Goal: Task Accomplishment & Management: Manage account settings

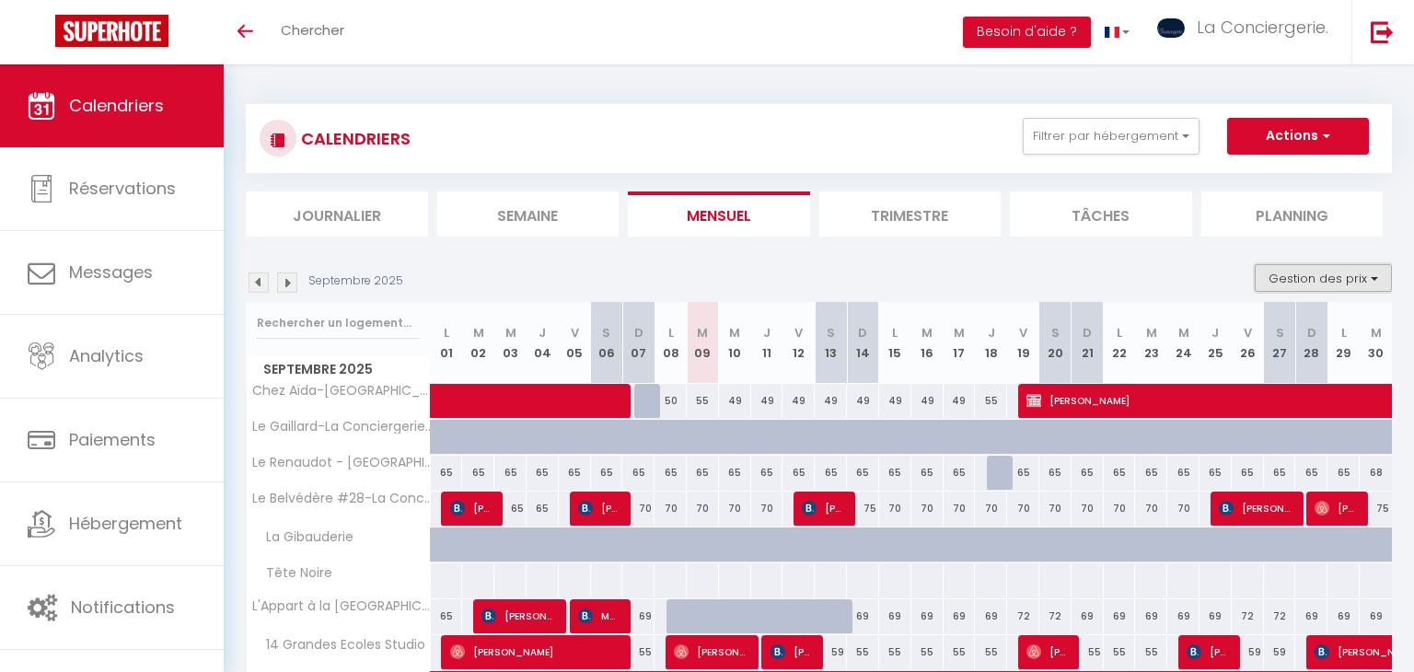
click at [1298, 279] on button "Gestion des prix" at bounding box center [1323, 278] width 137 height 28
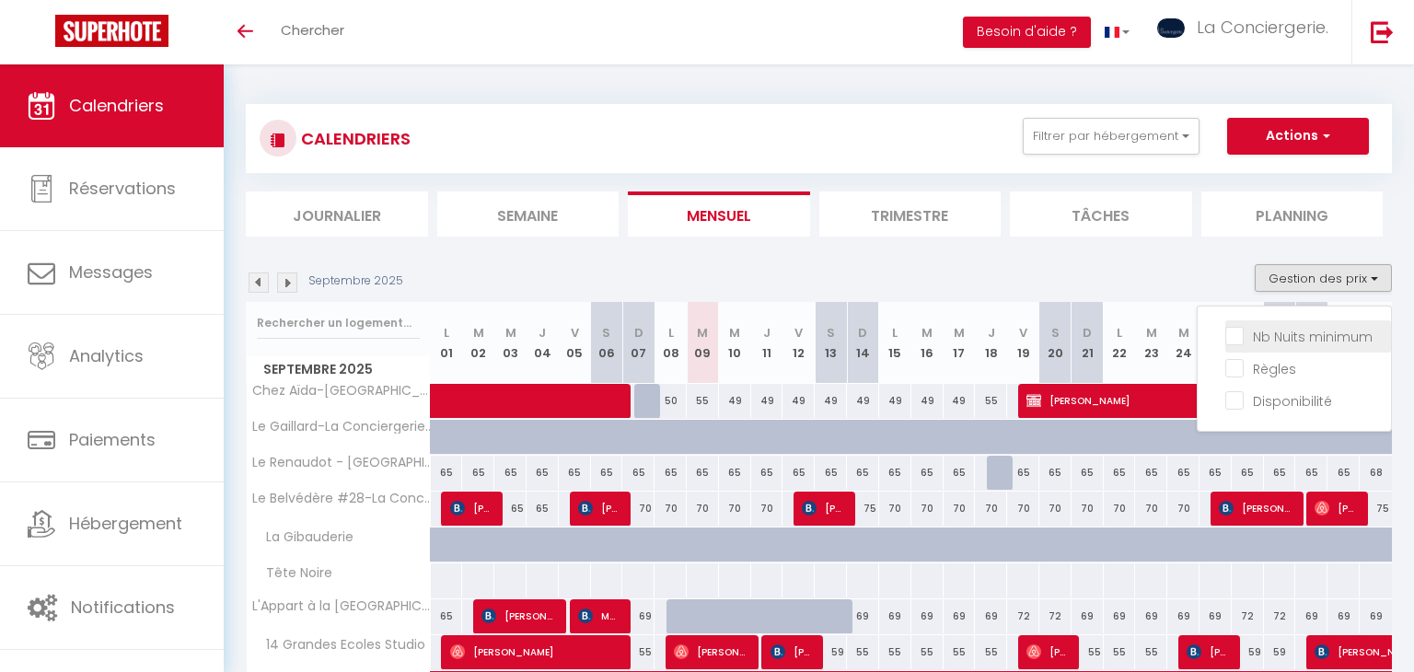
click at [1296, 339] on input "Nb Nuits minimum" at bounding box center [1309, 335] width 166 height 18
checkbox input "true"
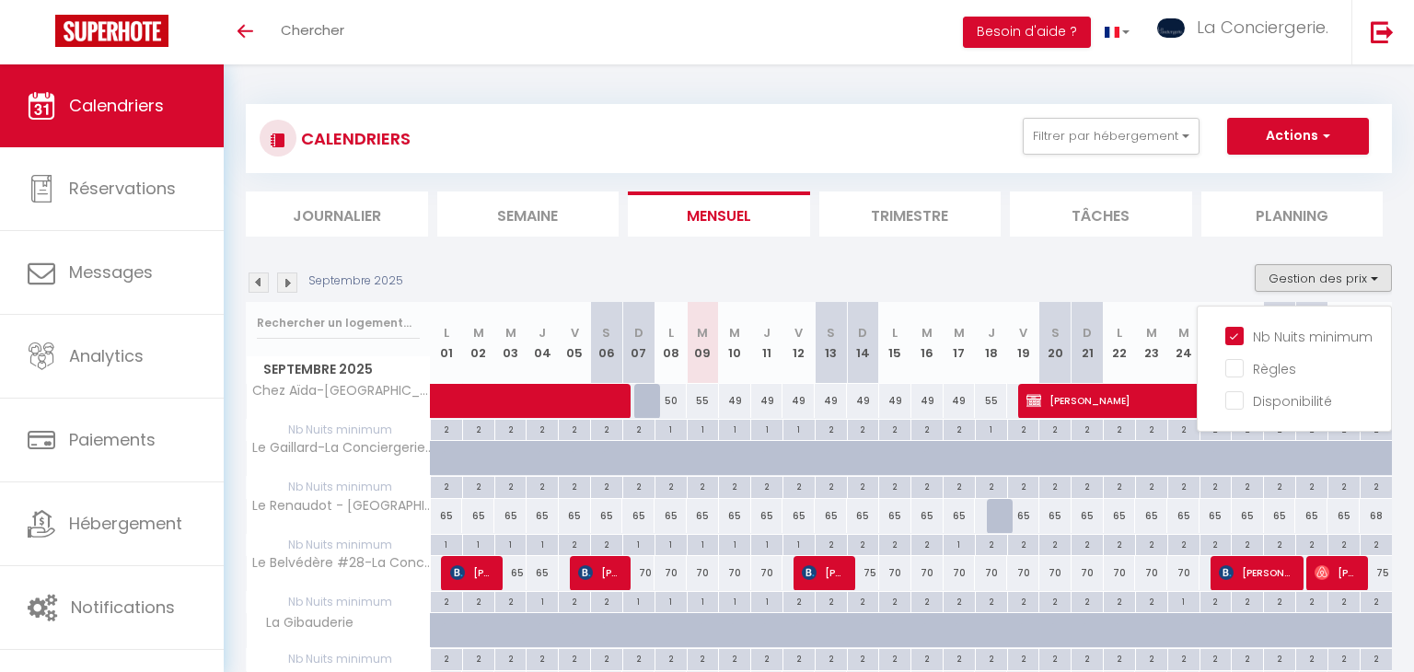
click at [1121, 267] on div "Septembre 2025 Gestion des prix Nb Nuits minimum Règles Disponibilité" at bounding box center [819, 283] width 1146 height 38
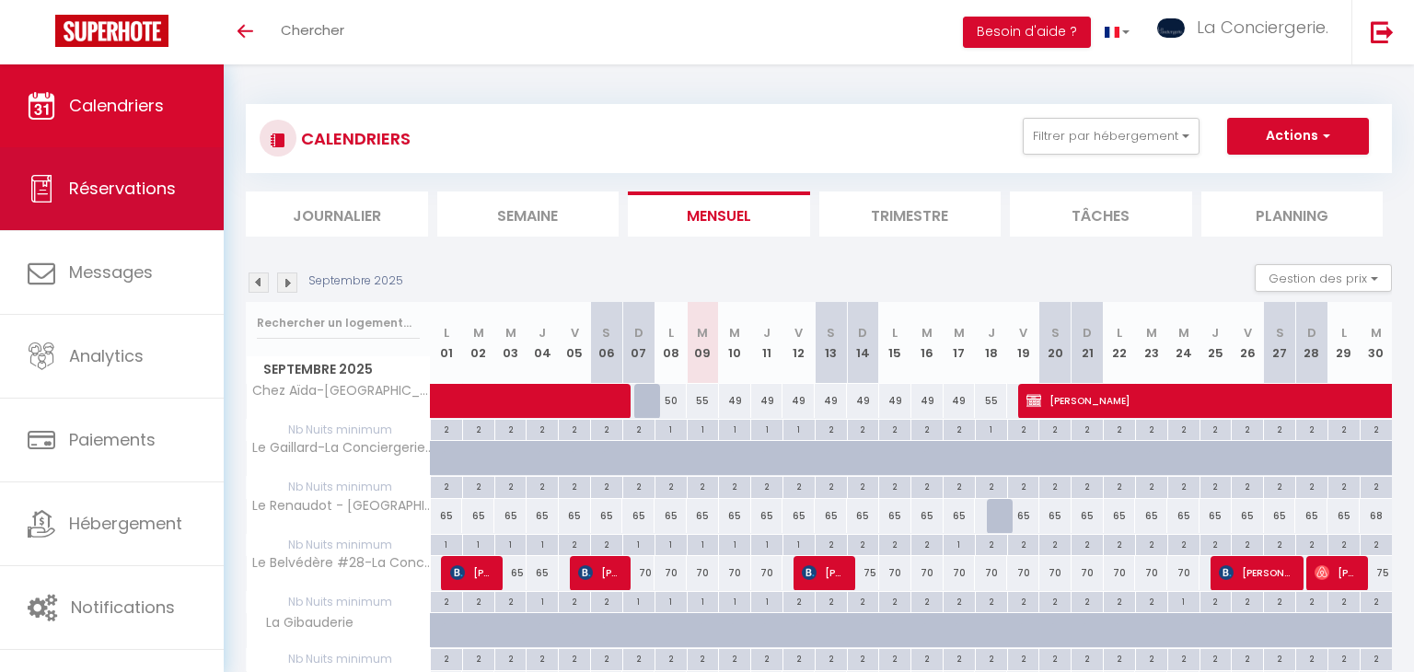
click at [177, 213] on link "Réservations" at bounding box center [112, 188] width 224 height 83
select select "not_cancelled"
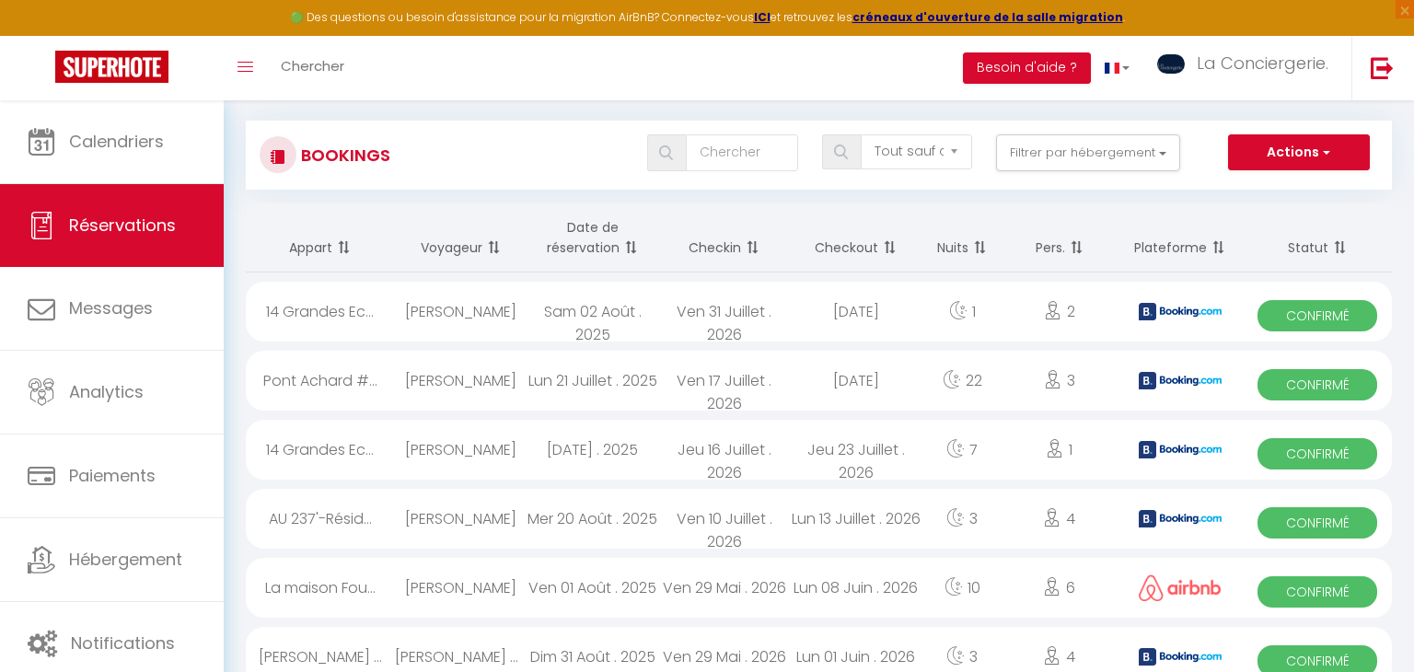
scroll to position [110, 0]
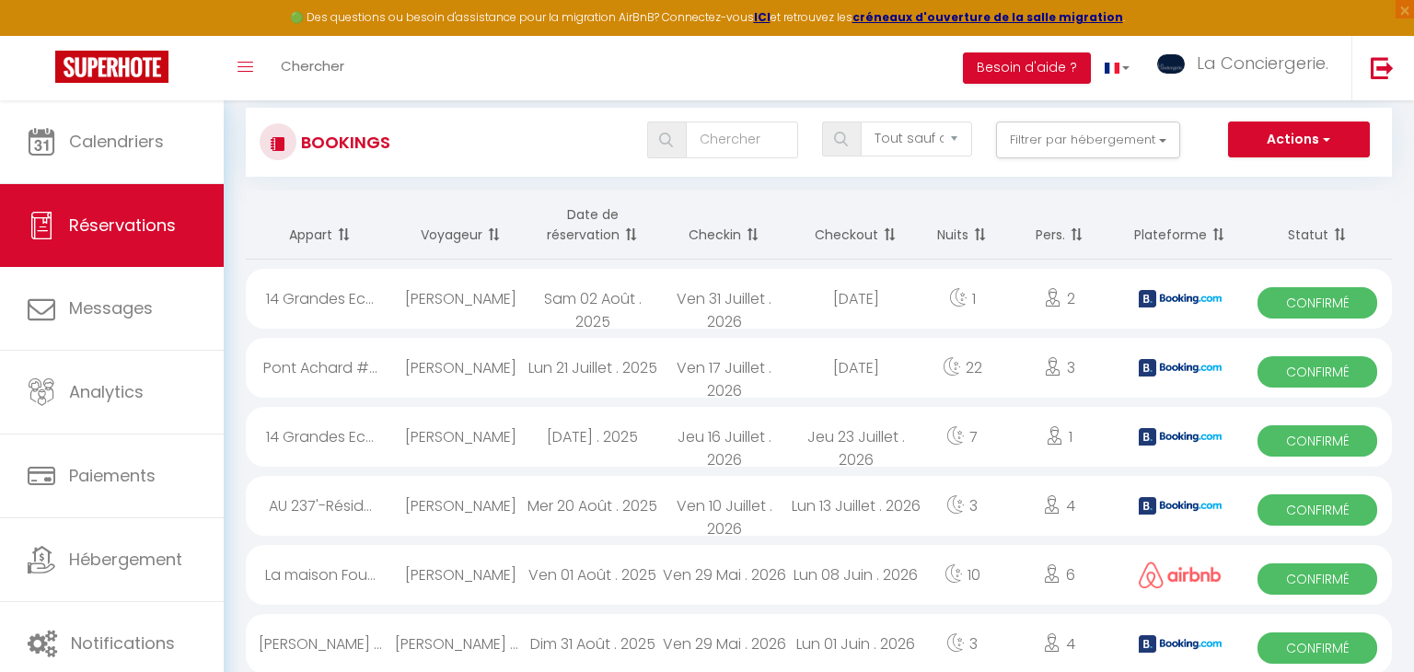
click at [595, 240] on th "Date de réservation" at bounding box center [593, 225] width 132 height 69
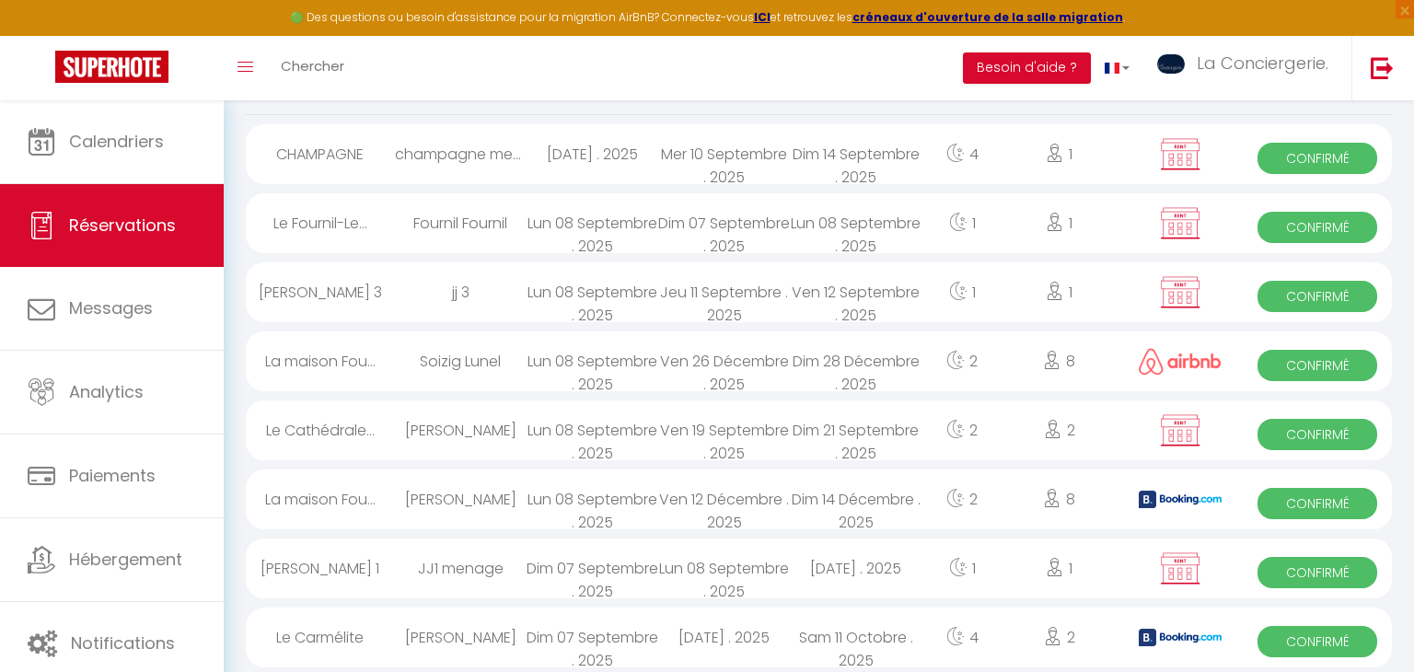
scroll to position [258, 0]
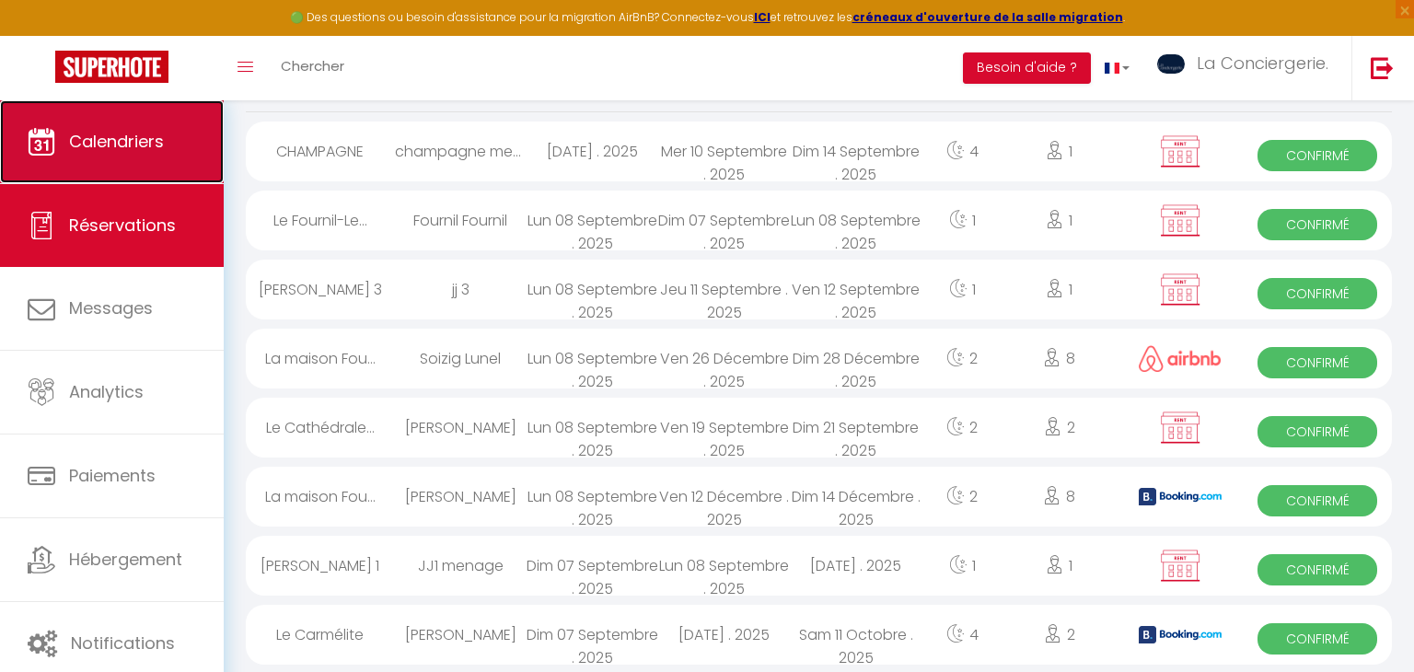
click at [151, 135] on span "Calendriers" at bounding box center [116, 141] width 95 height 23
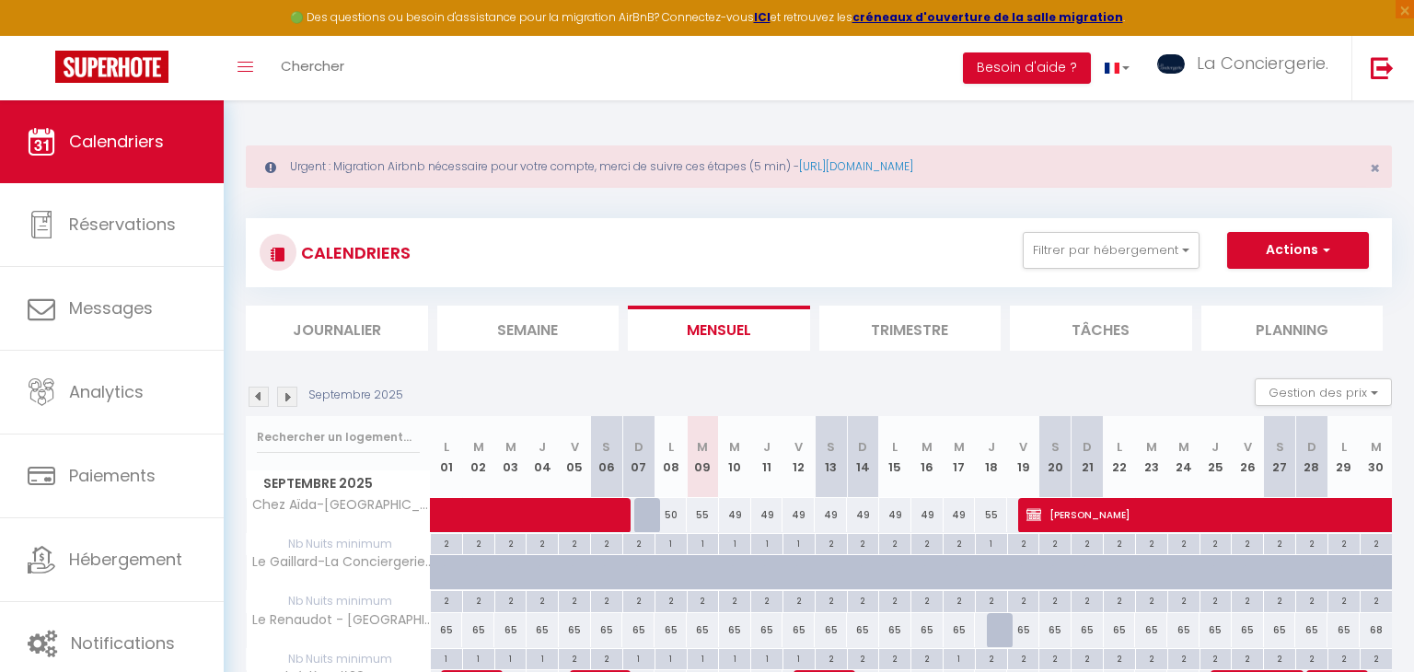
click at [501, 344] on li "Semaine" at bounding box center [528, 328] width 182 height 45
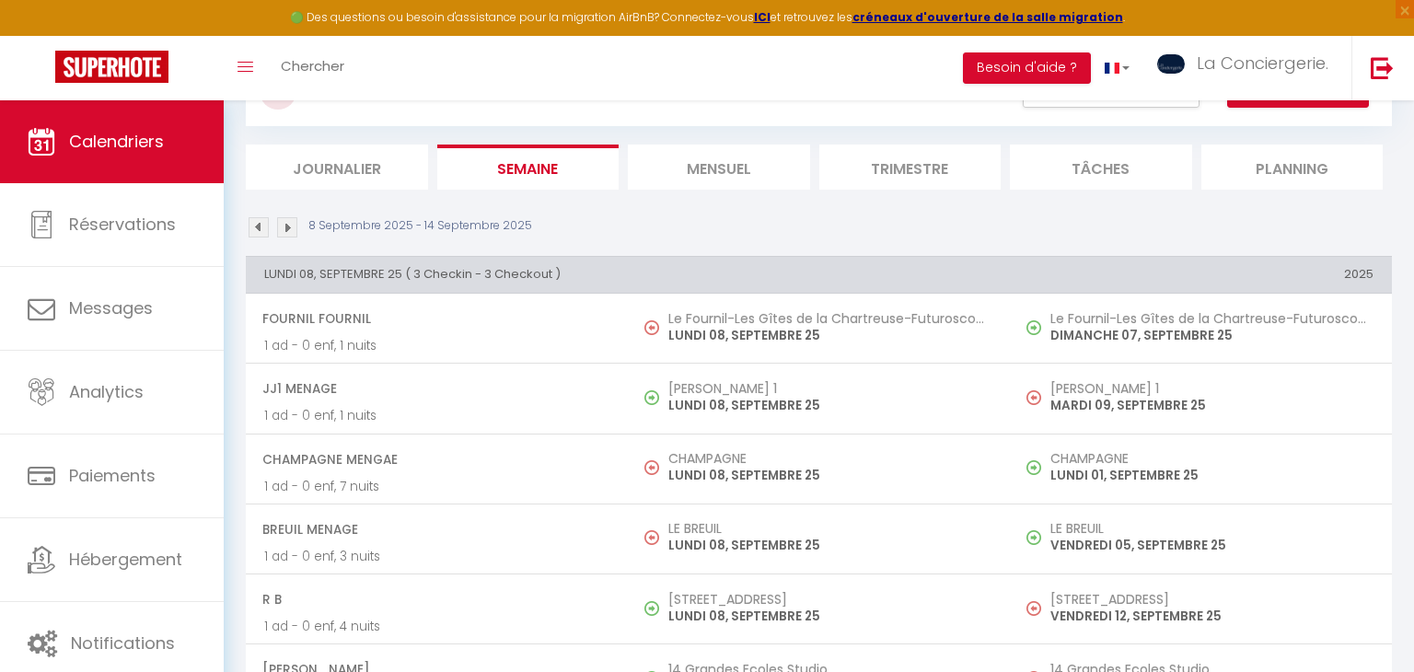
scroll to position [89, 0]
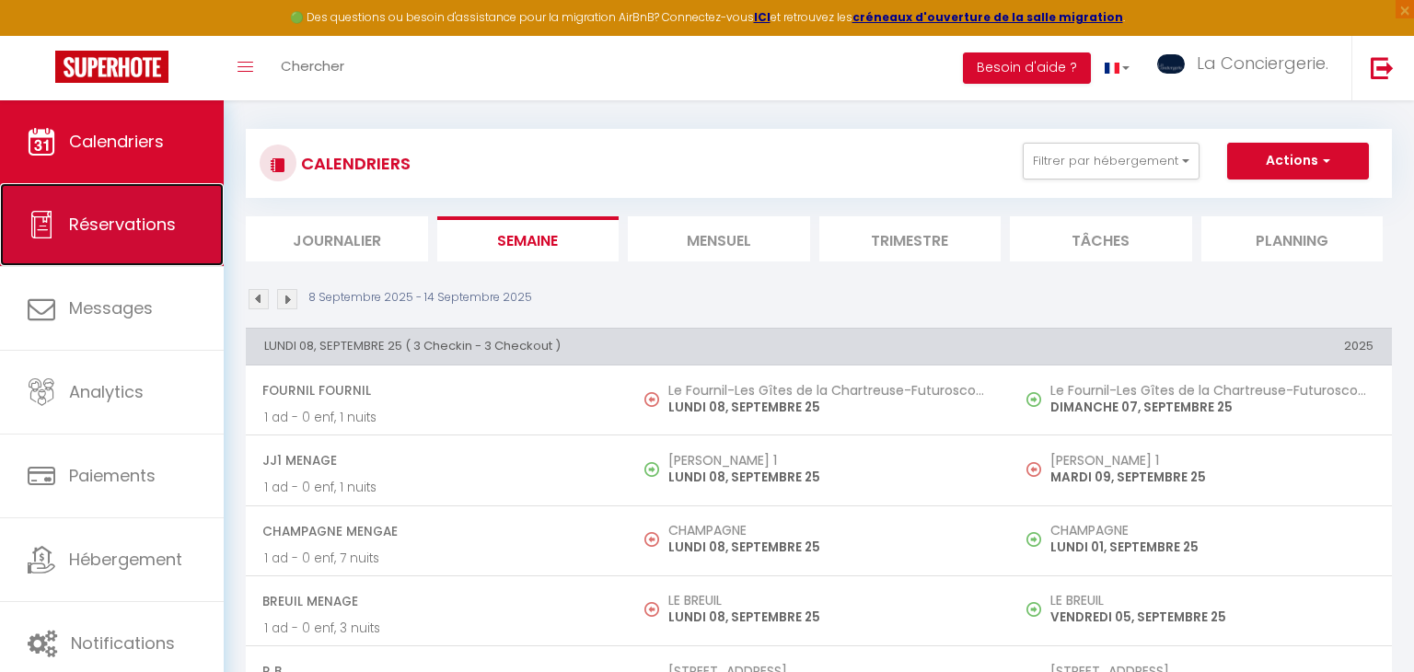
click at [203, 223] on link "Réservations" at bounding box center [112, 224] width 224 height 83
select select "not_cancelled"
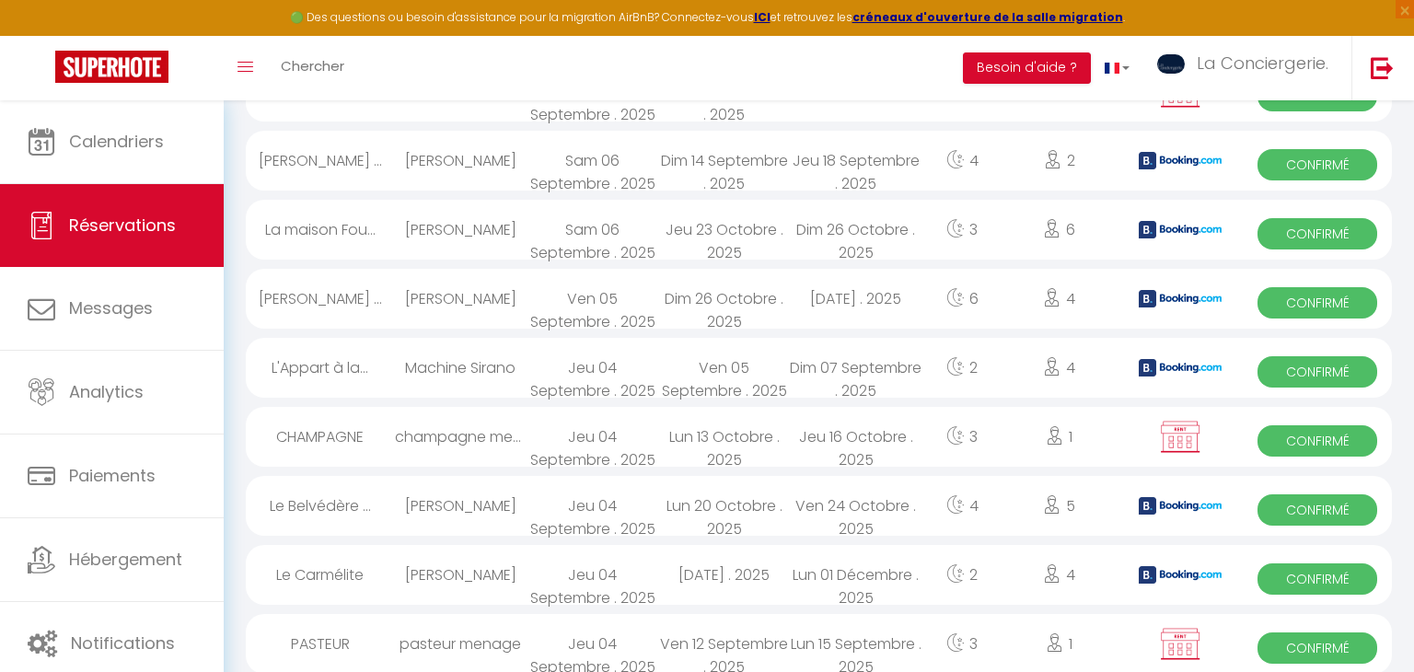
scroll to position [945, 0]
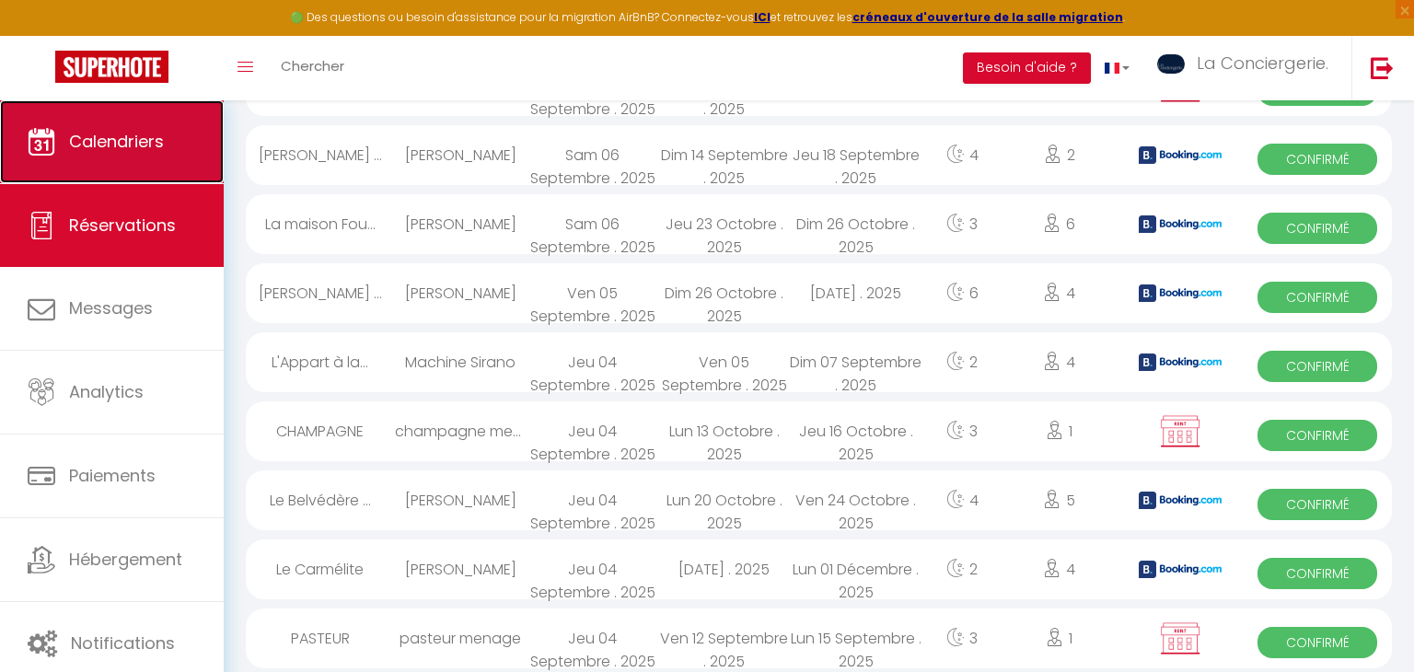
click at [166, 129] on link "Calendriers" at bounding box center [112, 141] width 224 height 83
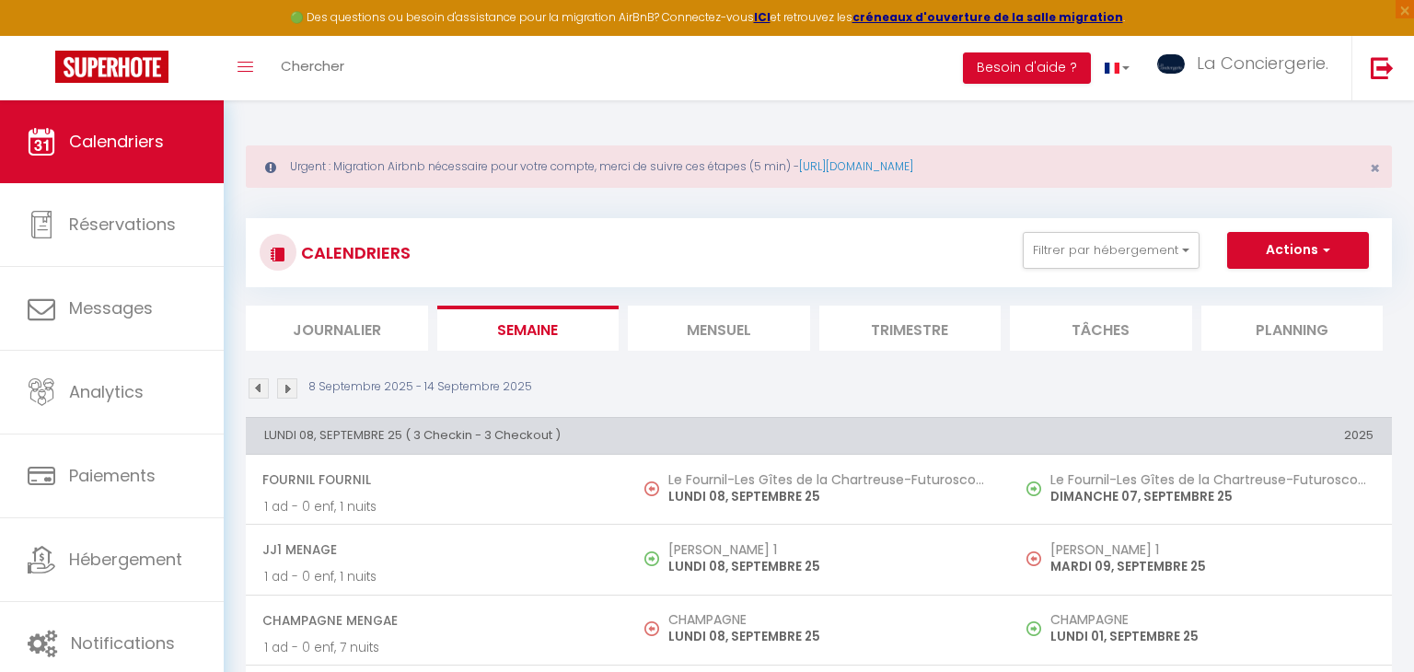
drag, startPoint x: 660, startPoint y: 350, endPoint x: 676, endPoint y: 329, distance: 26.3
click at [676, 329] on li "Mensuel" at bounding box center [719, 328] width 182 height 45
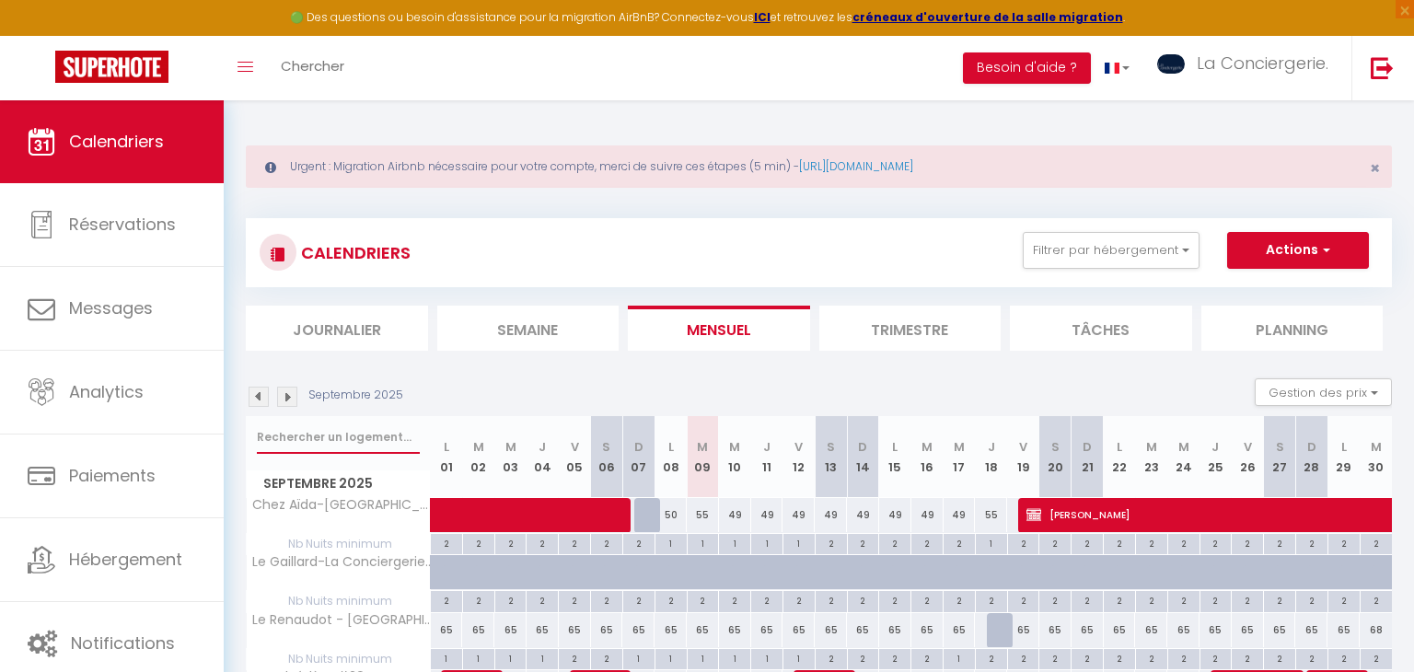
click at [355, 432] on input "text" at bounding box center [338, 437] width 163 height 33
type input "cath"
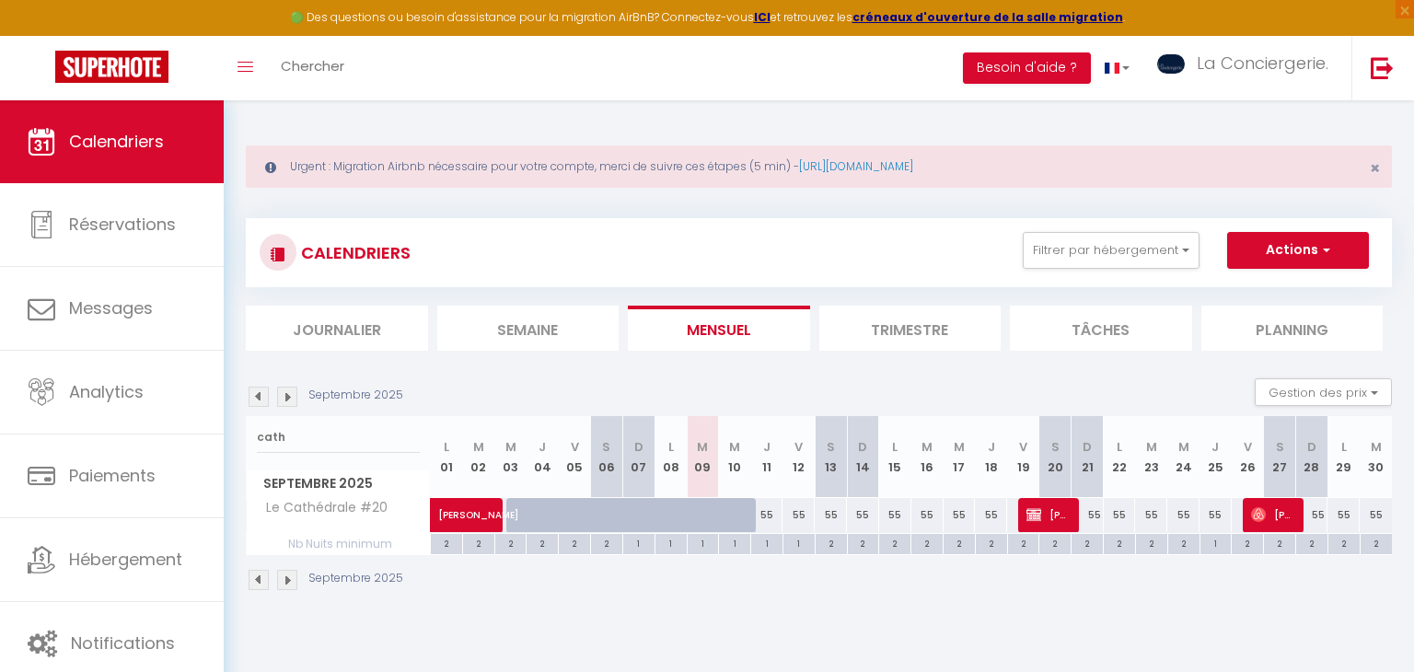
click at [475, 311] on li "Semaine" at bounding box center [528, 328] width 182 height 45
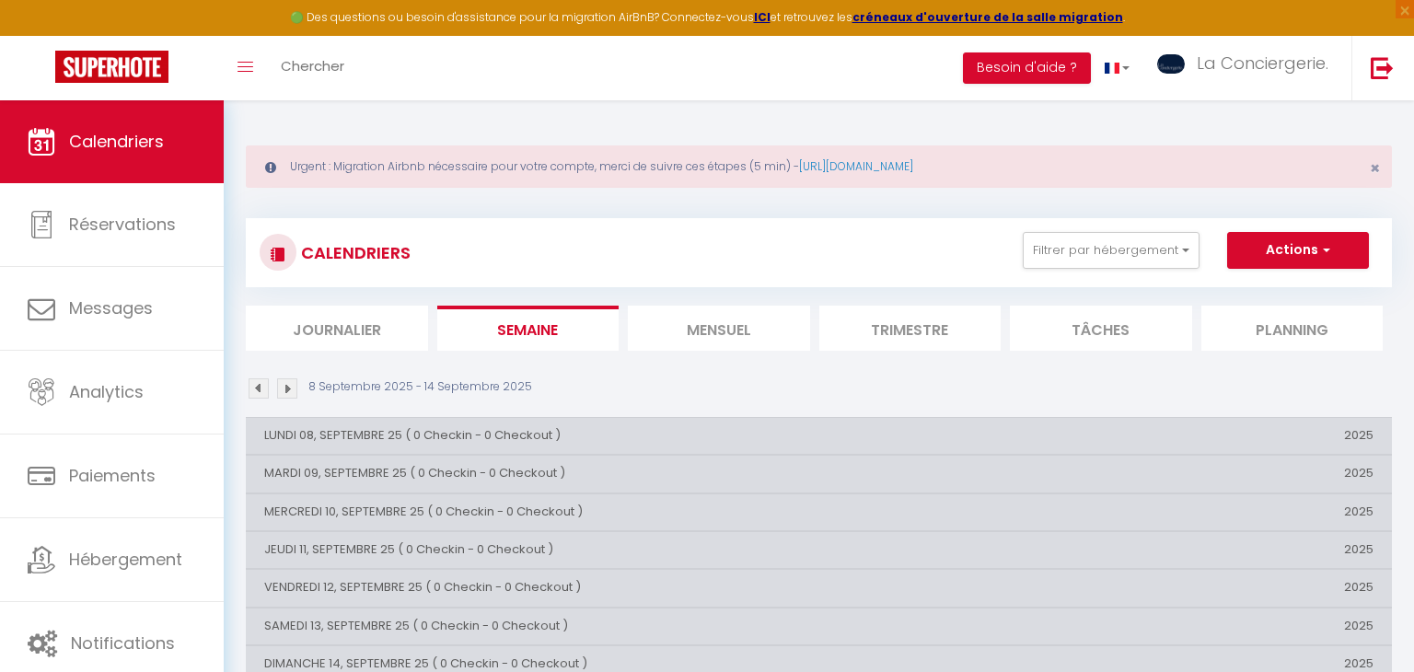
scroll to position [99, 0]
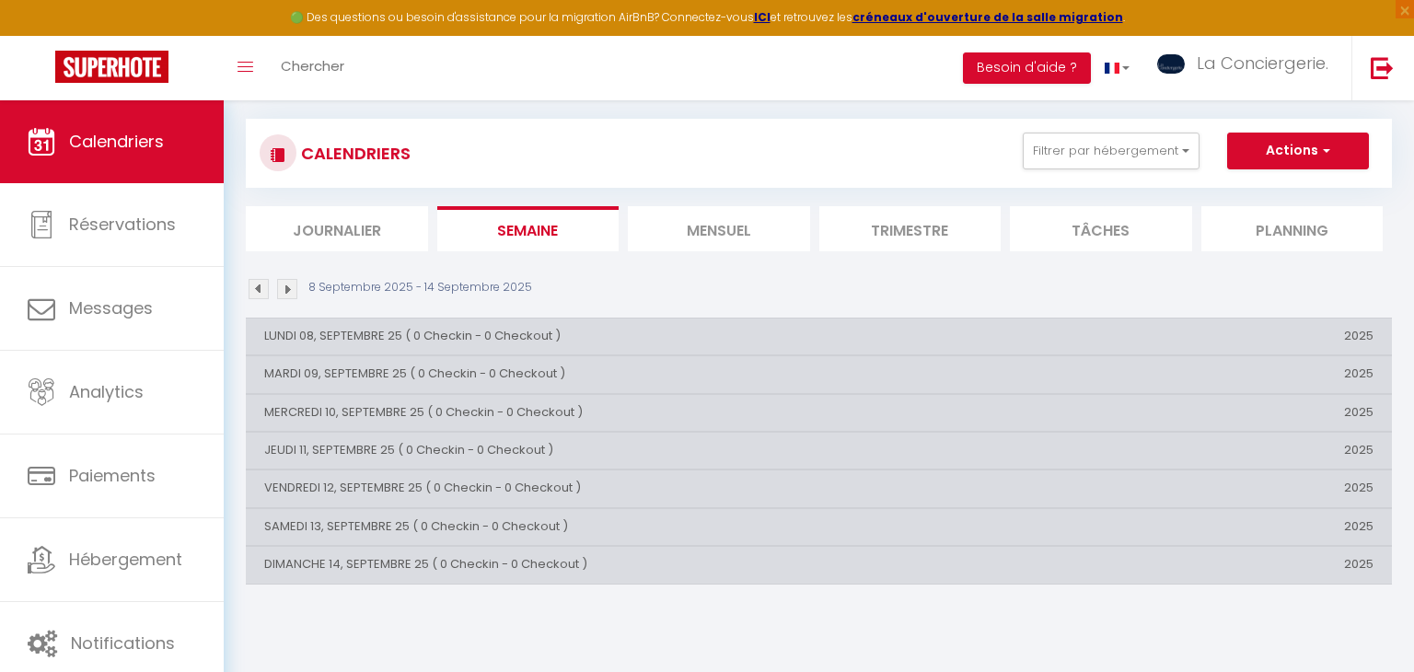
click at [294, 284] on img at bounding box center [287, 289] width 20 height 20
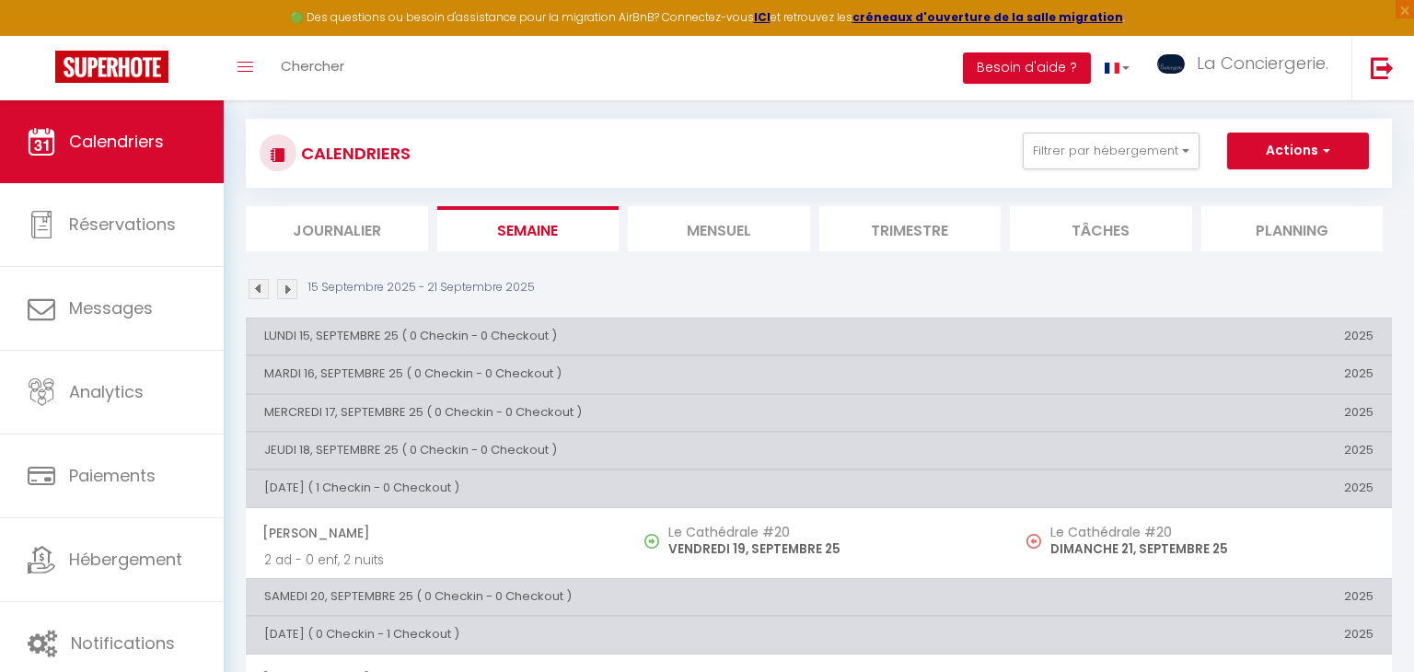
click at [256, 291] on img at bounding box center [259, 289] width 20 height 20
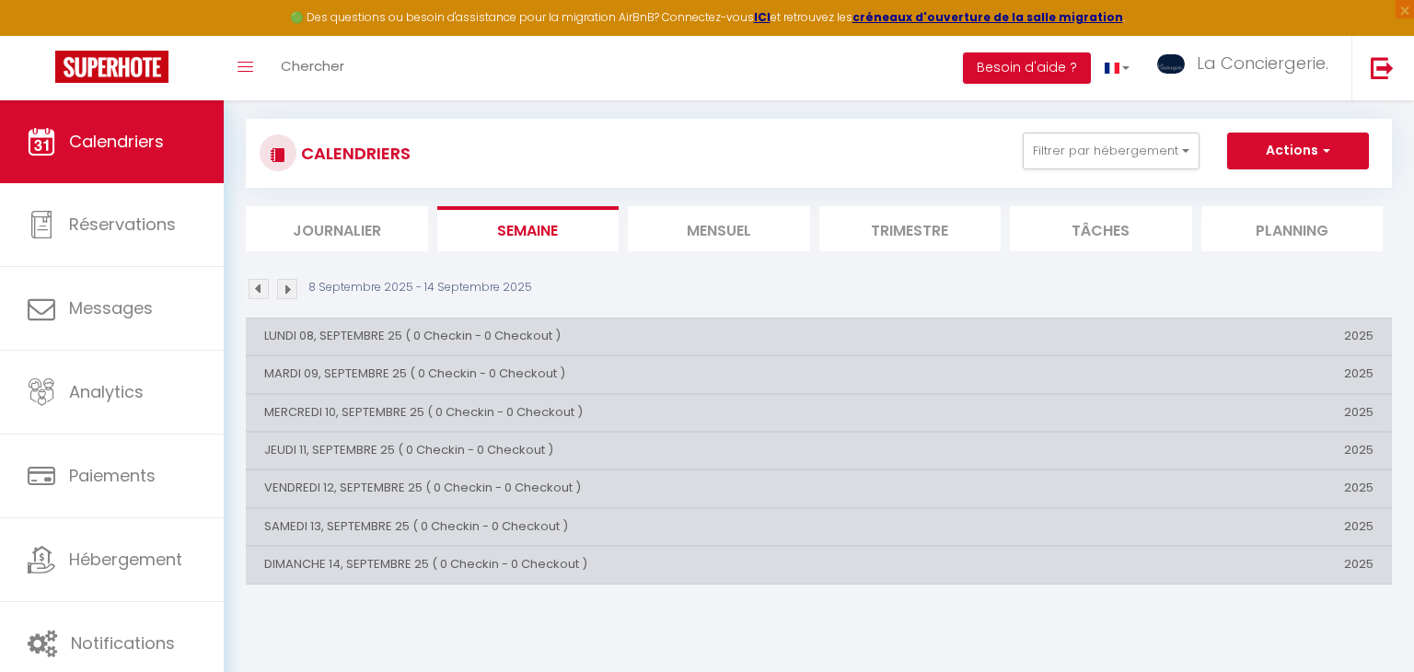
click at [406, 482] on th "VENDREDI 12, SEPTEMBRE 25 ( 0 Checkin - 0 Checkout )" at bounding box center [628, 489] width 764 height 37
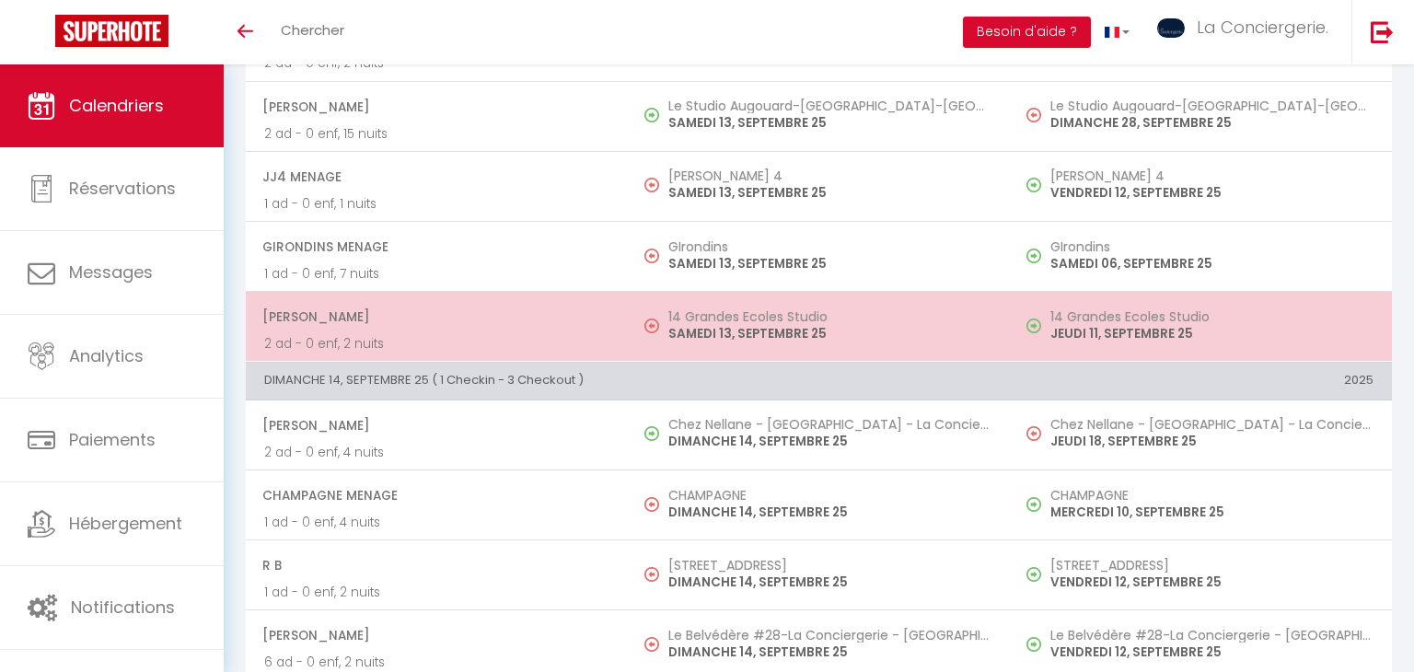
scroll to position [2646, 0]
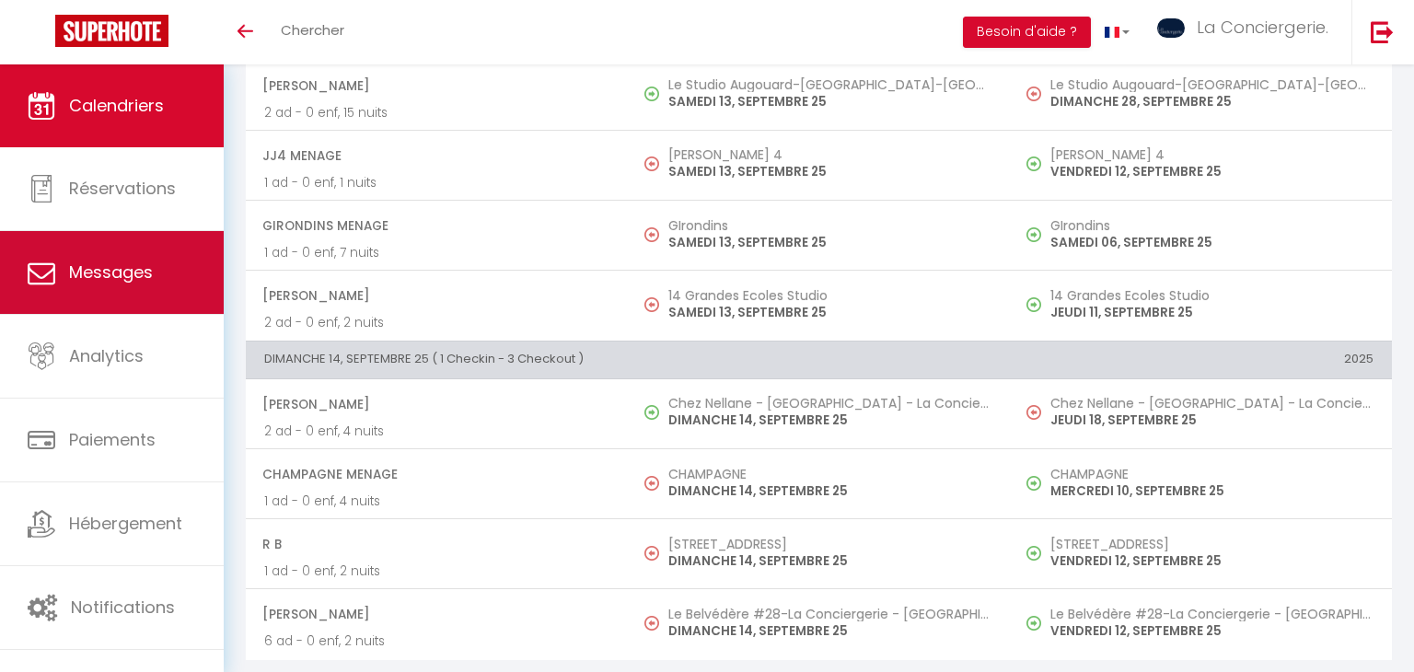
click at [177, 281] on link "Messages" at bounding box center [112, 272] width 224 height 83
select select "message"
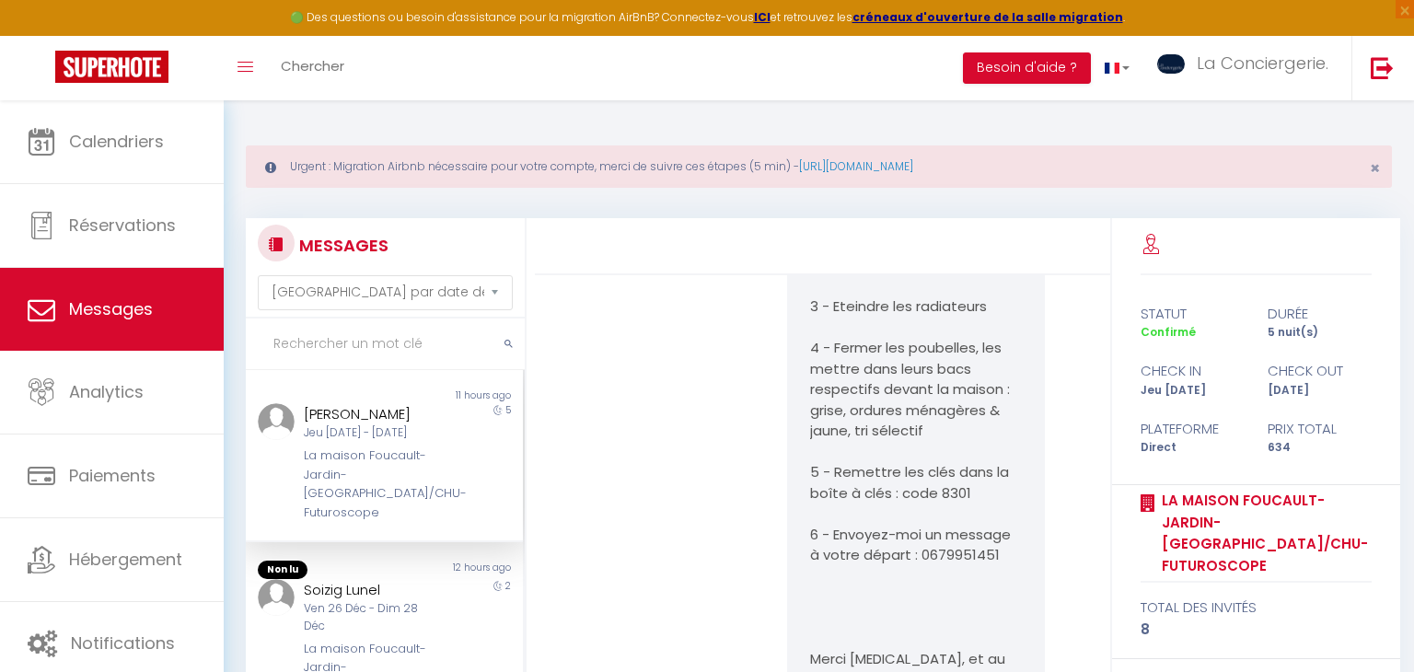
scroll to position [5756, 0]
click at [408, 600] on div "Ven 26 Déc - Dim 28 Déc" at bounding box center [372, 617] width 137 height 35
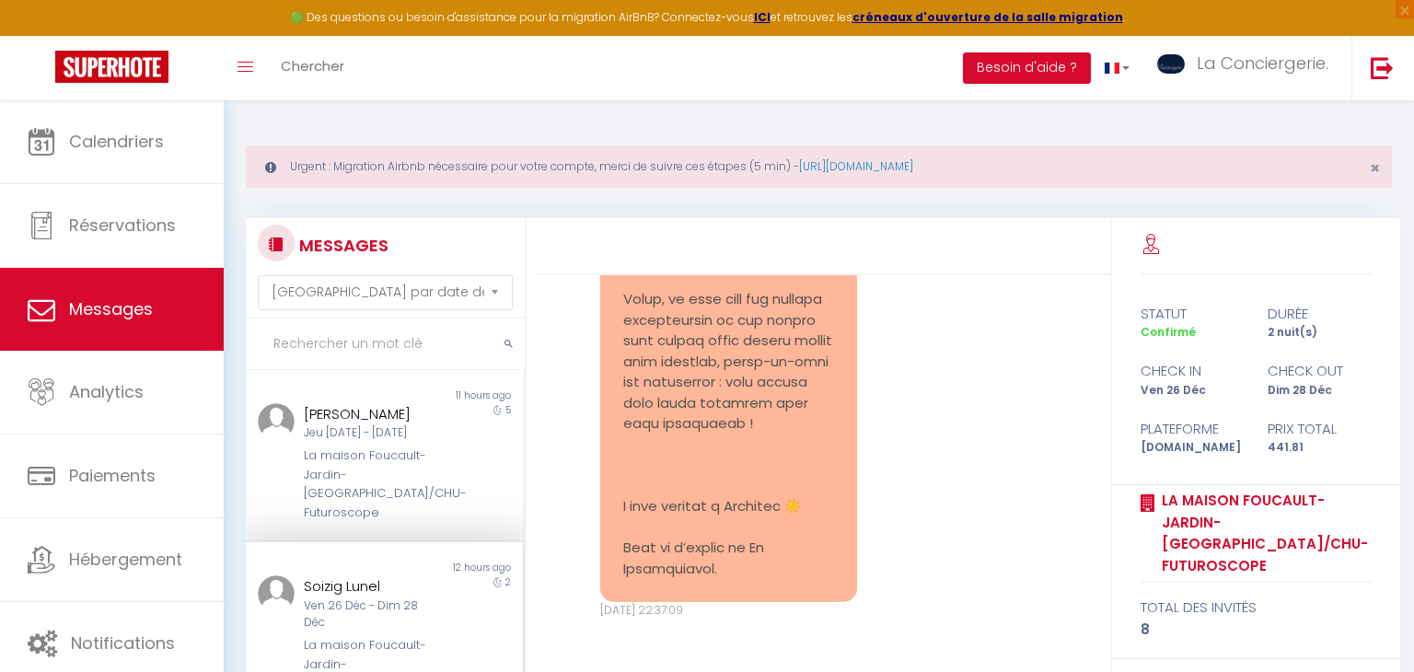
scroll to position [3039, 0]
drag, startPoint x: 408, startPoint y: 580, endPoint x: 511, endPoint y: 553, distance: 106.5
click at [511, 561] on div "Non lu 12 hours ago Soizig Lunel Ven 26 Déc - Dim 28 Déc La maison Foucault-[GE…" at bounding box center [384, 636] width 277 height 151
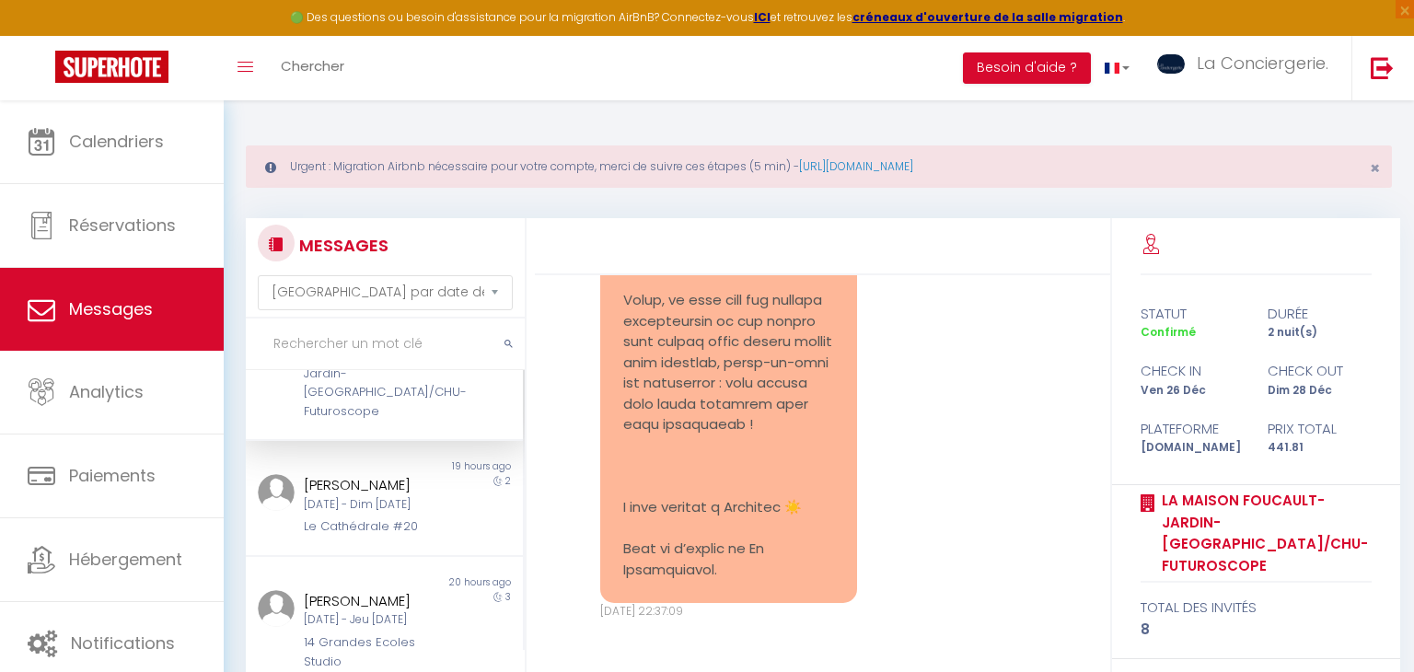
scroll to position [295, 0]
click at [460, 471] on div "2" at bounding box center [488, 502] width 69 height 63
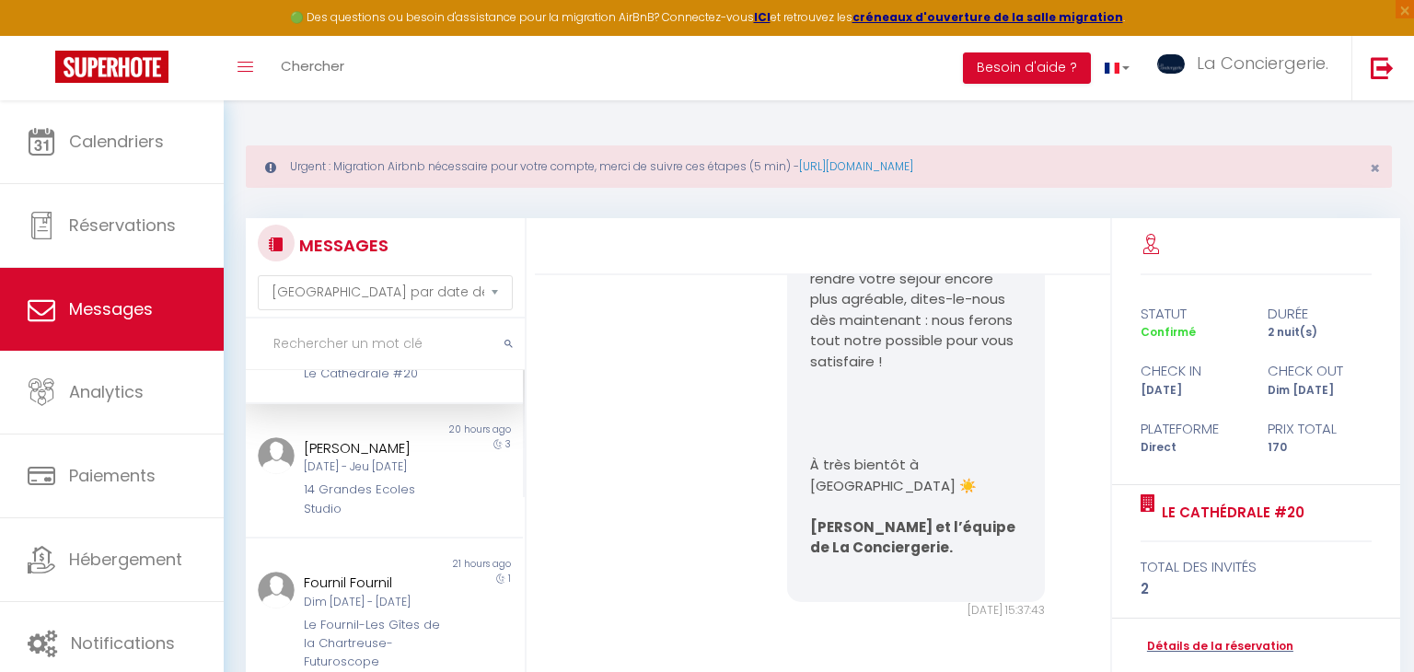
scroll to position [464, 0]
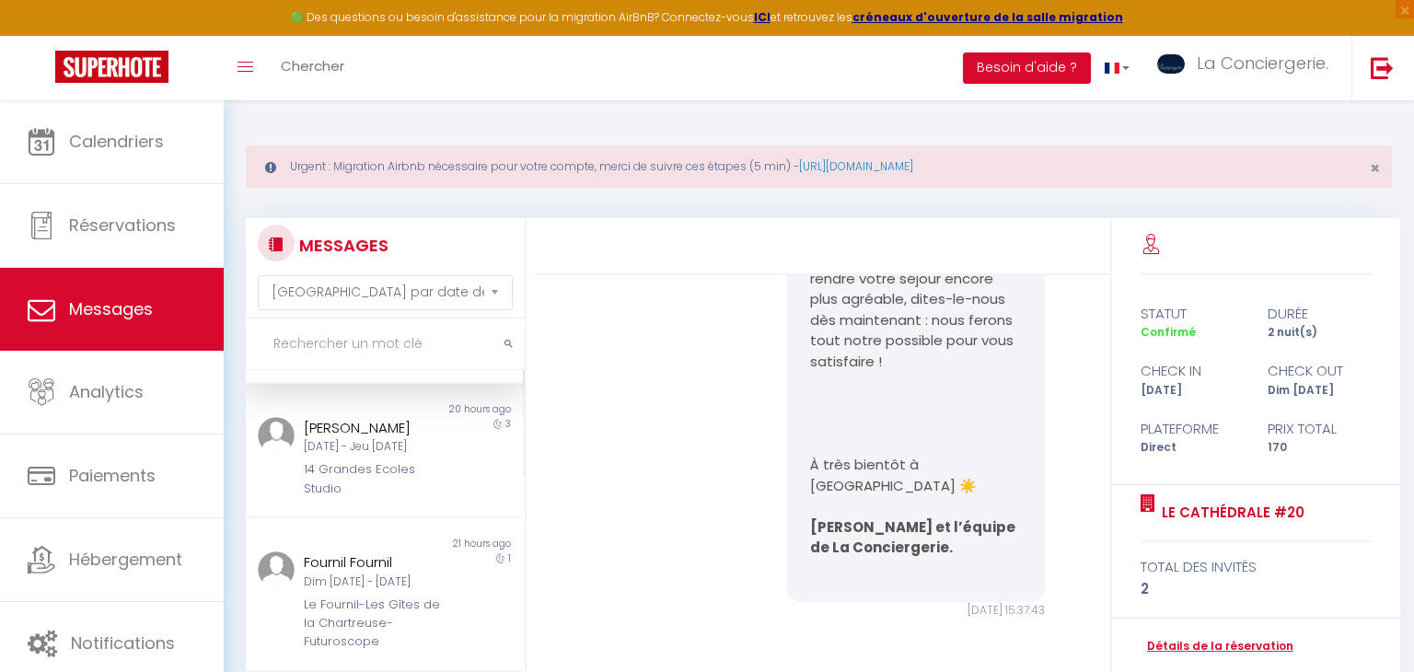
click at [460, 454] on div "Non lu 20 hours ago [PERSON_NAME] [DATE] - Jeu [DATE] Grandes Ecoles Studio 3" at bounding box center [384, 451] width 277 height 134
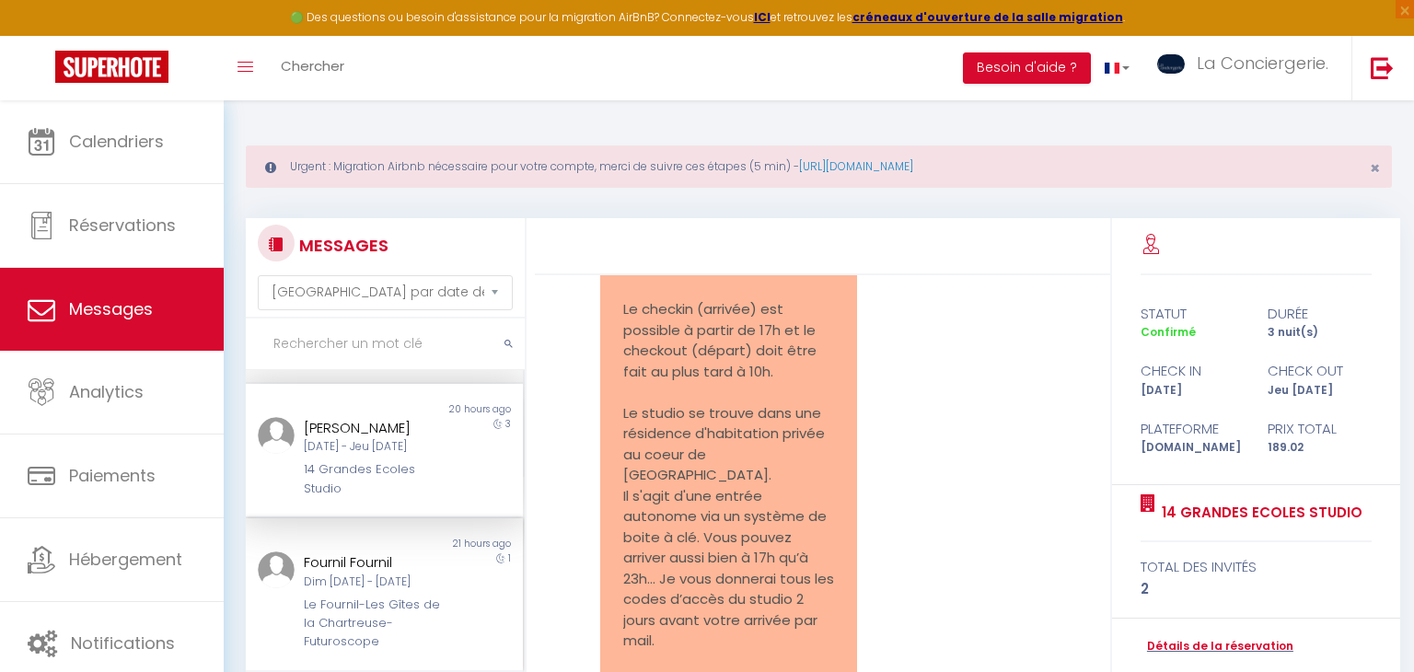
scroll to position [5762, 0]
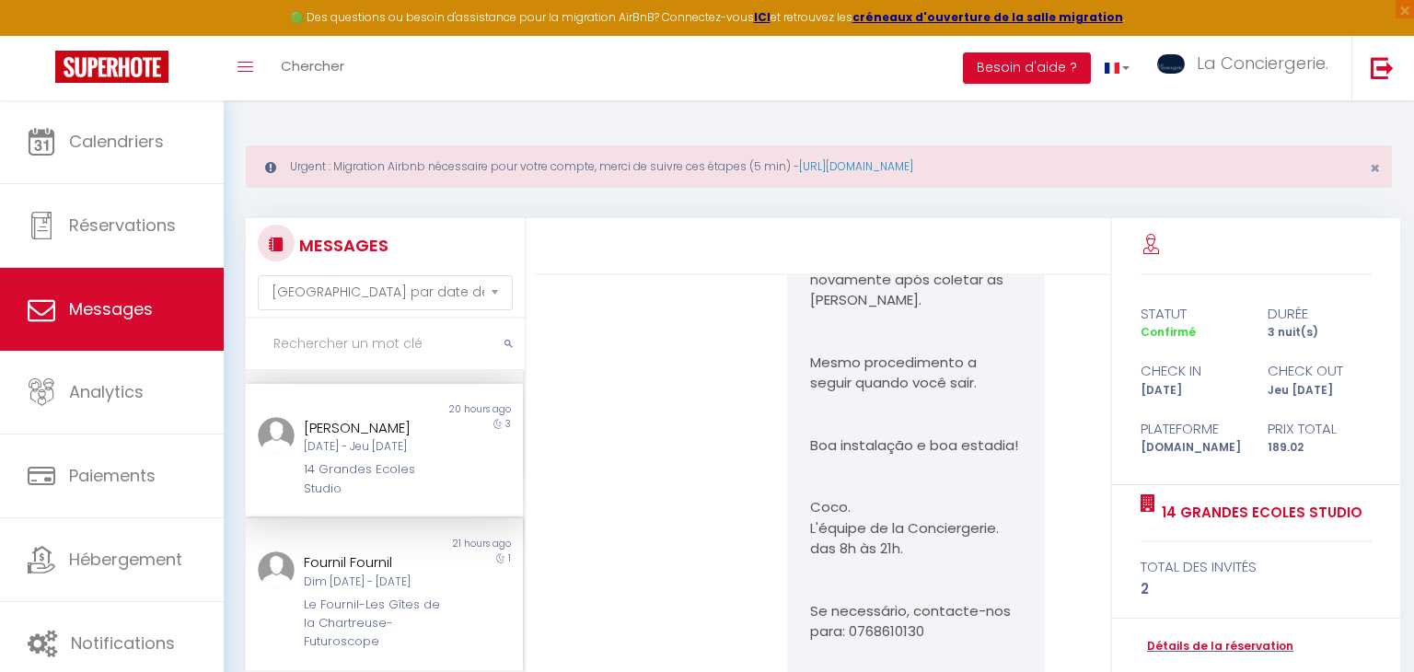
click at [484, 552] on div "1" at bounding box center [488, 602] width 69 height 100
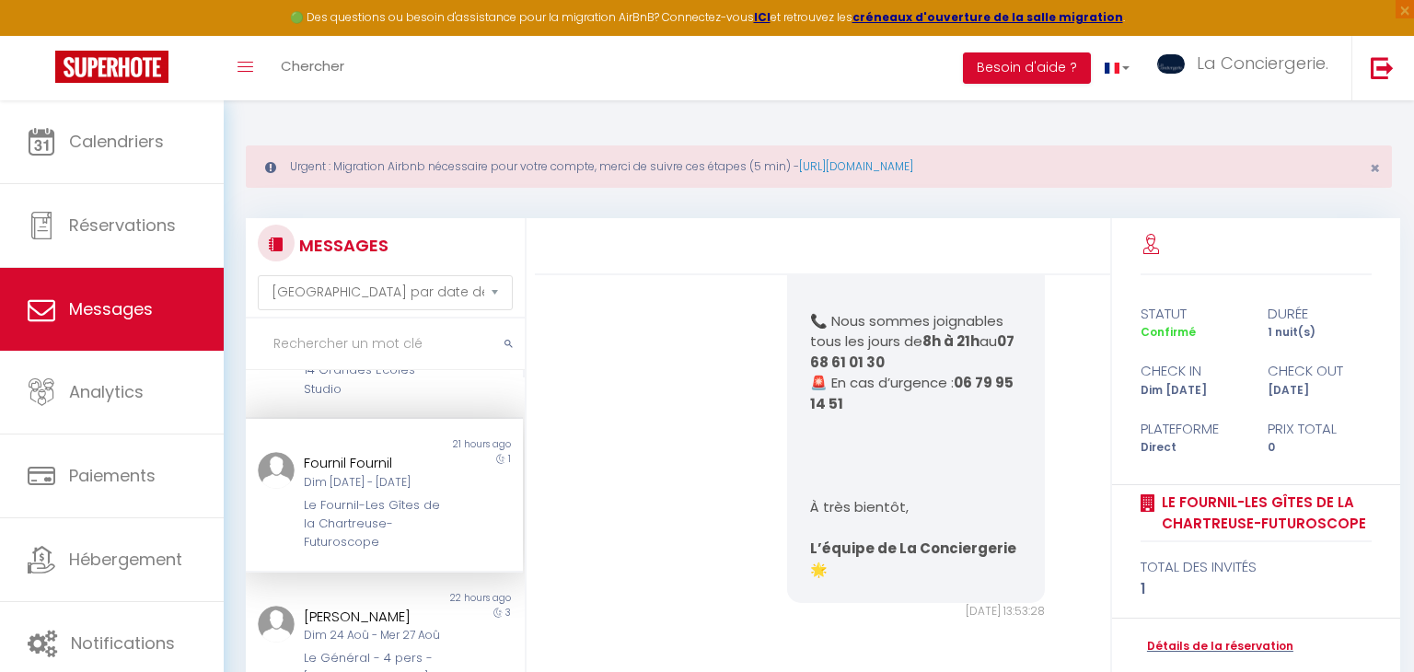
scroll to position [571, 0]
click at [484, 599] on div "3" at bounding box center [488, 639] width 69 height 81
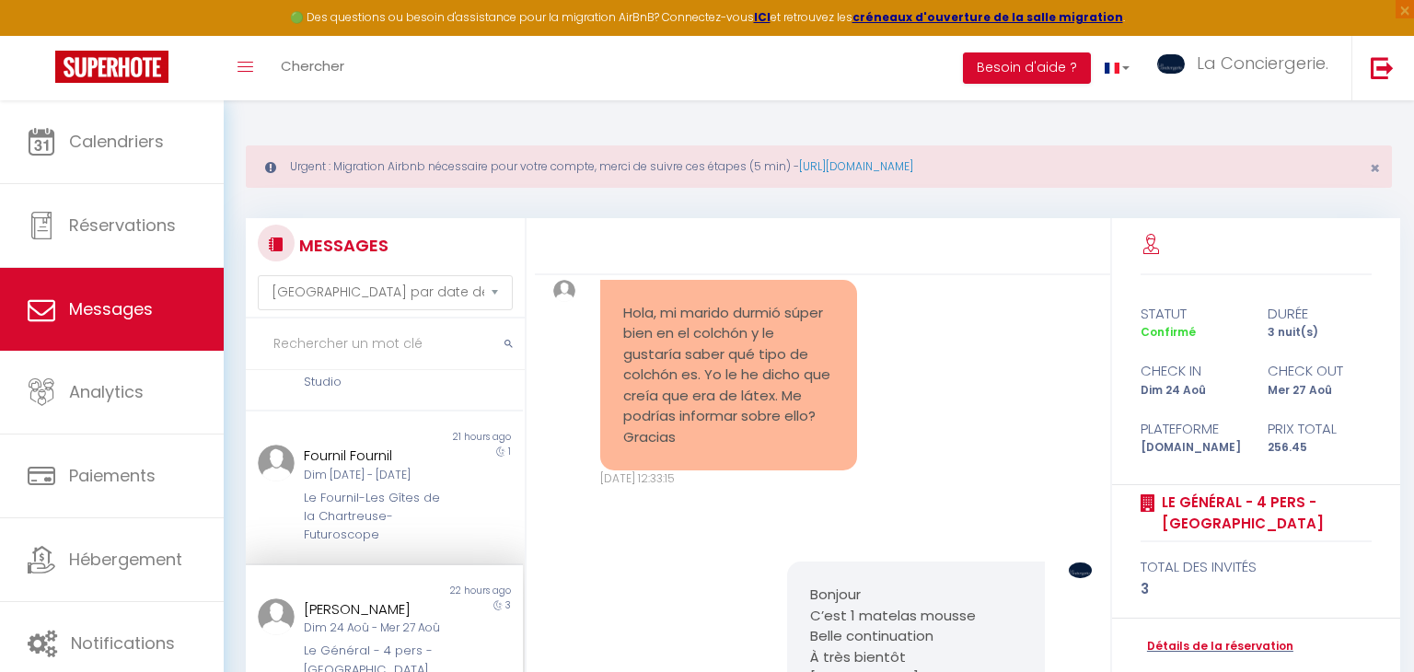
scroll to position [10704, 0]
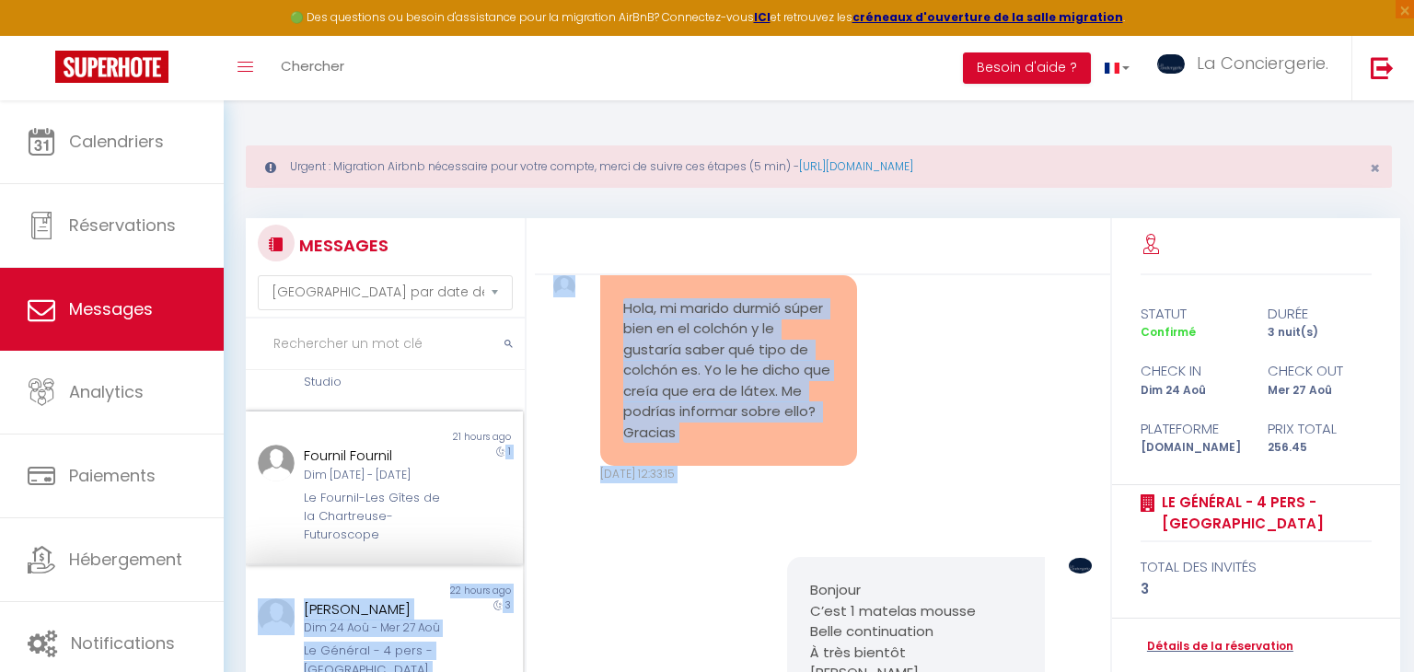
drag, startPoint x: 587, startPoint y: 474, endPoint x: 459, endPoint y: 450, distance: 131.1
click at [459, 450] on div "MESSAGES Trier par date de réservation [GEOGRAPHIC_DATA] par date de message No…" at bounding box center [819, 569] width 1170 height 703
click at [619, 520] on div "Bonjour C’est 1 matelas mousse Belle continuation À très bientôt [PERSON_NAME][…" at bounding box center [822, 640] width 563 height 240
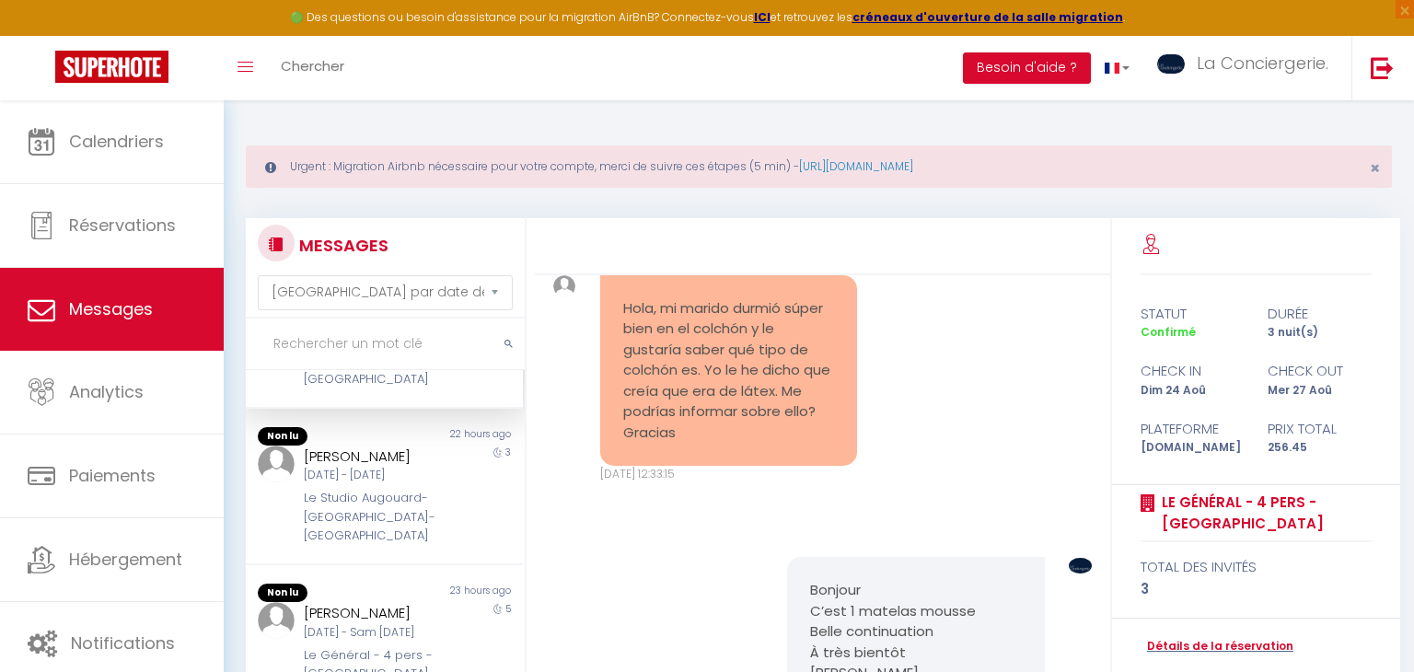
scroll to position [866, 0]
click at [385, 441] on div "[PERSON_NAME]" at bounding box center [372, 452] width 137 height 22
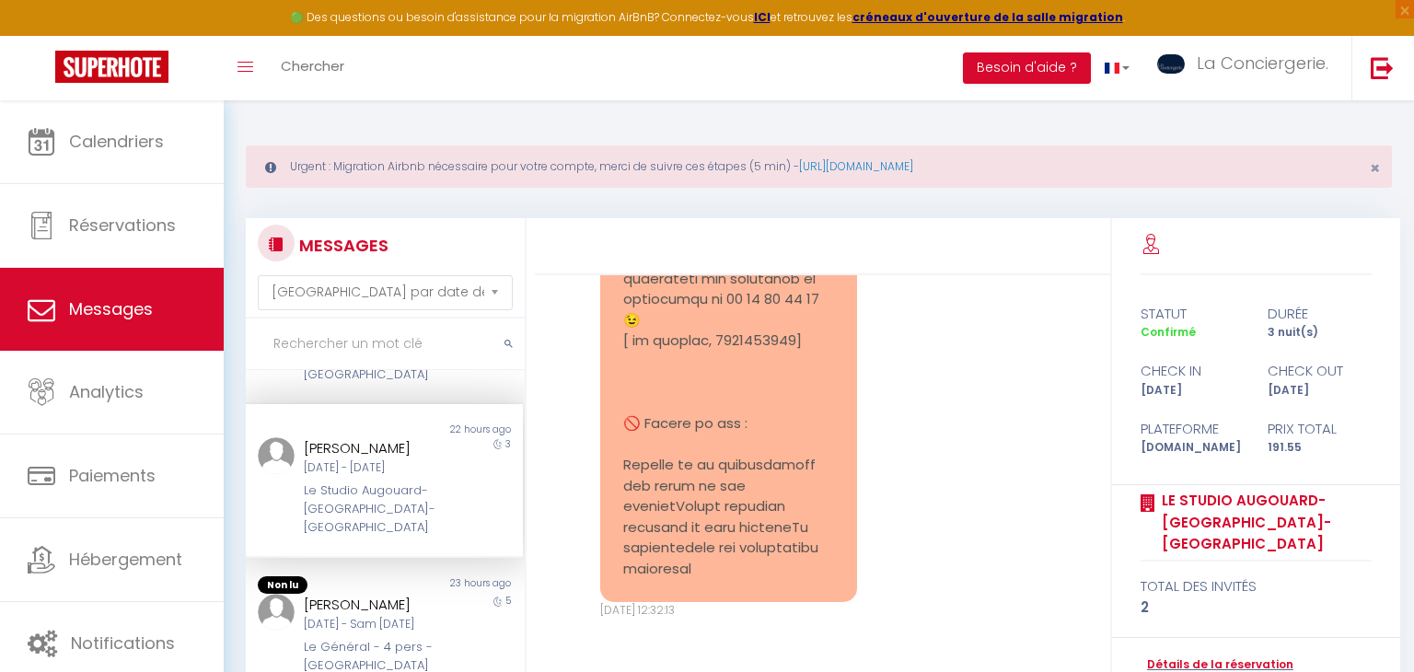
scroll to position [8016, 0]
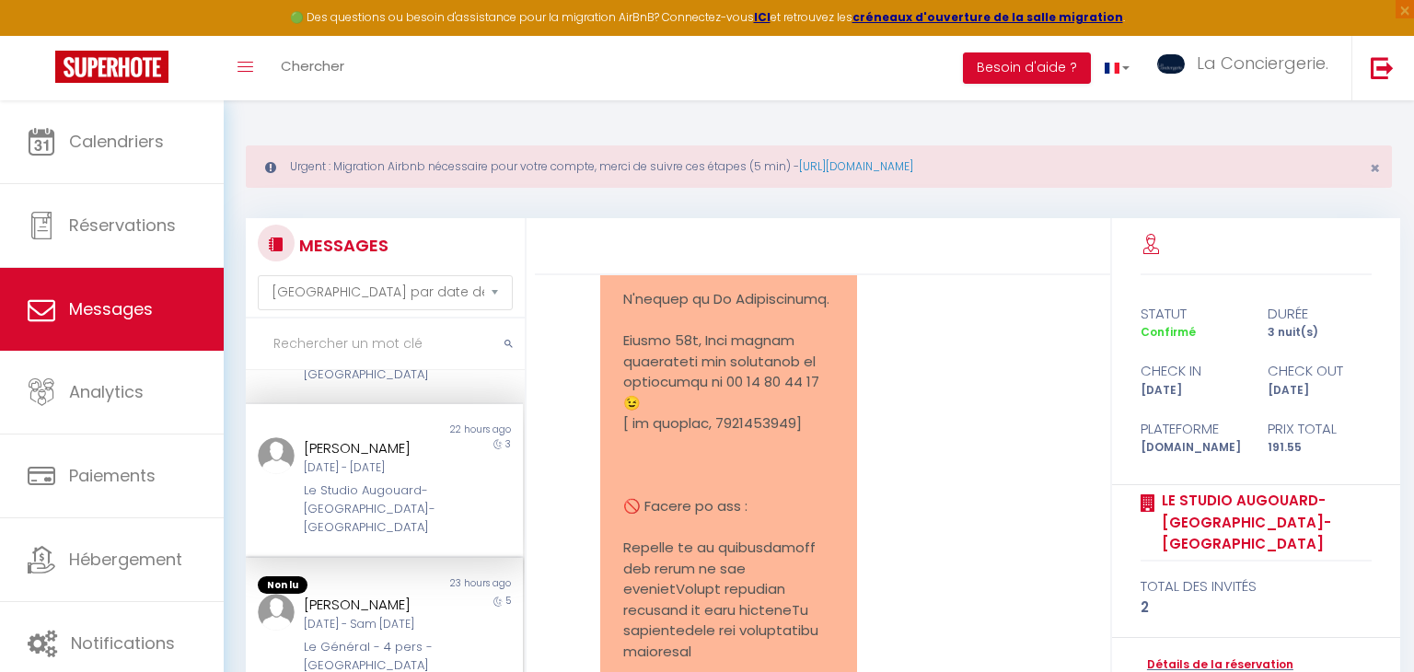
click at [432, 594] on div "[PERSON_NAME]" at bounding box center [372, 605] width 137 height 22
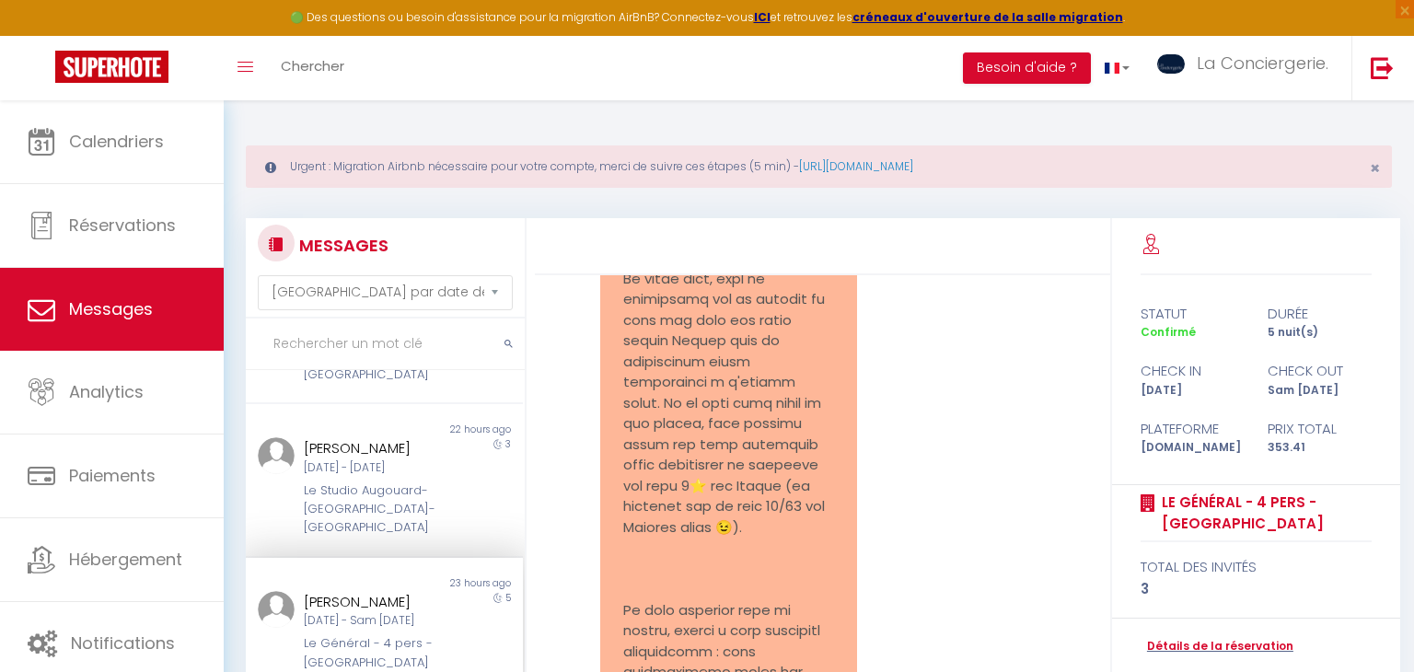
scroll to position [971, 0]
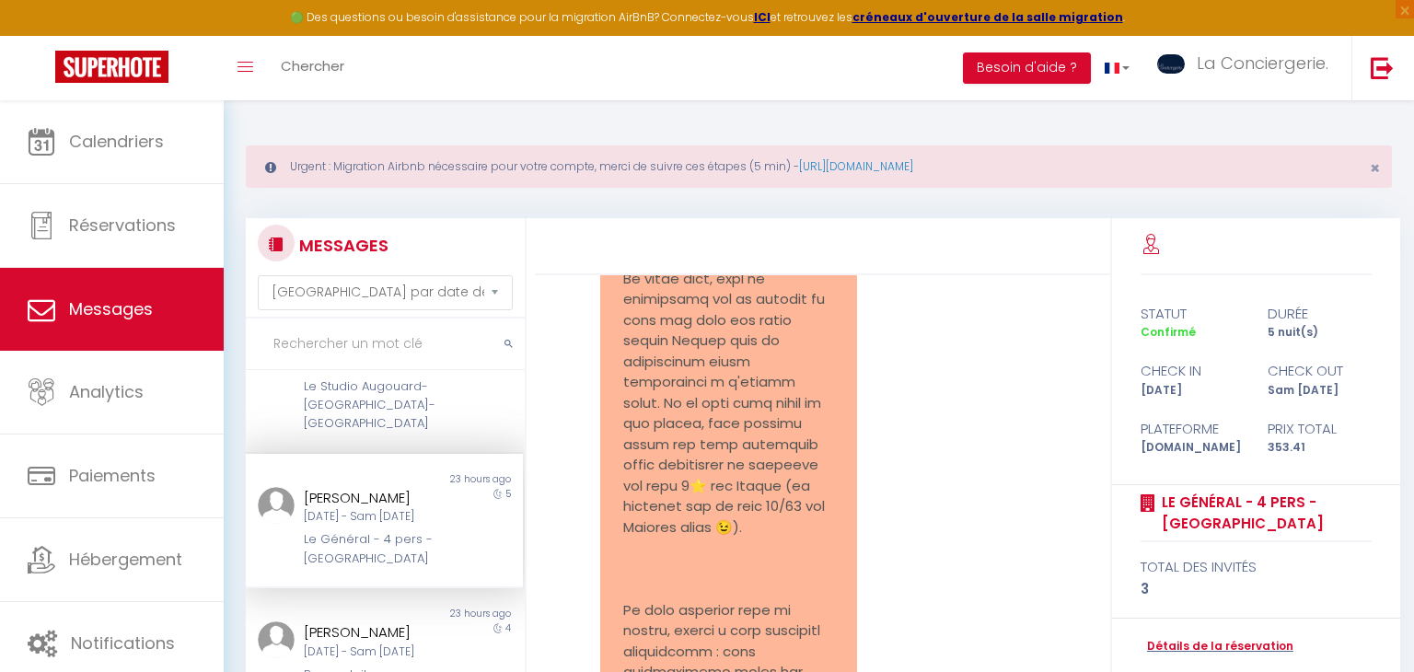
click at [432, 607] on div "23 hours ago" at bounding box center [453, 614] width 138 height 15
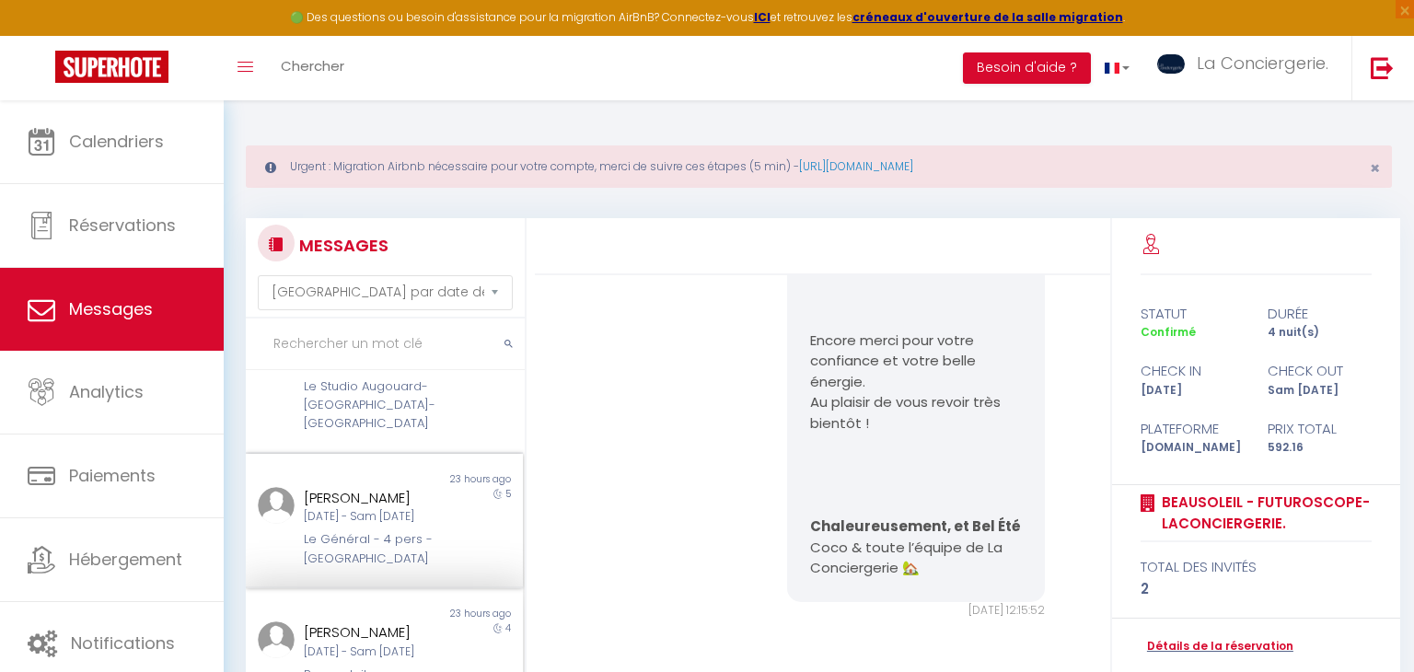
scroll to position [11988, 0]
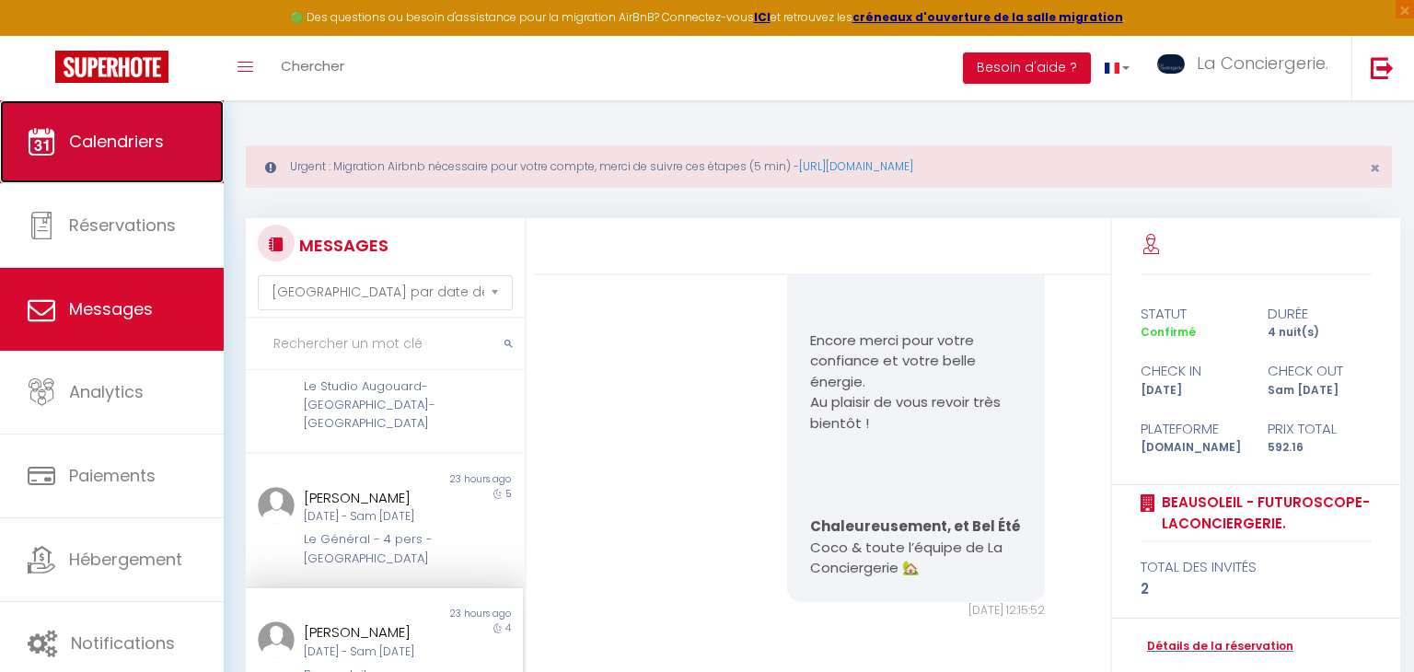
click at [181, 162] on link "Calendriers" at bounding box center [112, 141] width 224 height 83
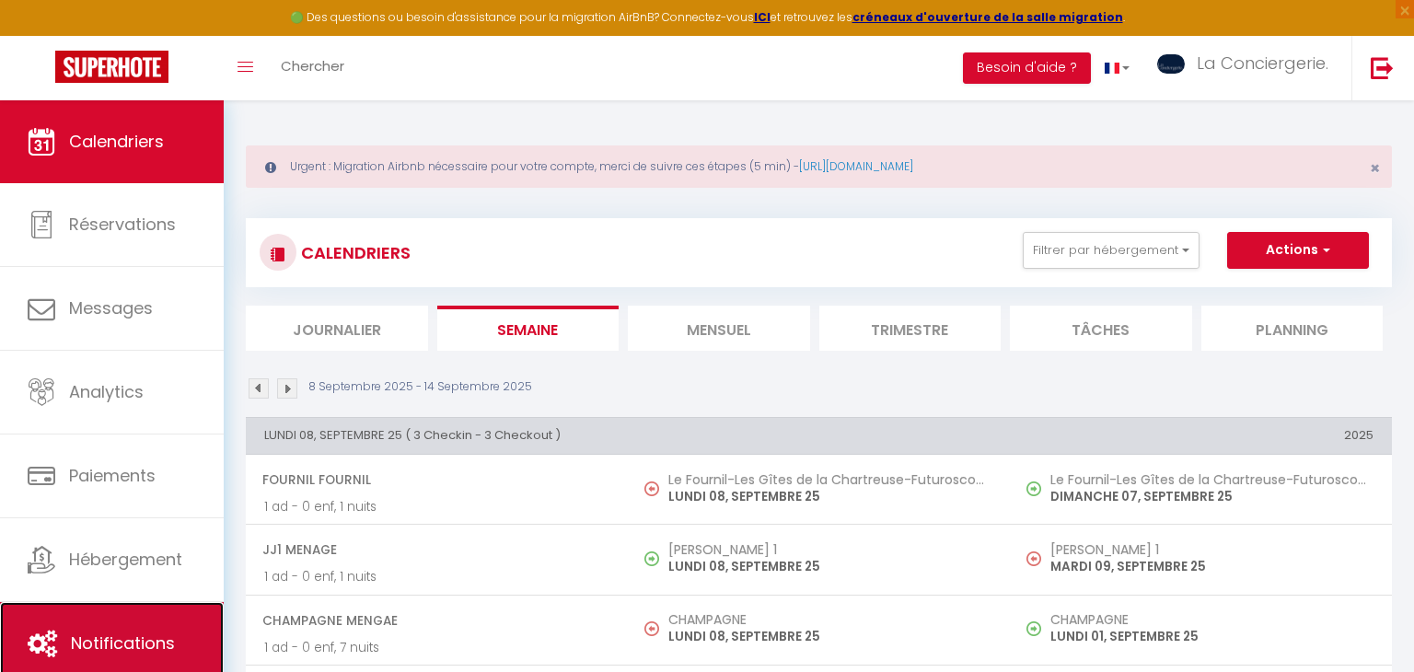
click at [89, 624] on link "Notifications" at bounding box center [112, 643] width 224 height 83
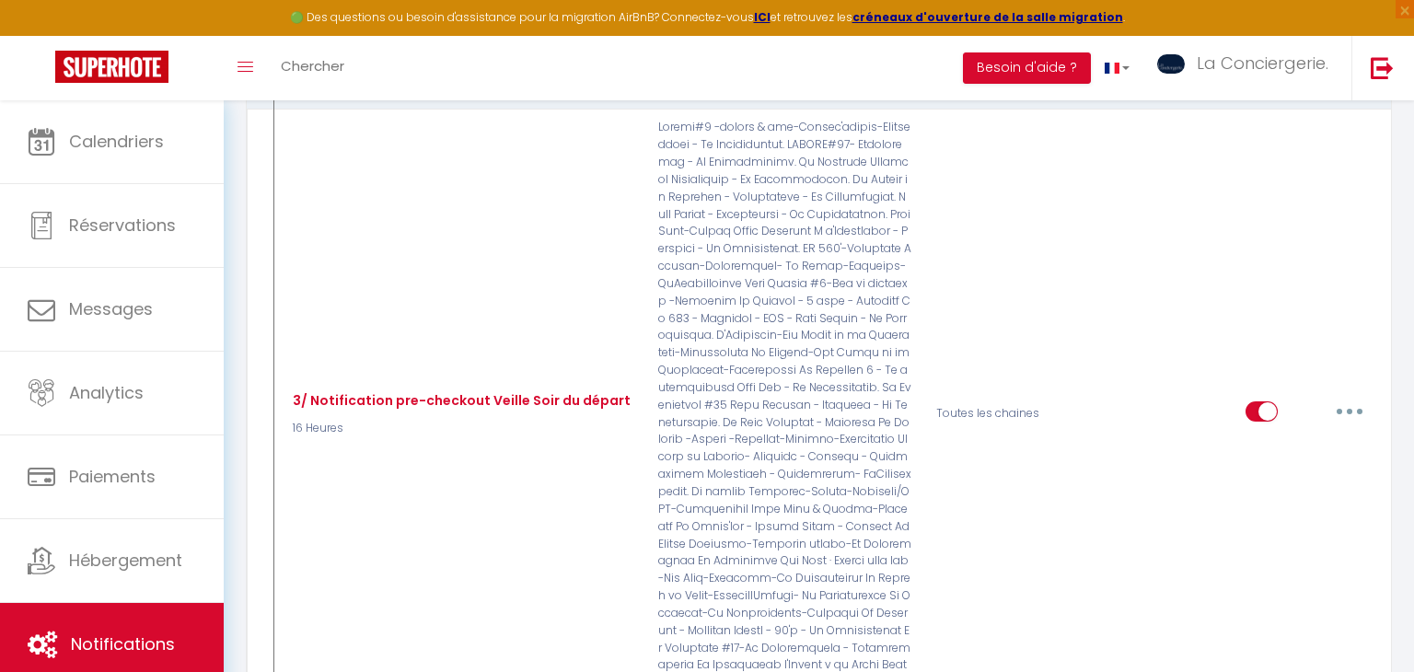
scroll to position [5923, 0]
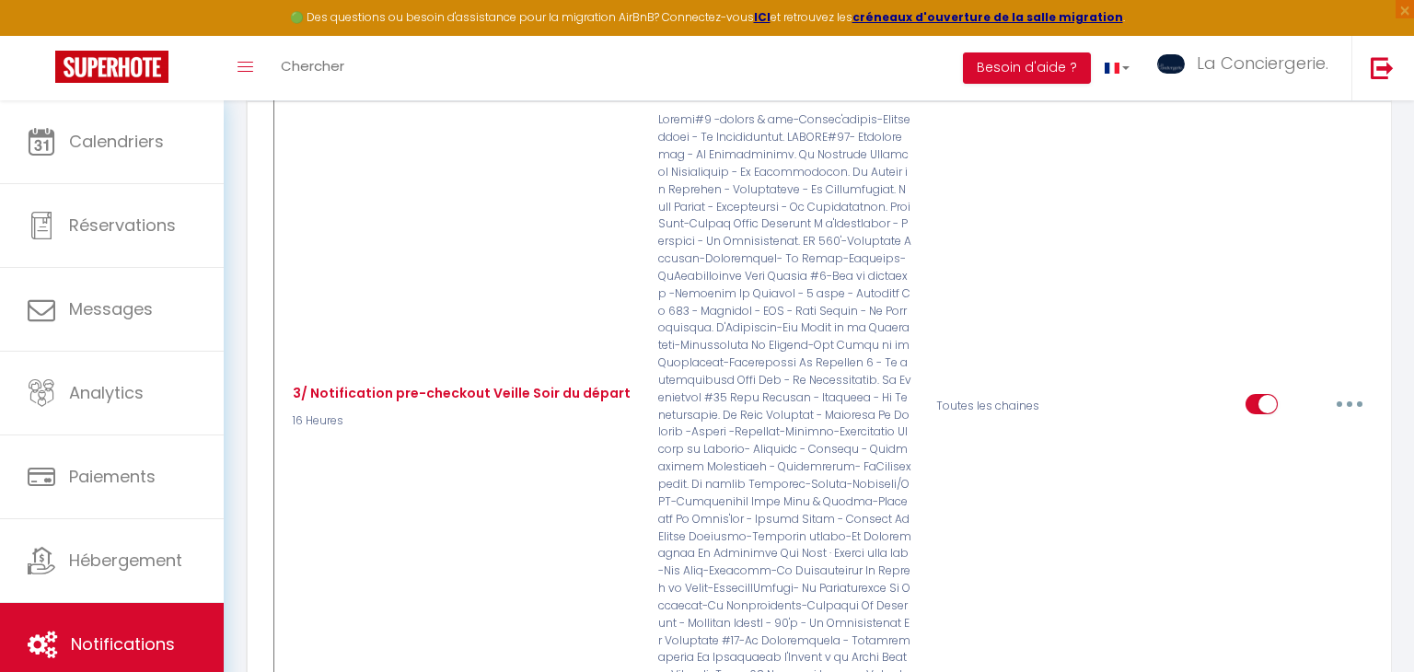
click at [602, 409] on div "3/ Notification pre-checkout Veille Soir du départ 16 Heures" at bounding box center [461, 406] width 370 height 590
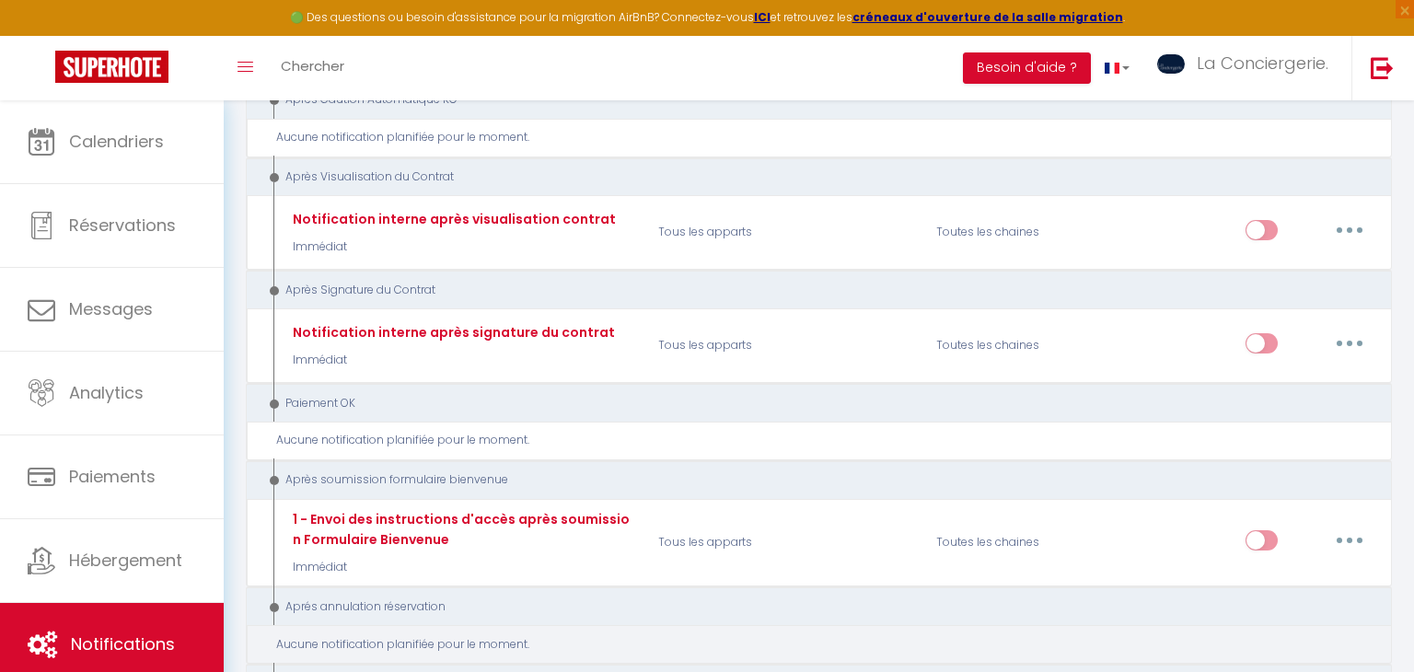
scroll to position [8184, 0]
click at [519, 636] on div "Aucune notification planifiée pour le moment." at bounding box center [825, 644] width 1099 height 17
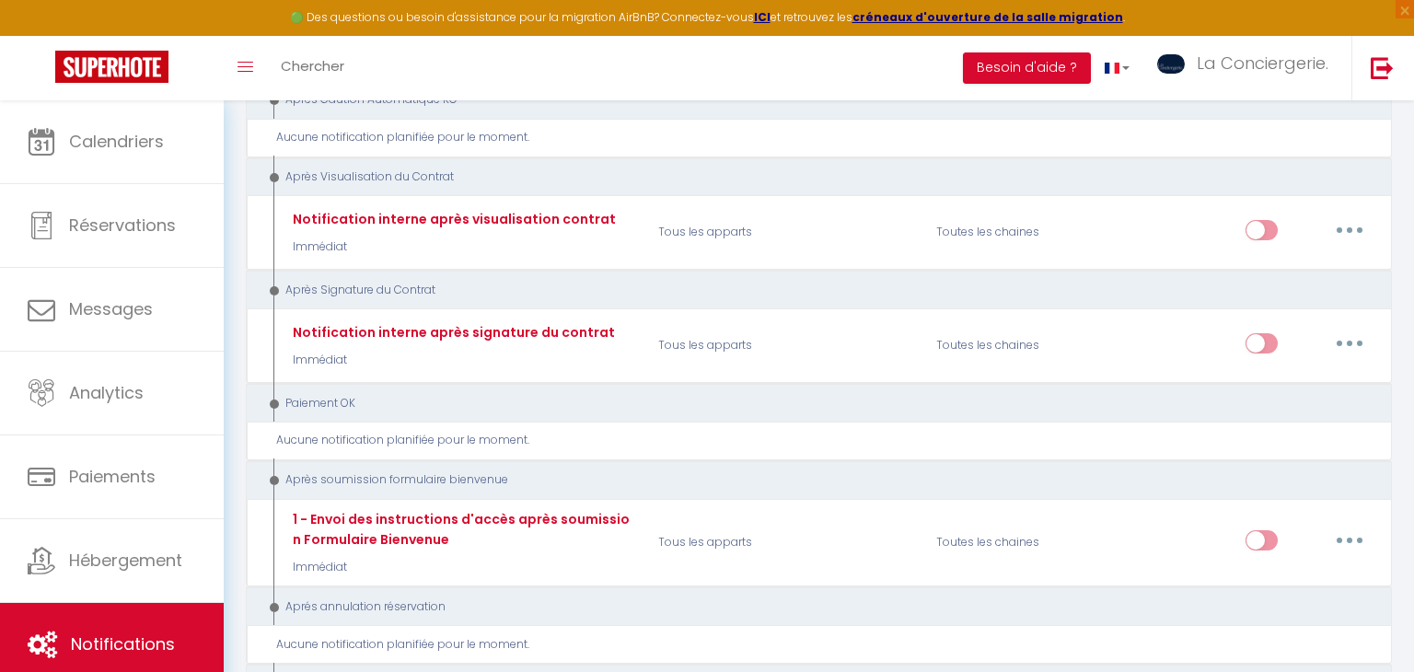
click at [416, 599] on div "Aprés annulation réservation" at bounding box center [808, 607] width 1090 height 17
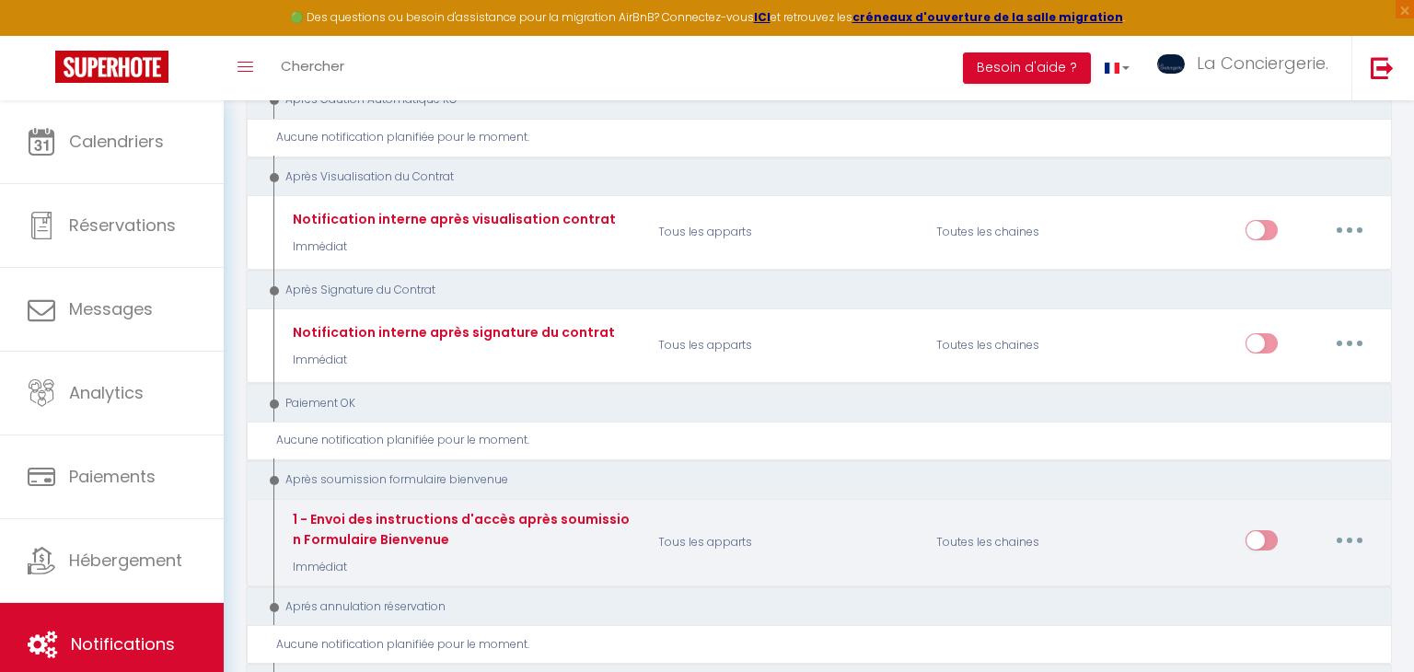
click at [412, 509] on div "1 - Envoi des instructions d'accès après soumission Formulaire Bienvenue" at bounding box center [461, 529] width 346 height 41
click at [1359, 526] on button "button" at bounding box center [1350, 540] width 52 height 29
click at [1325, 566] on link "Editer" at bounding box center [1302, 581] width 136 height 31
type input "1 - Envoi des instructions d'accès après soumission Formulaire Bienvenue"
select select "17"
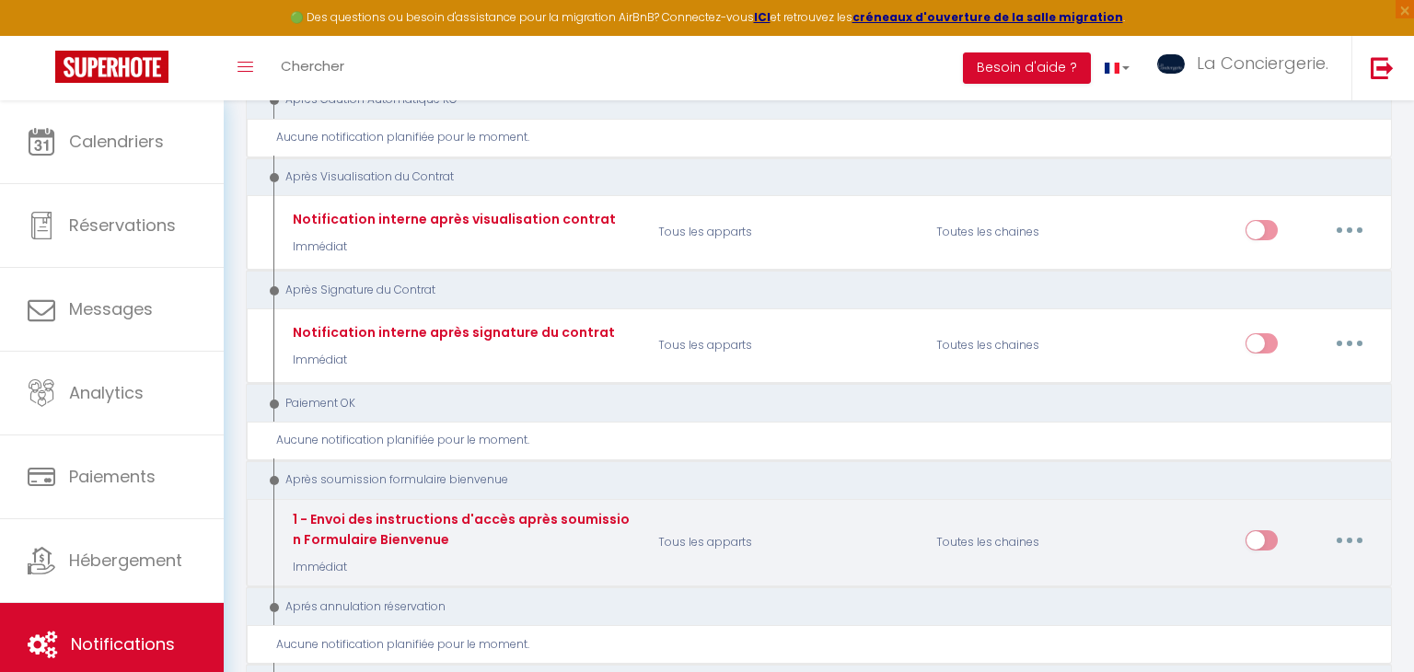
select select "Immédiat"
select select "if_booking_is_paid"
checkbox input "true"
checkbox input "false"
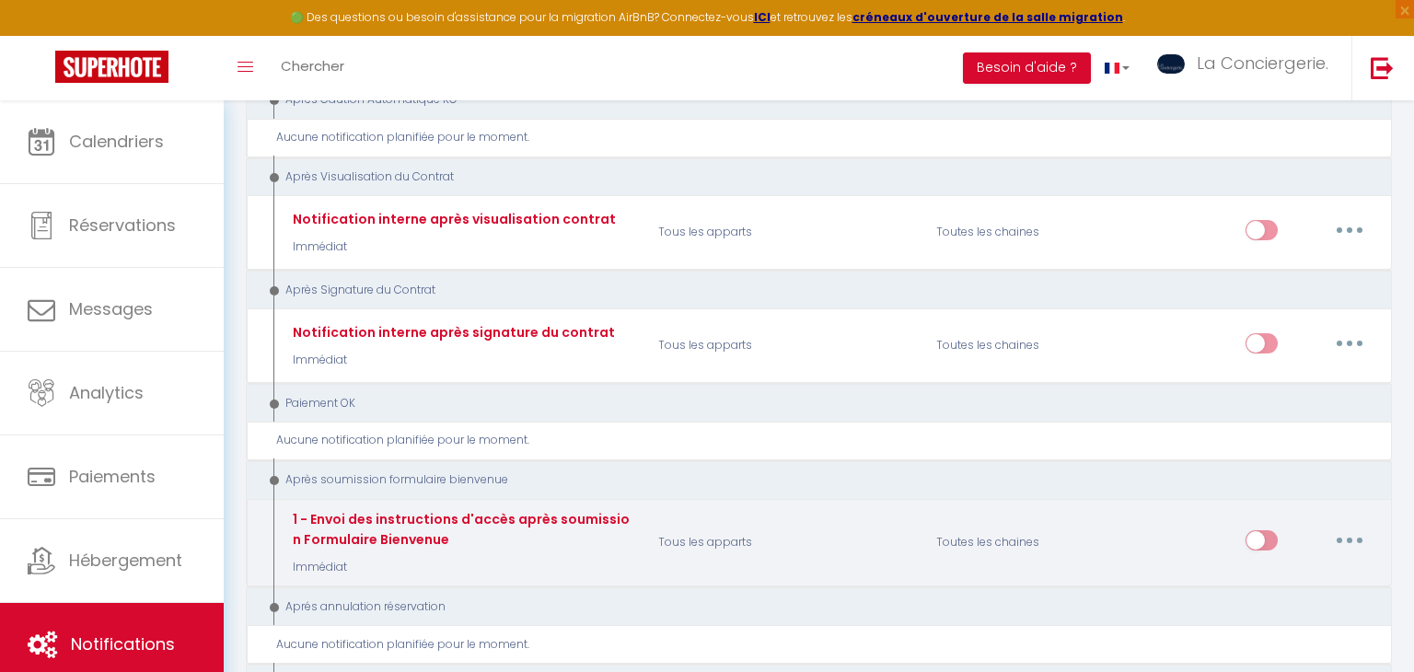
radio input "true"
type input "Confirmation de votre réservation - [BOOKING:ID] - [GUEST:FIRST_NAME] [GUEST:LA…"
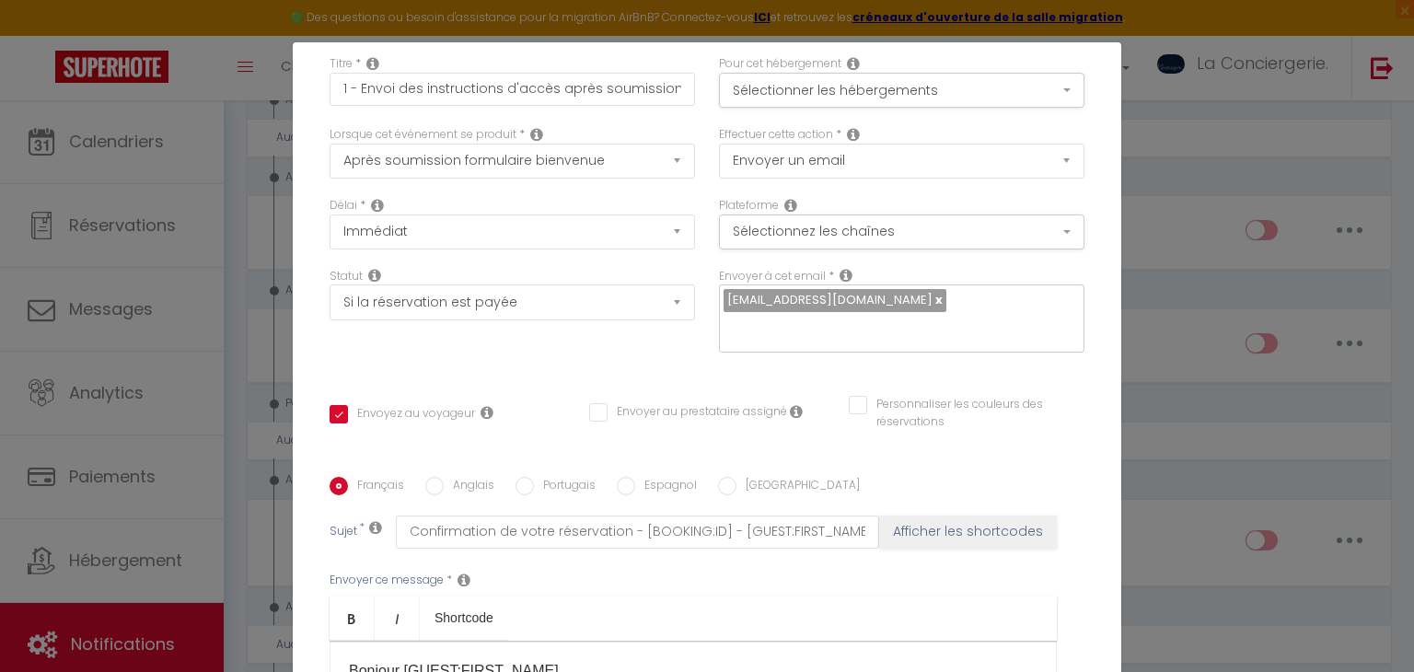
scroll to position [72, 0]
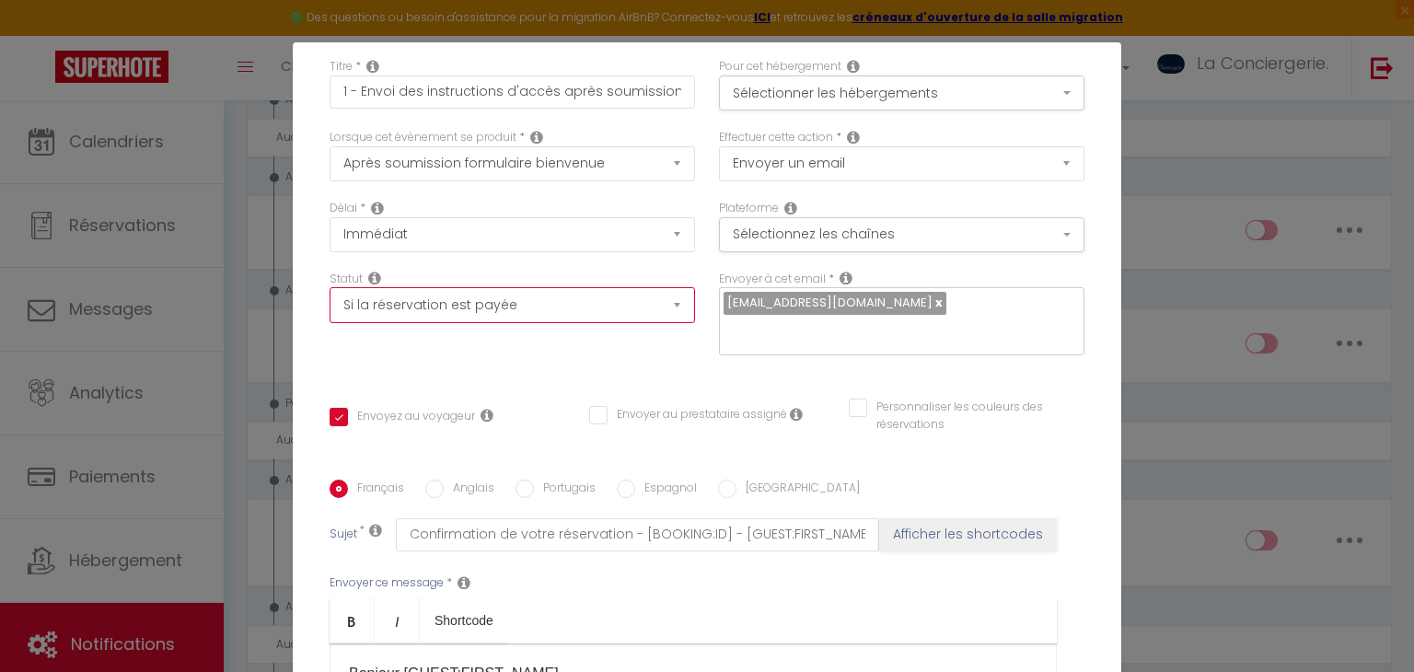
click at [684, 313] on select "Aucun Si la réservation est payée Si réservation non payée Si la caution a été …" at bounding box center [513, 304] width 366 height 35
click at [750, 454] on div "Français Anglais Portugais Espagnol Italien Sujet * Confirmation de votre réser…" at bounding box center [707, 665] width 755 height 426
click at [666, 183] on div "Lorsque cet événement se produit * Après la réservation Avant Checkin (à partir…" at bounding box center [512, 164] width 389 height 71
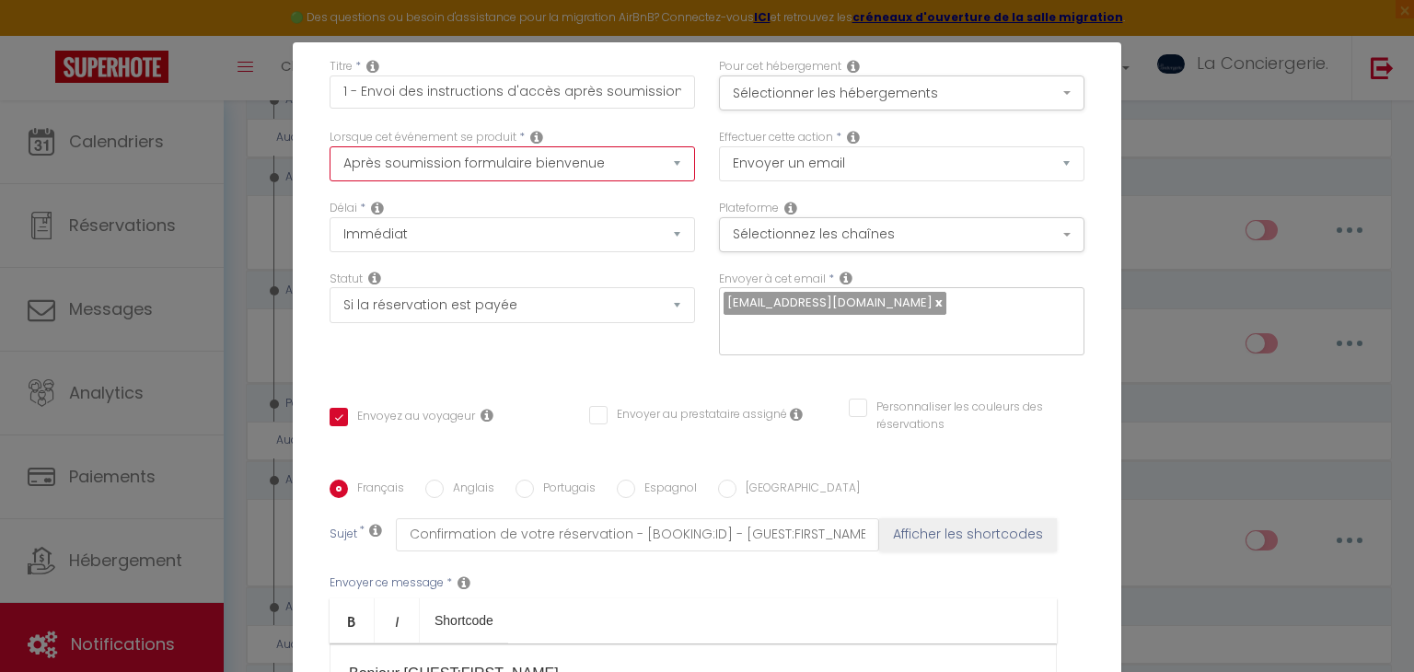
click at [658, 146] on select "Après la réservation Avant Checkin (à partir de 12h00) Après Checkin (à partir …" at bounding box center [513, 163] width 366 height 35
select select "18"
click at [330, 146] on select "Après la réservation Avant Checkin (à partir de 12h00) Après Checkin (à partir …" at bounding box center [513, 163] width 366 height 35
checkbox input "true"
checkbox input "false"
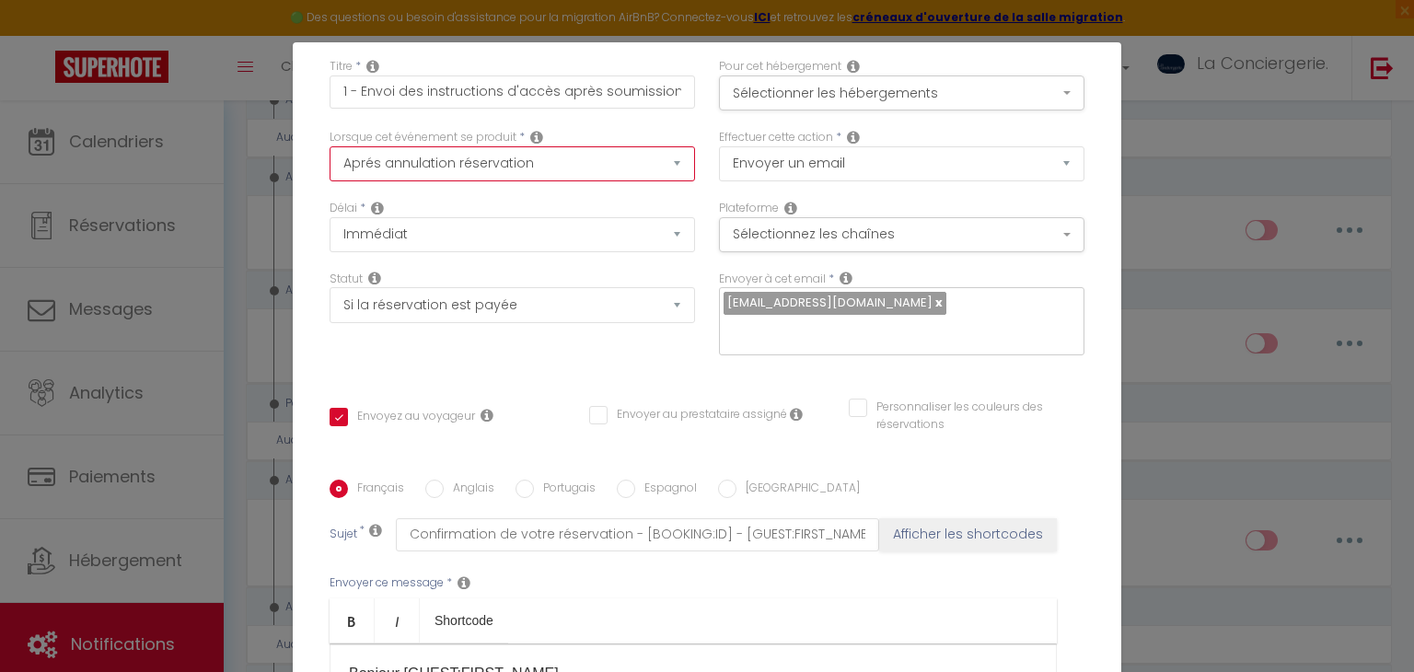
checkbox input "false"
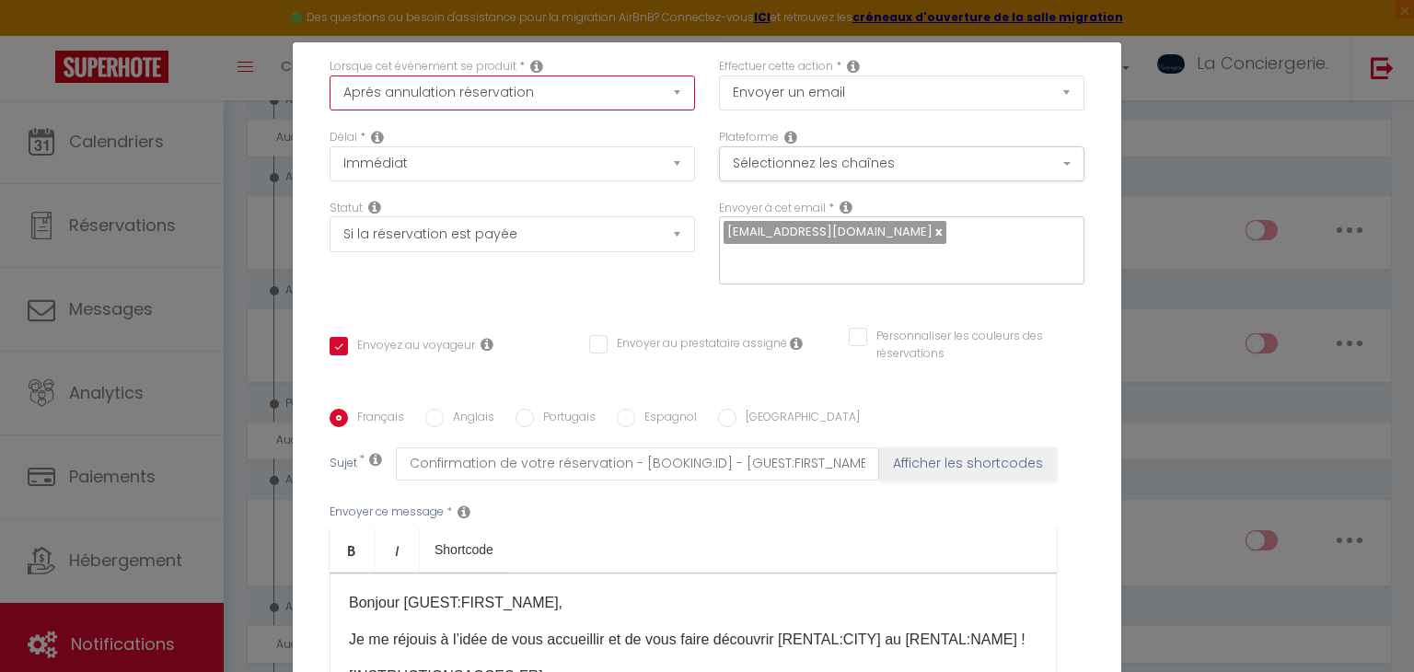
scroll to position [145, 0]
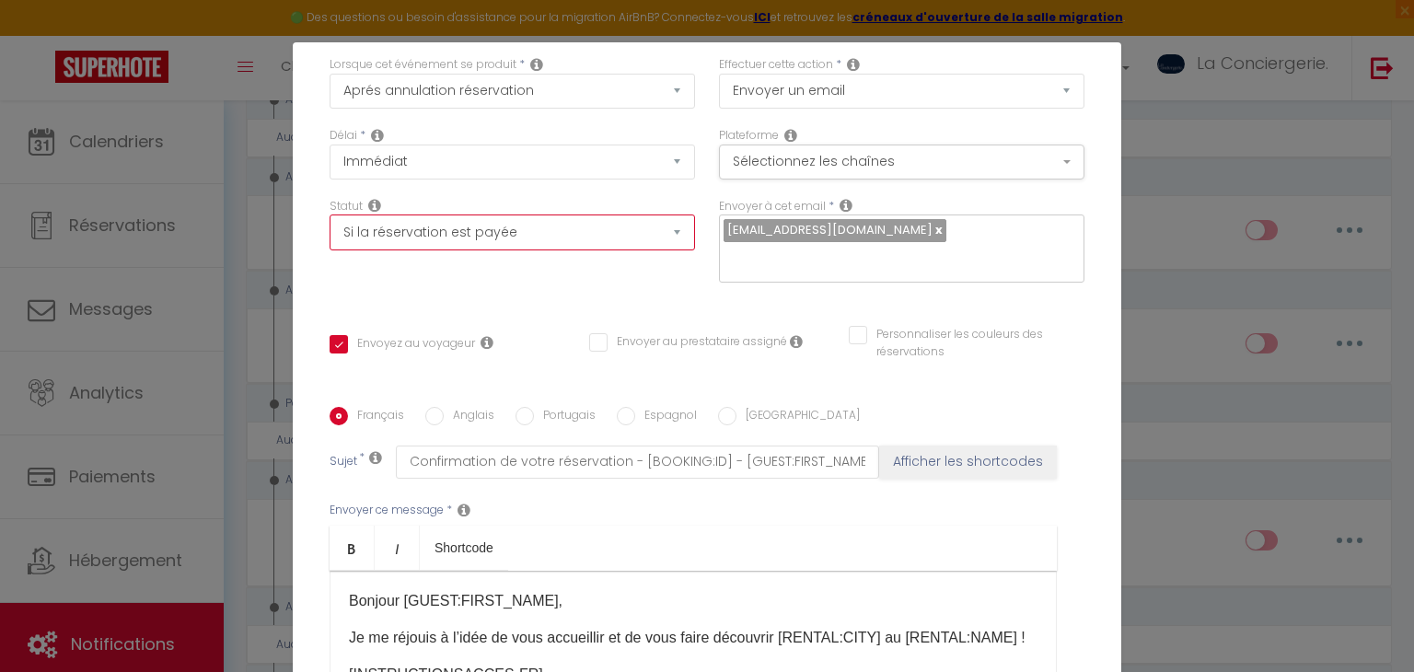
click at [645, 229] on select "Aucun Si la réservation est payée Si réservation non payée Si la caution a été …" at bounding box center [513, 232] width 366 height 35
select select
click at [330, 215] on select "Aucun Si la réservation est payée Si réservation non payée Si la caution a été …" at bounding box center [513, 232] width 366 height 35
checkbox input "true"
checkbox input "false"
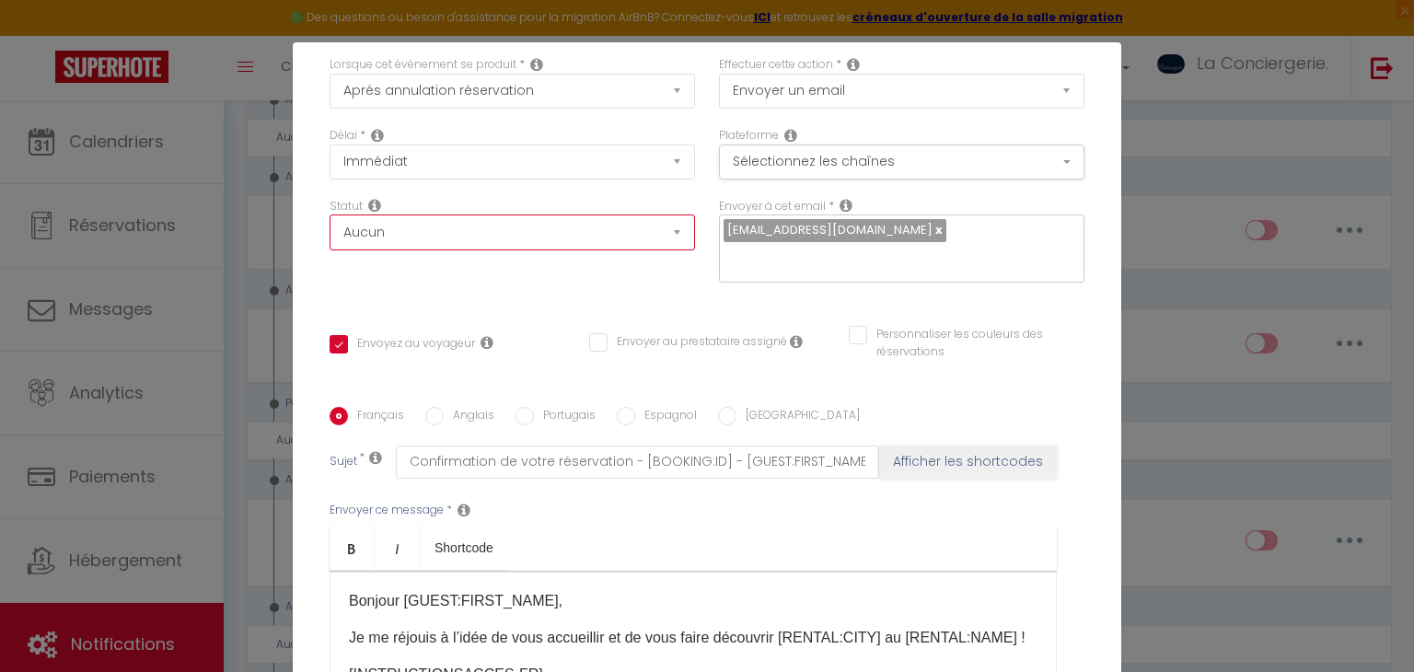
checkbox input "false"
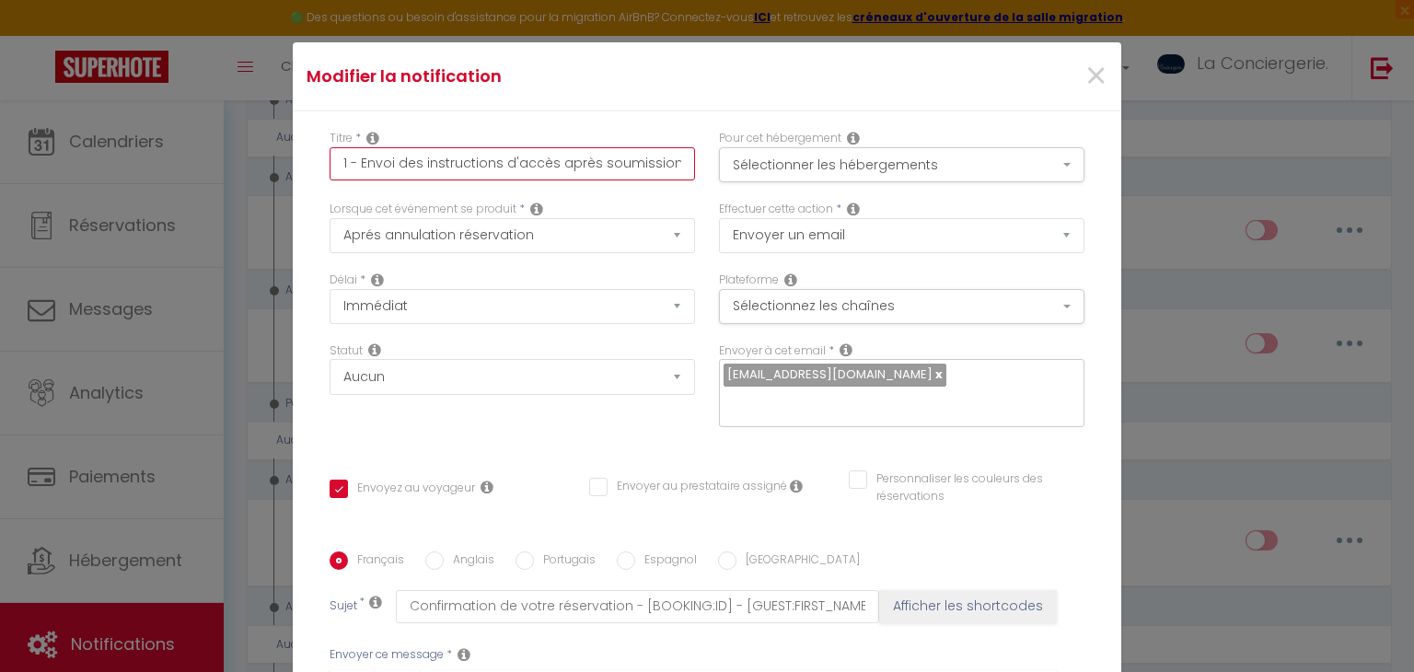
click at [607, 171] on input "1 - Envoi des instructions d'accès après soumission Formulaire Bienvenue" at bounding box center [513, 163] width 366 height 33
drag, startPoint x: 666, startPoint y: 166, endPoint x: 399, endPoint y: 156, distance: 267.2
click at [399, 156] on input "1 - Envoi des instructions d'accès après soumission Formulaire Bienvenue" at bounding box center [513, 163] width 366 height 33
type input "1 - Envoi d Formulaire Bienvenue"
checkbox input "true"
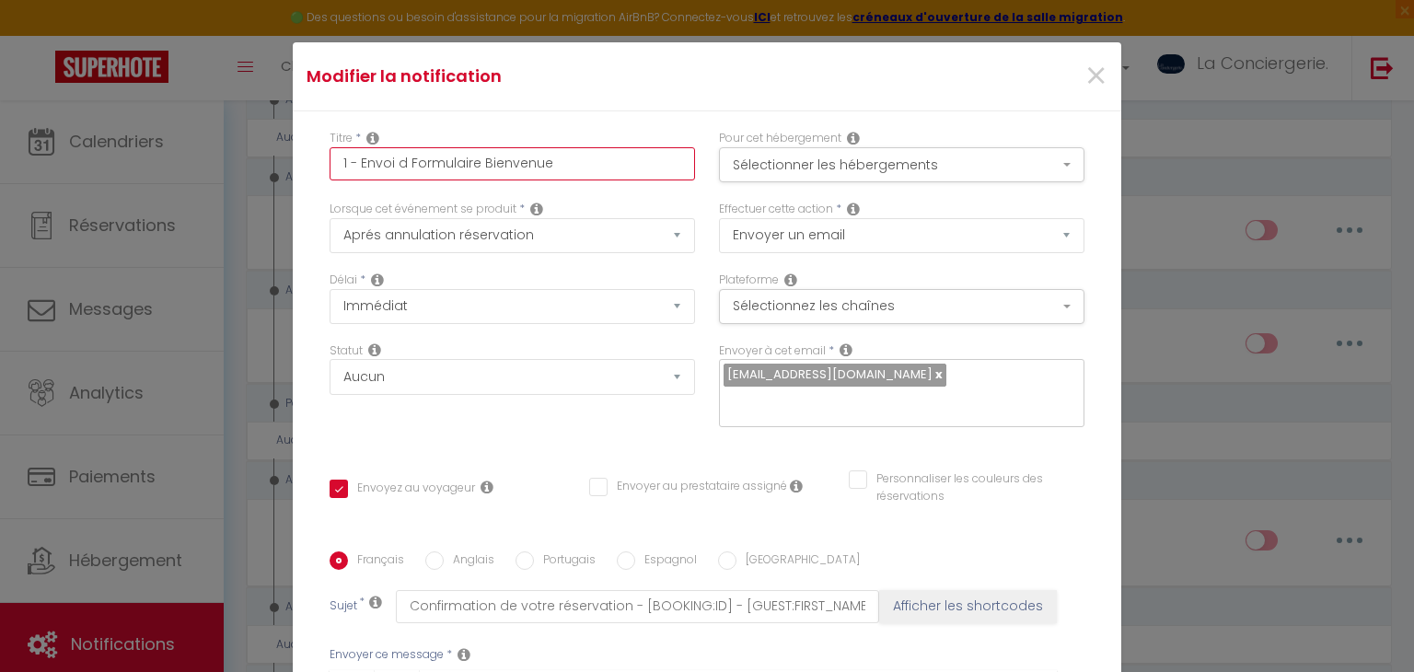
checkbox input "false"
type input "1 - Envoi de Formulaire Bienvenue"
checkbox input "true"
checkbox input "false"
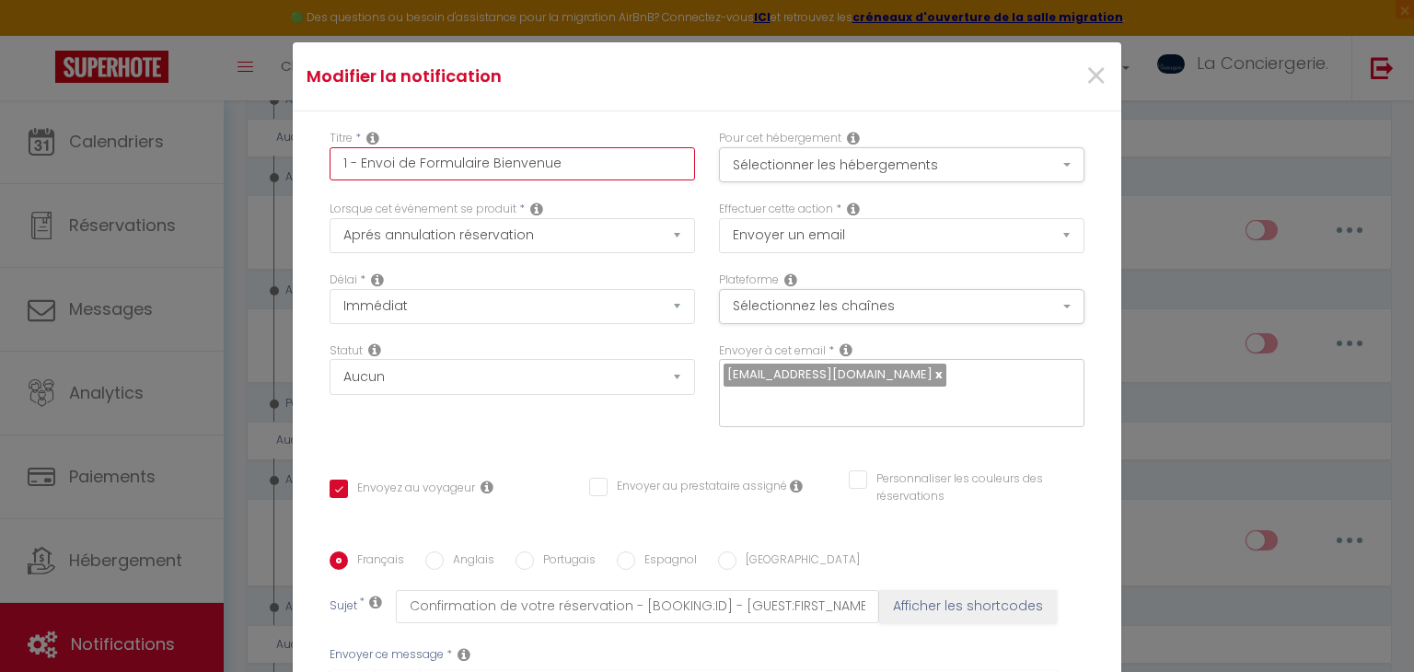
checkbox input "false"
type input "1 - Envoi de Formulaire Bienvenue"
checkbox input "true"
checkbox input "false"
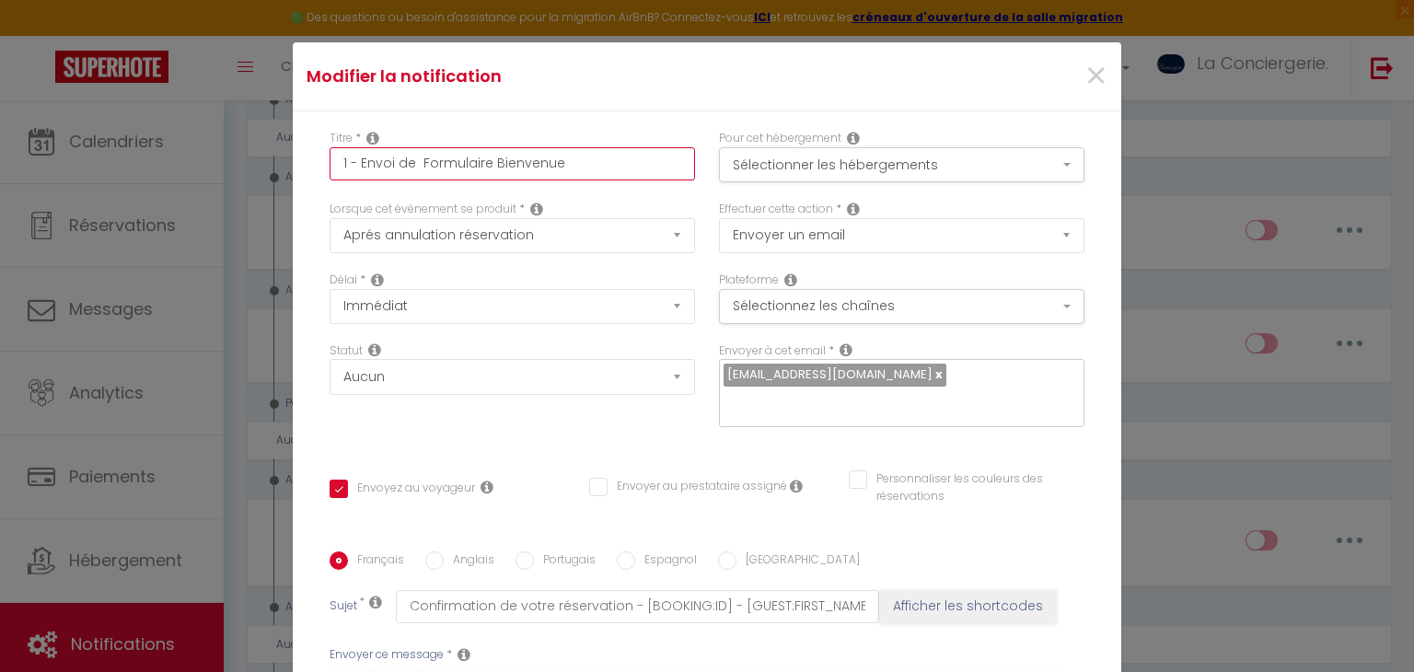
type input "1 - Envoi de m Formulaire Bienvenue"
checkbox input "true"
checkbox input "false"
type input "1 - Envoi de me Formulaire Bienvenue"
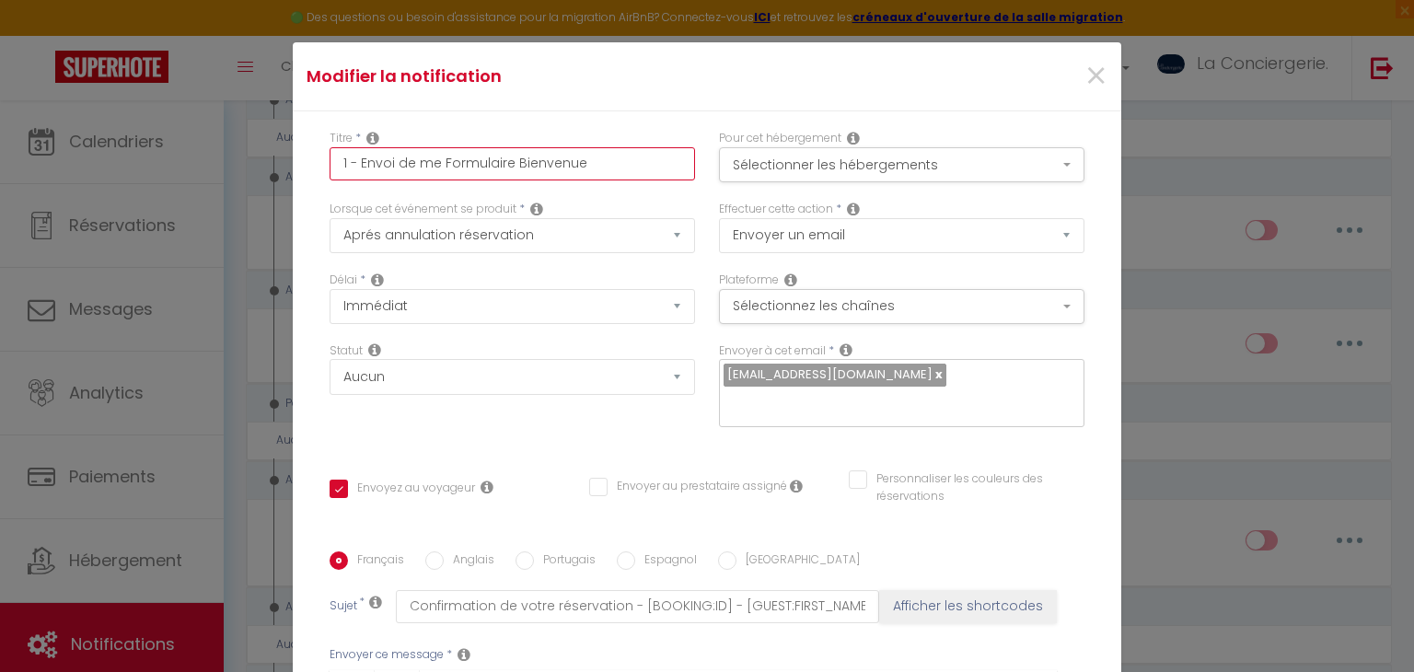
checkbox input "true"
checkbox input "false"
type input "1 - Envoi de mes Formulaire Bienvenue"
checkbox input "true"
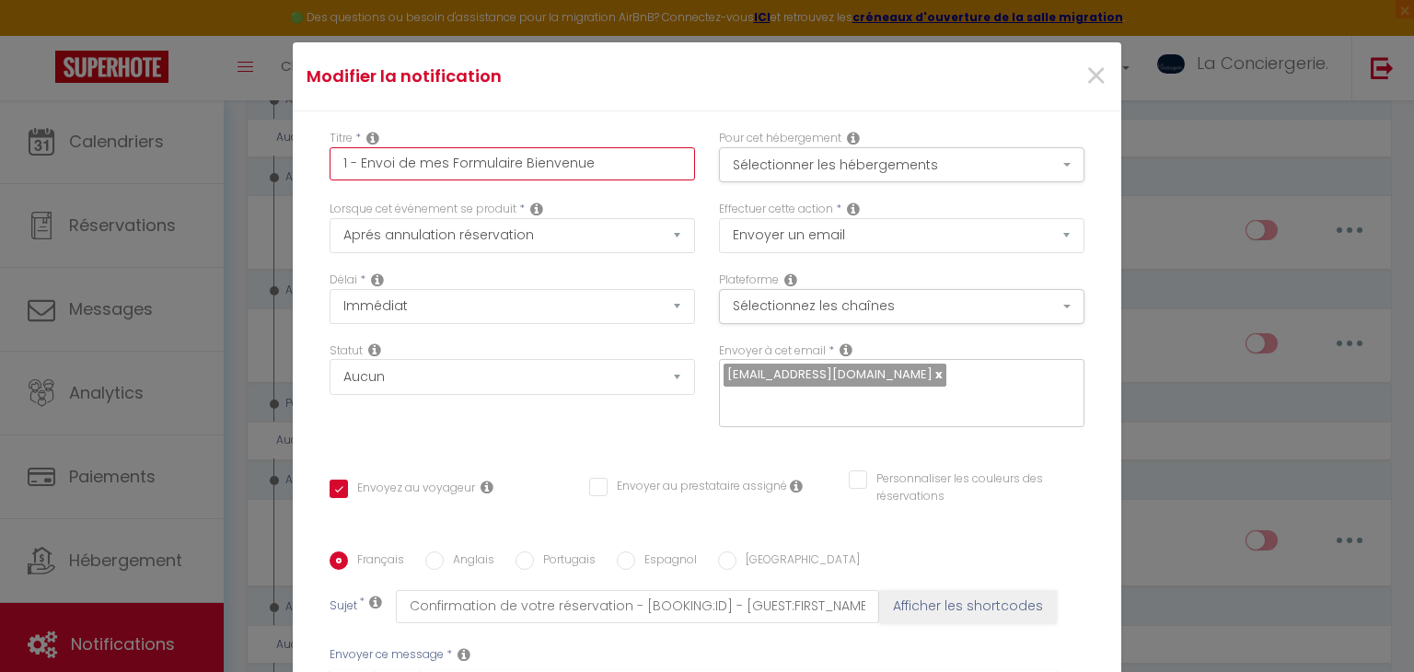
checkbox input "false"
type input "1 - Envoi de mess Formulaire Bienvenue"
checkbox input "true"
checkbox input "false"
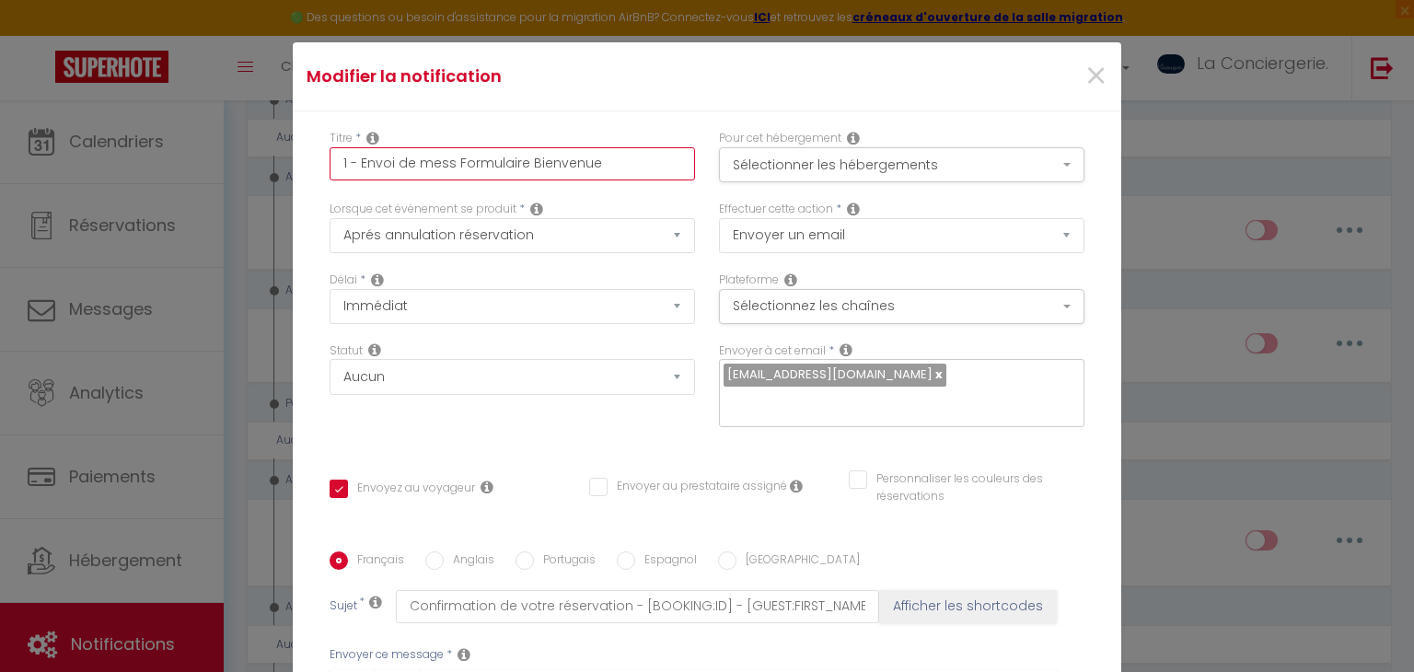
checkbox input "false"
type input "1 - Envoi de messa Formulaire Bienvenue"
checkbox input "true"
checkbox input "false"
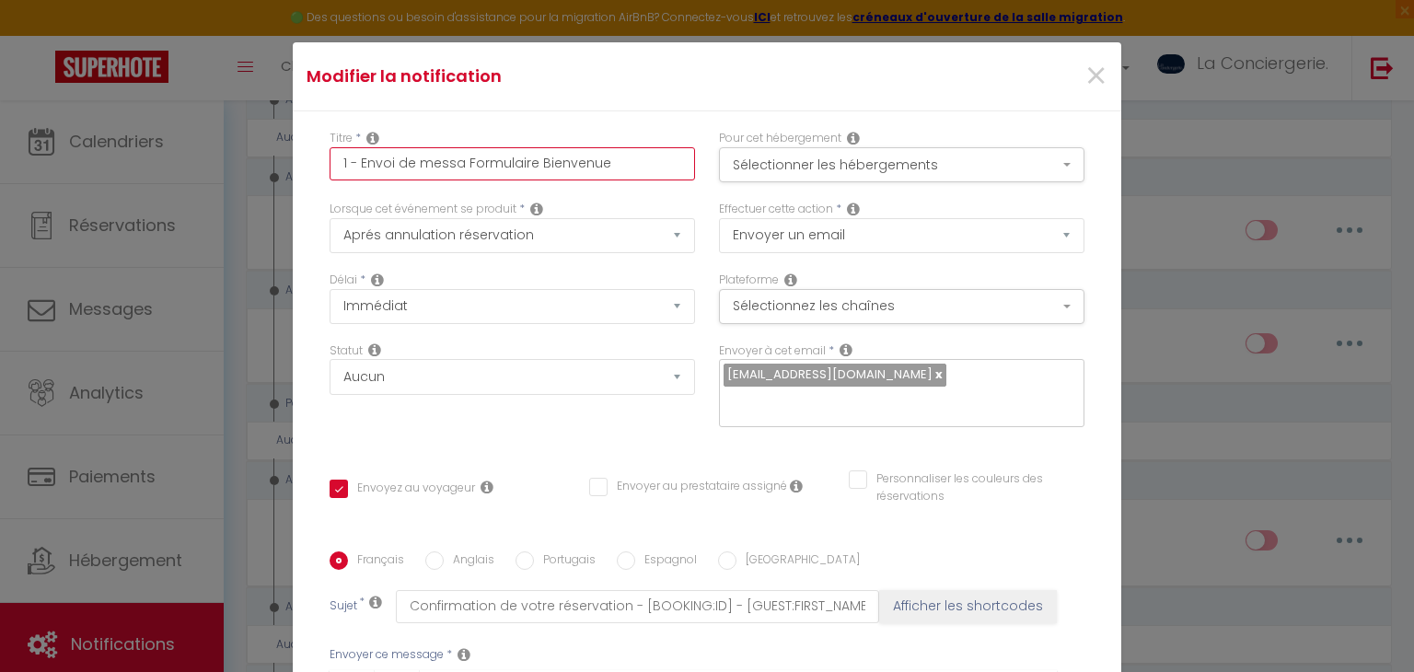
type input "1 - Envoi de messag Formulaire Bienvenue"
checkbox input "true"
checkbox input "false"
type input "1 - Envoi de message Formulaire Bienvenue"
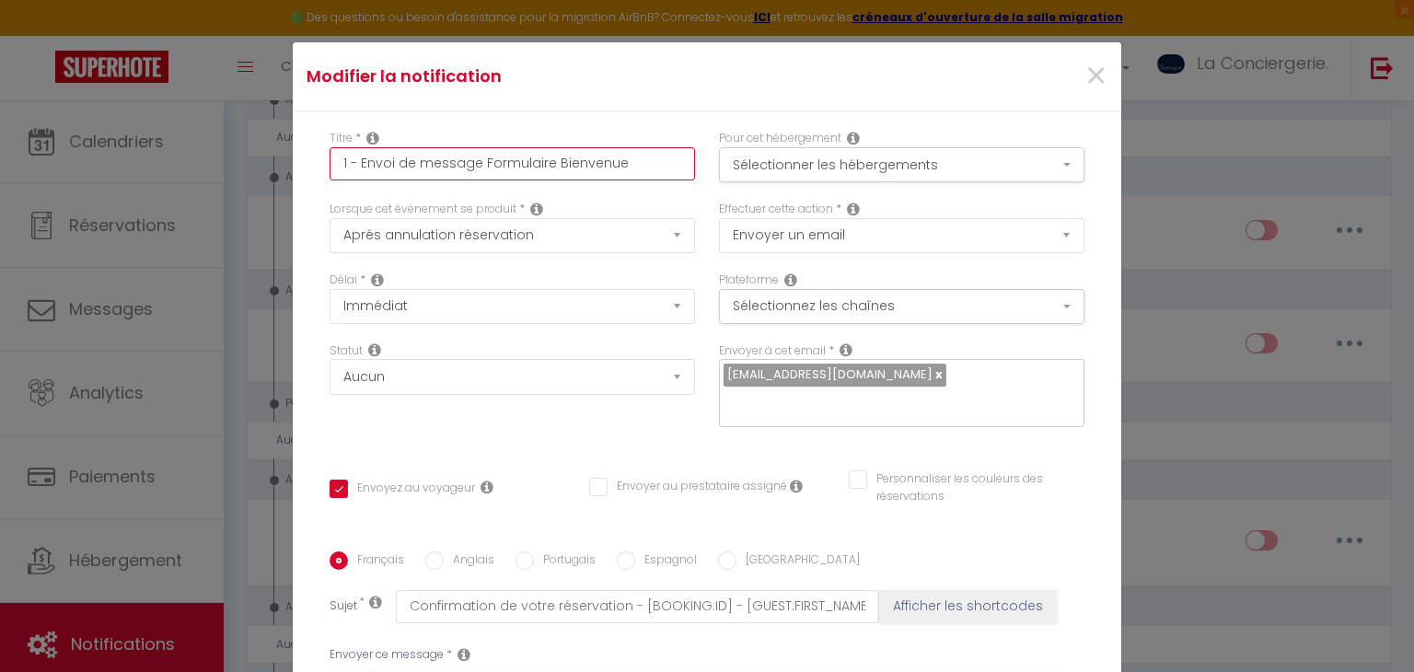
checkbox input "true"
checkbox input "false"
type input "1 - Envoi de message Formulaire Bienvenue"
checkbox input "true"
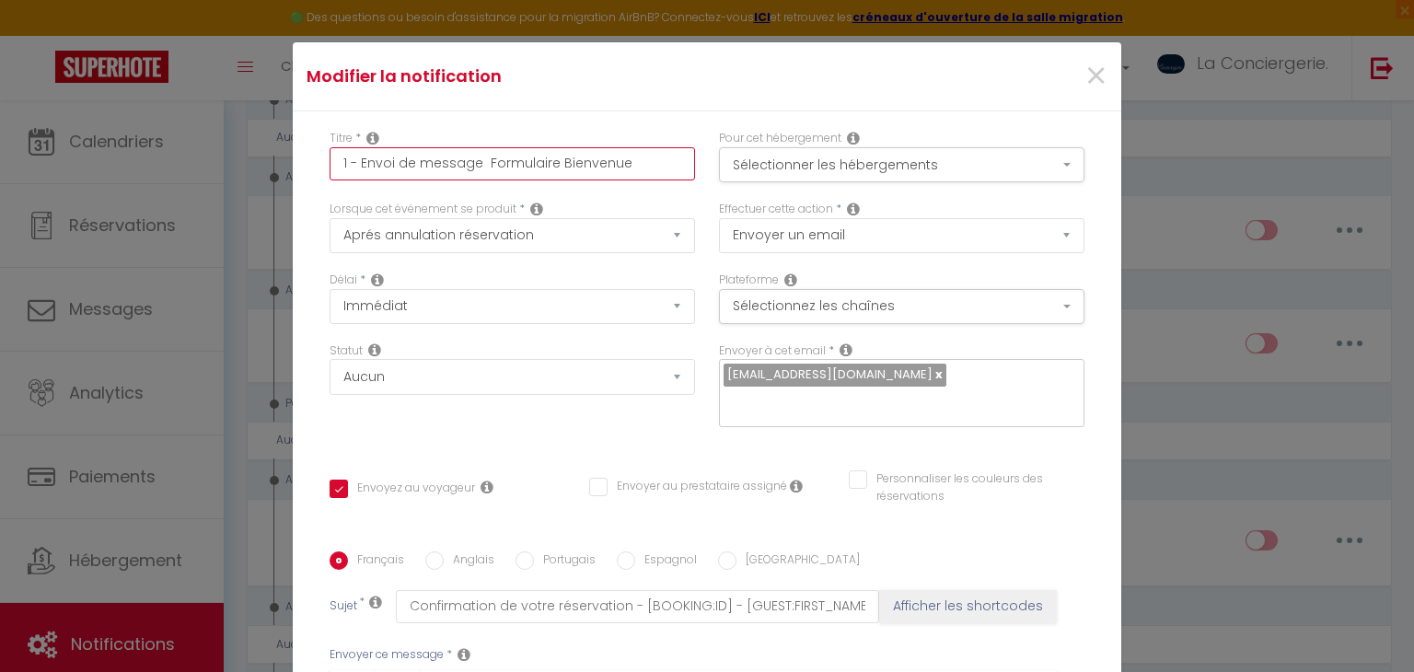
checkbox input "false"
type input "1 - Envoi de message a Formulaire Bienvenue"
checkbox input "true"
checkbox input "false"
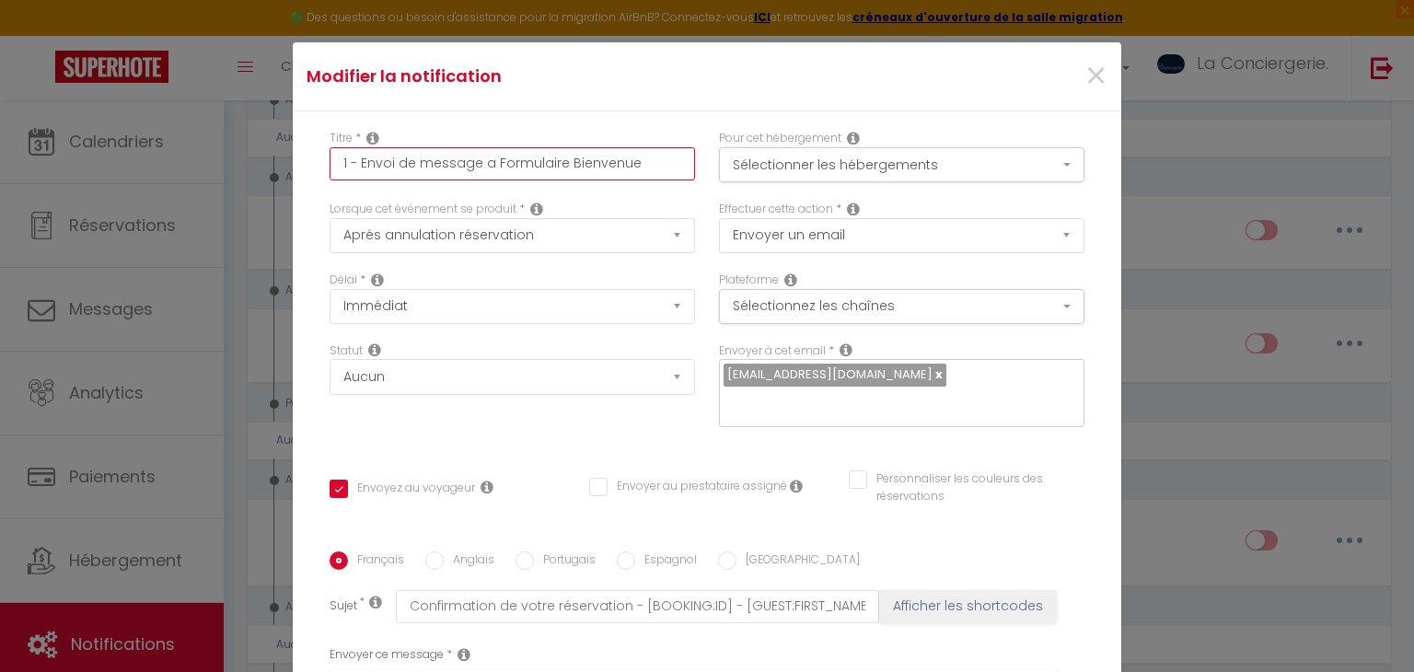
checkbox input "false"
type input "1 - Envoi de message ap Formulaire Bienvenue"
checkbox input "true"
checkbox input "false"
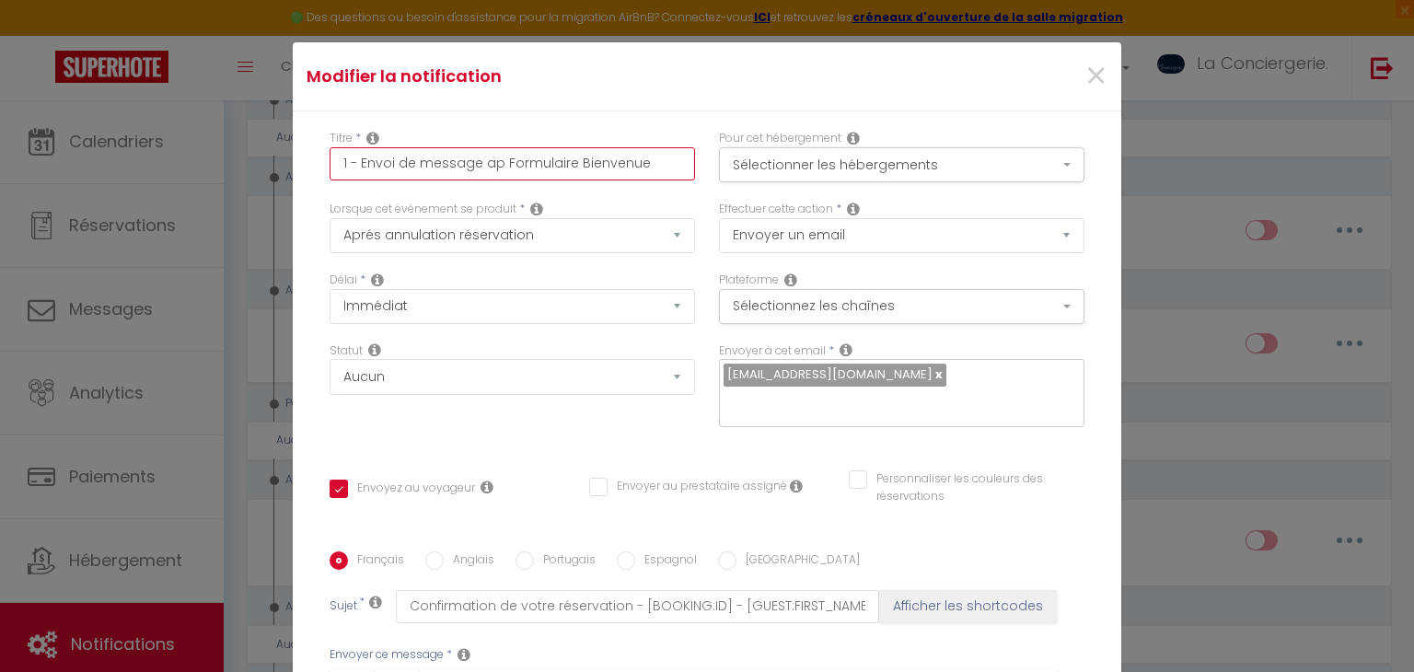
type input "1 - Envoi de message apr Formulaire Bienvenue"
checkbox input "true"
checkbox input "false"
type input "1 - Envoi de message aprè Formulaire Bienvenue"
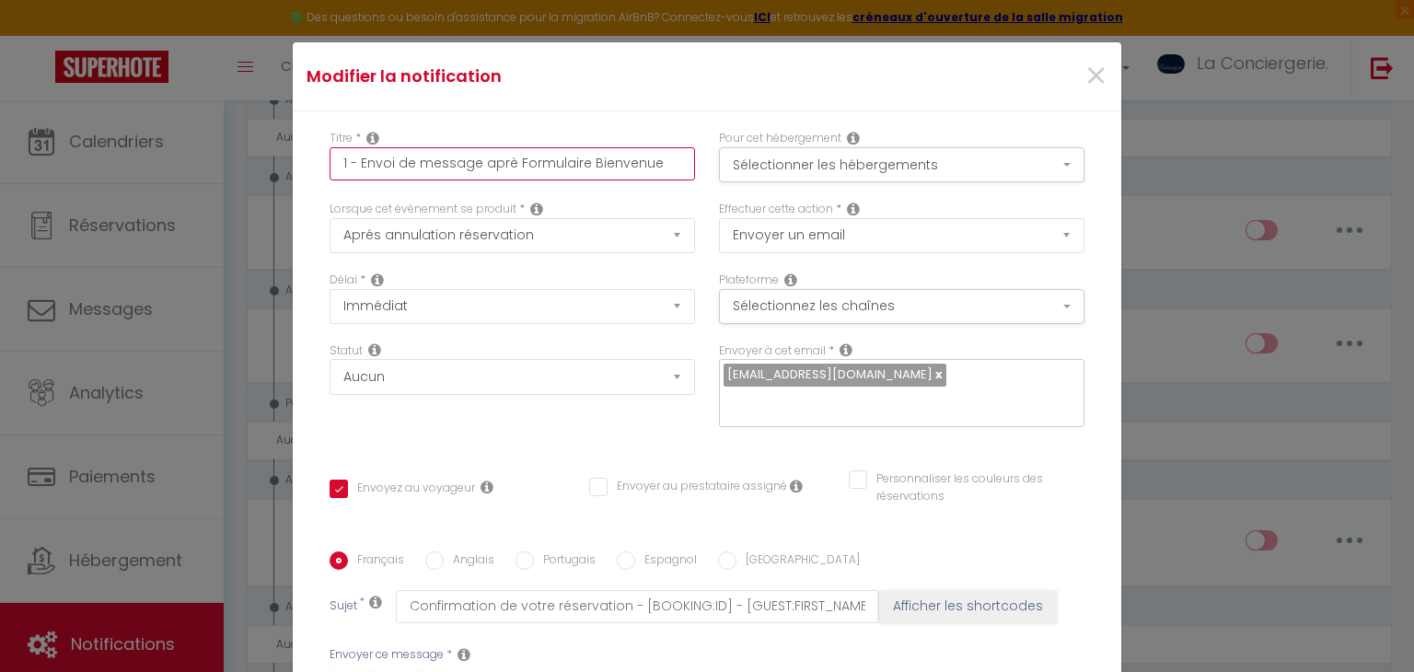
checkbox input "true"
checkbox input "false"
type input "1 - Envoi de message après Formulaire Bienvenue"
checkbox input "true"
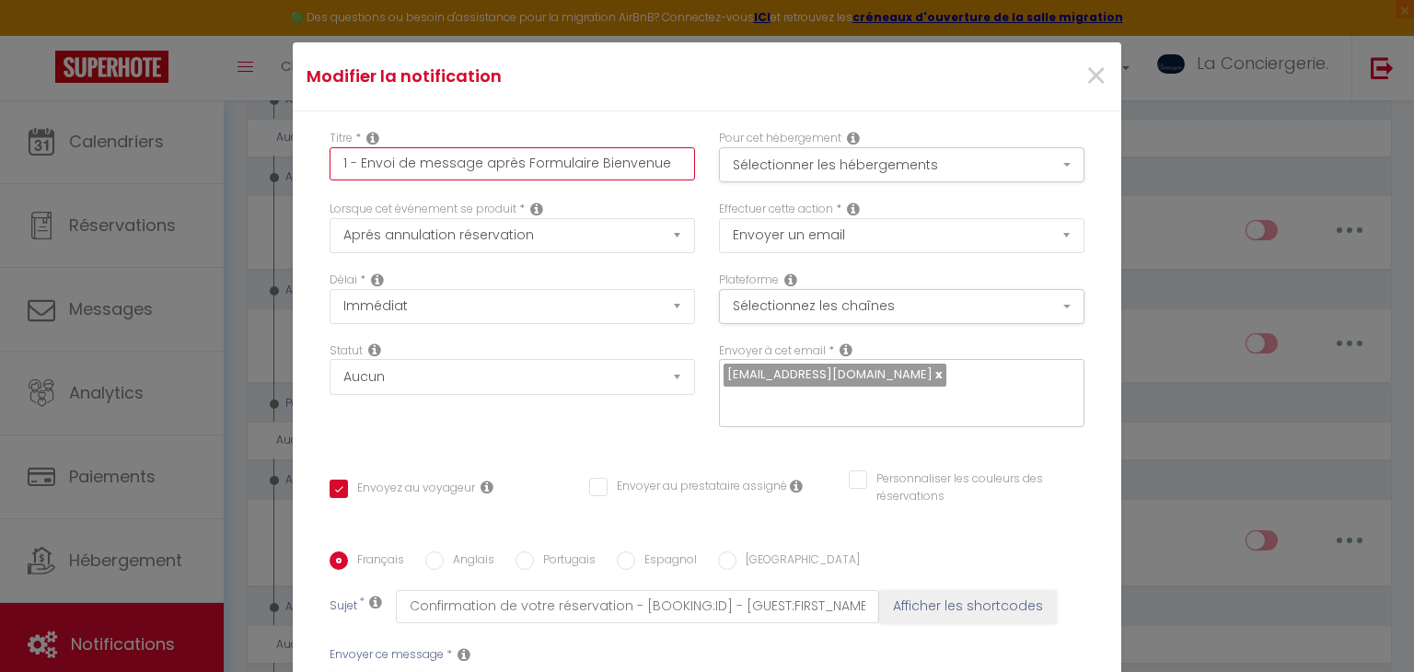
checkbox input "false"
type input "1 - Envoi de message après Formulaire Bienvenue"
checkbox input "true"
checkbox input "false"
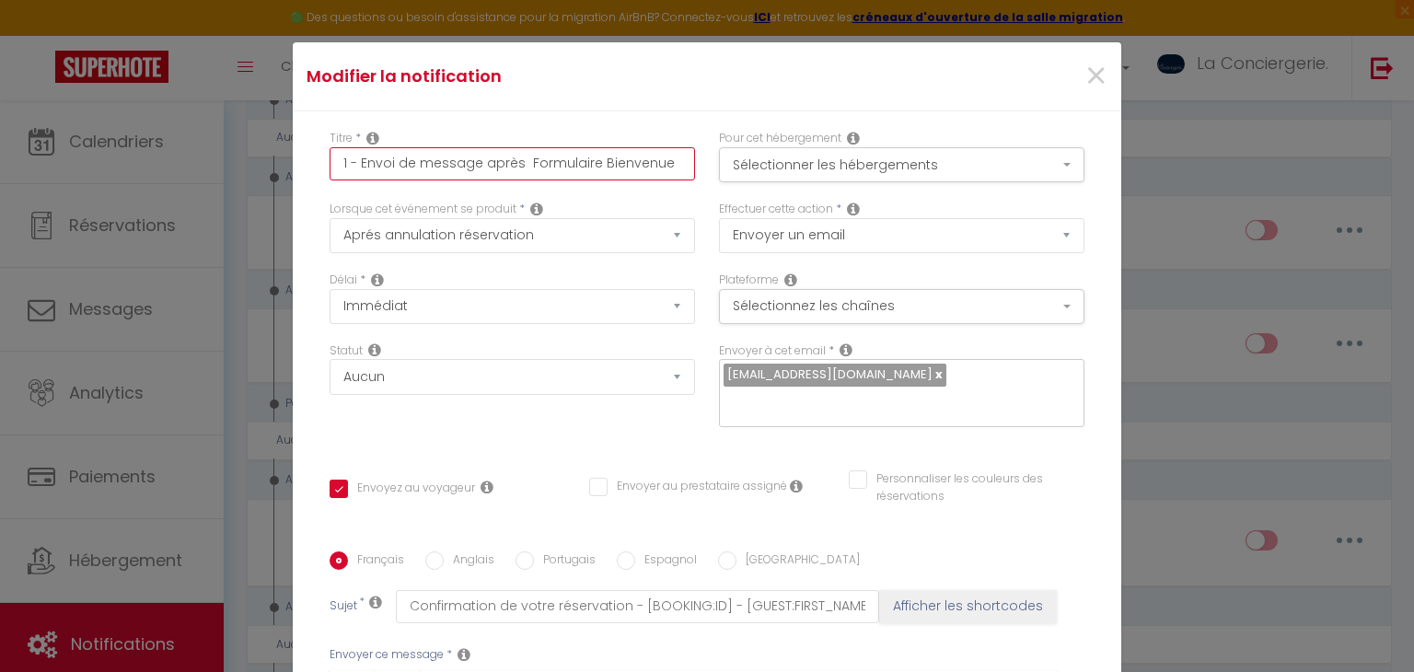
checkbox input "false"
type input "1 - Envoi de message après a Formulaire Bienvenue"
checkbox input "true"
checkbox input "false"
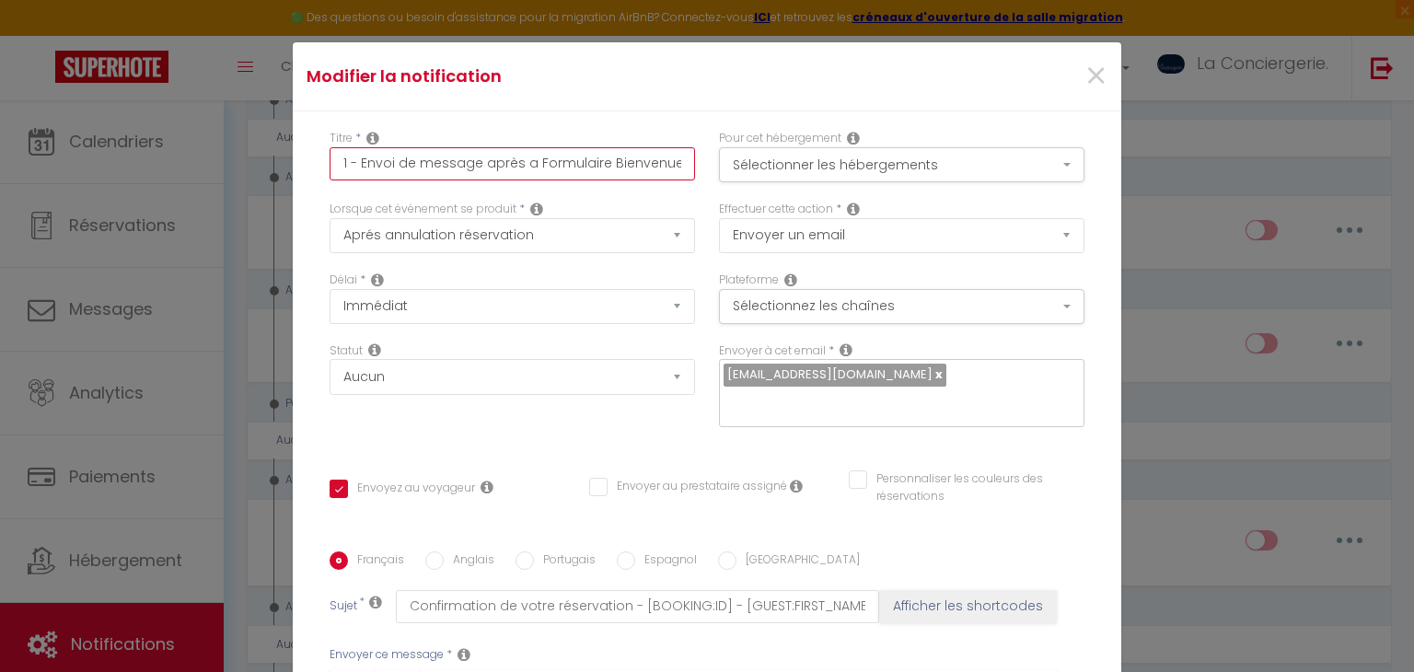
type input "1 - Envoi de message après an Formulaire Bienvenue"
checkbox input "true"
checkbox input "false"
type input "1 - Envoi de message après ann Formulaire Bienvenue"
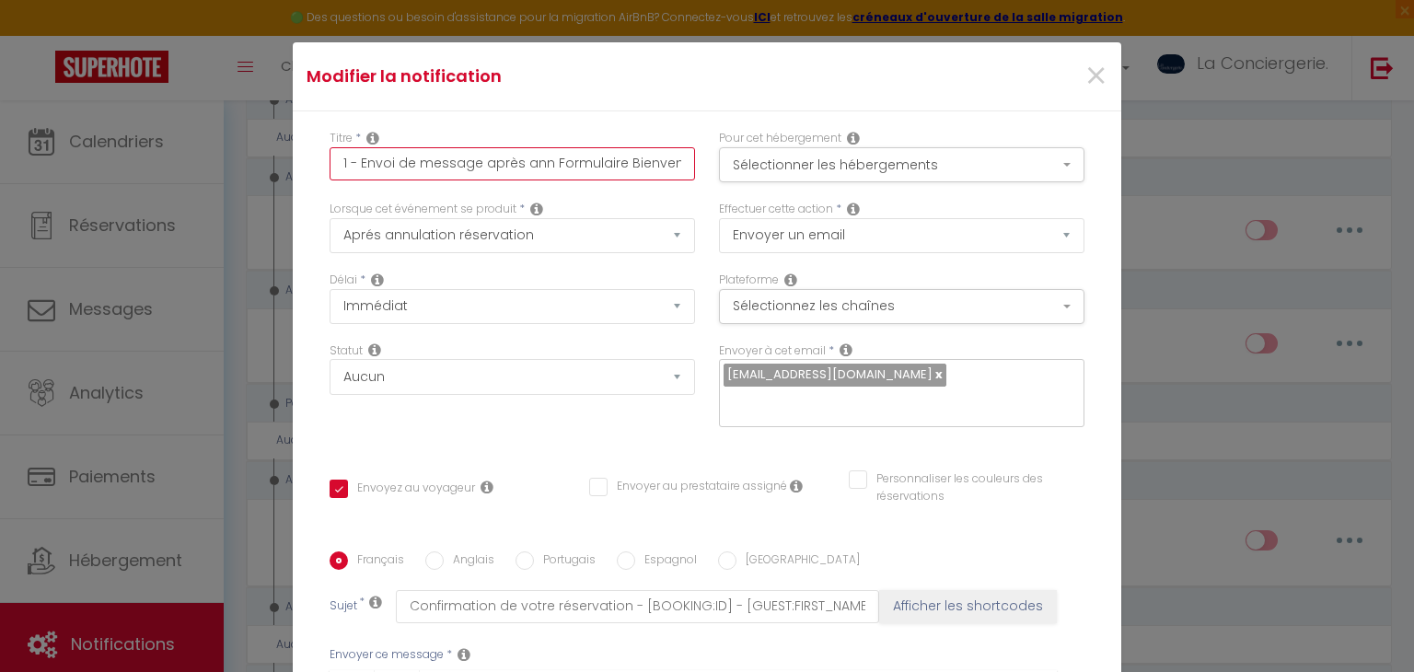
checkbox input "true"
checkbox input "false"
type input "1 - Envoi de message après annu Formulaire Bienvenue"
checkbox input "true"
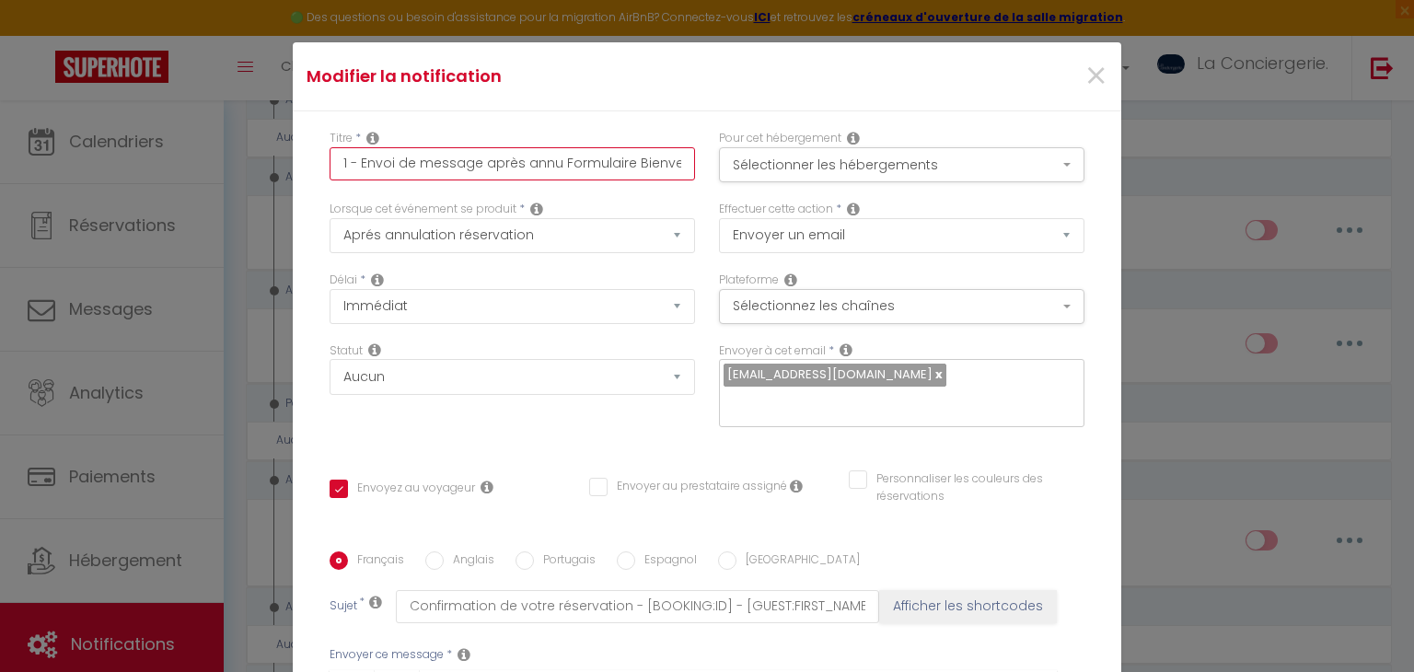
checkbox input "false"
type input "1 - Envoi de message après annul Formulaire Bienvenue"
checkbox input "true"
checkbox input "false"
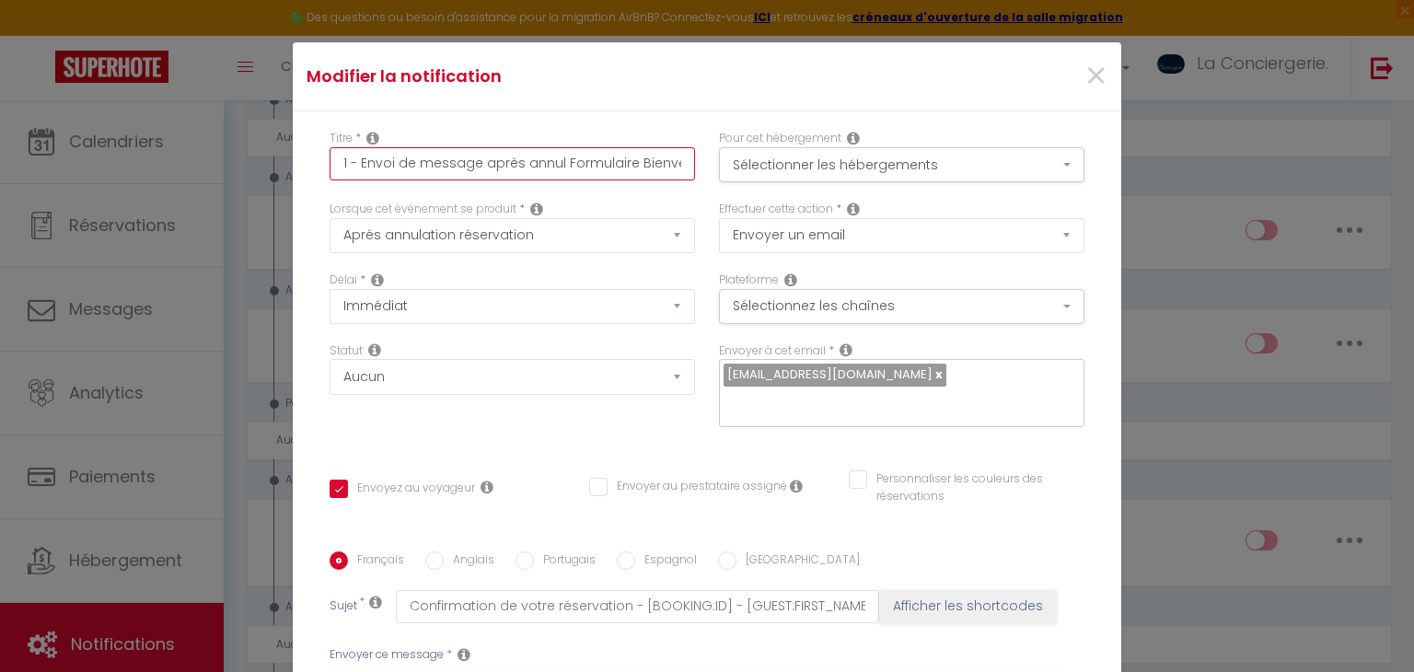
checkbox input "false"
type input "1 - Envoi de message après annula Formulaire Bienvenue"
checkbox input "true"
checkbox input "false"
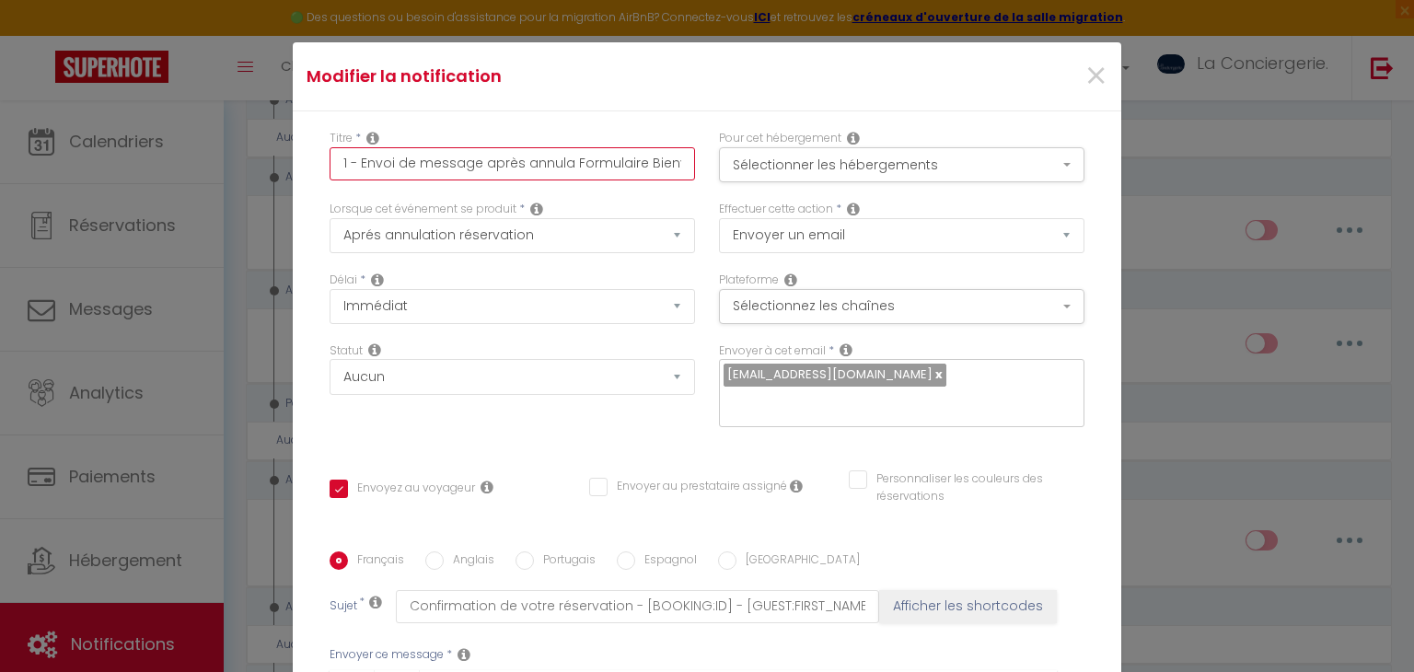
type input "1 - Envoi de message après annulat Formulaire Bienvenue"
checkbox input "true"
checkbox input "false"
type input "1 - Envoi de message après annulati Formulaire Bienvenue"
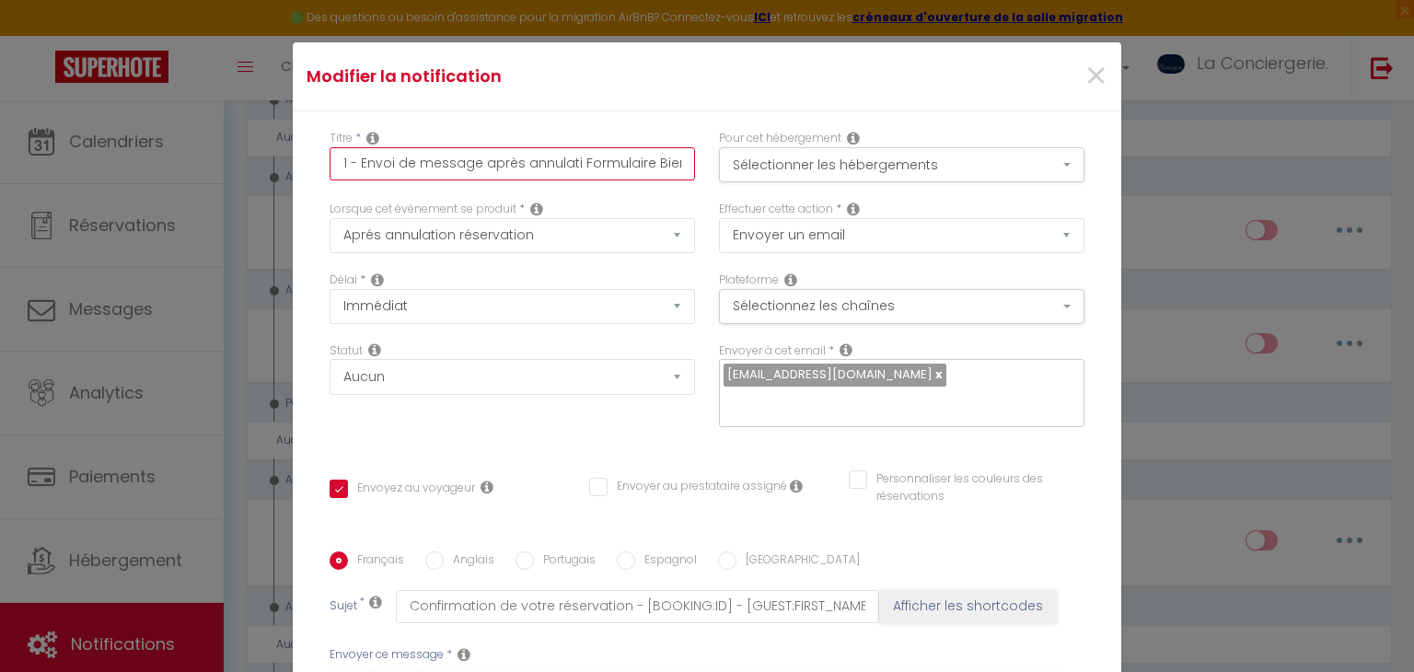
checkbox input "true"
checkbox input "false"
type input "1 - Envoi de message après annulatio Formulaire Bienvenue"
checkbox input "true"
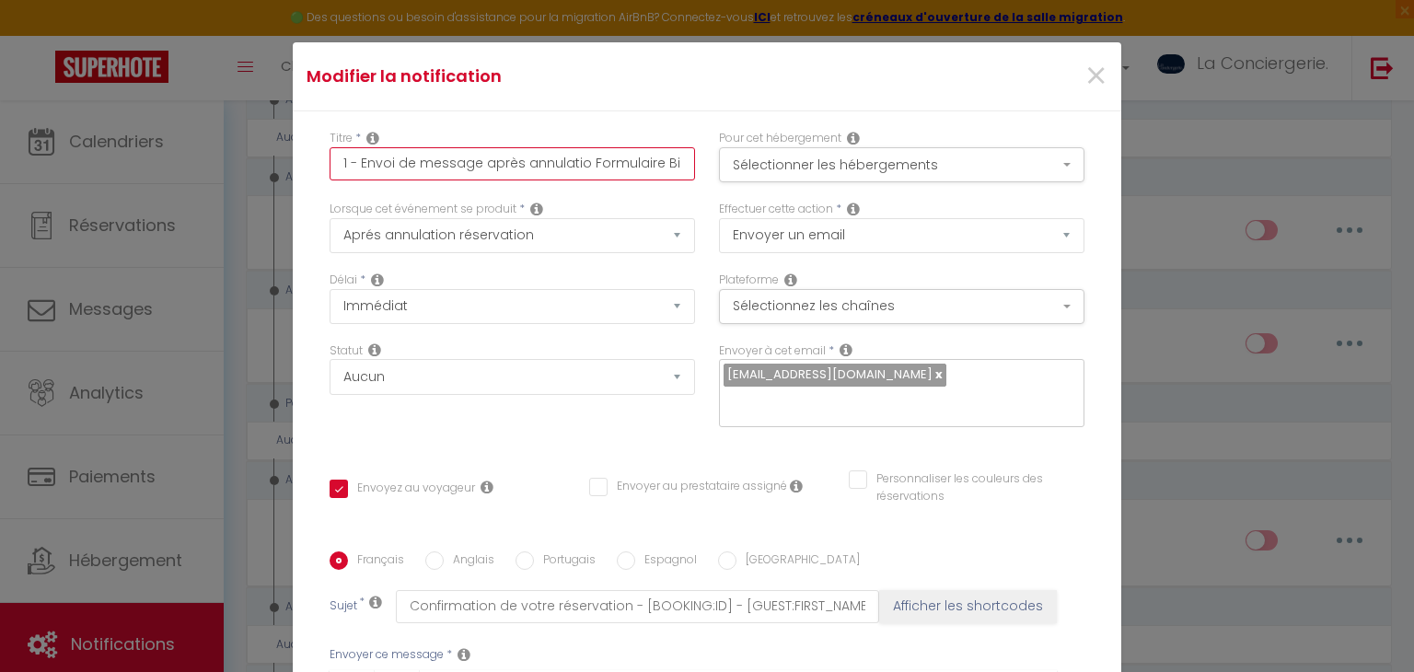
checkbox input "false"
type input "1 - Envoi de message après annulation Formulaire Bienvenue"
checkbox input "true"
checkbox input "false"
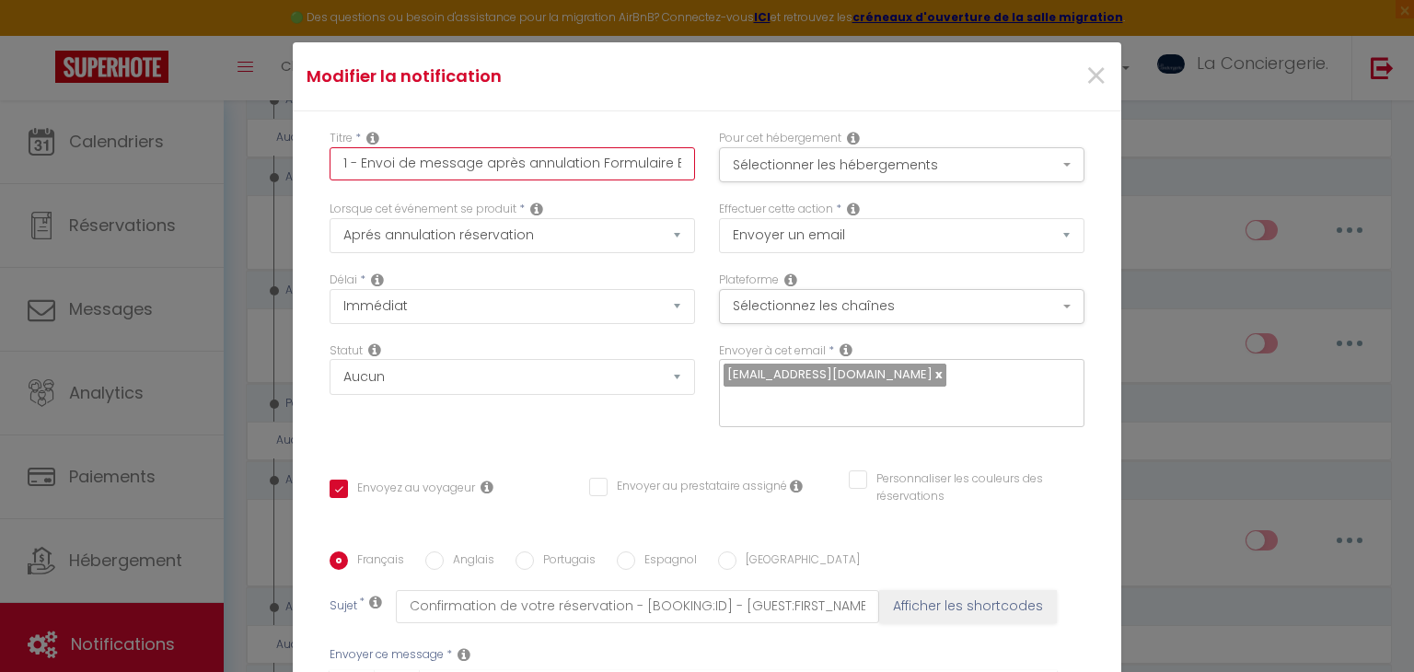
checkbox input "false"
drag, startPoint x: 593, startPoint y: 161, endPoint x: 773, endPoint y: 184, distance: 181.9
click at [773, 184] on div "Titre * 1 - Envoi de message après annulation Formulaire Bienvenue Pour cet héb…" at bounding box center [707, 165] width 779 height 71
type input "1 - Envoi de message après annulation"
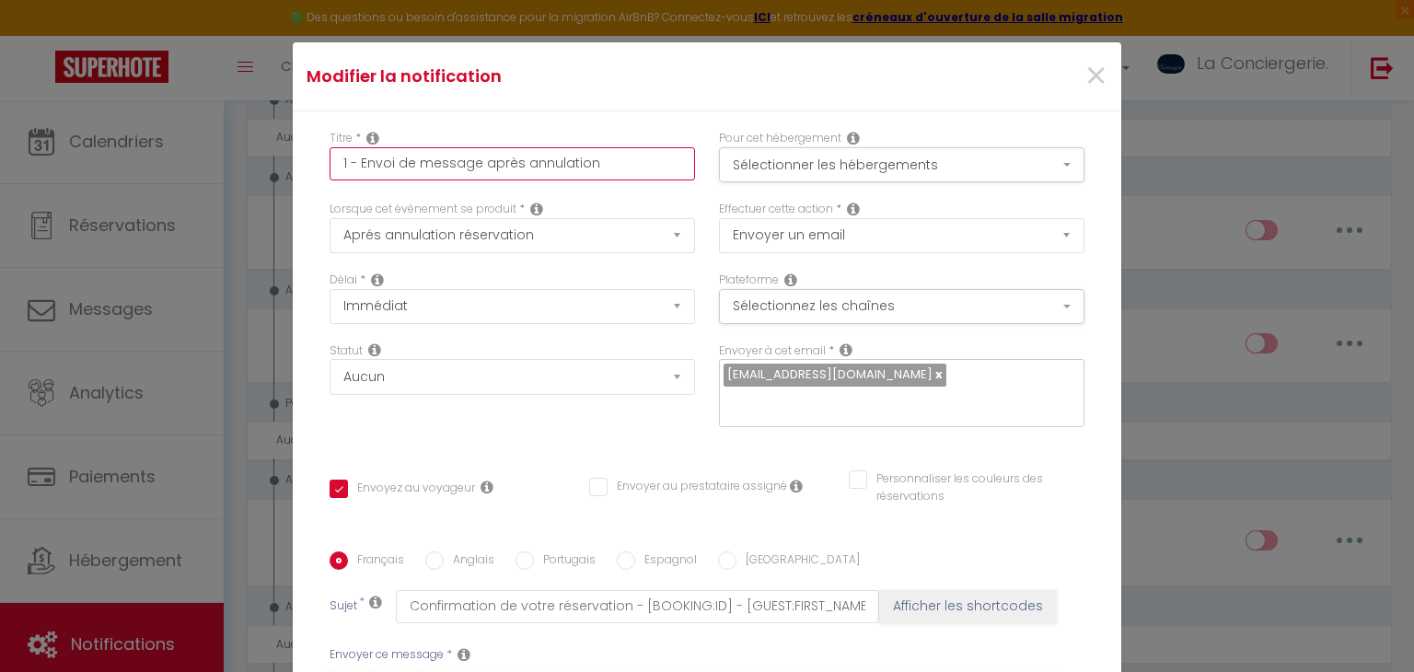
checkbox input "true"
checkbox input "false"
type input "1 - Envoi de message après annulation"
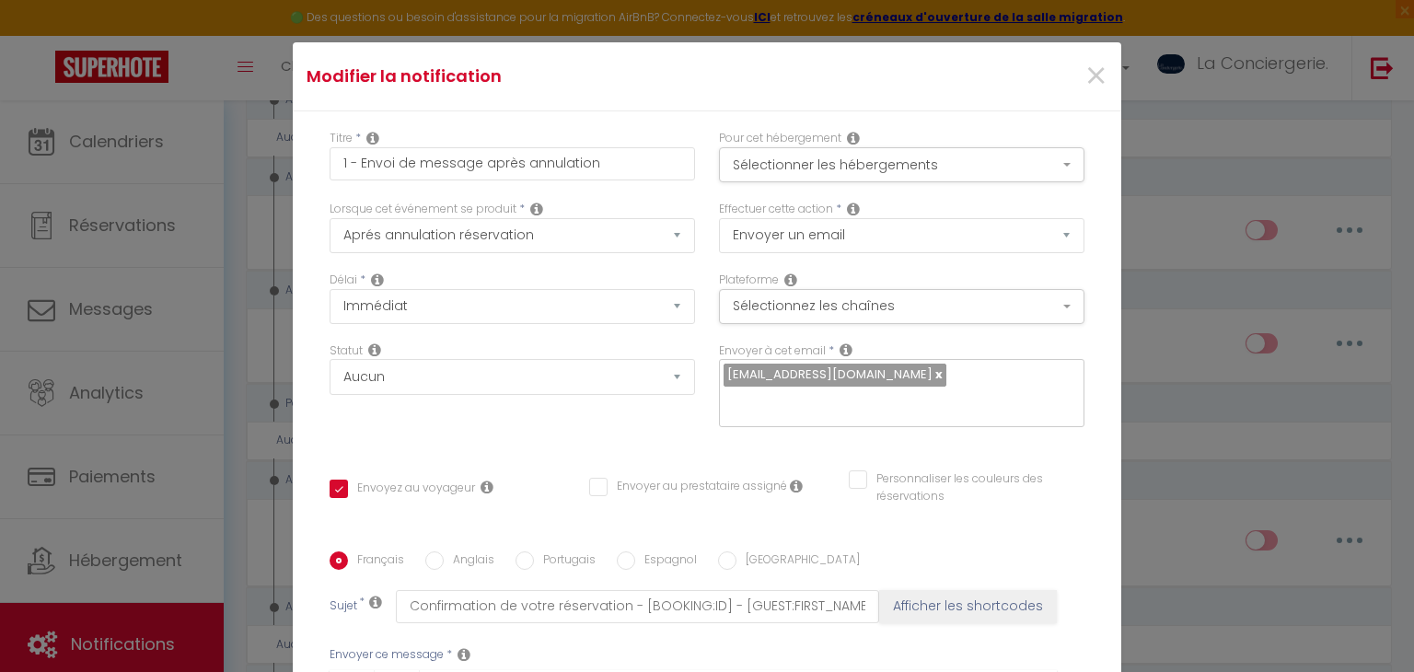
click at [656, 406] on div "Statut Aucun Si la réservation est payée Si réservation non payée Si la caution…" at bounding box center [512, 395] width 389 height 104
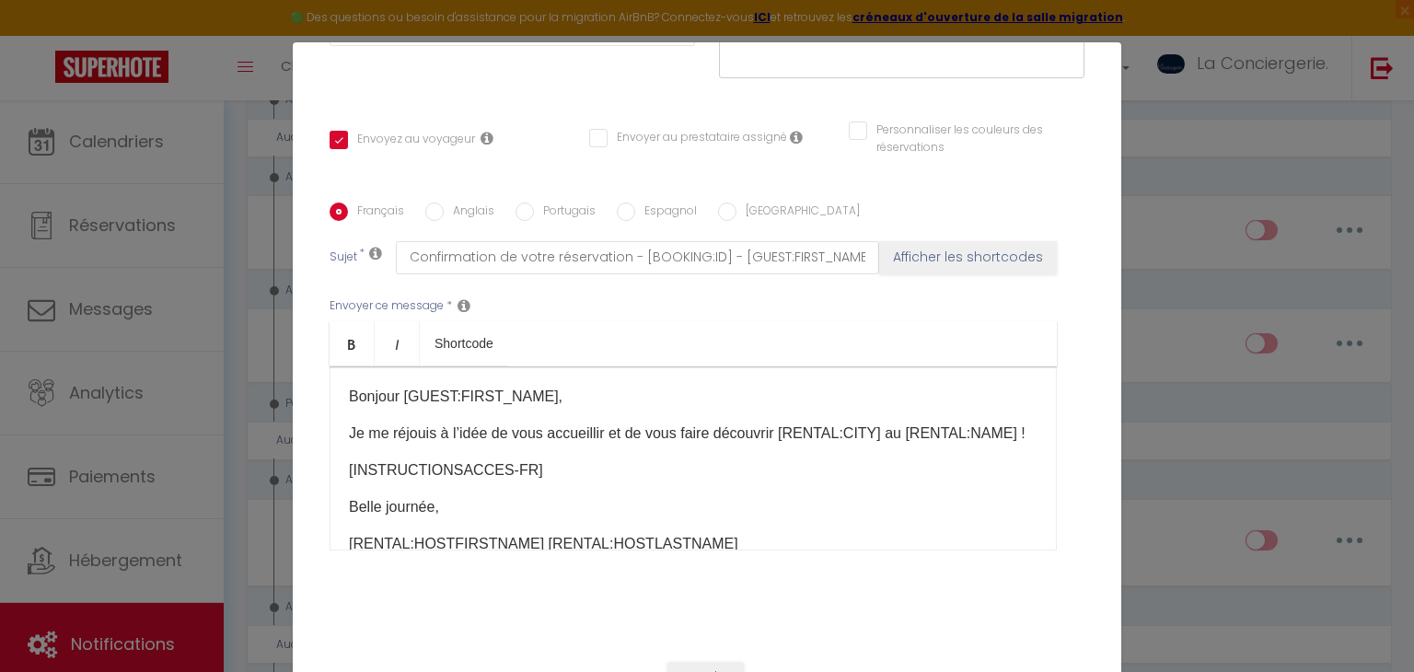
scroll to position [350, 0]
click at [343, 428] on div "Bonjour [GUEST:FIRST_NAME], Je me réjouis à l’idée de vous accueillir et de vou…" at bounding box center [693, 458] width 727 height 184
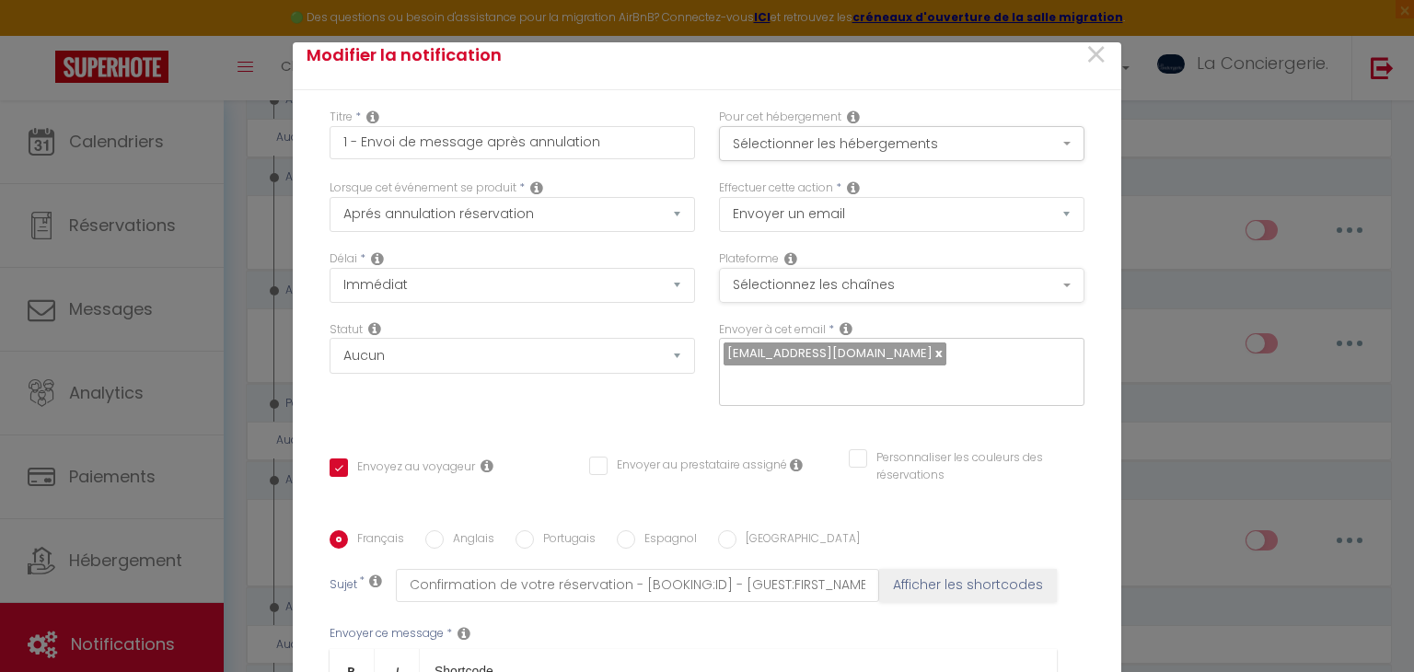
scroll to position [0, 0]
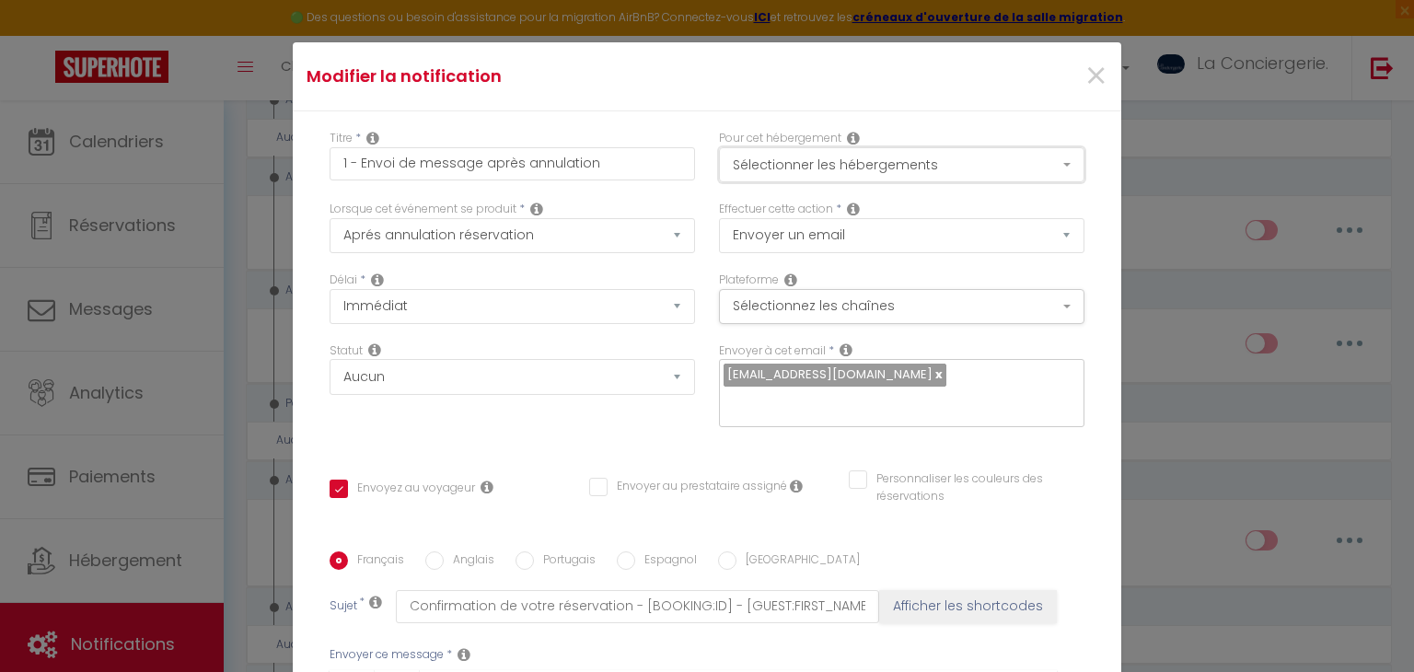
click at [756, 167] on button "Sélectionner les hébergements" at bounding box center [902, 164] width 366 height 35
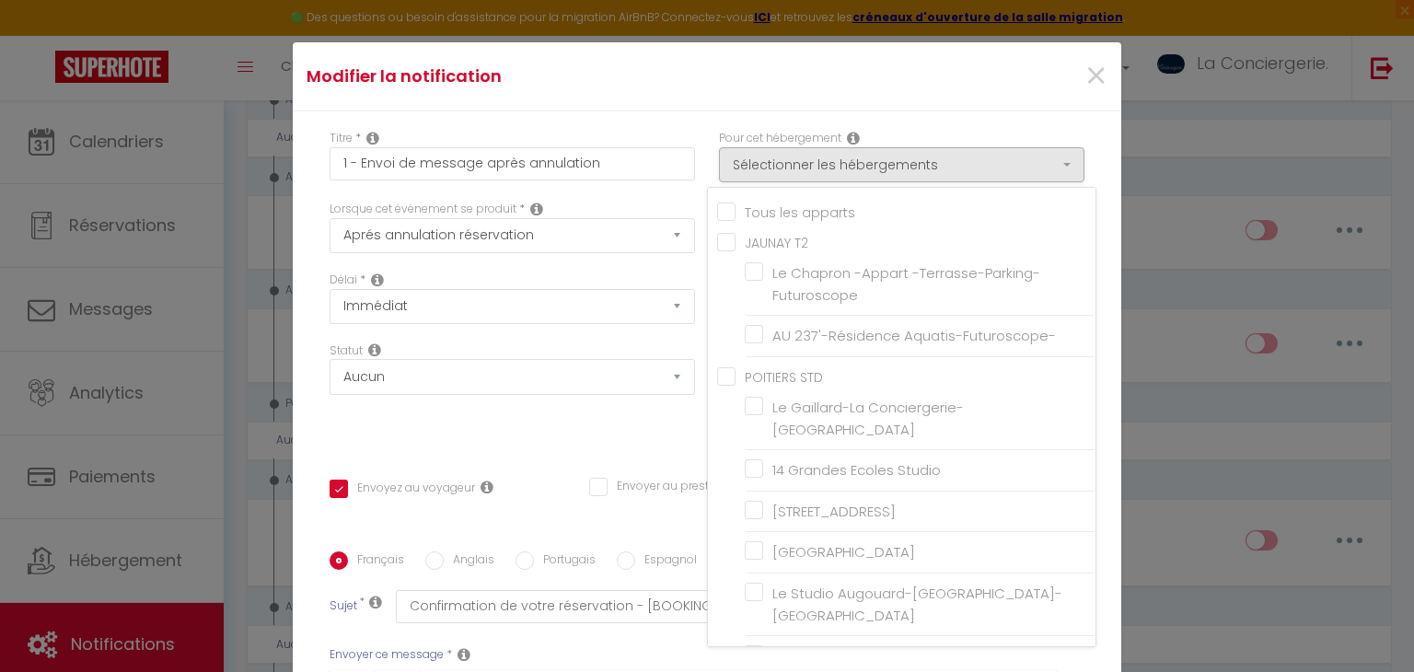
click at [783, 207] on input "Tous les apparts" at bounding box center [906, 211] width 378 height 18
checkbox input "true"
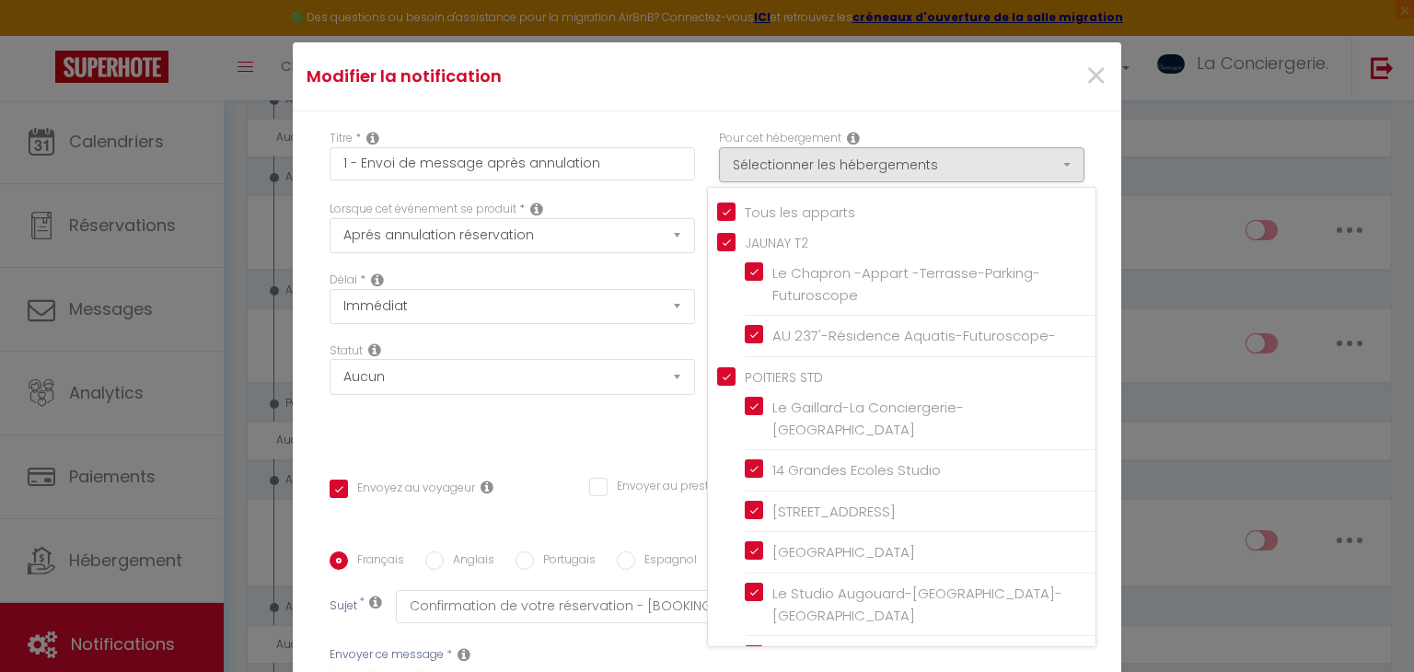
checkbox input "true"
checkbox input "false"
checkbox input "true"
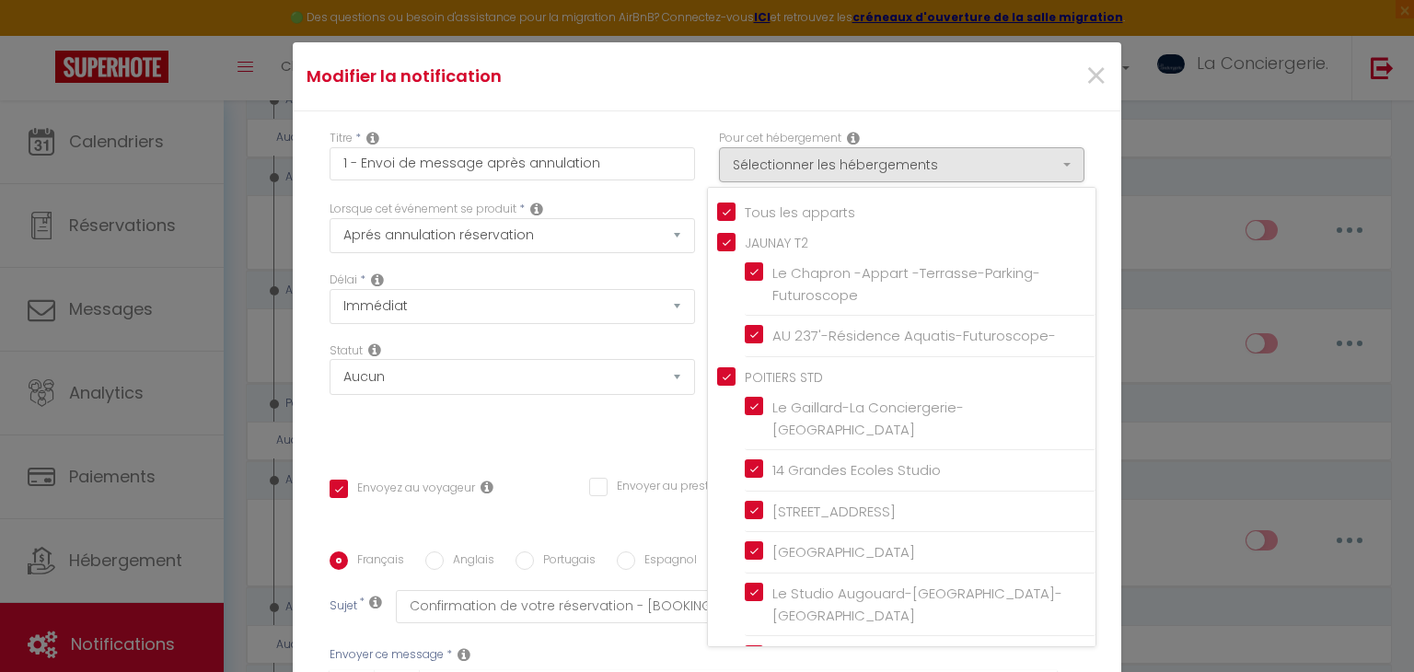
checkbox input "true"
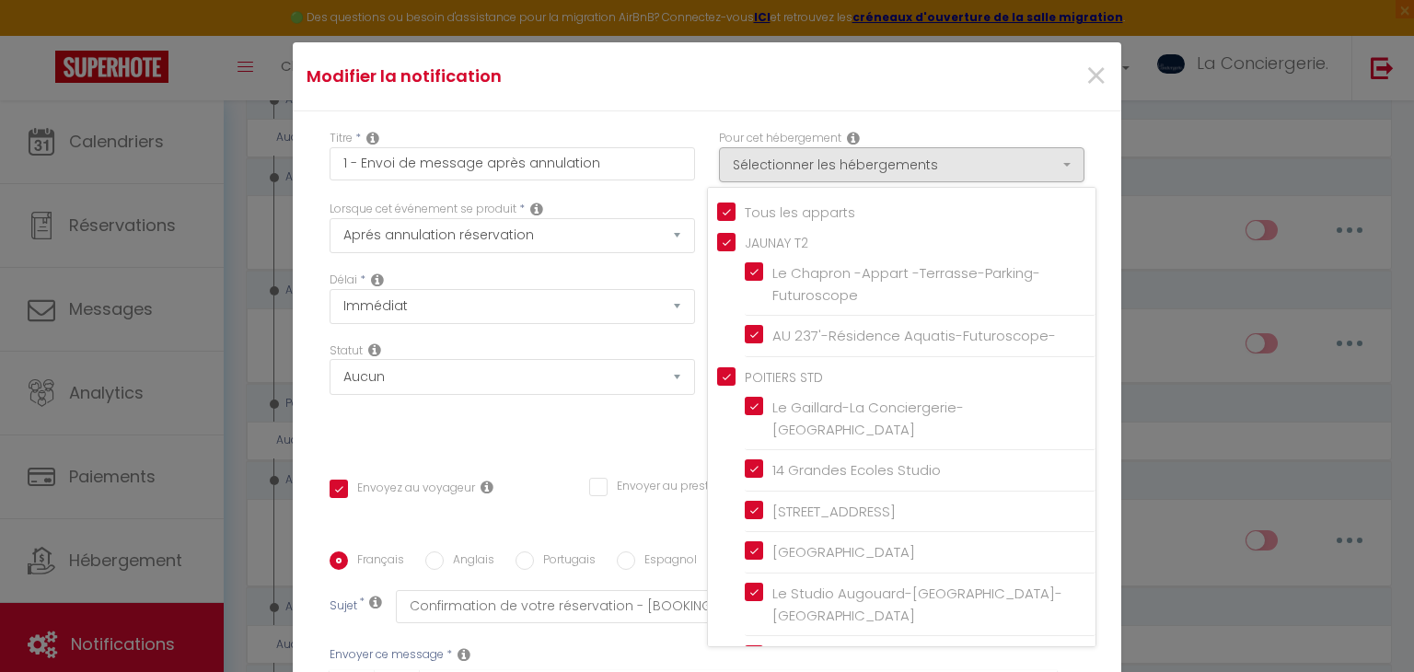
checkbox input "true"
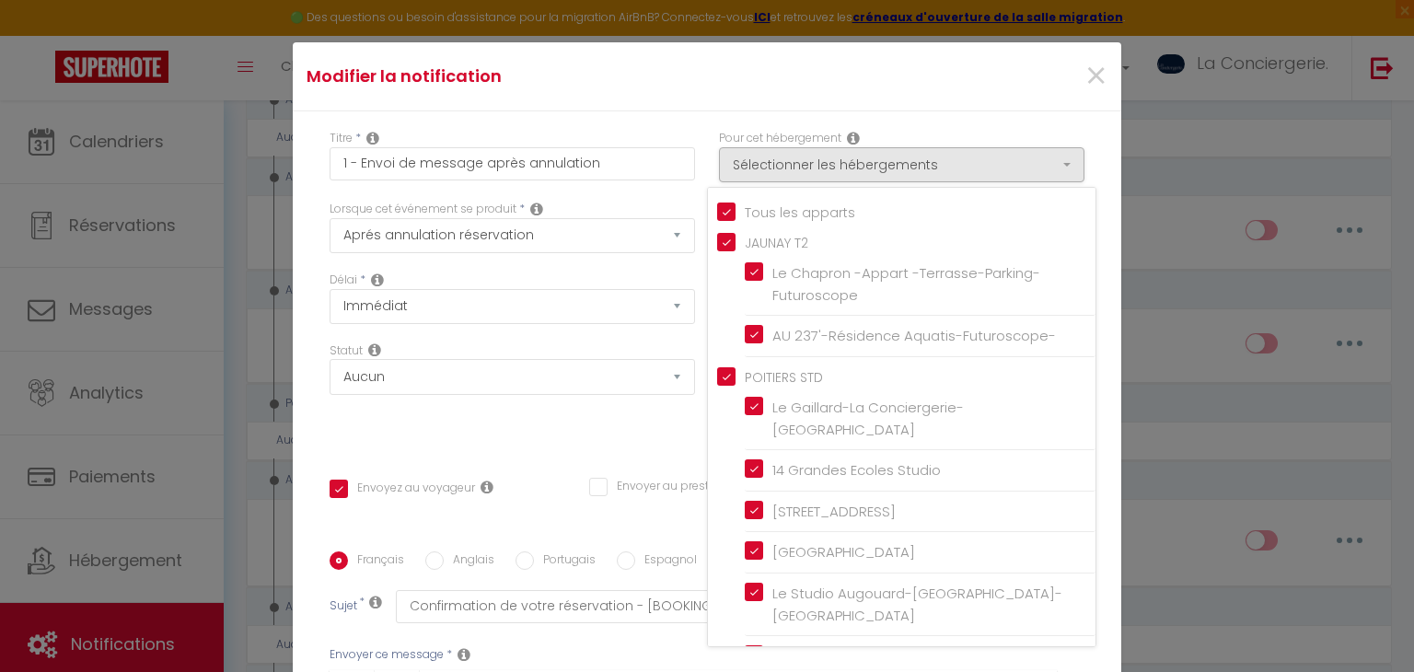
checkbox input "true"
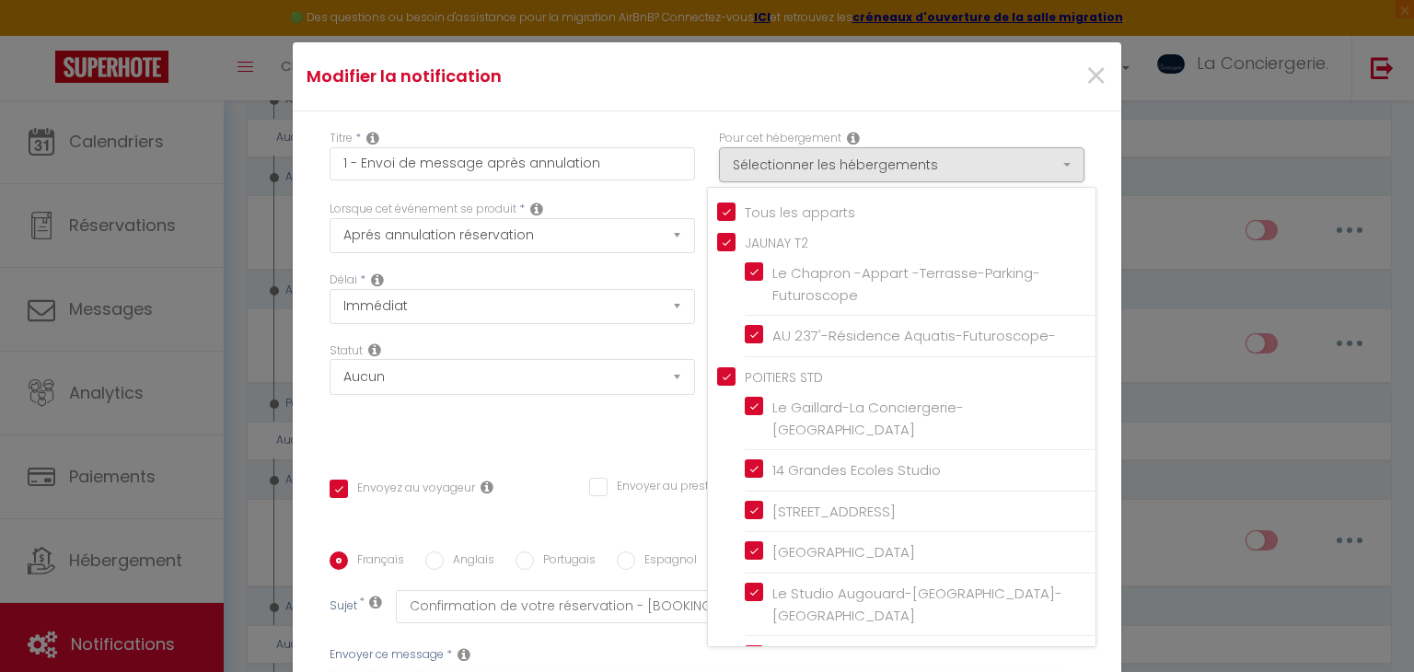
checkbox input "true"
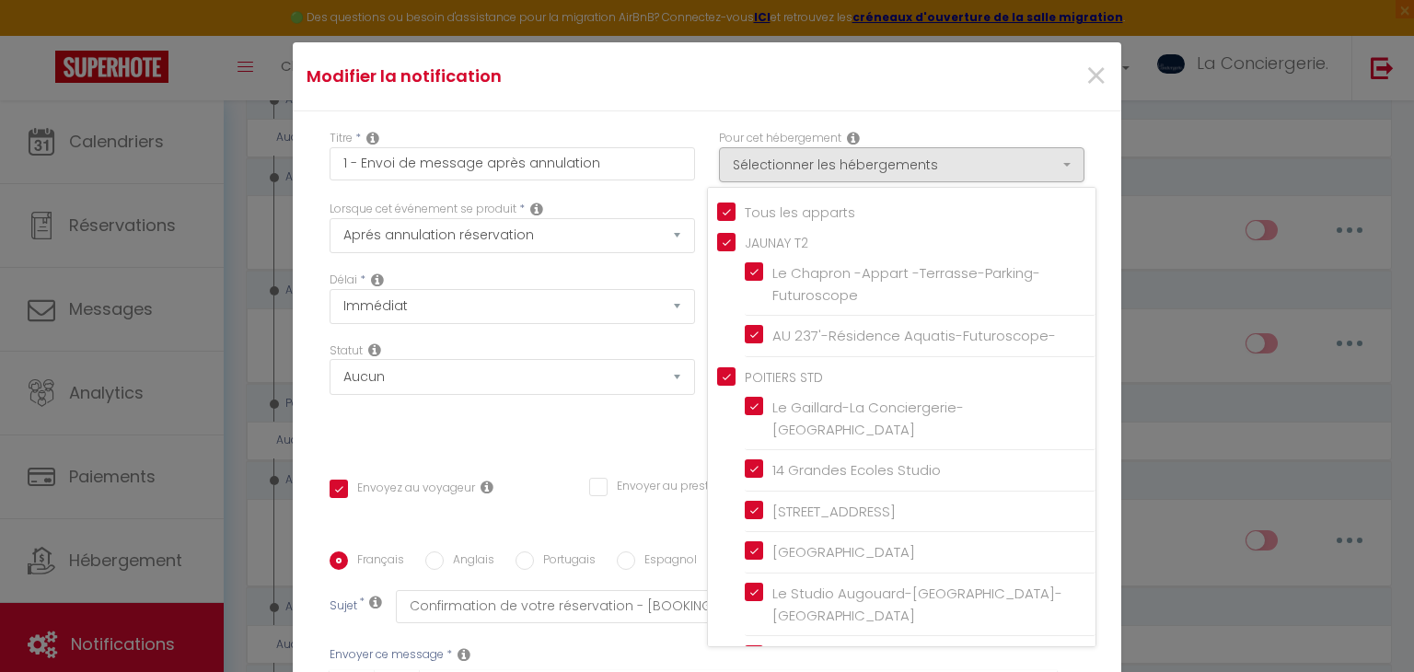
checkbox input "true"
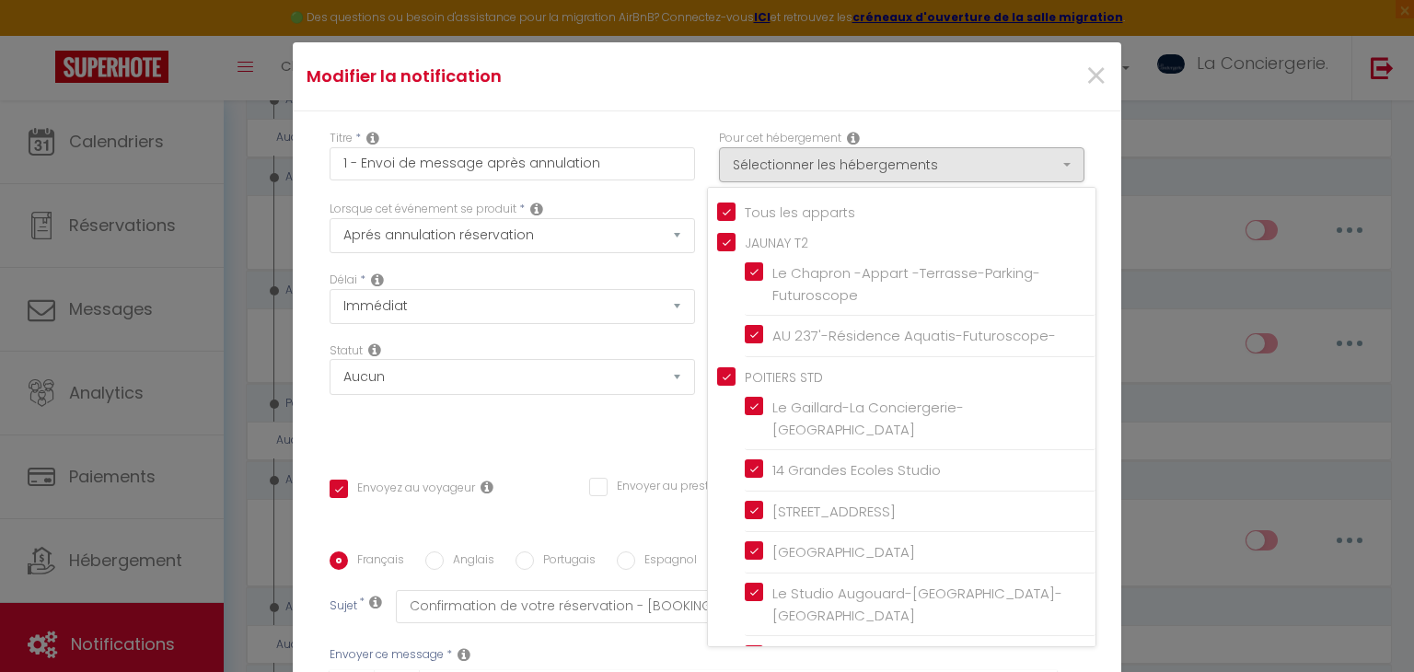
checkbox input "true"
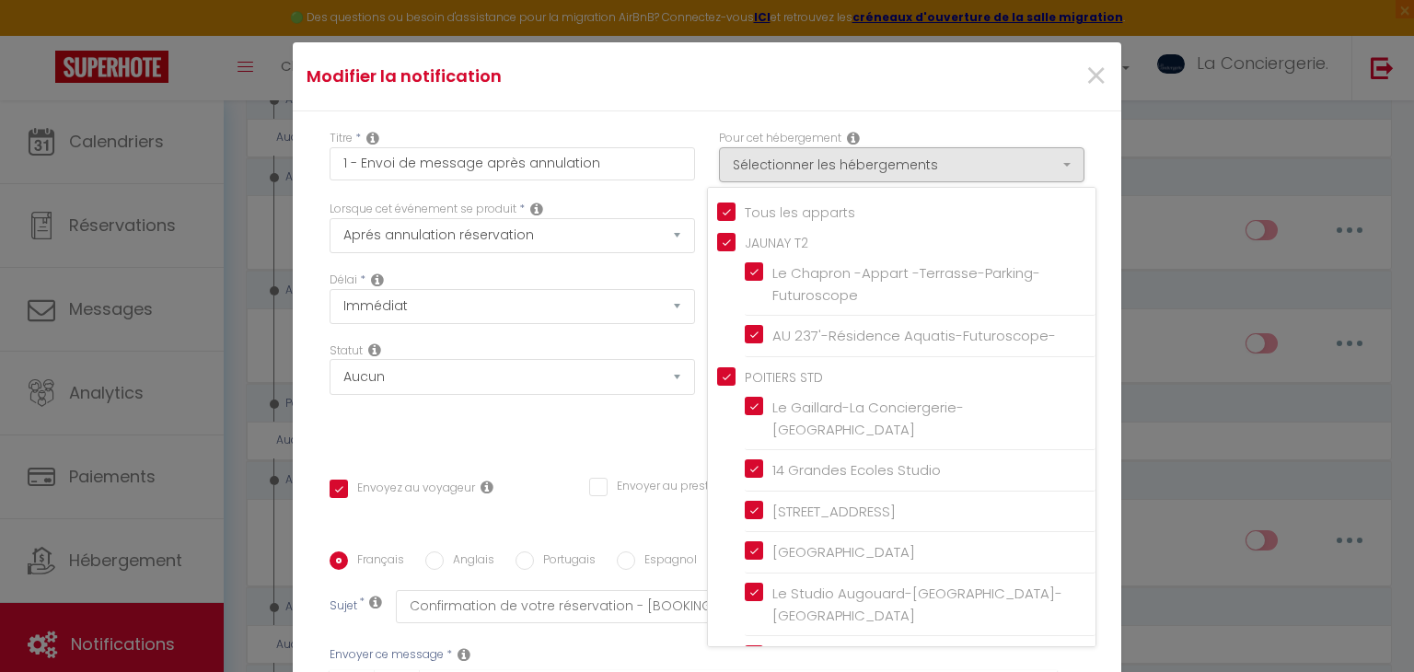
checkbox input "true"
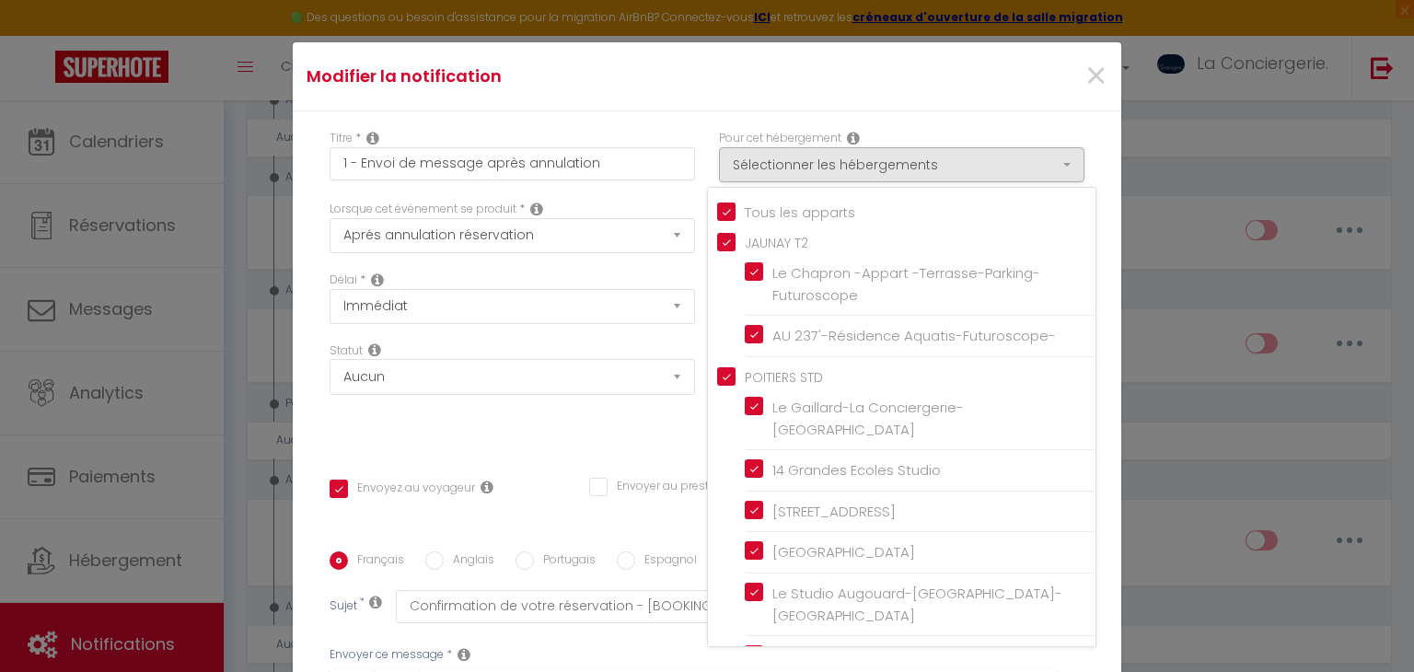
checkbox input "true"
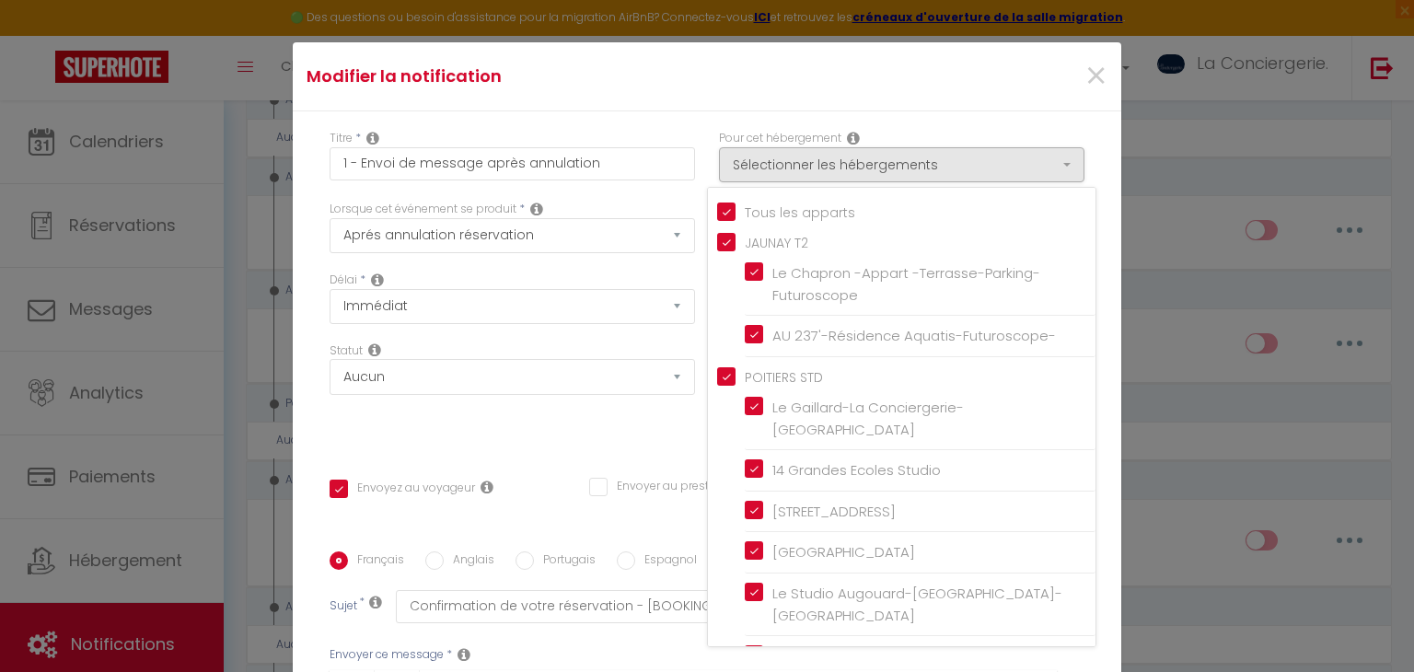
checkbox input "true"
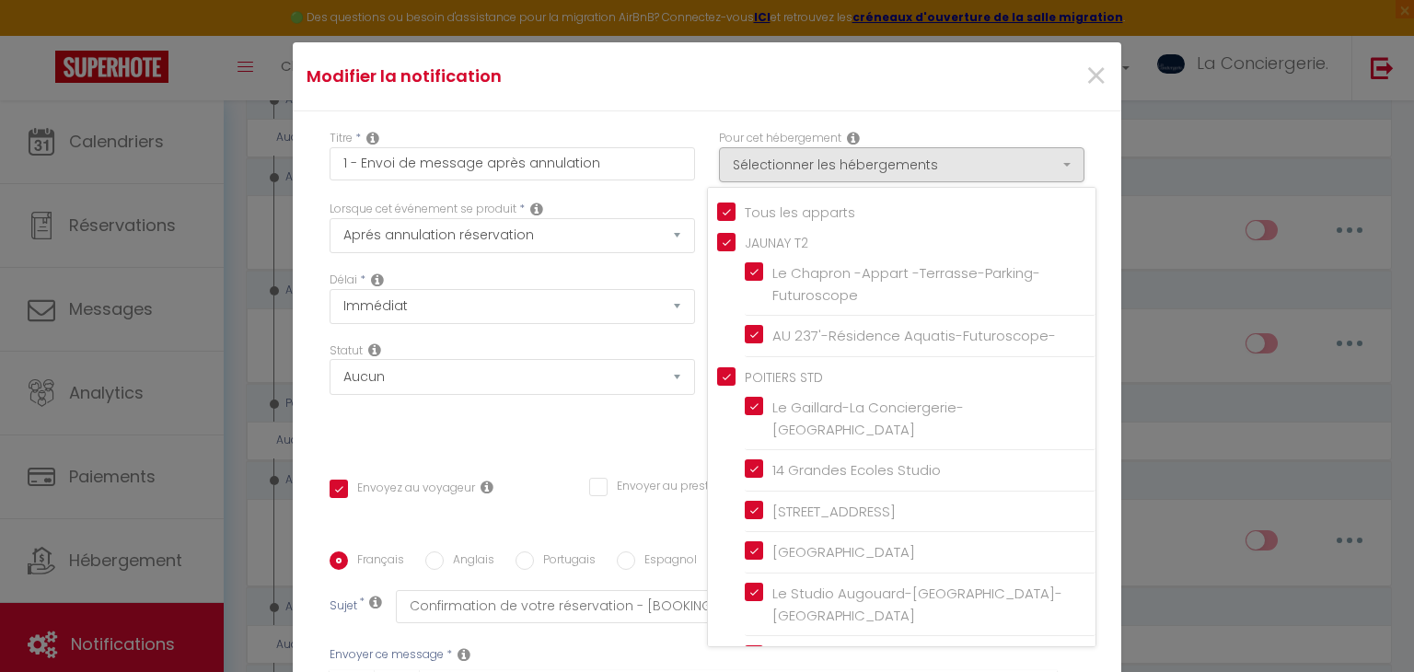
checkbox input "true"
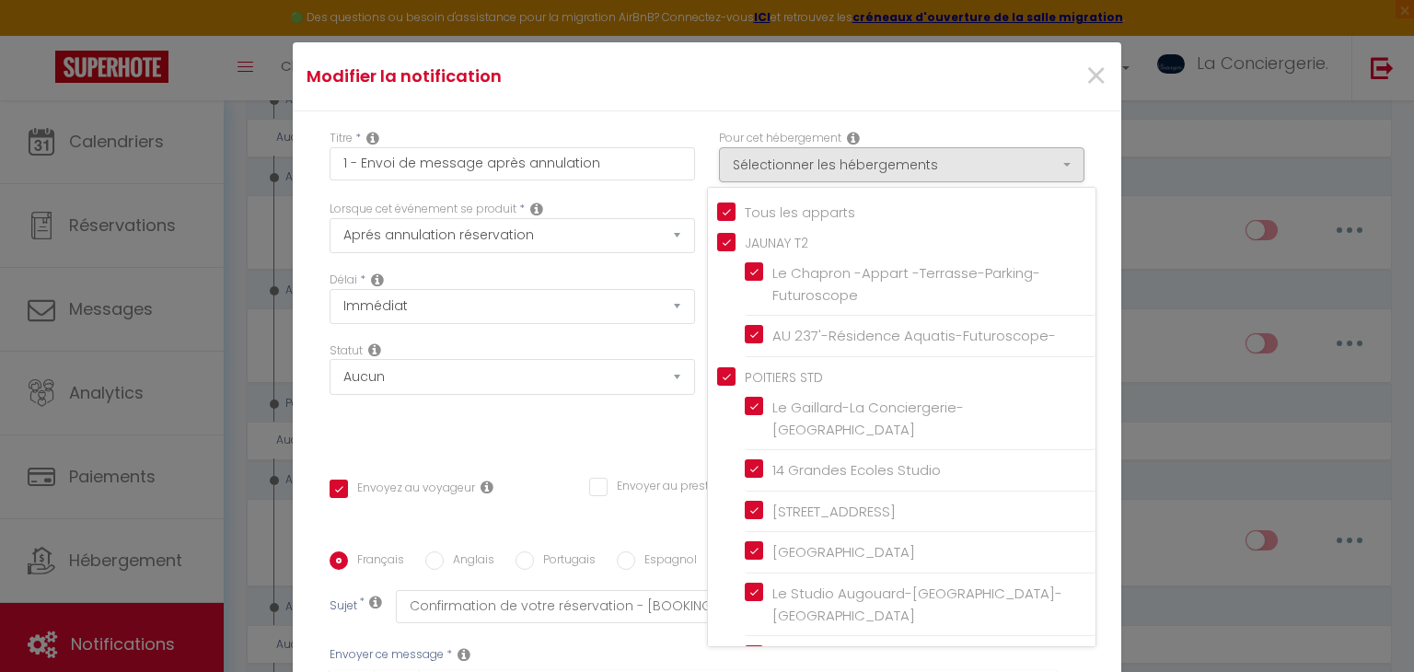
checkbox input "true"
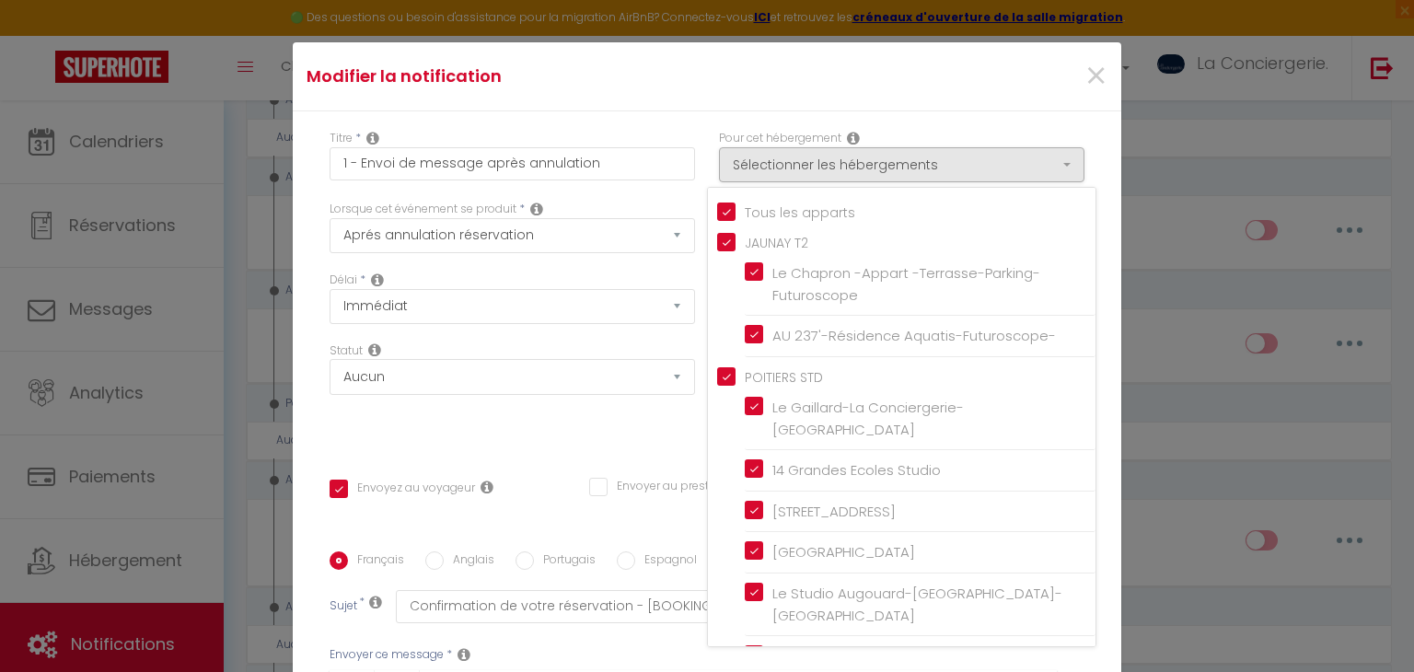
checkbox input "true"
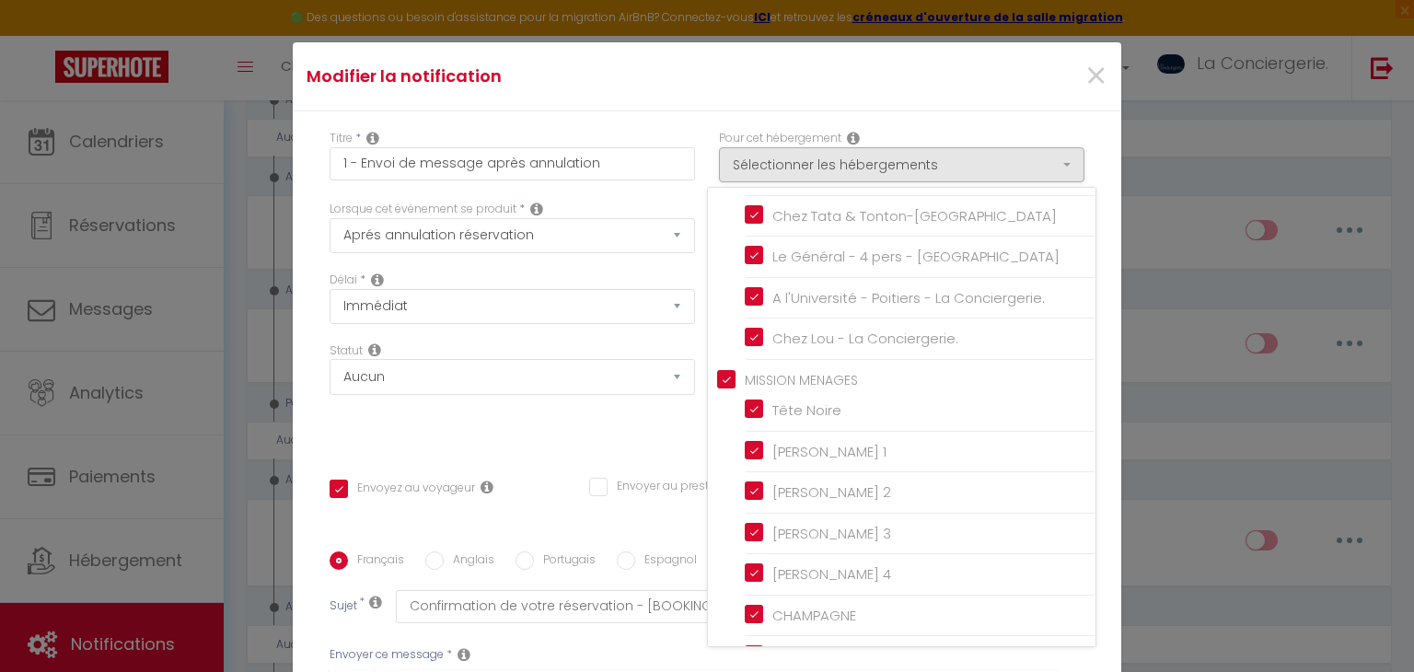
scroll to position [1684, 0]
click at [732, 368] on input "MISSION MENAGES" at bounding box center [906, 377] width 378 height 18
checkbox input "false"
checkbox input "true"
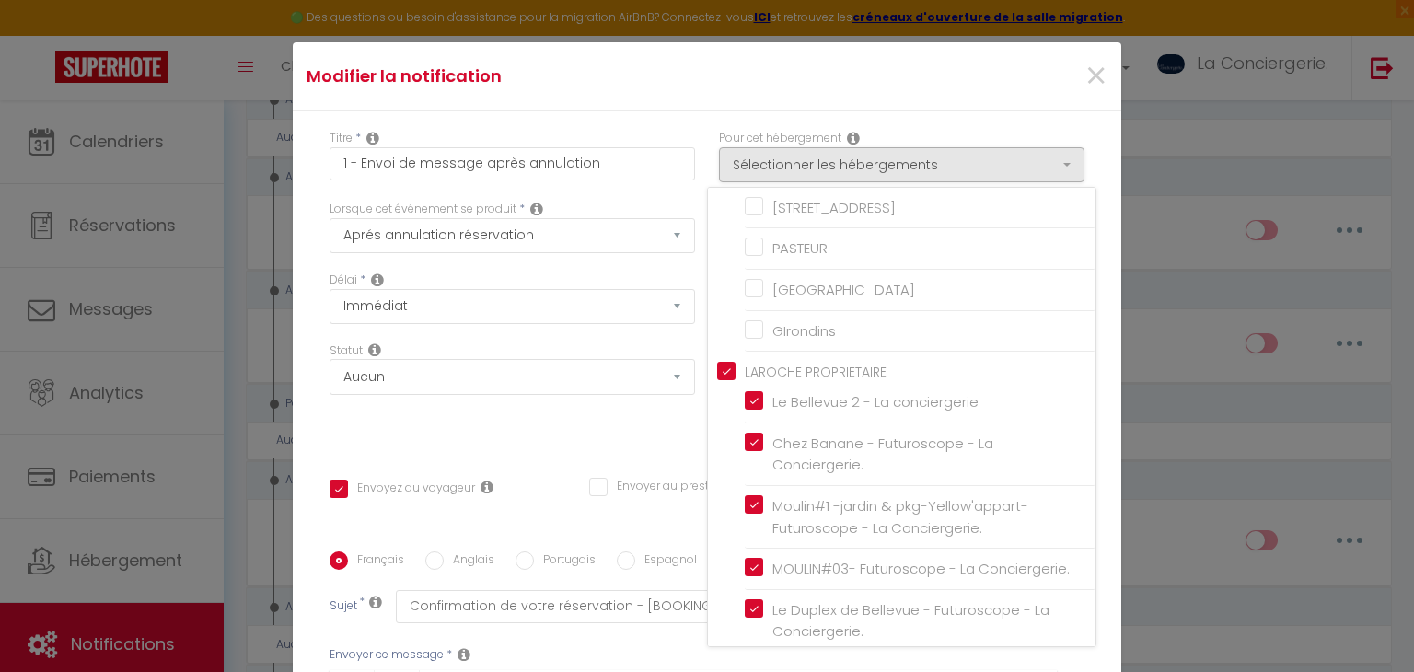
scroll to position [2263, 0]
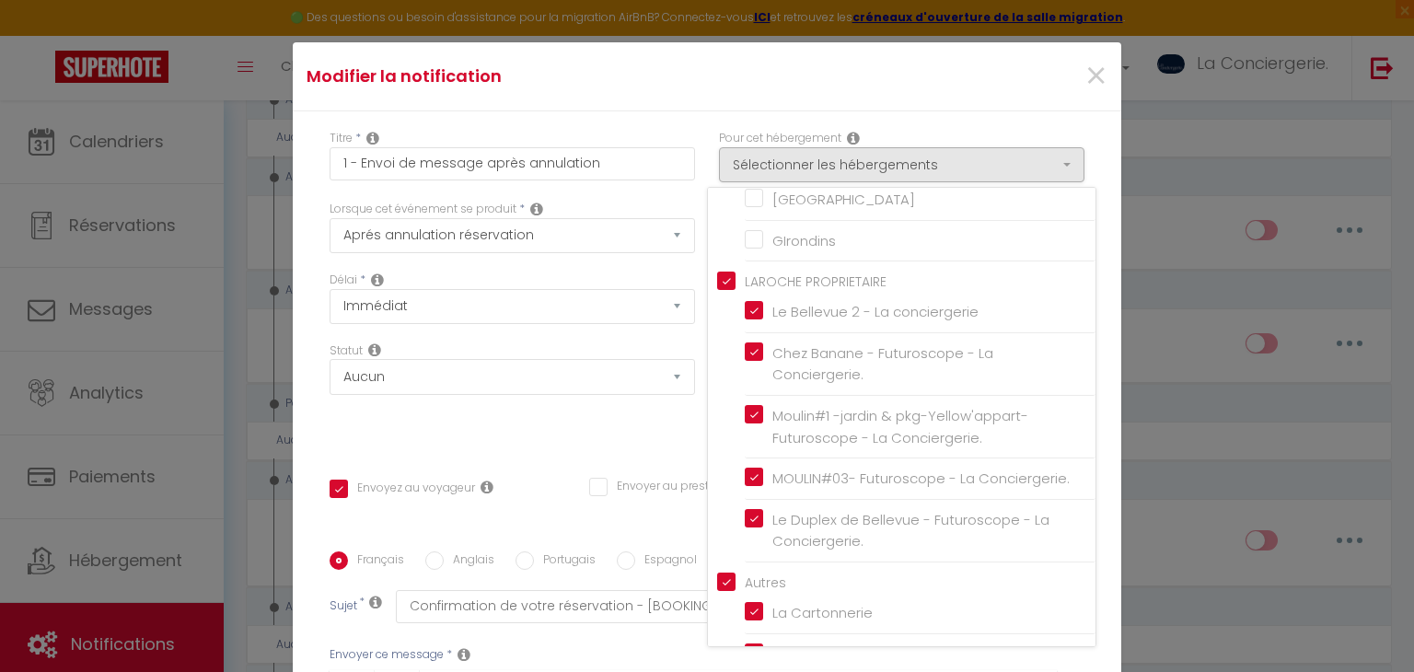
click at [677, 124] on div "Titre * 1 - Envoi de message après annulation Pour cet hébergement Sélectionner…" at bounding box center [707, 551] width 829 height 881
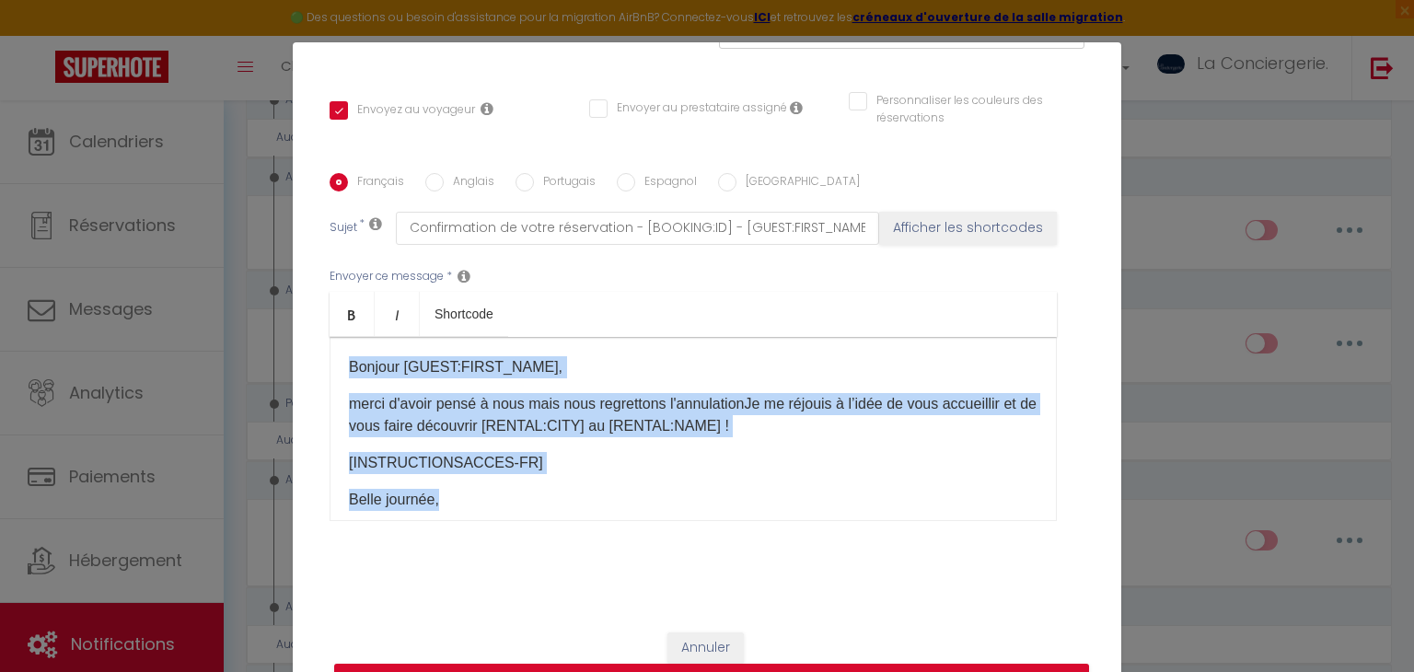
scroll to position [64, 0]
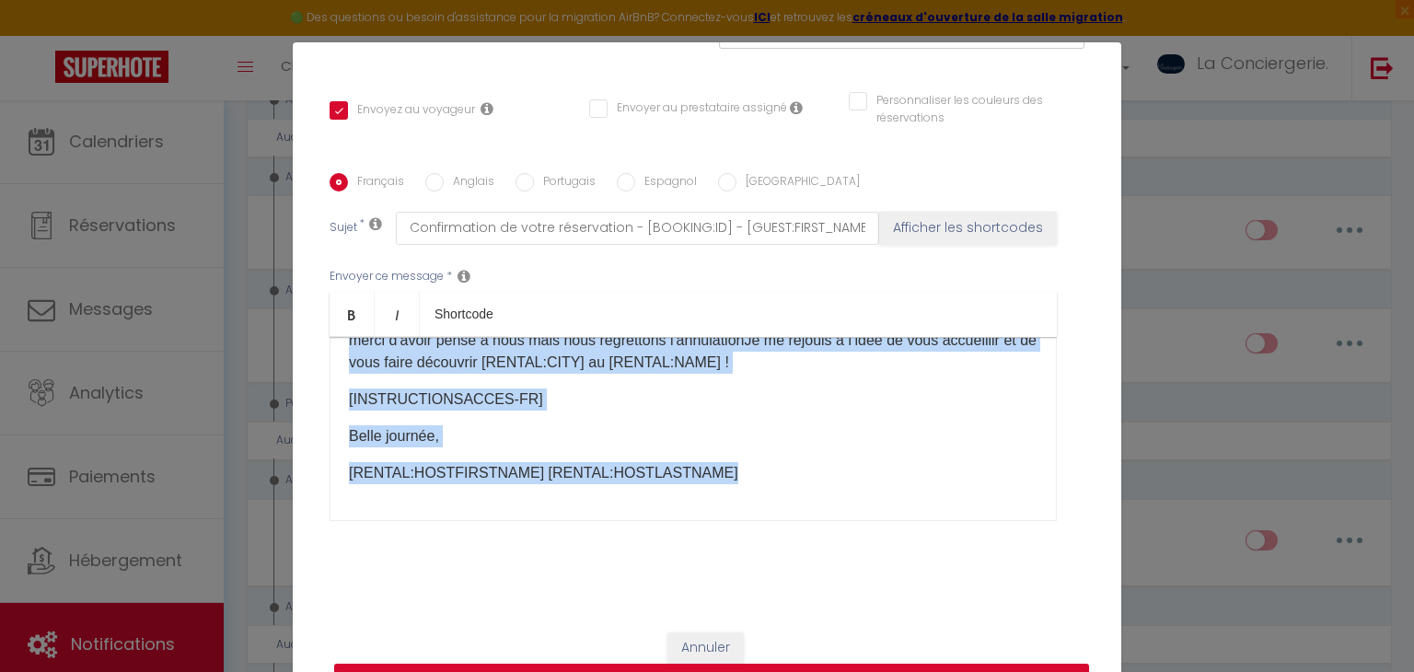
drag, startPoint x: 343, startPoint y: 366, endPoint x: 773, endPoint y: 518, distance: 456.4
click at [773, 518] on div "Bonjour [GUEST:FIRST_NAME], merci d'avoir pensé à nous mais nous regrettons l'a…" at bounding box center [693, 429] width 727 height 184
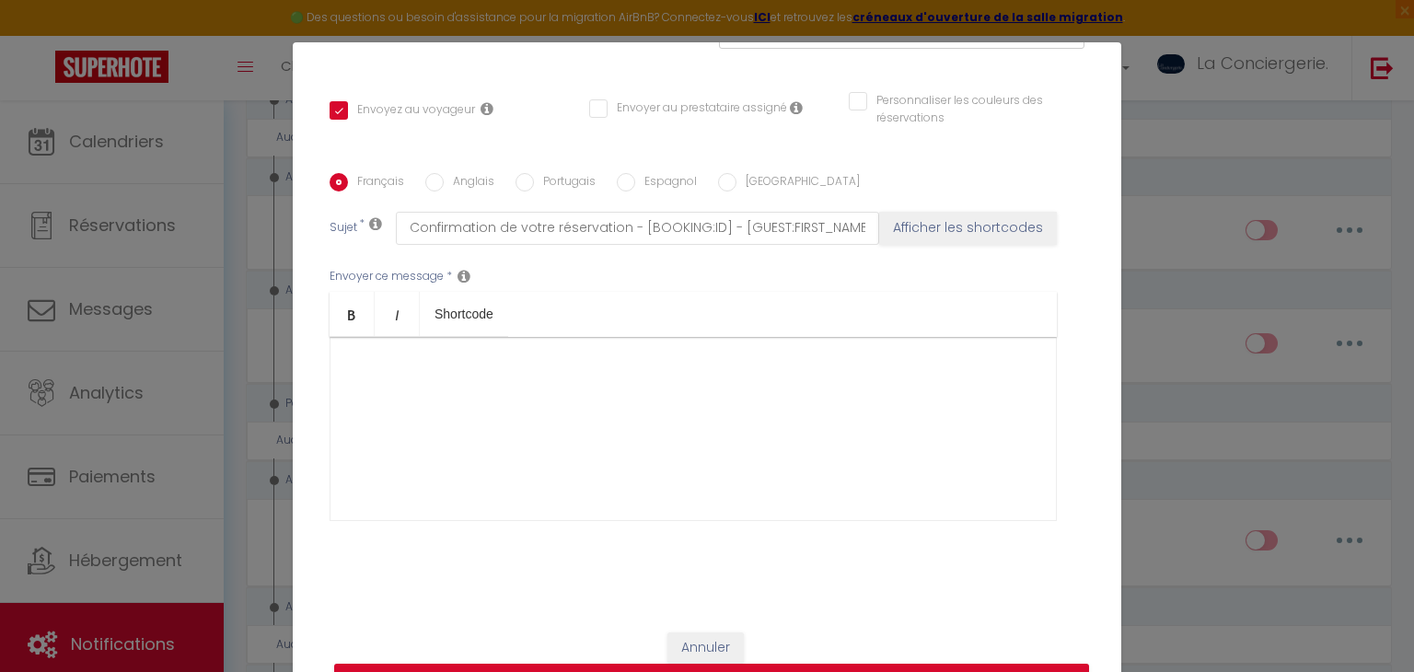
scroll to position [0, 0]
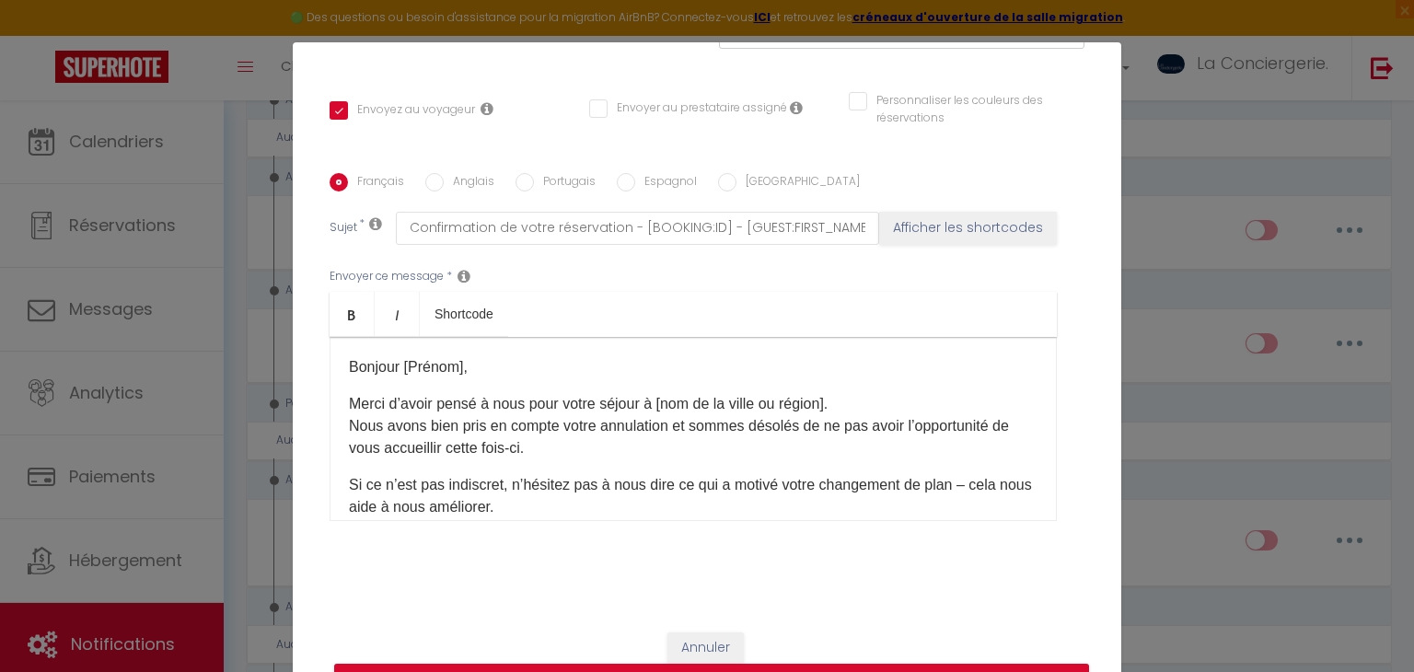
click at [464, 367] on p "Bonjour [Prénom]," at bounding box center [693, 367] width 689 height 22
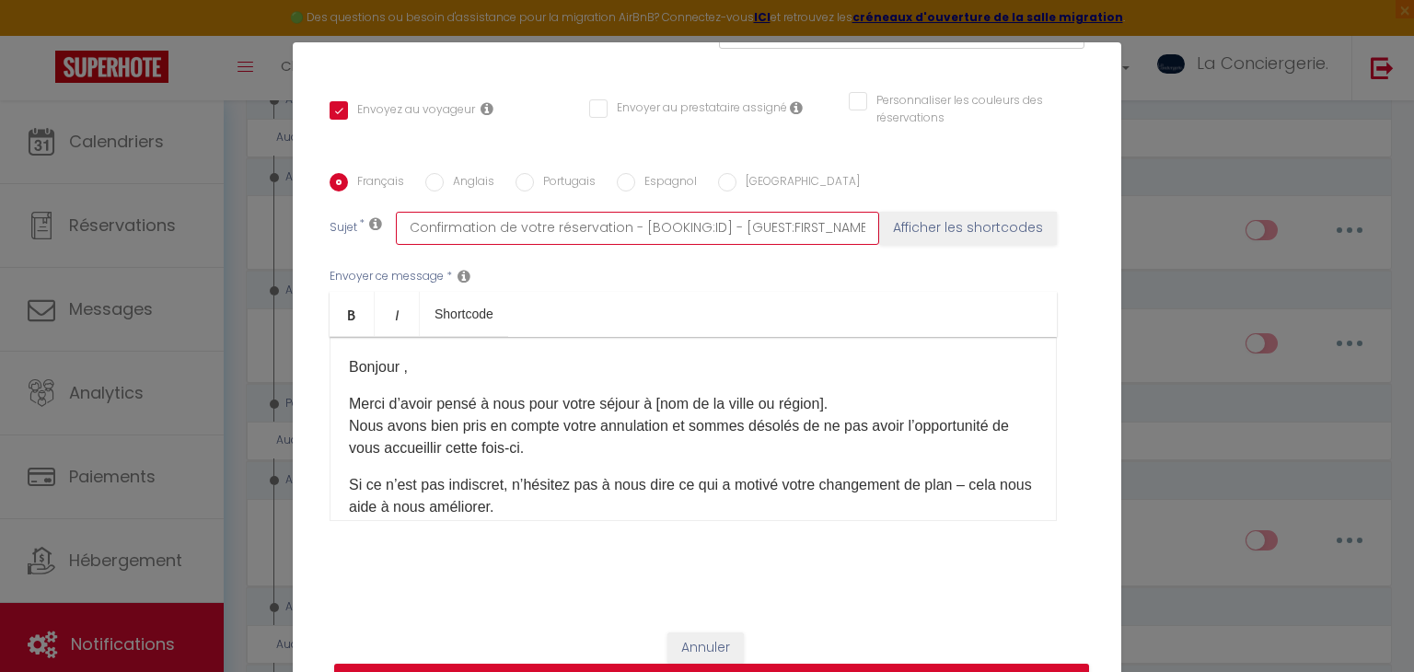
click at [829, 228] on input "Confirmation de votre réservation - [BOOKING:ID] - [GUEST:FIRST_NAME] [GUEST:LA…" at bounding box center [637, 228] width 483 height 33
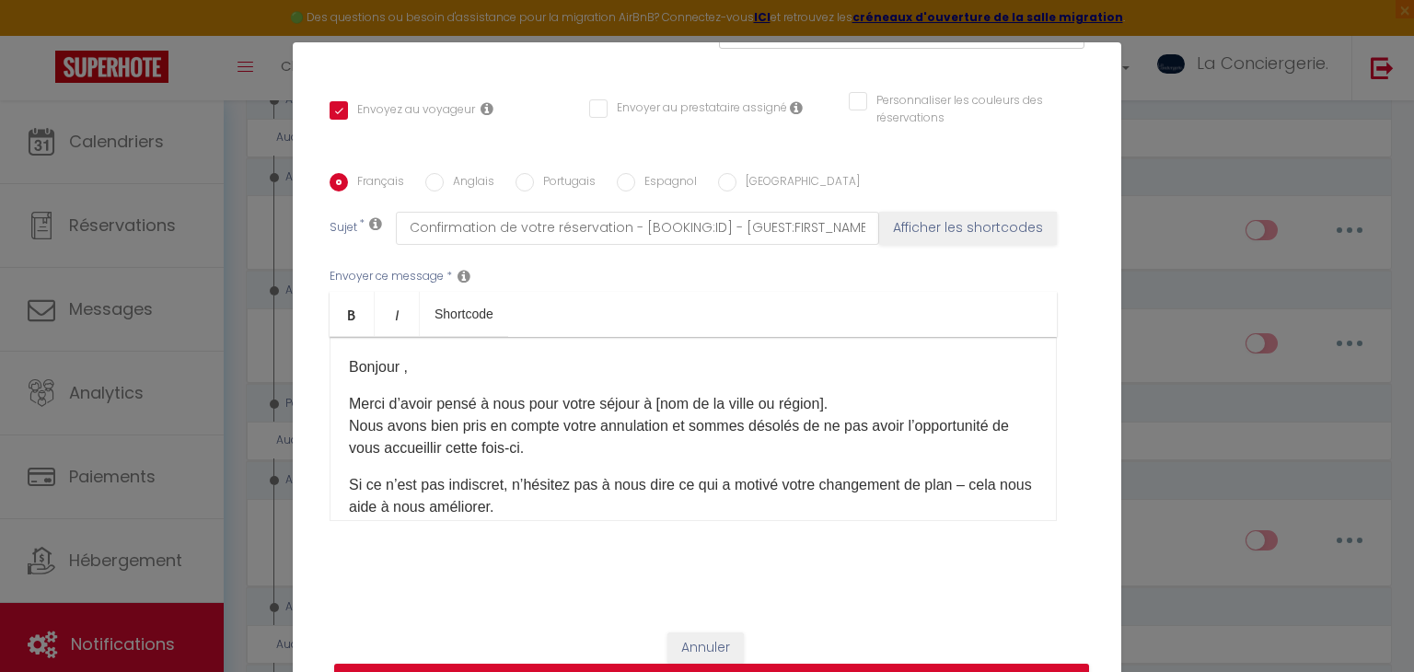
click at [851, 293] on ul "Bold Italic Shortcode" at bounding box center [693, 314] width 727 height 45
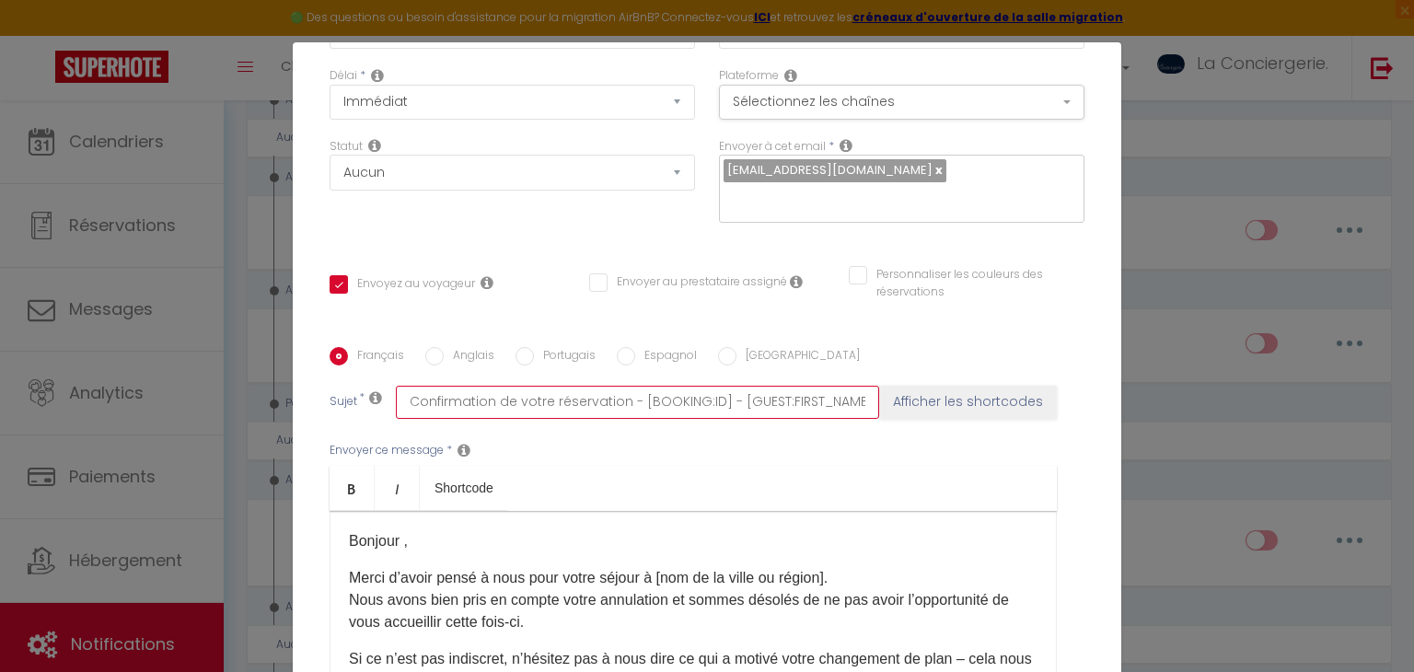
scroll to position [0, 215]
drag, startPoint x: 408, startPoint y: 397, endPoint x: 1011, endPoint y: 439, distance: 604.6
click at [1011, 439] on div "Français Anglais Portugais Espagnol Italien Sujet * Confirmation de votre réser…" at bounding box center [707, 532] width 764 height 371
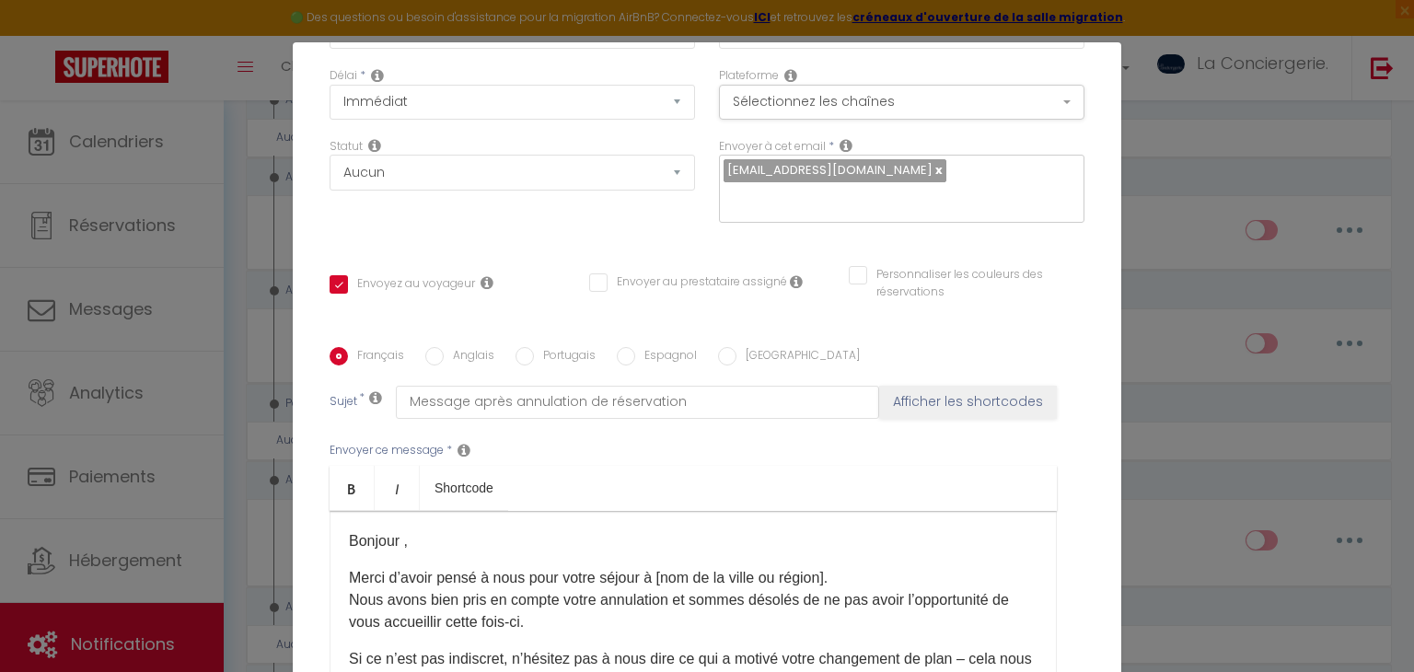
click at [402, 536] on p "Bonjour ," at bounding box center [693, 541] width 689 height 22
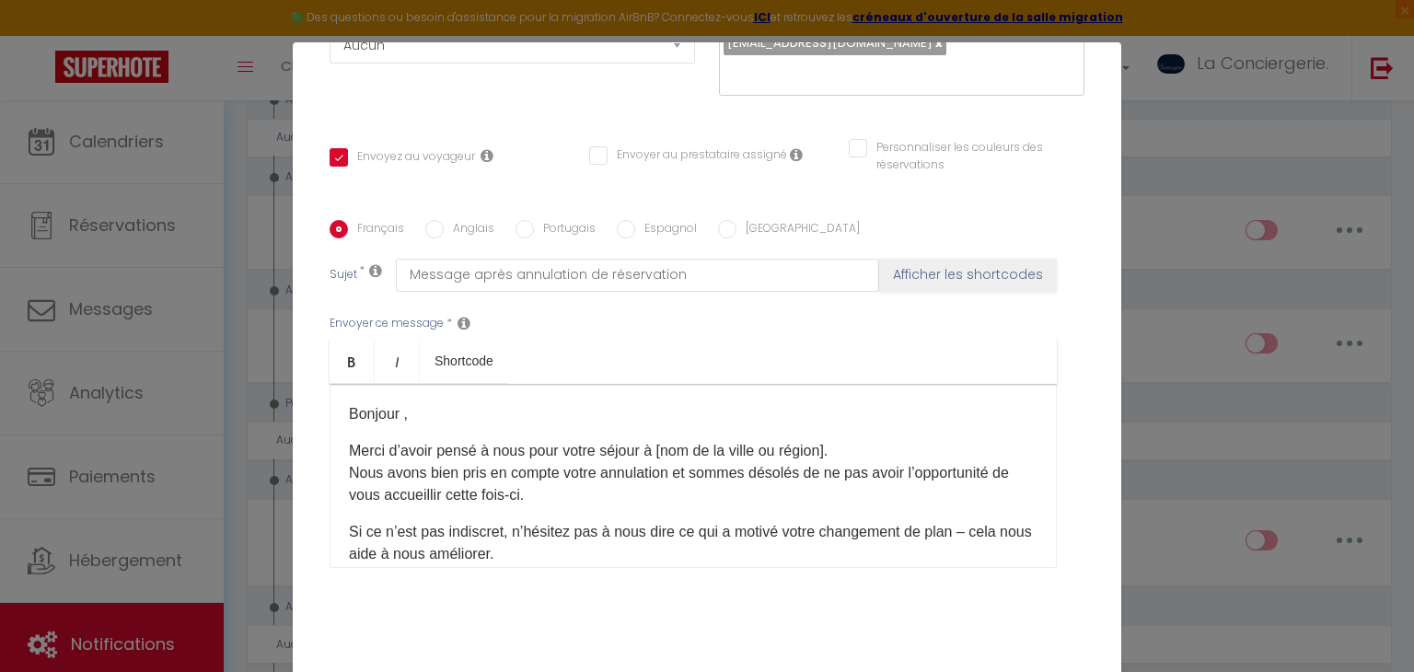
scroll to position [341, 0]
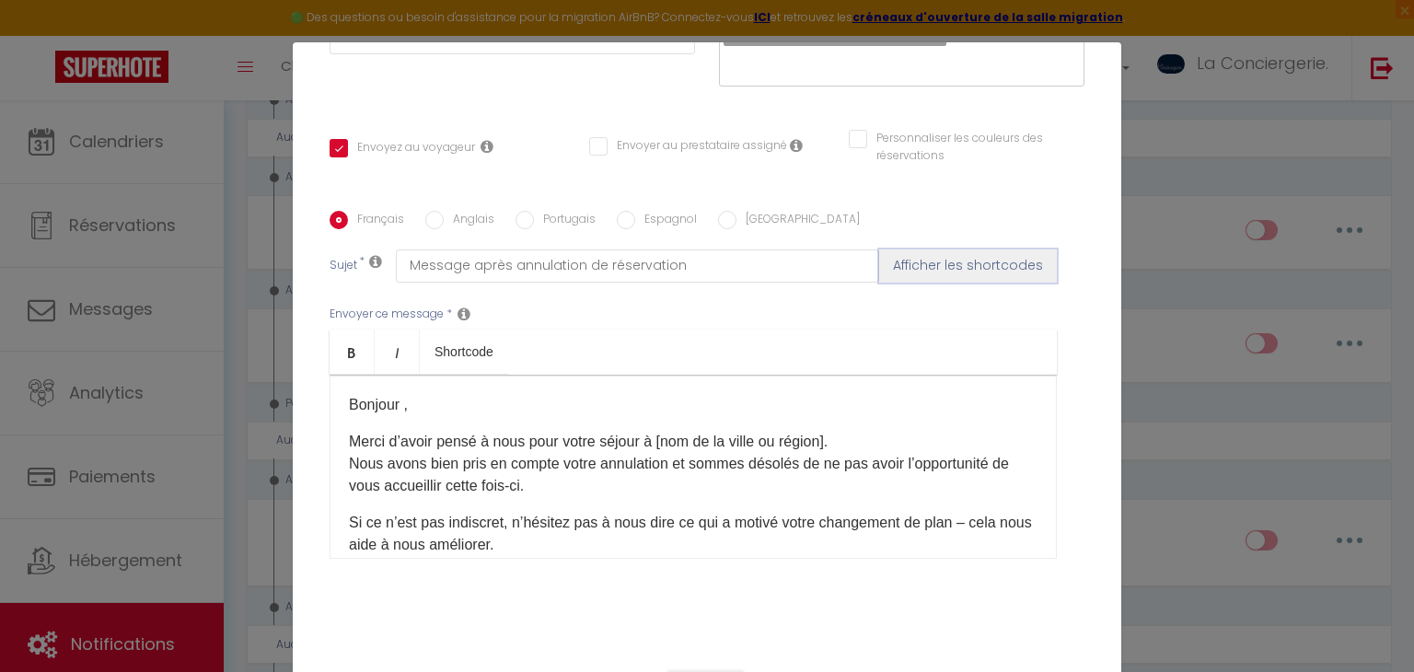
click at [930, 262] on button "Afficher les shortcodes" at bounding box center [968, 266] width 178 height 33
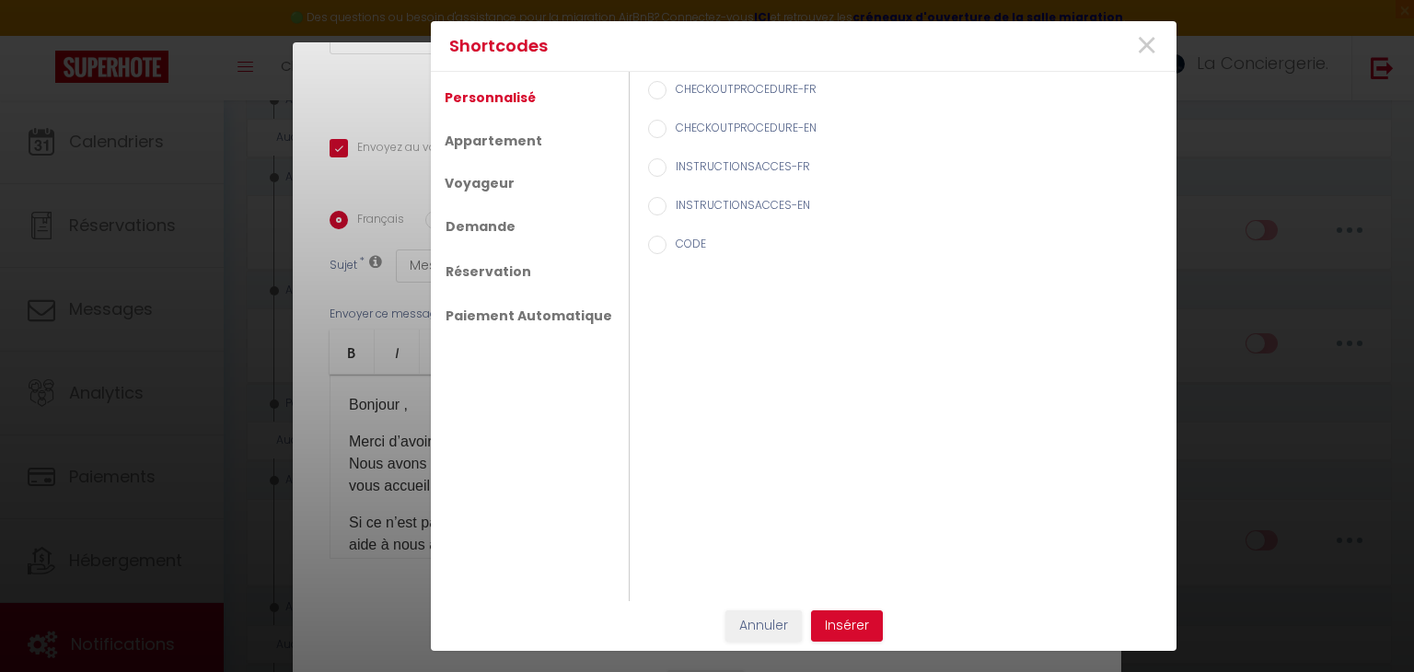
click at [497, 200] on ul "Personnalisé Appartement Voyageur Demande Réservation Paiement Automatique" at bounding box center [530, 336] width 199 height 529
click at [484, 181] on link "Voyageur" at bounding box center [480, 183] width 88 height 33
click at [747, 97] on label "Nom du voyageur" at bounding box center [721, 91] width 109 height 20
click at [667, 97] on input "Nom du voyageur" at bounding box center [657, 90] width 18 height 18
click at [710, 125] on label "Prénom du voyageur" at bounding box center [729, 130] width 125 height 20
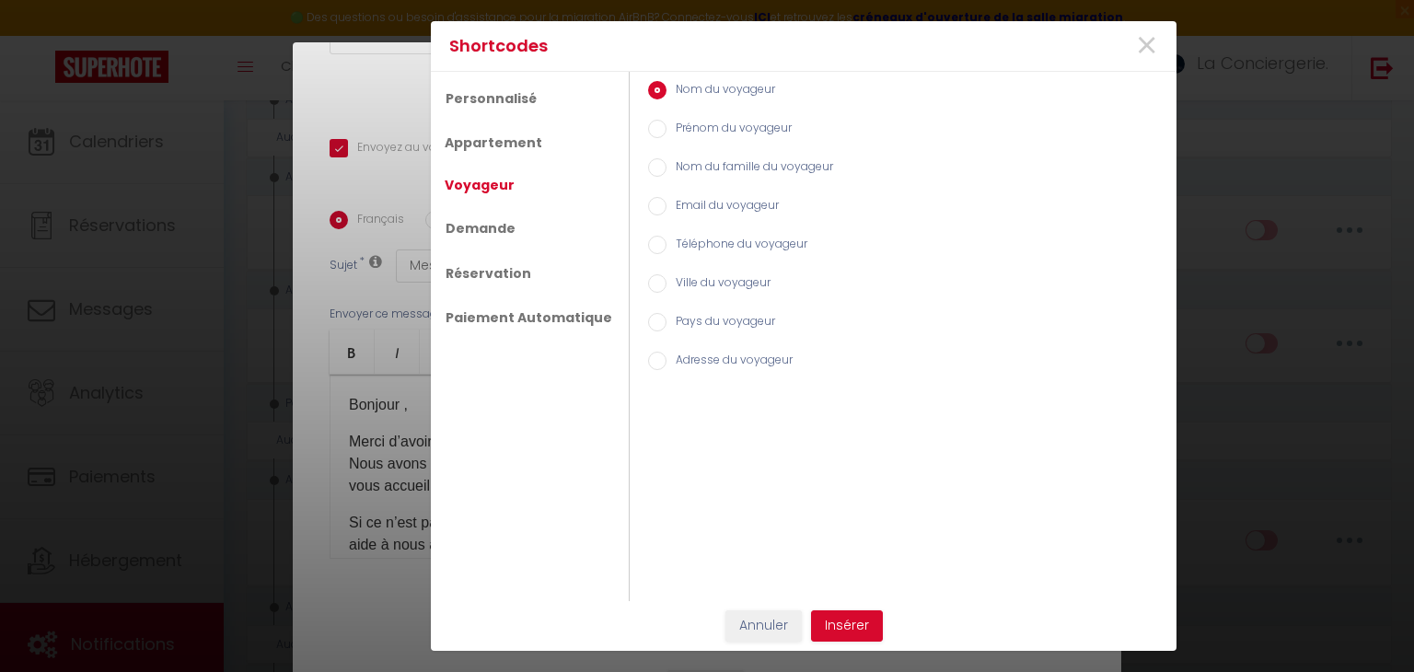
click at [667, 125] on input "Prénom du voyageur" at bounding box center [657, 129] width 18 height 18
click at [843, 634] on button "Insérer" at bounding box center [847, 625] width 72 height 31
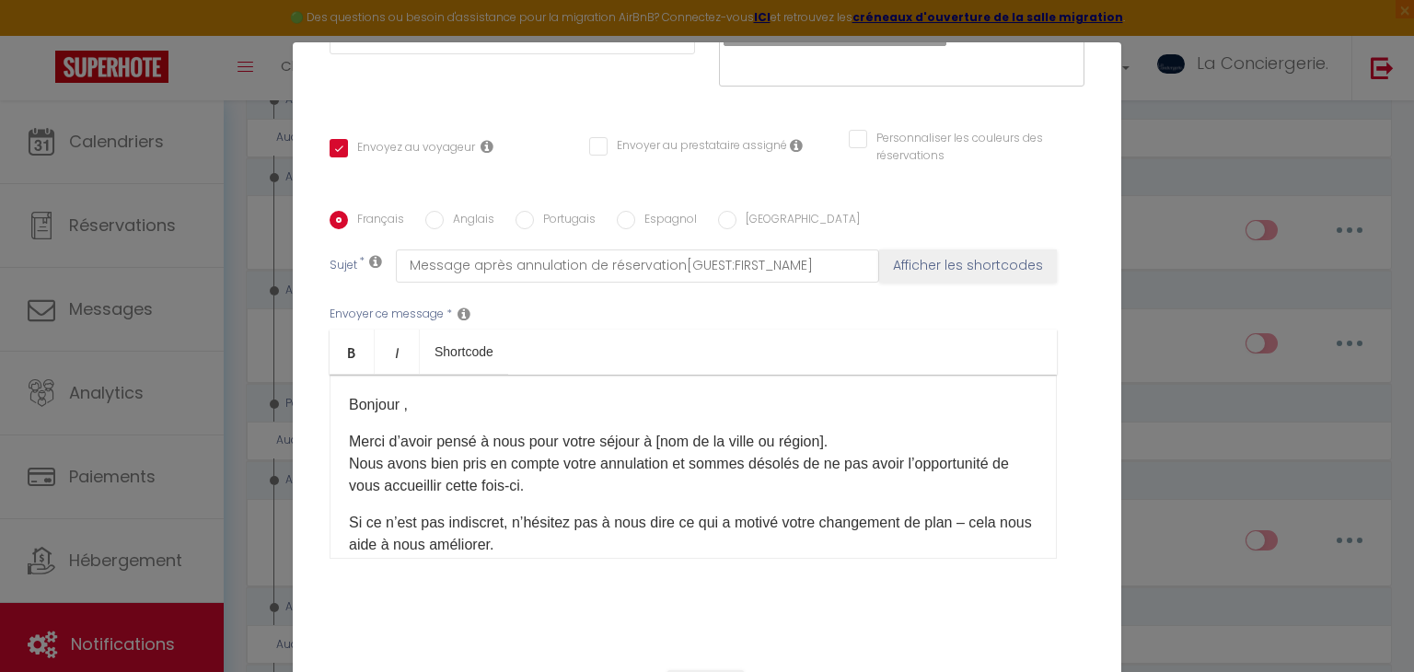
click at [402, 403] on p "Bonjour ," at bounding box center [693, 405] width 689 height 22
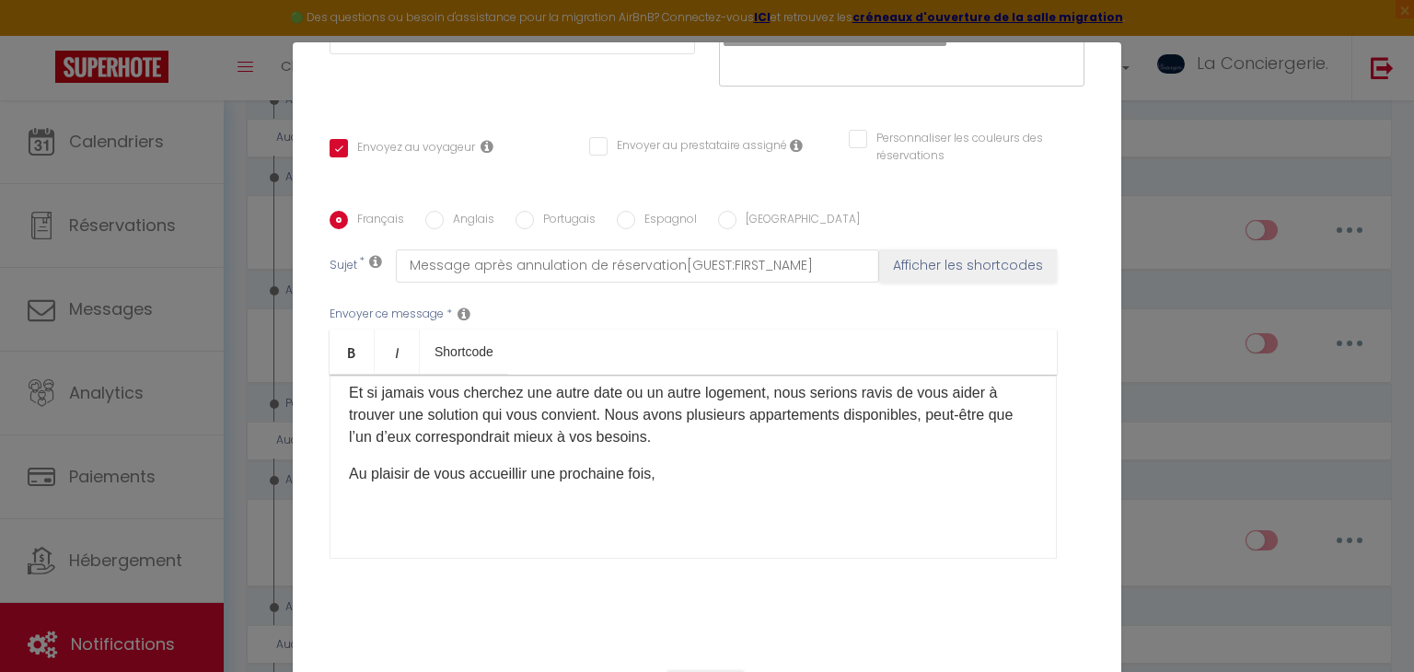
scroll to position [0, 0]
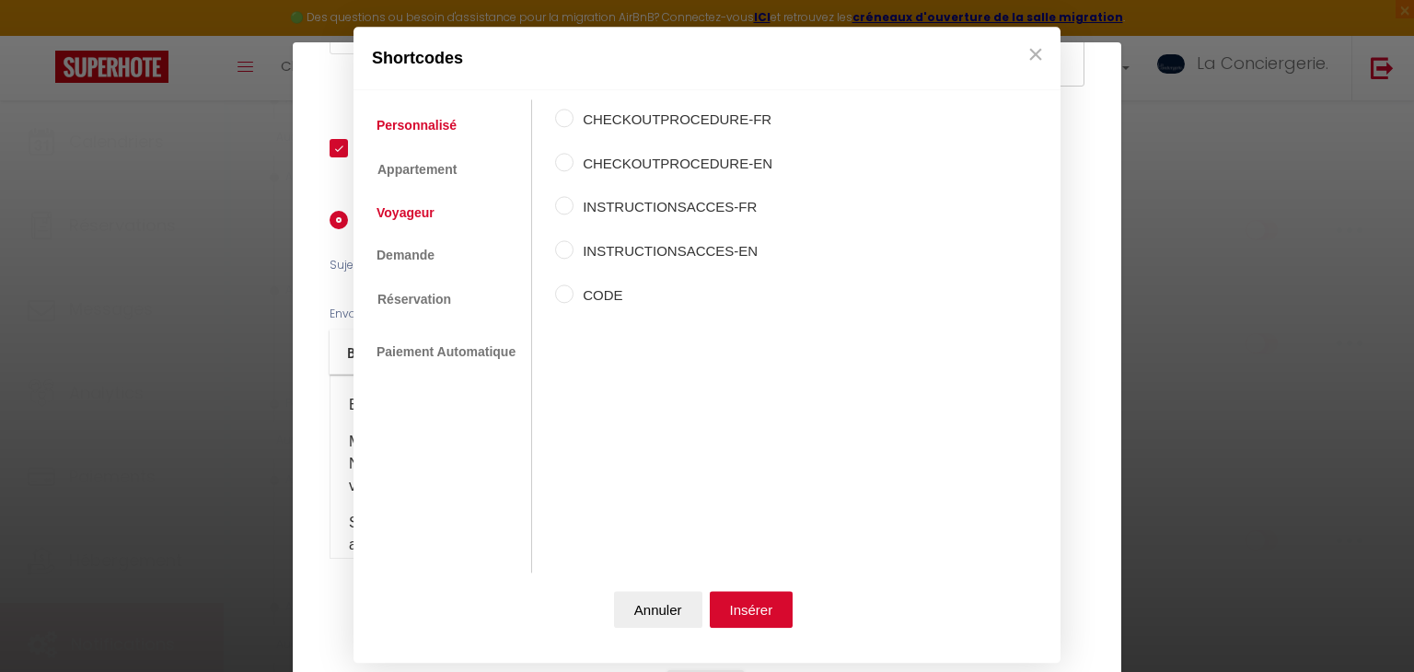
click at [402, 220] on link "Voyageur" at bounding box center [405, 212] width 76 height 33
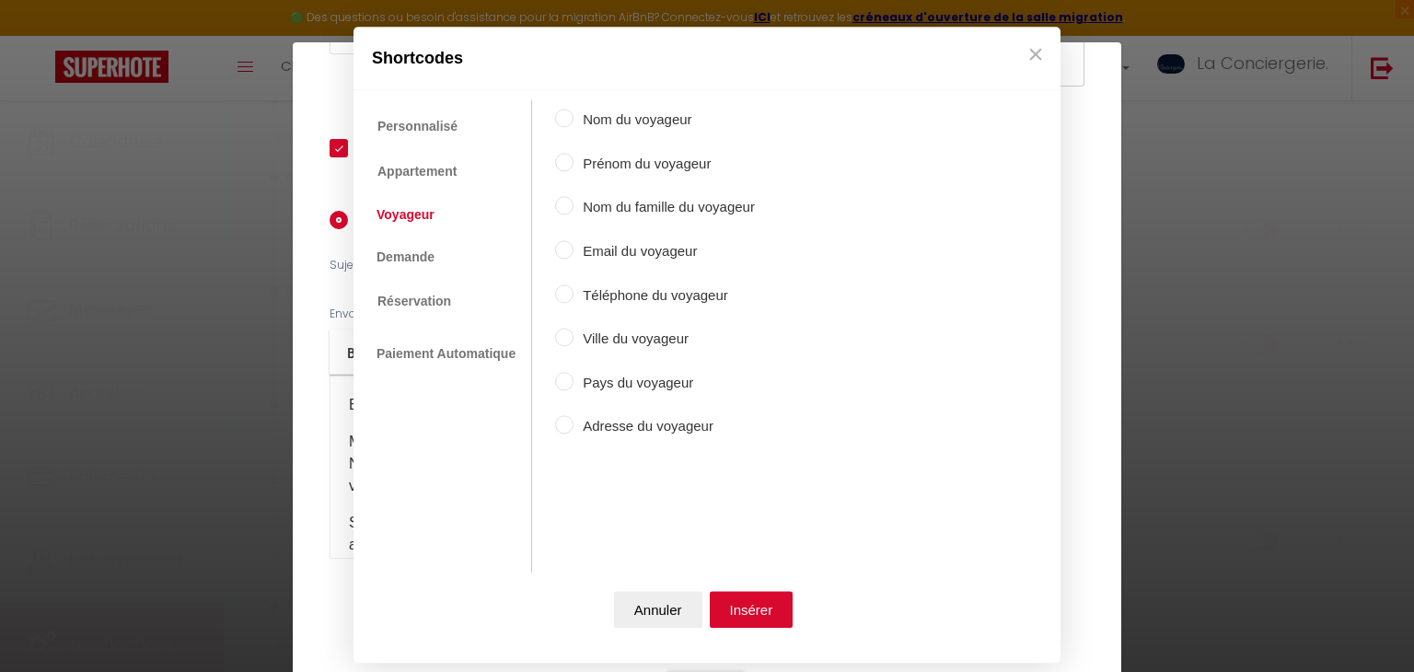
click at [646, 167] on label "Prénom du voyageur" at bounding box center [664, 164] width 181 height 22
click at [574, 167] on input "Prénom du voyageur" at bounding box center [564, 162] width 18 height 18
click at [773, 603] on button "Insérer" at bounding box center [752, 610] width 84 height 37
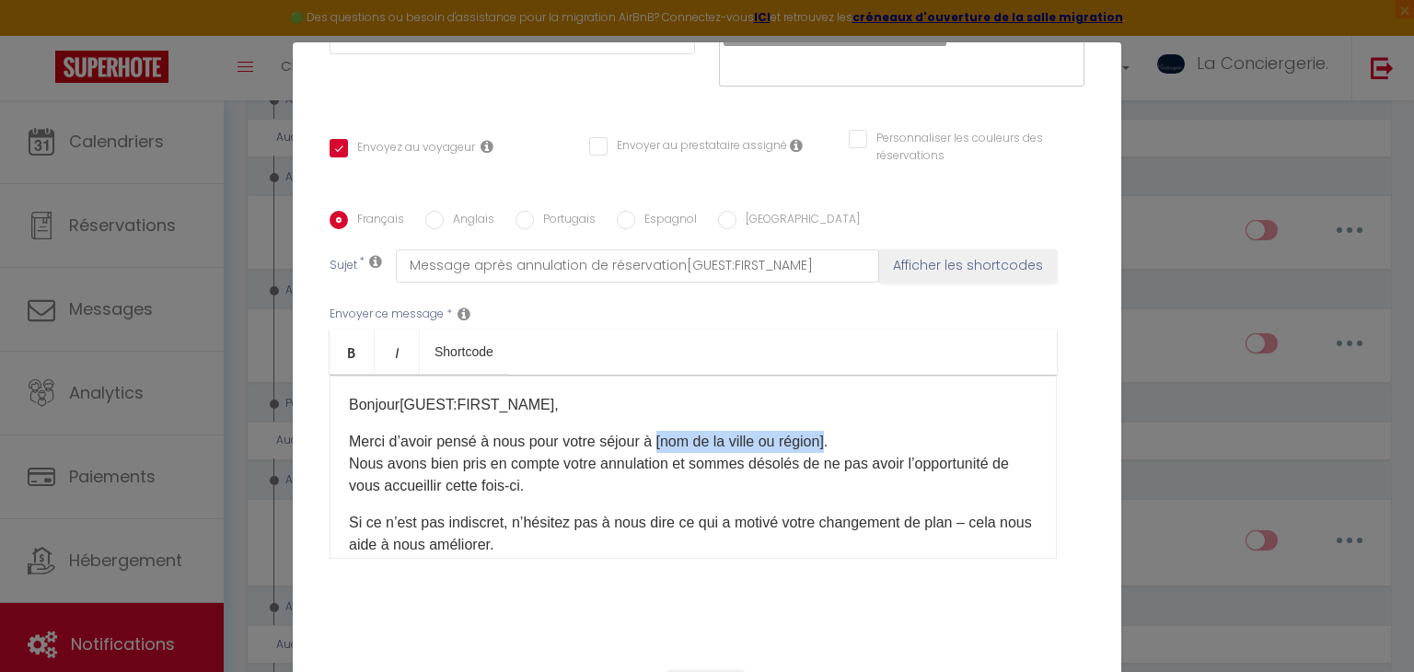
drag, startPoint x: 660, startPoint y: 411, endPoint x: 835, endPoint y: 428, distance: 175.8
click at [835, 431] on p "Merci d’avoir pensé à nous pour votre séjour à [nom de la ville ou région]. Nou…" at bounding box center [693, 464] width 689 height 66
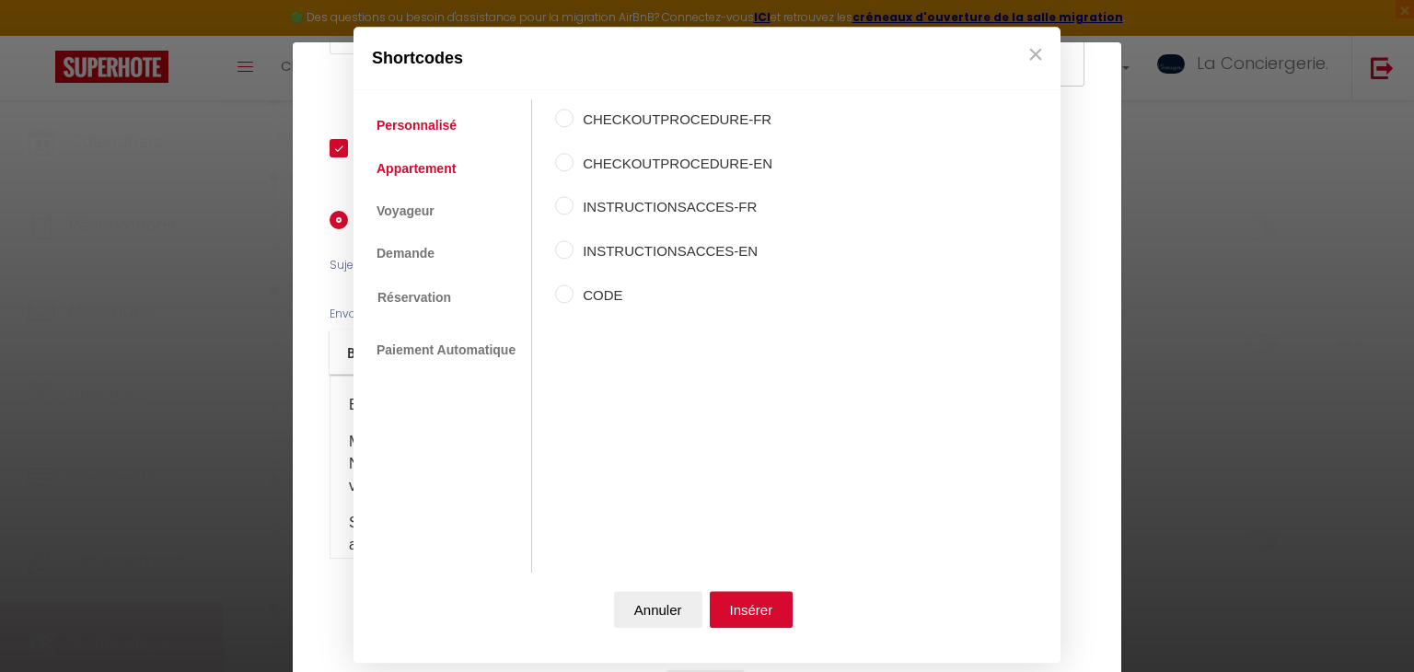
click at [424, 168] on link "Appartement" at bounding box center [416, 168] width 98 height 33
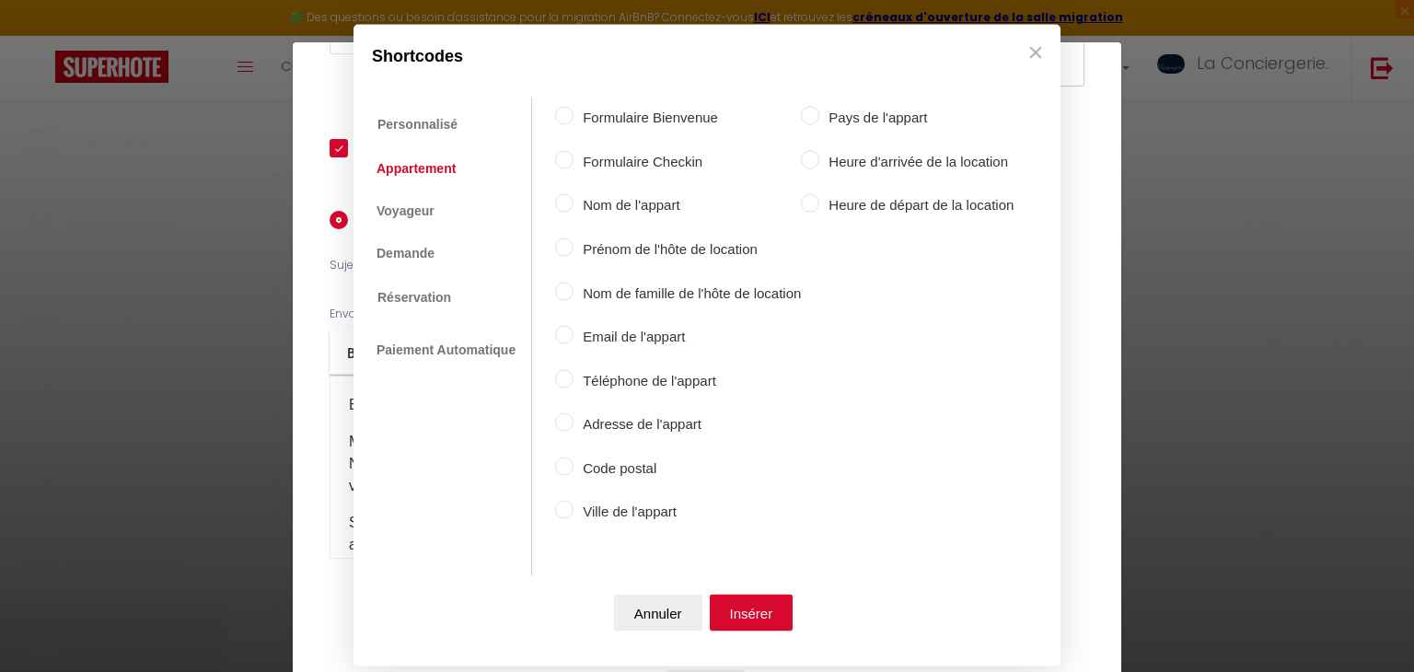
click at [610, 505] on label "Ville de l'appart" at bounding box center [687, 512] width 227 height 22
click at [574, 505] on input "Ville de l'appart" at bounding box center [564, 510] width 18 height 18
click at [770, 609] on button "Insérer" at bounding box center [752, 612] width 84 height 37
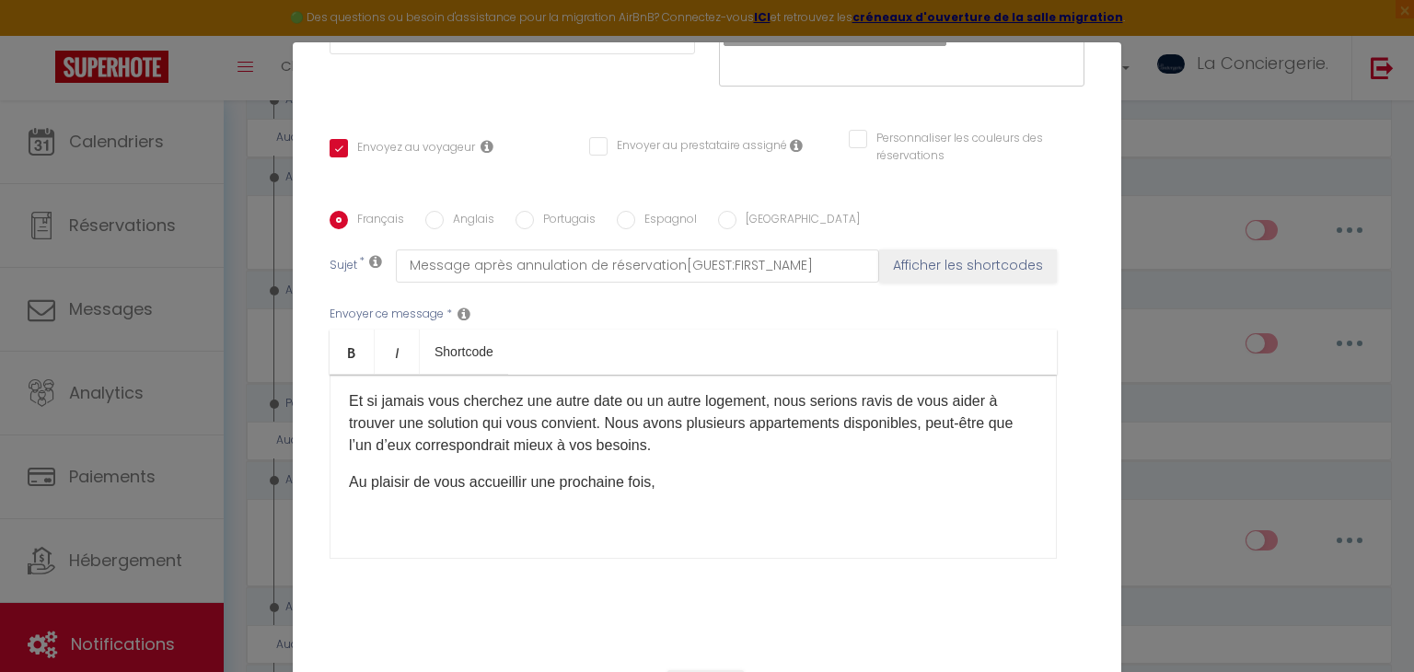
scroll to position [189, 0]
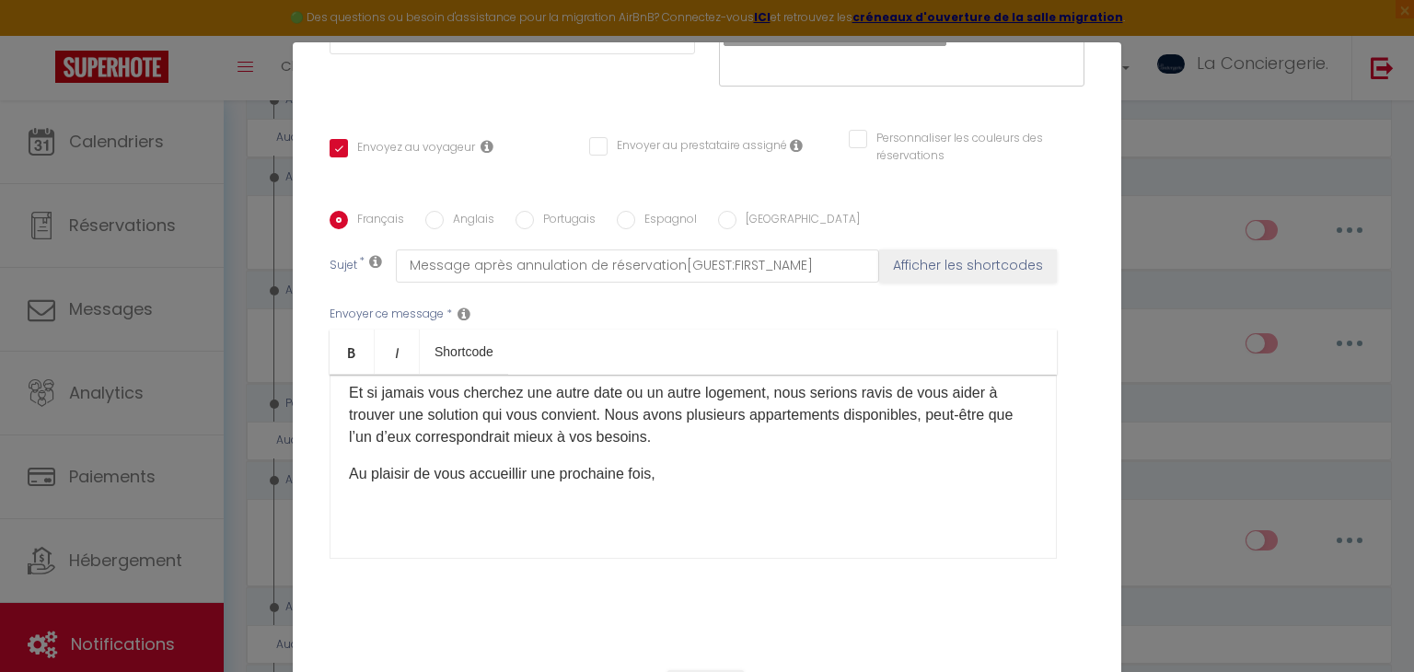
click at [680, 471] on p "Au plaisir de vous accueillir une prochaine fois," at bounding box center [693, 474] width 689 height 22
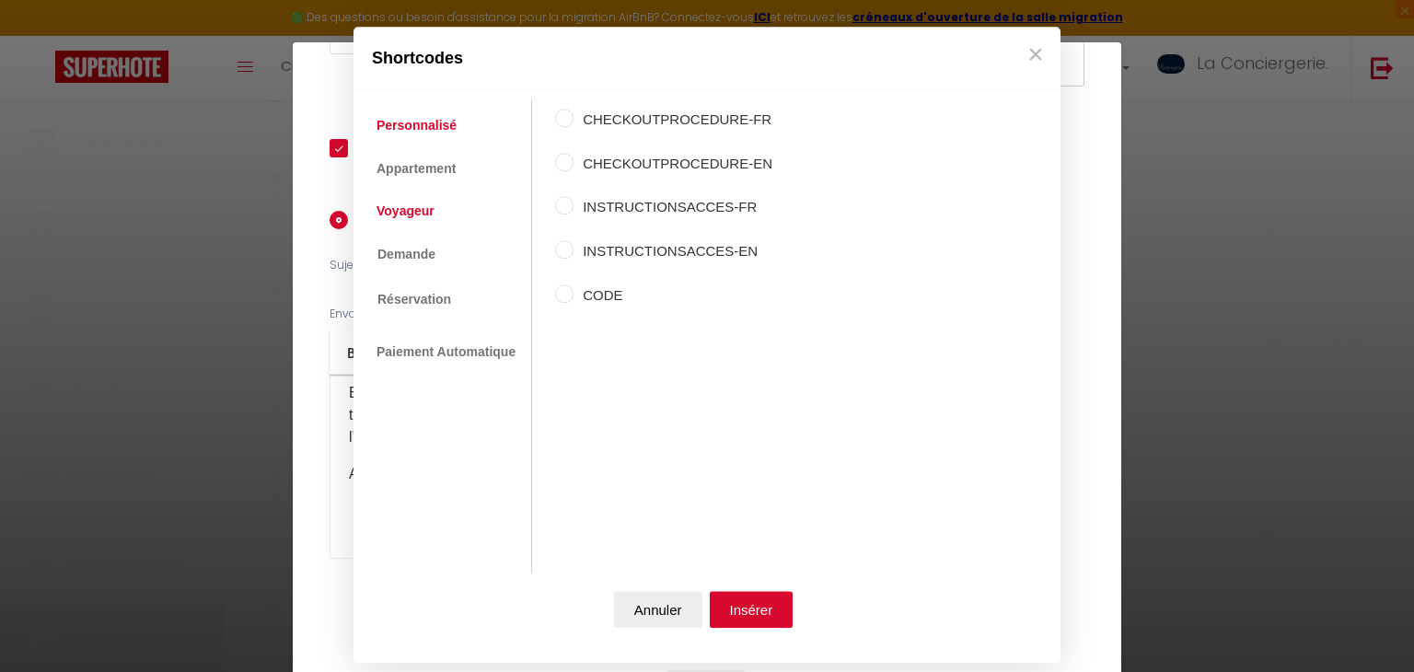
click at [416, 207] on link "Voyageur" at bounding box center [405, 210] width 76 height 33
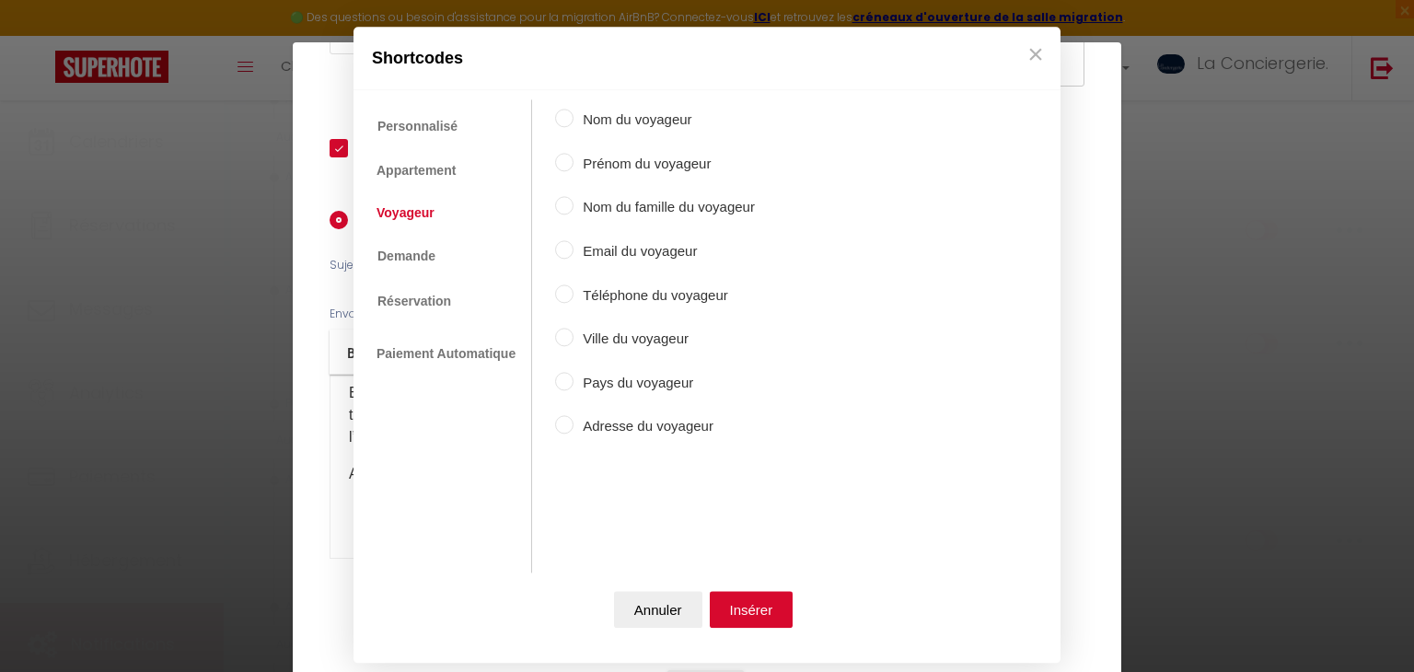
click at [655, 168] on label "Prénom du voyageur" at bounding box center [664, 164] width 181 height 22
click at [574, 168] on input "Prénom du voyageur" at bounding box center [564, 162] width 18 height 18
click at [728, 615] on button "Insérer" at bounding box center [752, 610] width 84 height 37
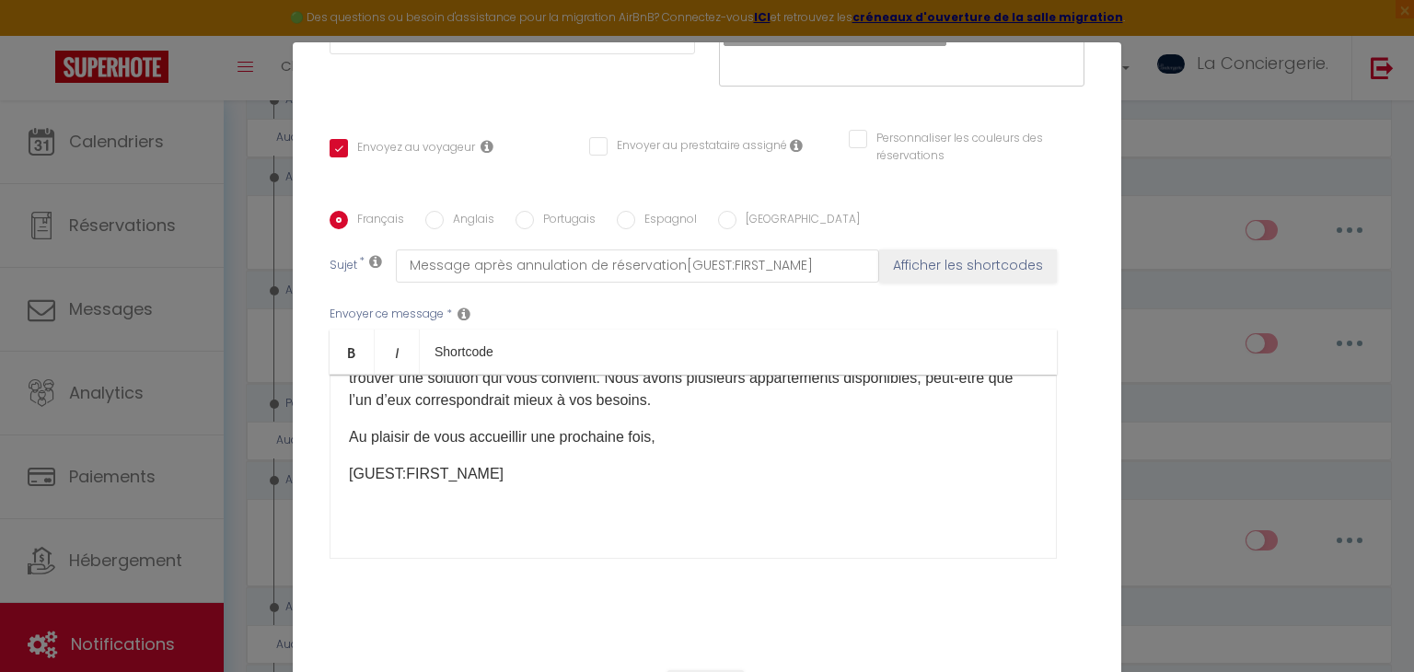
scroll to position [378, 0]
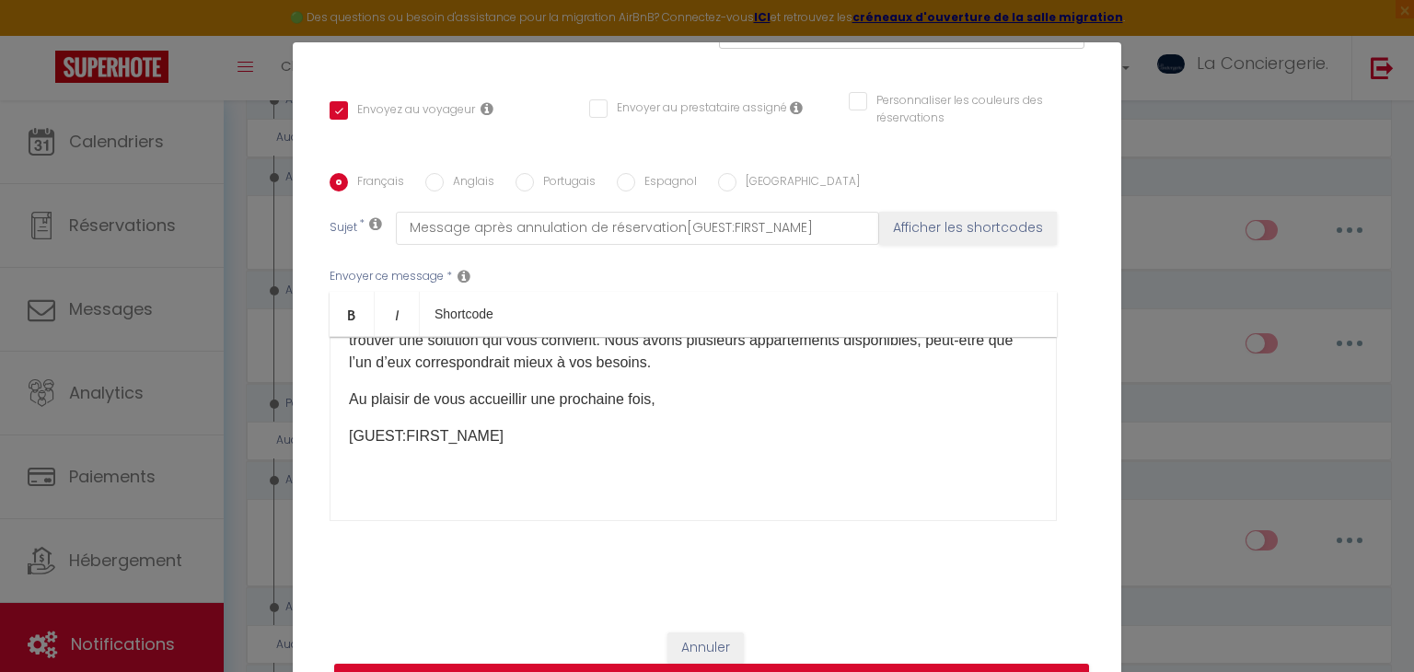
click at [437, 182] on input "Anglais" at bounding box center [434, 182] width 18 height 18
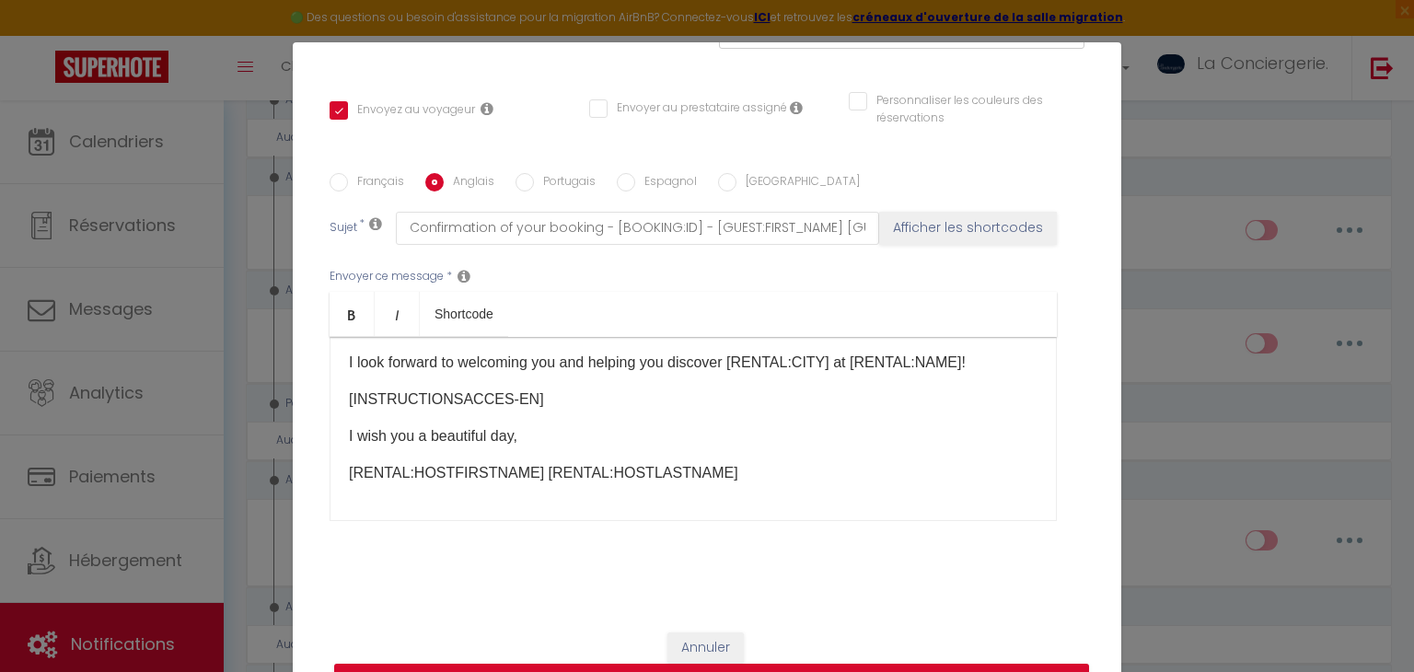
click at [674, 179] on label "Espagnol" at bounding box center [666, 183] width 62 height 20
click at [635, 179] on input "Espagnol" at bounding box center [626, 182] width 18 height 18
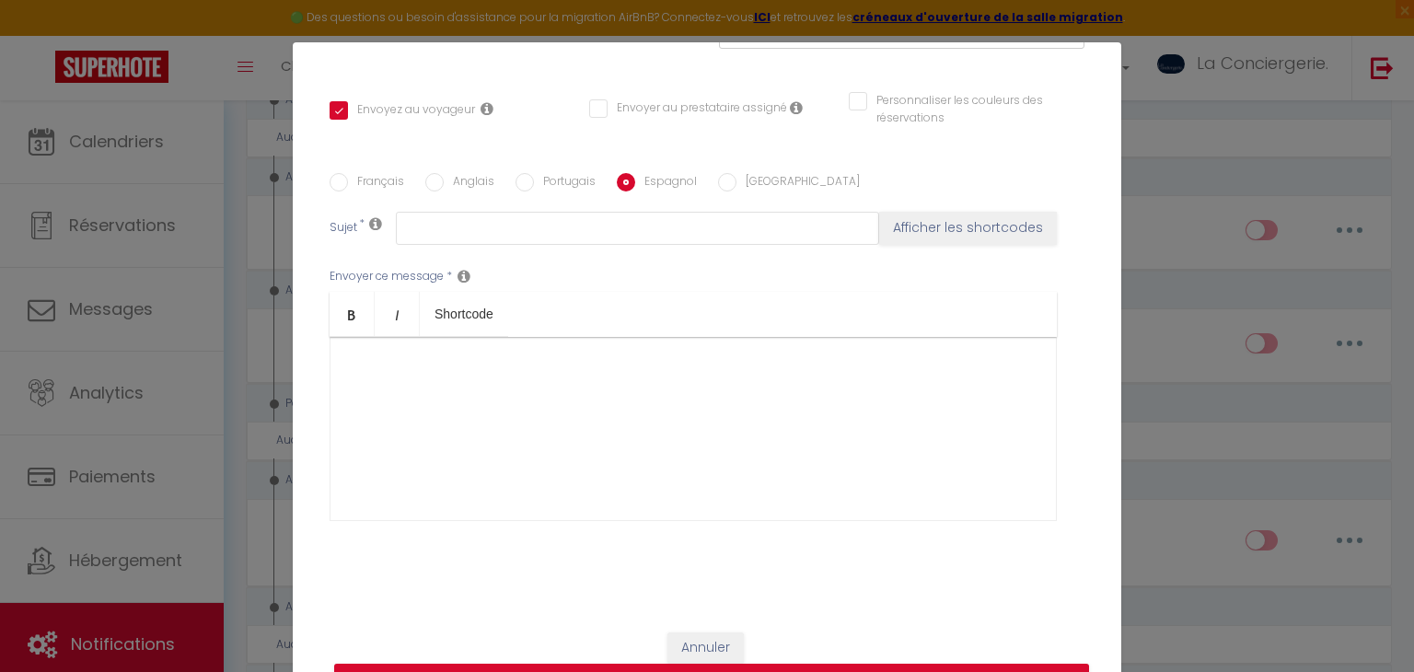
scroll to position [0, 0]
click at [516, 360] on div at bounding box center [693, 429] width 727 height 184
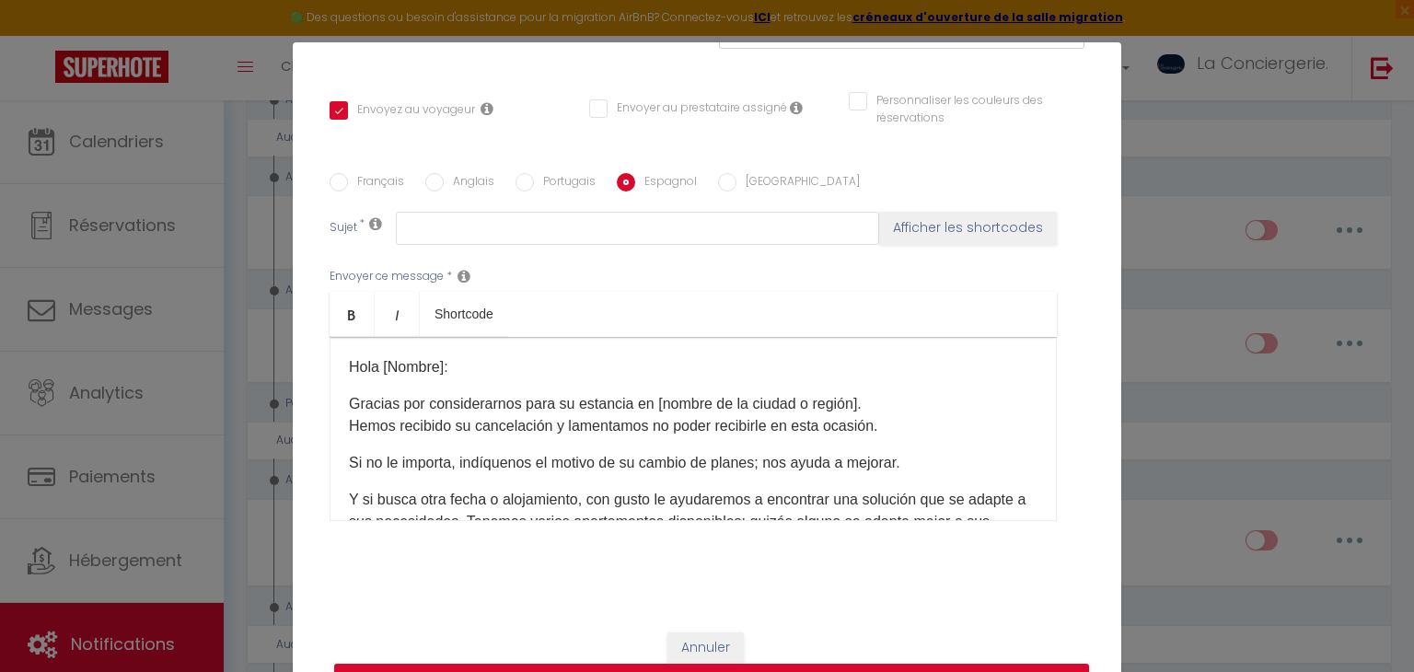
click at [442, 365] on p "Hola [Nombre]:" at bounding box center [693, 367] width 689 height 22
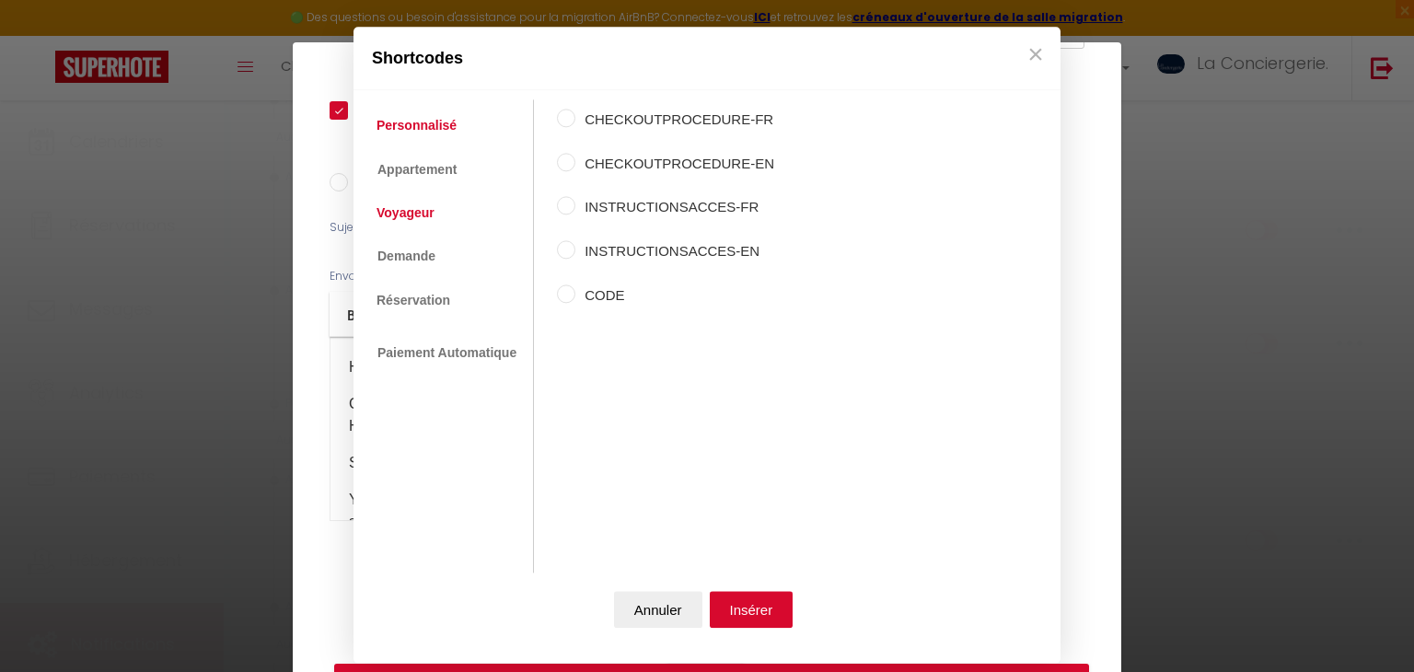
click at [424, 212] on link "Voyageur" at bounding box center [405, 212] width 76 height 33
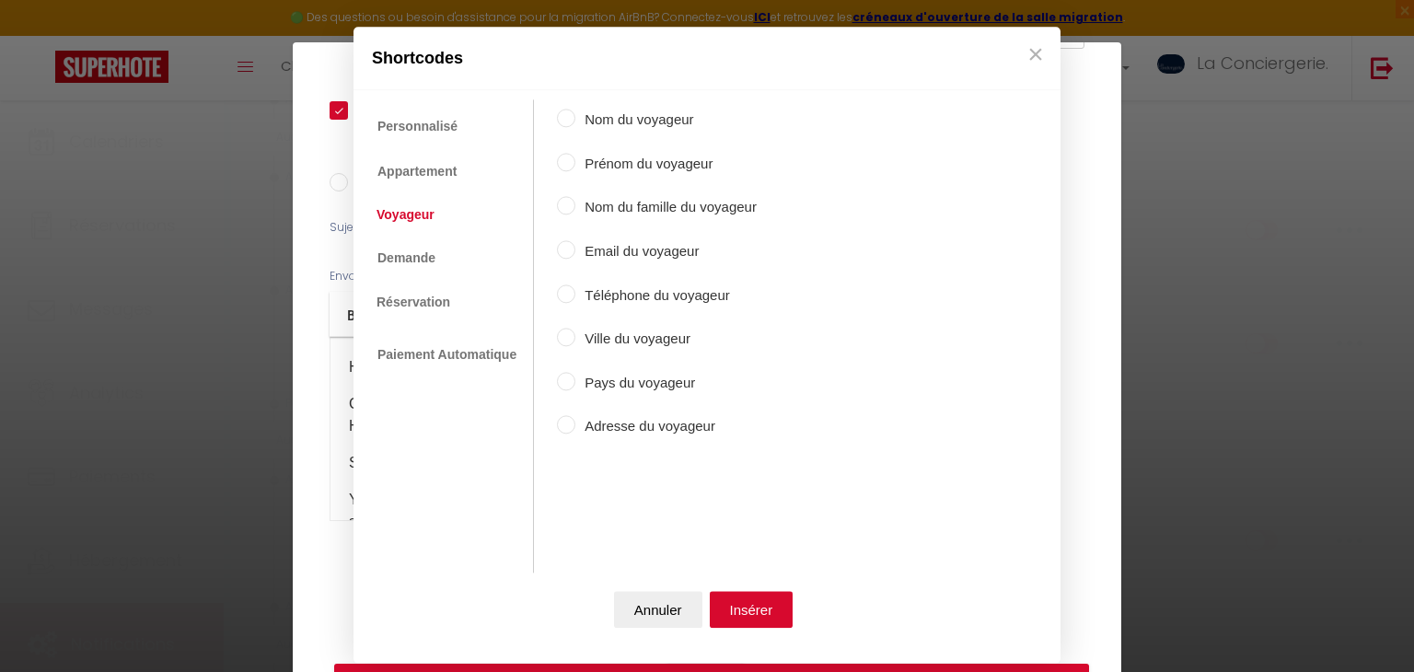
click at [616, 158] on label "Prénom du voyageur" at bounding box center [665, 164] width 181 height 22
click at [575, 158] on input "Prénom du voyageur" at bounding box center [566, 162] width 18 height 18
click at [736, 606] on button "Insérer" at bounding box center [752, 610] width 84 height 37
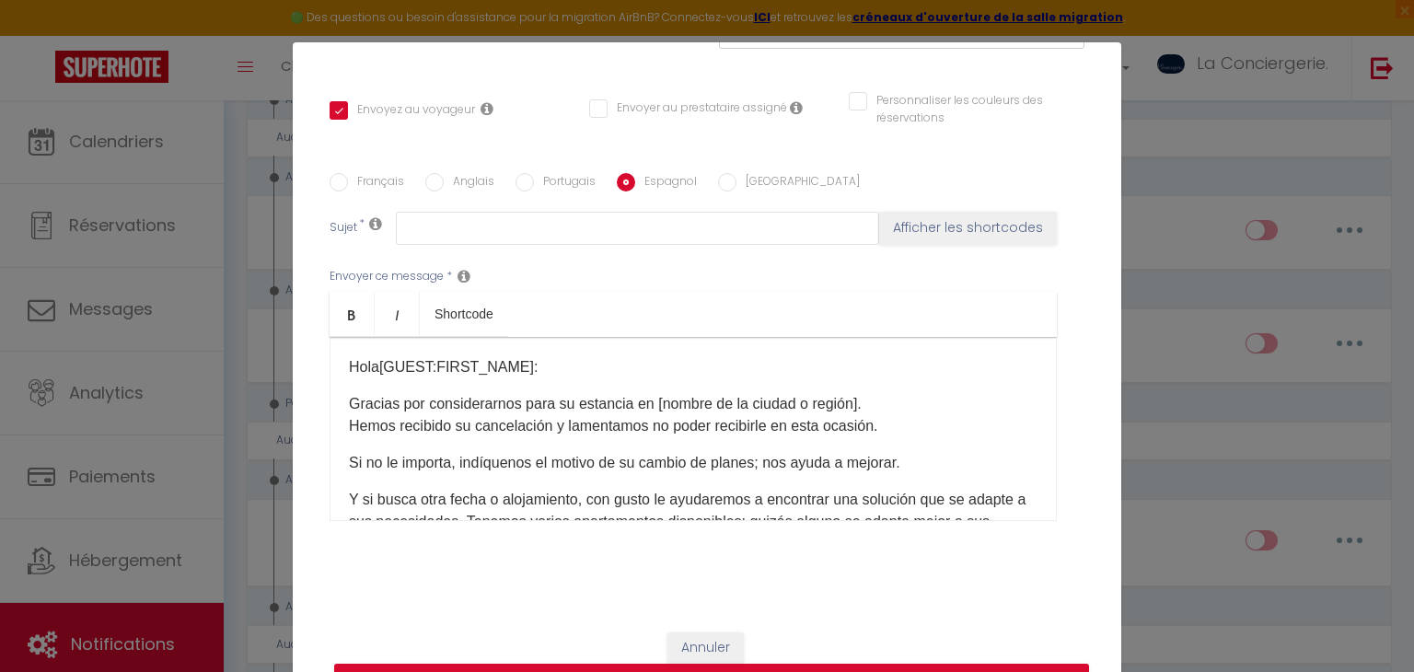
scroll to position [40, 0]
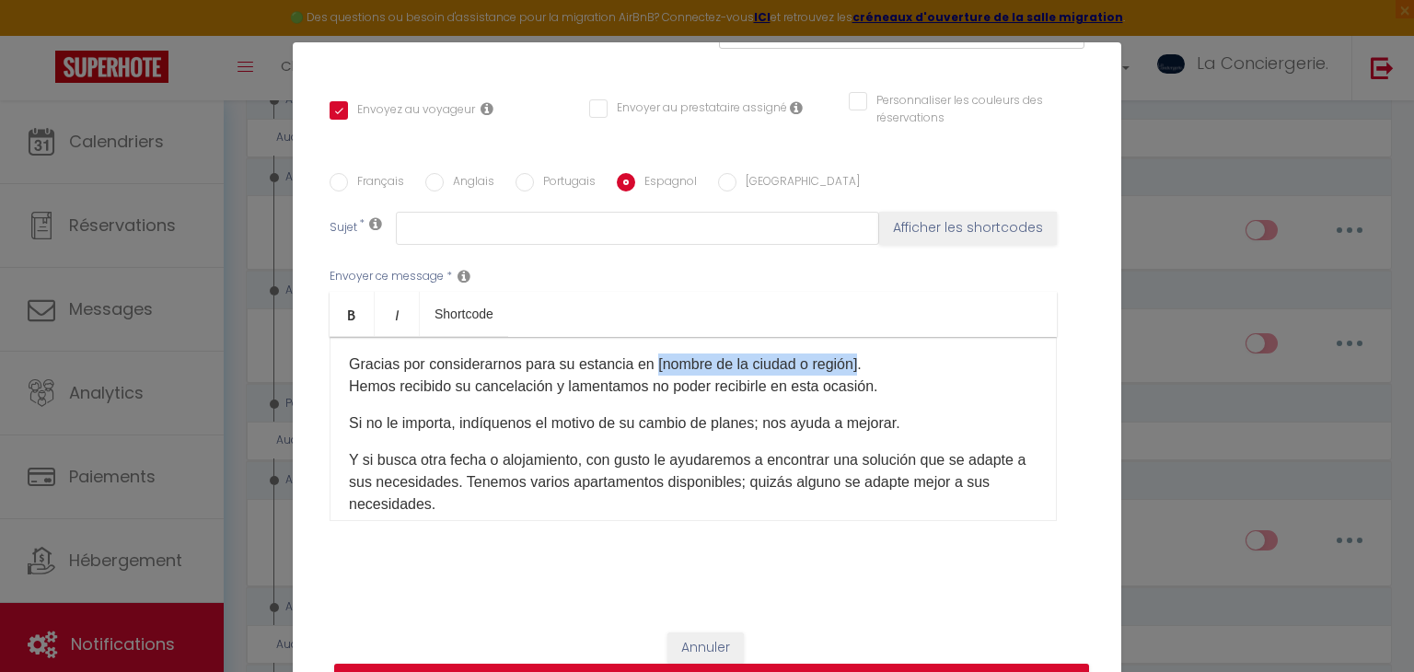
drag, startPoint x: 654, startPoint y: 361, endPoint x: 859, endPoint y: 354, distance: 205.5
click at [859, 354] on p "Gracias por considerarnos para su estancia en [nombre de la ciudad o región]. H…" at bounding box center [693, 376] width 689 height 44
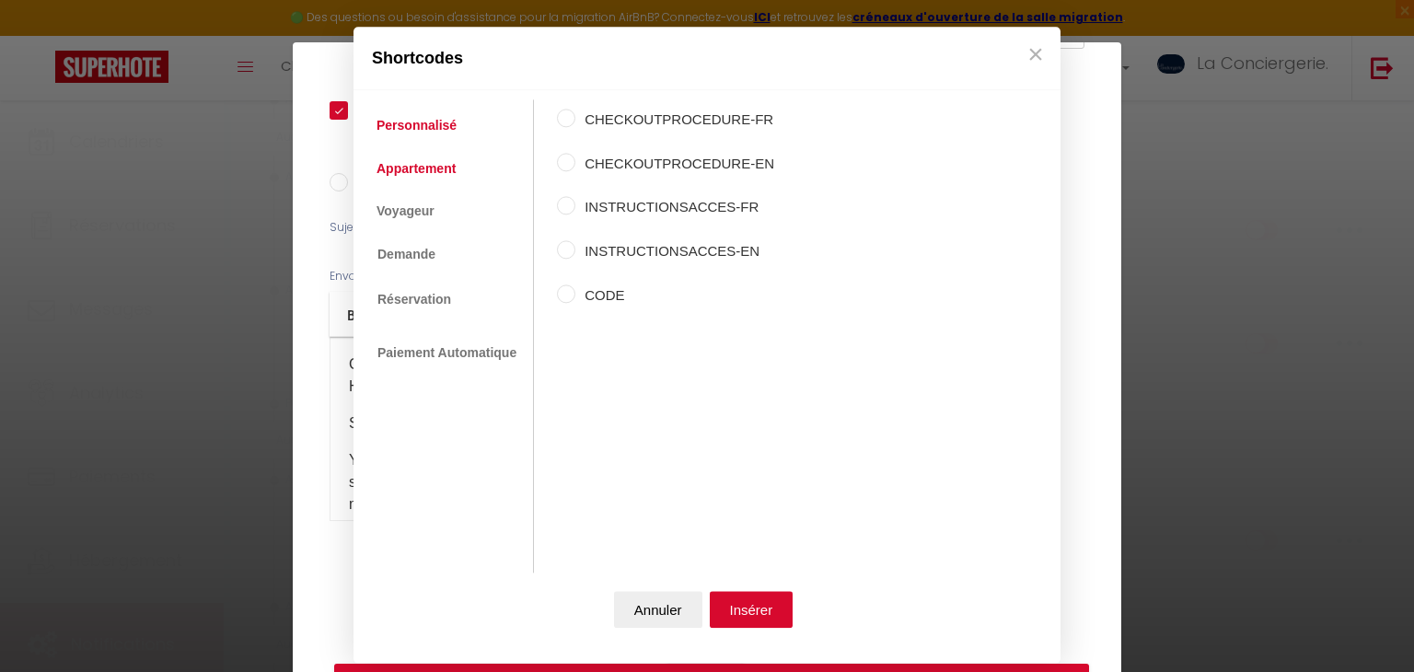
click at [439, 159] on link "Appartement" at bounding box center [416, 168] width 98 height 33
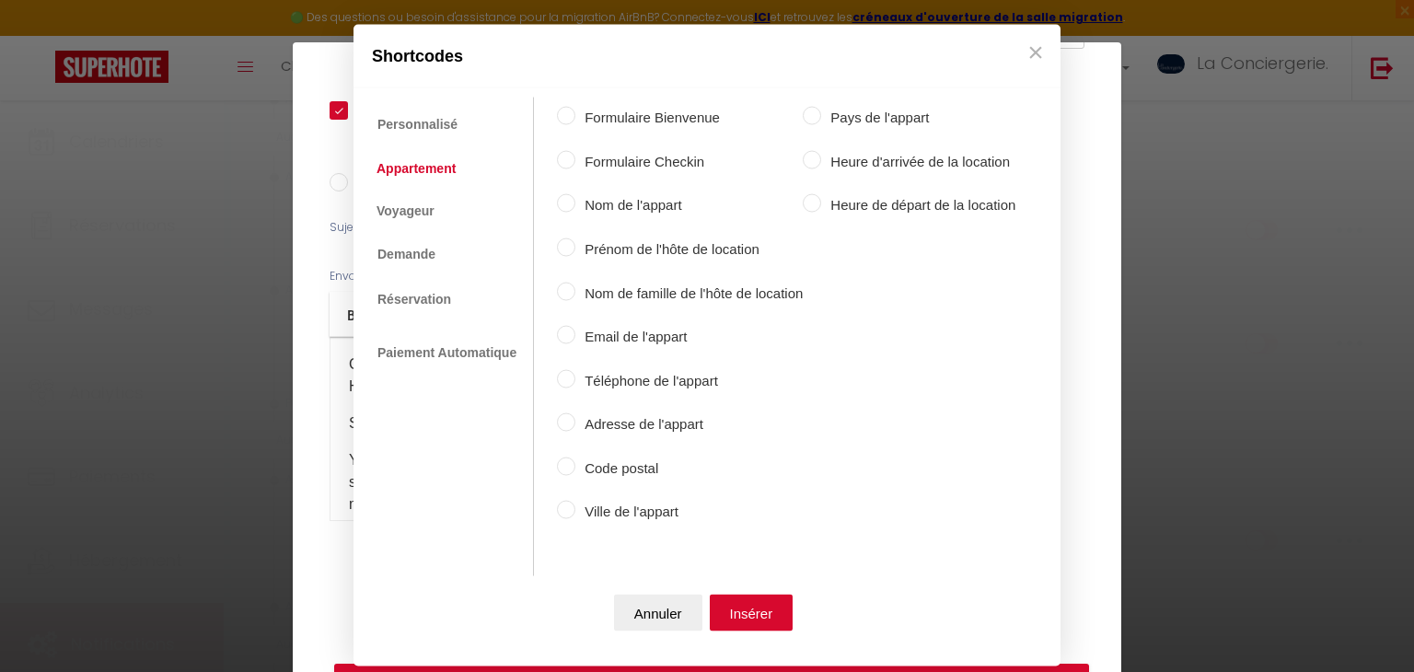
click at [630, 518] on label "Ville de l'appart" at bounding box center [688, 512] width 227 height 22
click at [575, 518] on input "Ville de l'appart" at bounding box center [566, 510] width 18 height 18
click at [755, 598] on button "Insérer" at bounding box center [752, 612] width 84 height 37
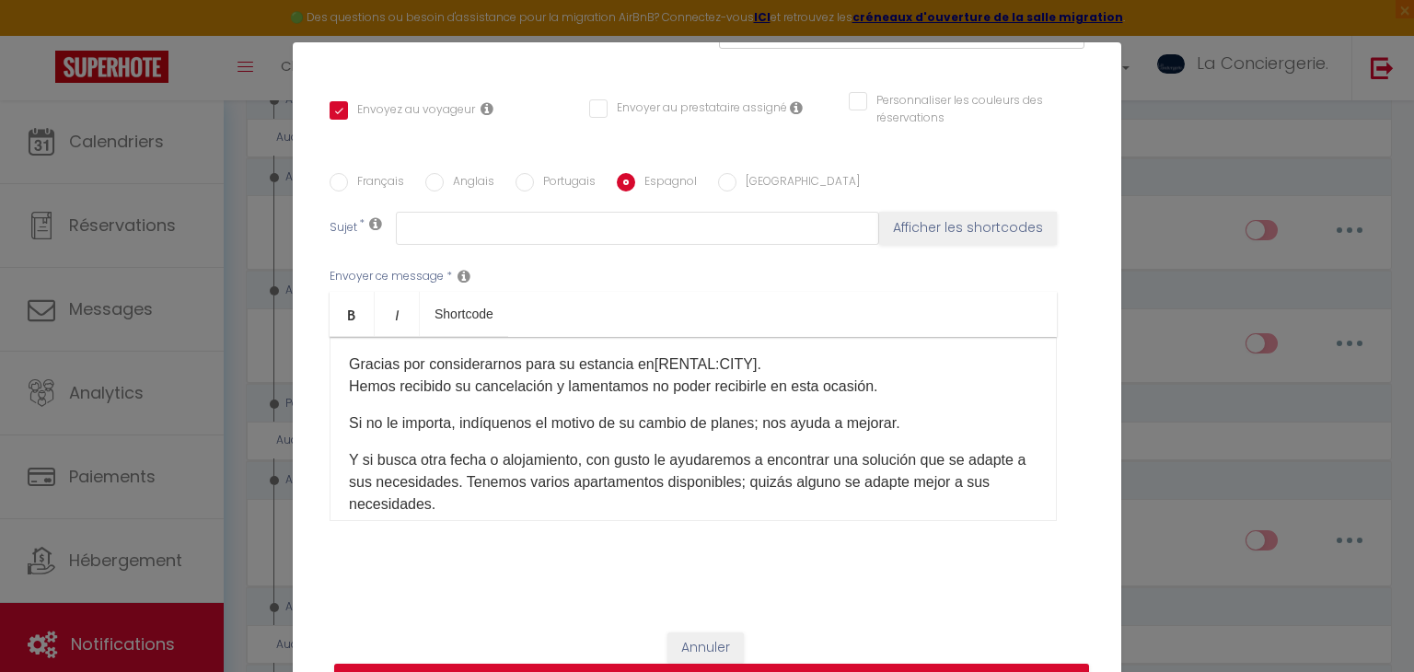
scroll to position [130, 0]
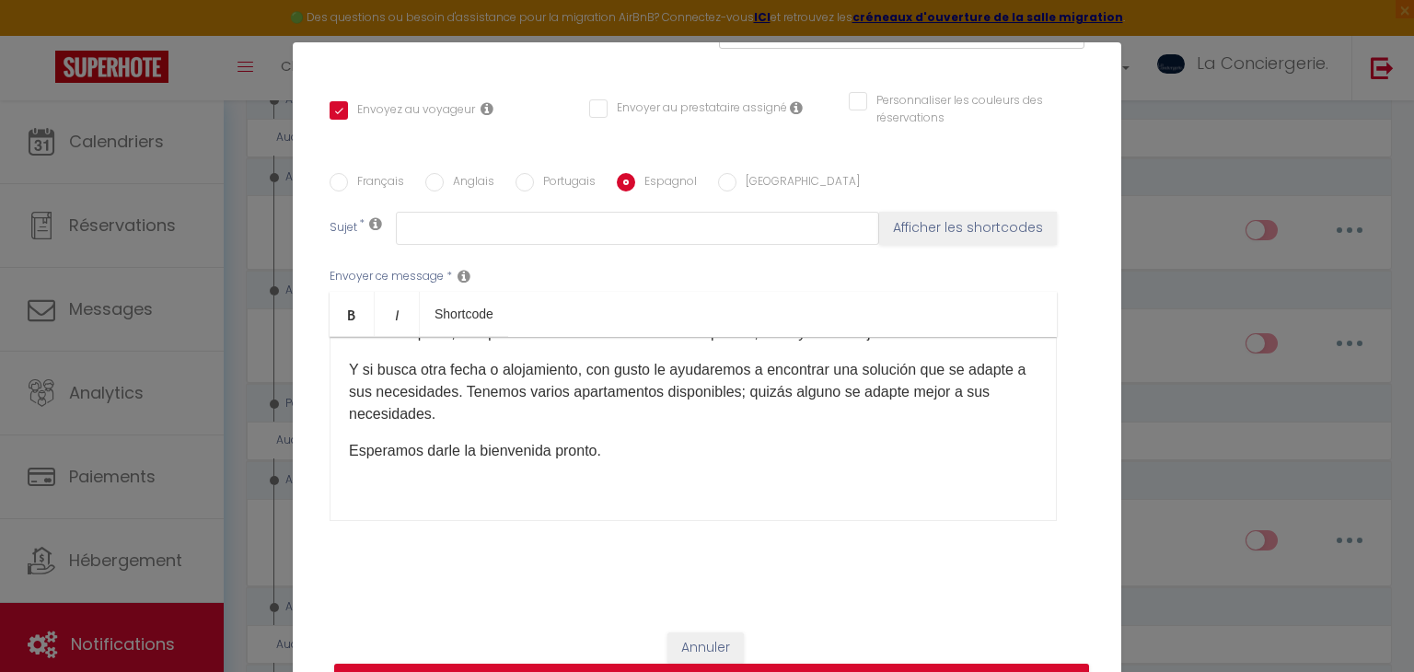
click at [637, 436] on div "Hola [GUEST:FIRST_NAME] ​ : Gracias por considerarnos para su estancia en [RENT…" at bounding box center [693, 429] width 727 height 184
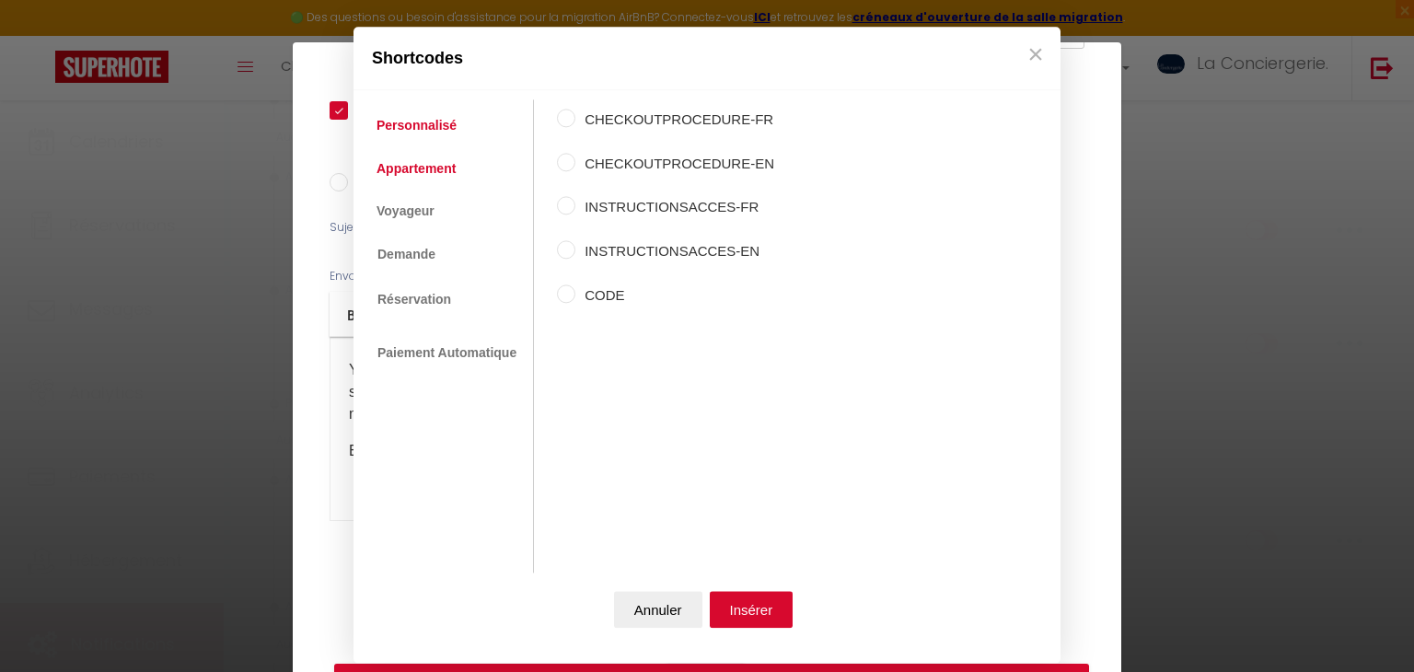
click at [421, 168] on link "Appartement" at bounding box center [416, 168] width 98 height 33
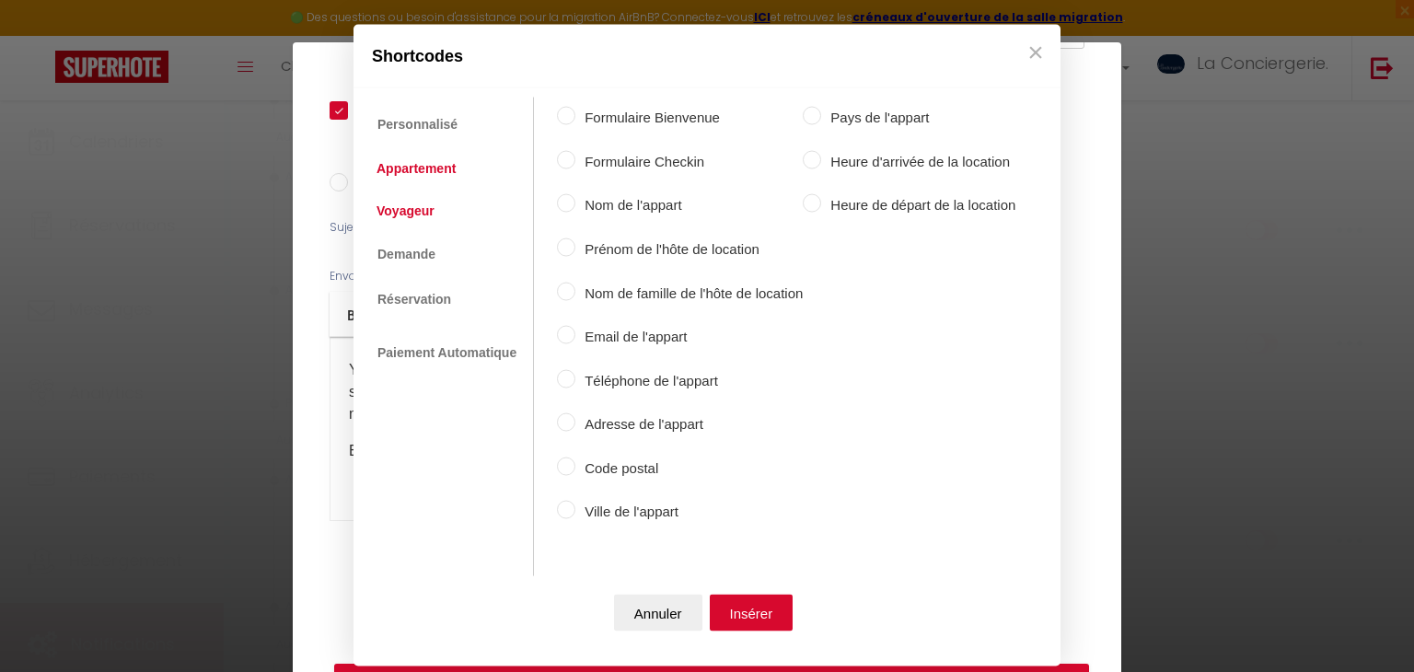
click at [440, 196] on link "Voyageur" at bounding box center [405, 209] width 76 height 33
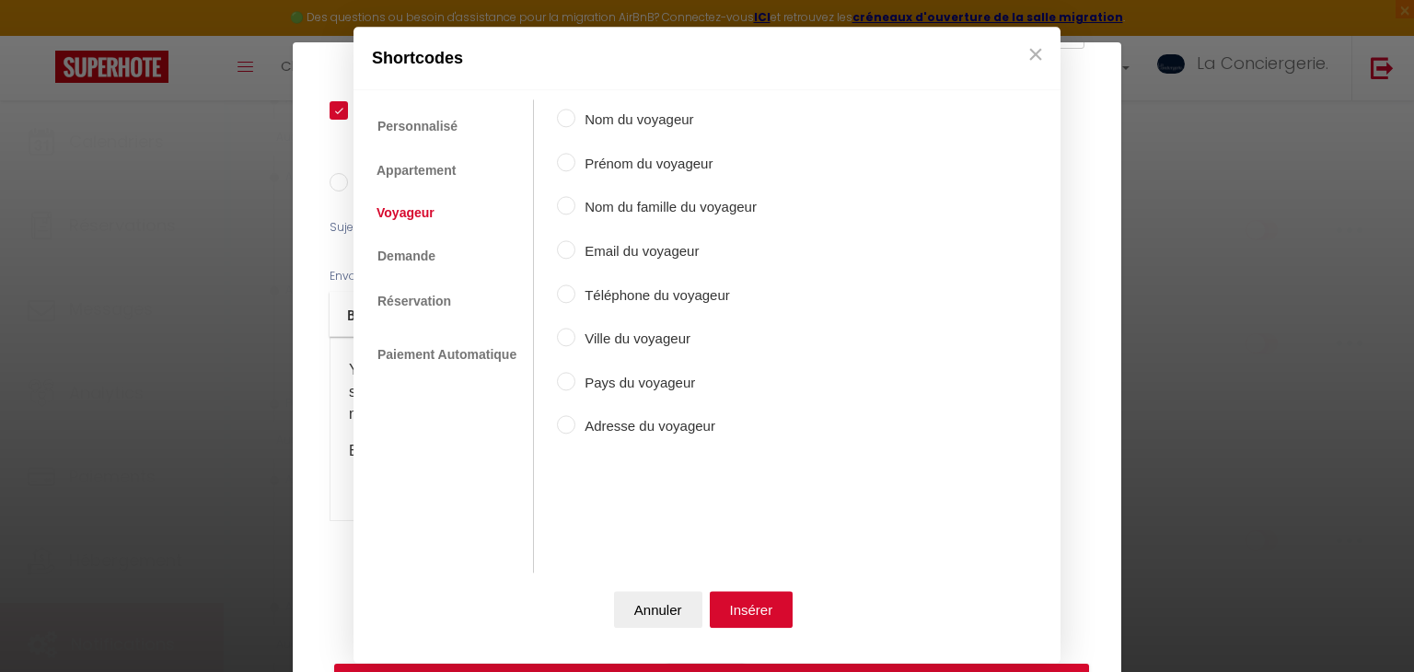
click at [652, 166] on label "Prénom du voyageur" at bounding box center [665, 164] width 181 height 22
click at [575, 166] on input "Prénom du voyageur" at bounding box center [566, 162] width 18 height 18
click at [742, 599] on button "Insérer" at bounding box center [752, 610] width 84 height 37
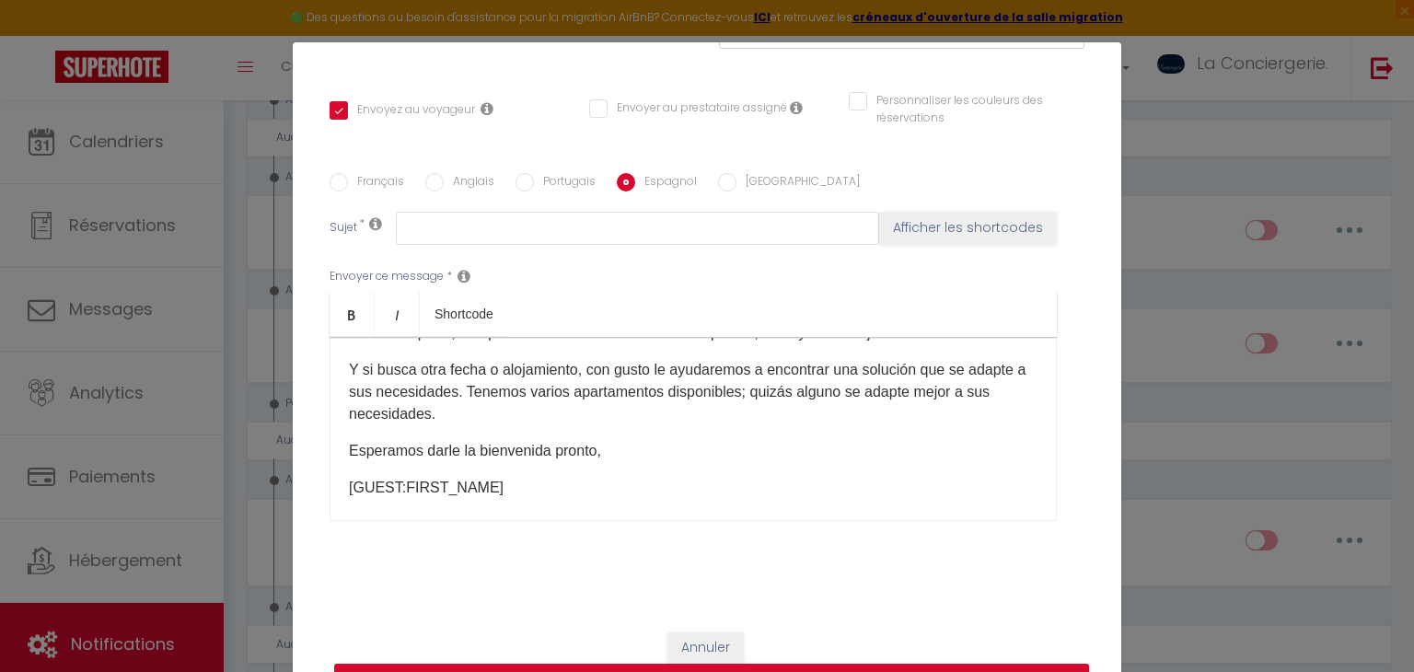
scroll to position [85, 0]
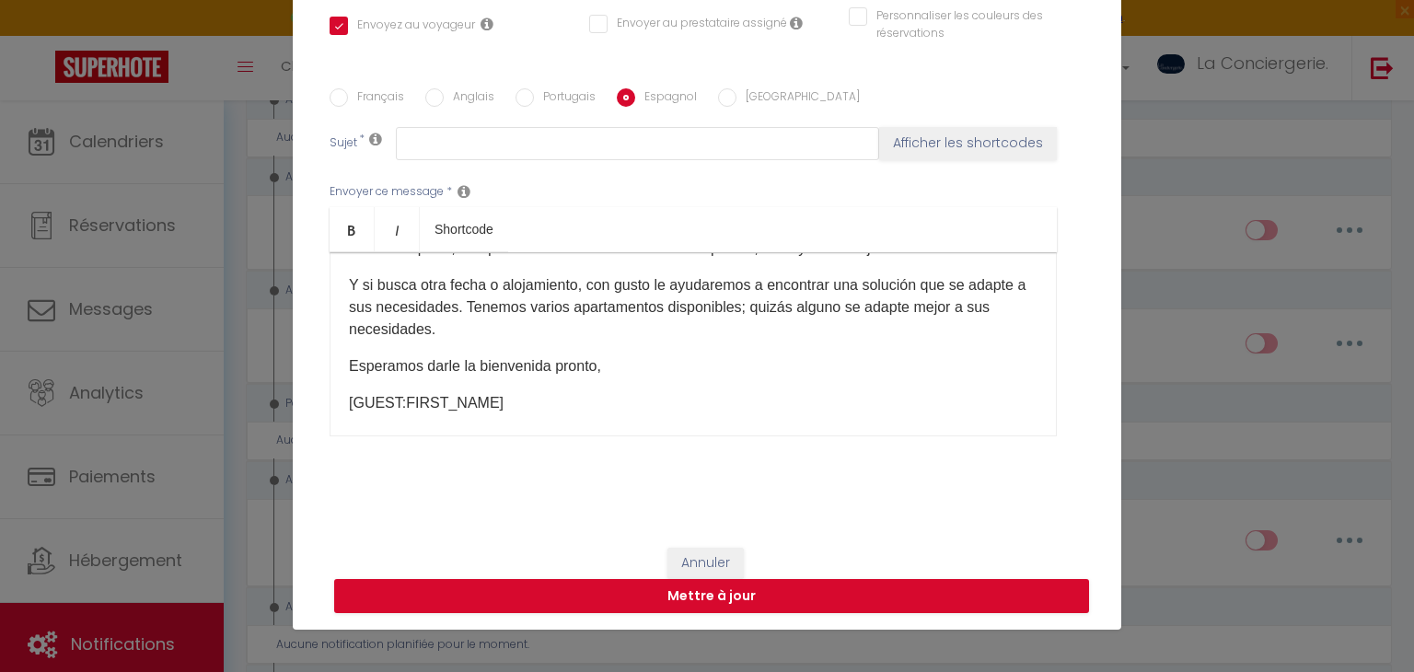
click at [471, 94] on label "Anglais" at bounding box center [469, 98] width 51 height 20
click at [444, 94] on input "Anglais" at bounding box center [434, 97] width 18 height 18
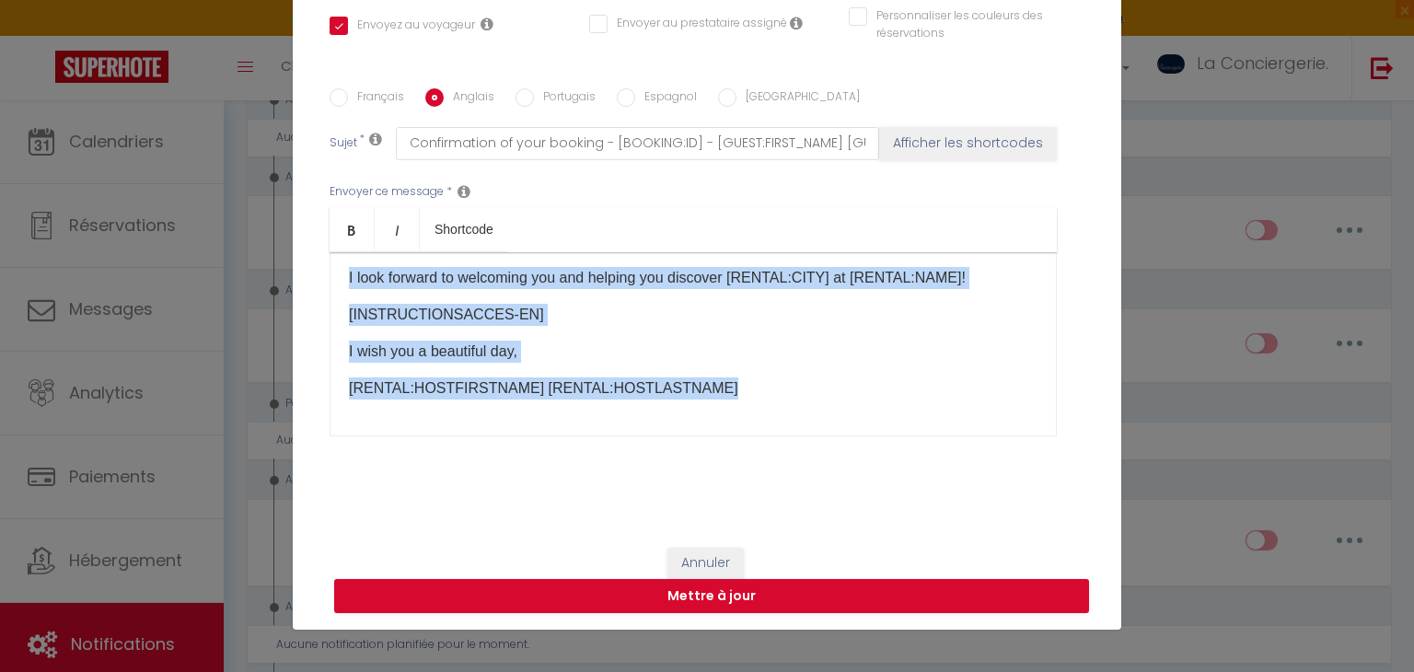
scroll to position [0, 0]
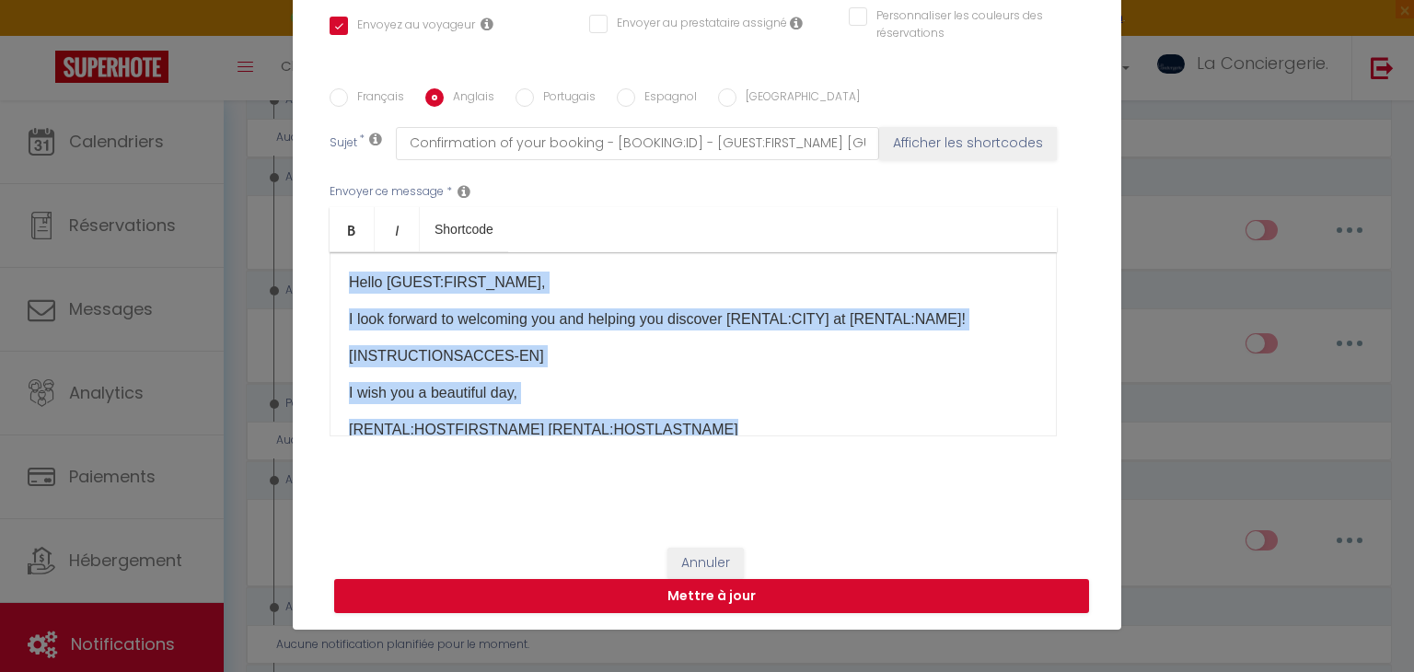
drag, startPoint x: 702, startPoint y: 385, endPoint x: 301, endPoint y: 247, distance: 423.7
click at [301, 247] on div "Titre * 1 - Envoi de message après annulation Pour cet hébergement Sélectionner…" at bounding box center [707, 88] width 829 height 881
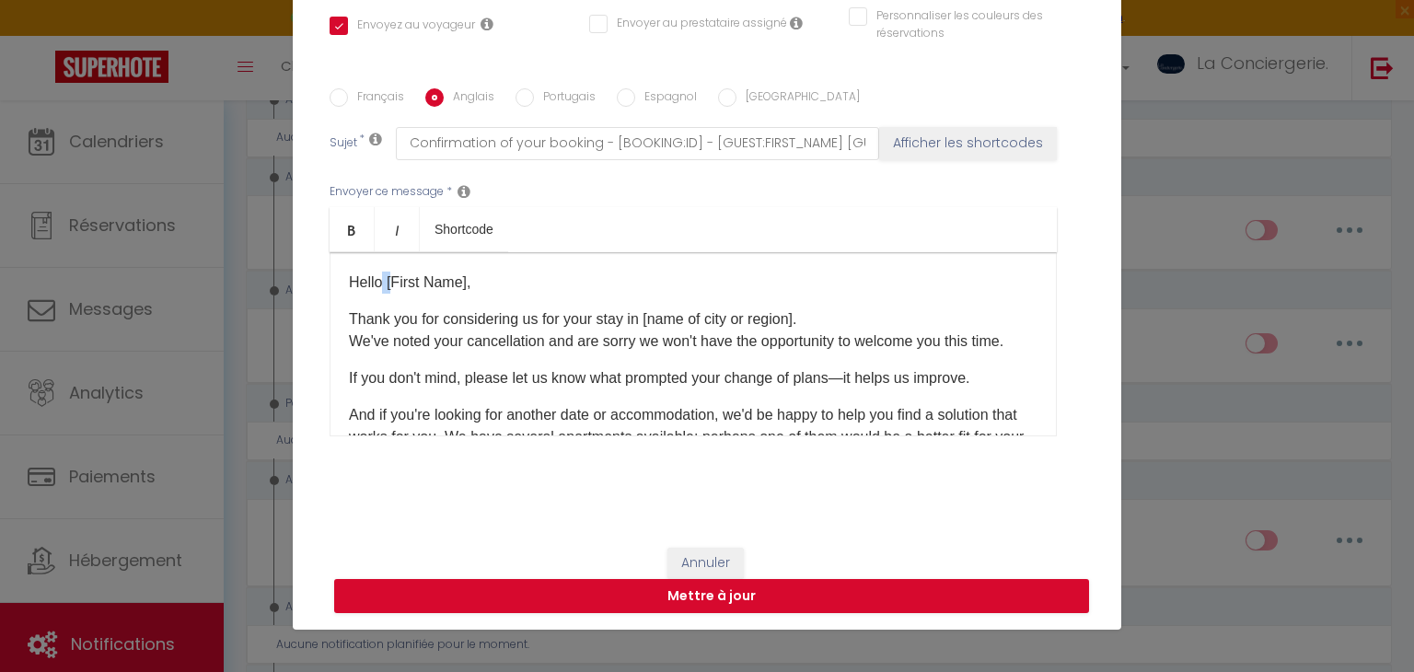
click at [386, 277] on p "Hello [First Name]," at bounding box center [693, 283] width 689 height 22
drag, startPoint x: 386, startPoint y: 277, endPoint x: 462, endPoint y: 268, distance: 77.0
click at [462, 268] on div "Hello [First Name], Thank you for considering us for your stay in [name of city…" at bounding box center [693, 344] width 727 height 184
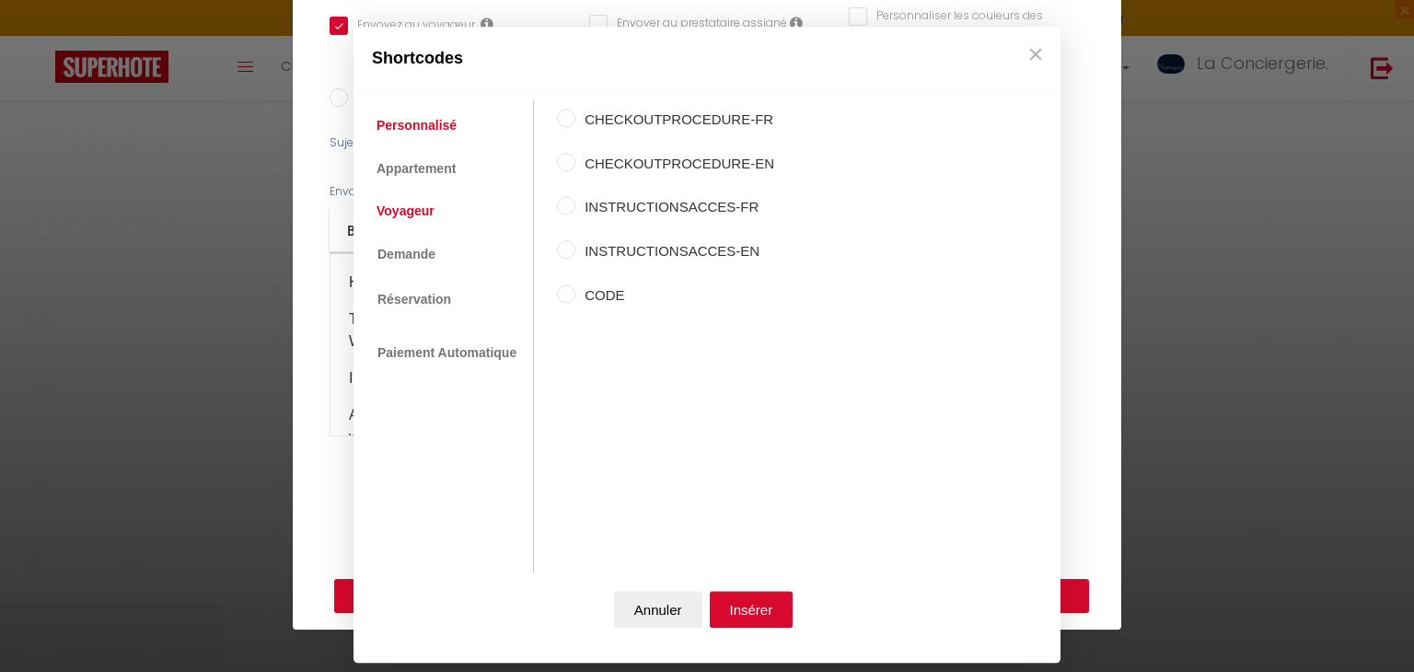
click at [419, 211] on link "Voyageur" at bounding box center [405, 210] width 76 height 33
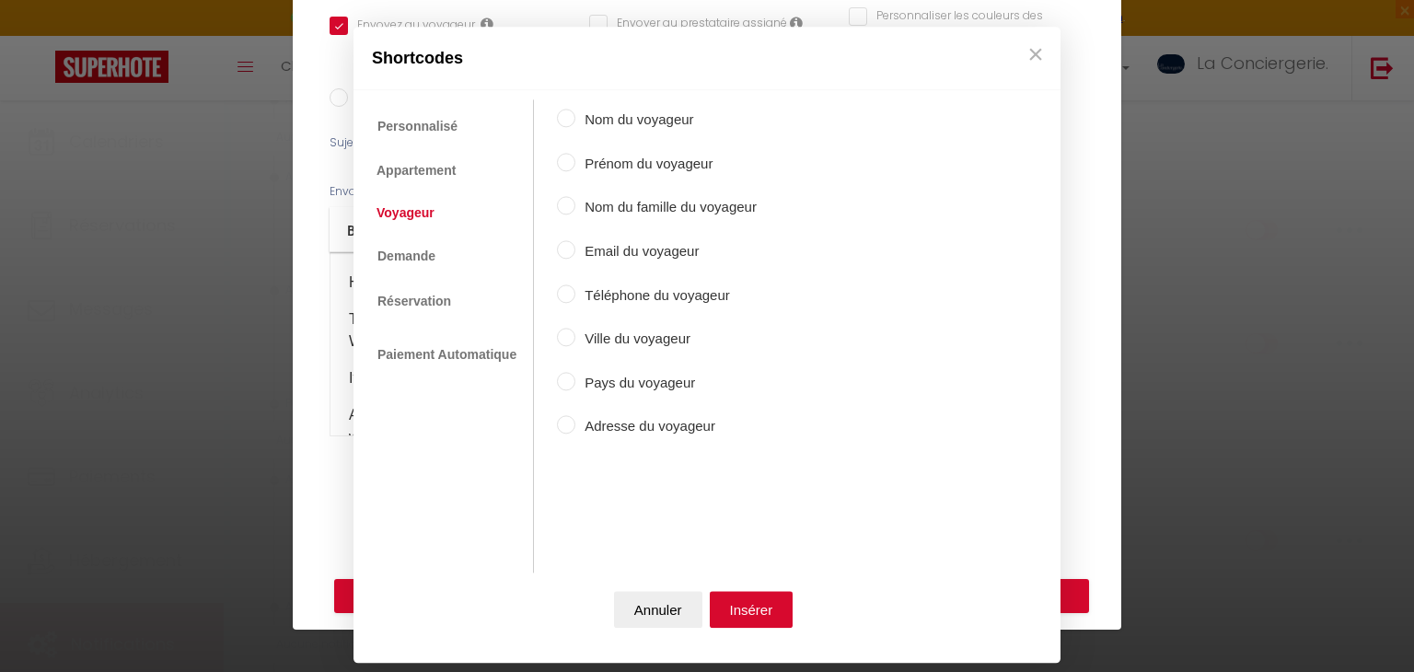
click at [651, 157] on label "Prénom du voyageur" at bounding box center [665, 164] width 181 height 22
click at [575, 157] on input "Prénom du voyageur" at bounding box center [566, 162] width 18 height 18
click at [737, 607] on button "Insérer" at bounding box center [752, 610] width 84 height 37
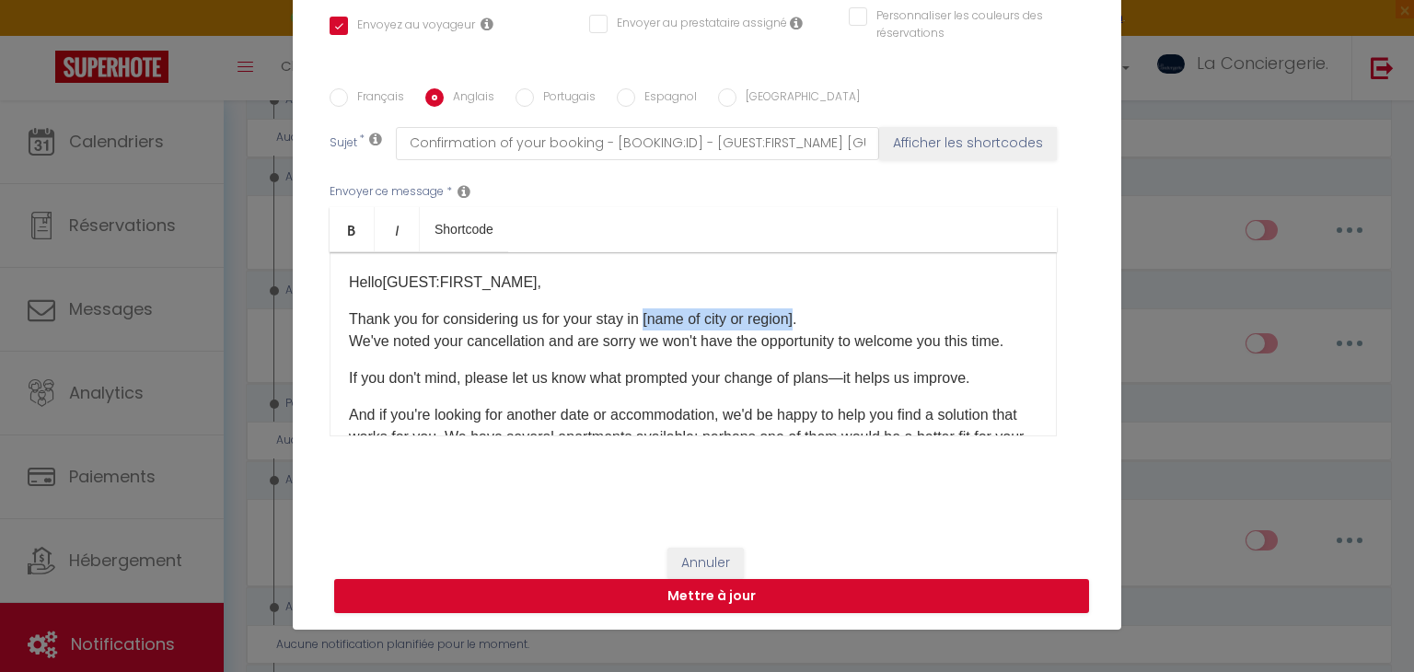
drag, startPoint x: 804, startPoint y: 316, endPoint x: 648, endPoint y: 306, distance: 155.9
click at [648, 306] on div "Hello [GUEST:FIRST_NAME] ​ , Thank you for considering us for your stay in [nam…" at bounding box center [693, 344] width 727 height 184
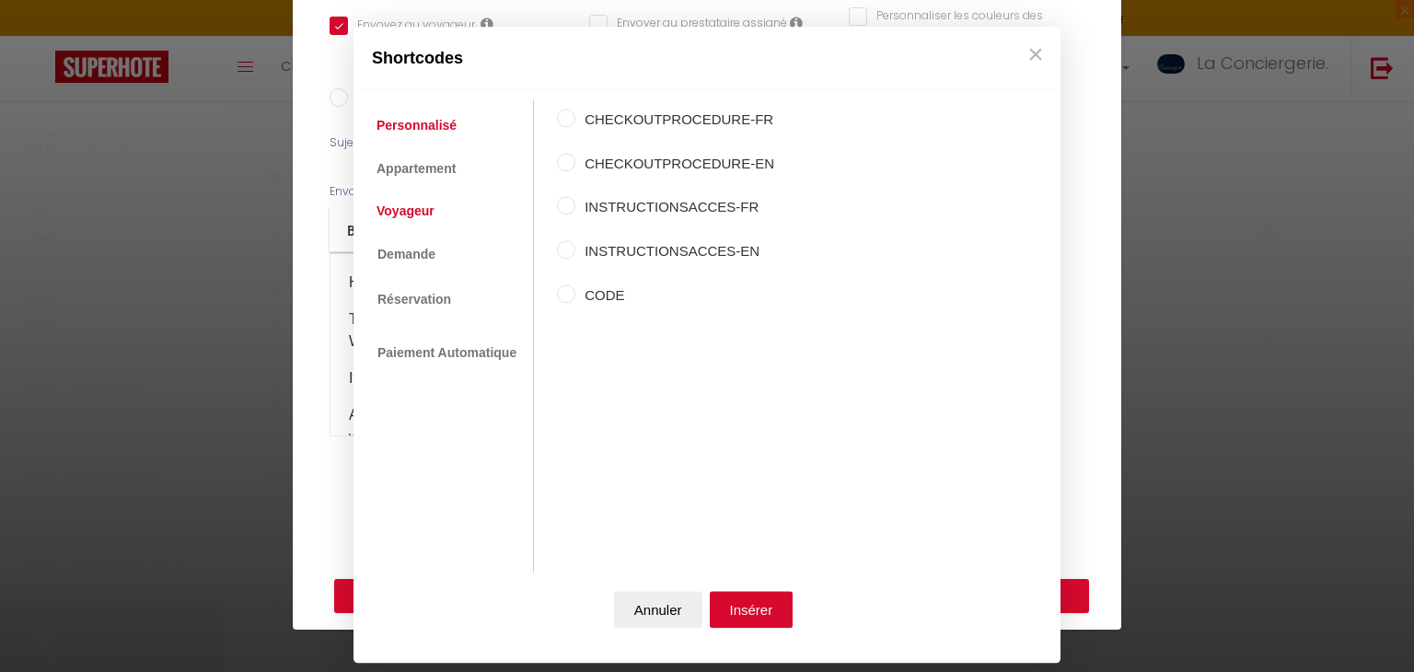
click at [417, 203] on link "Voyageur" at bounding box center [405, 210] width 76 height 33
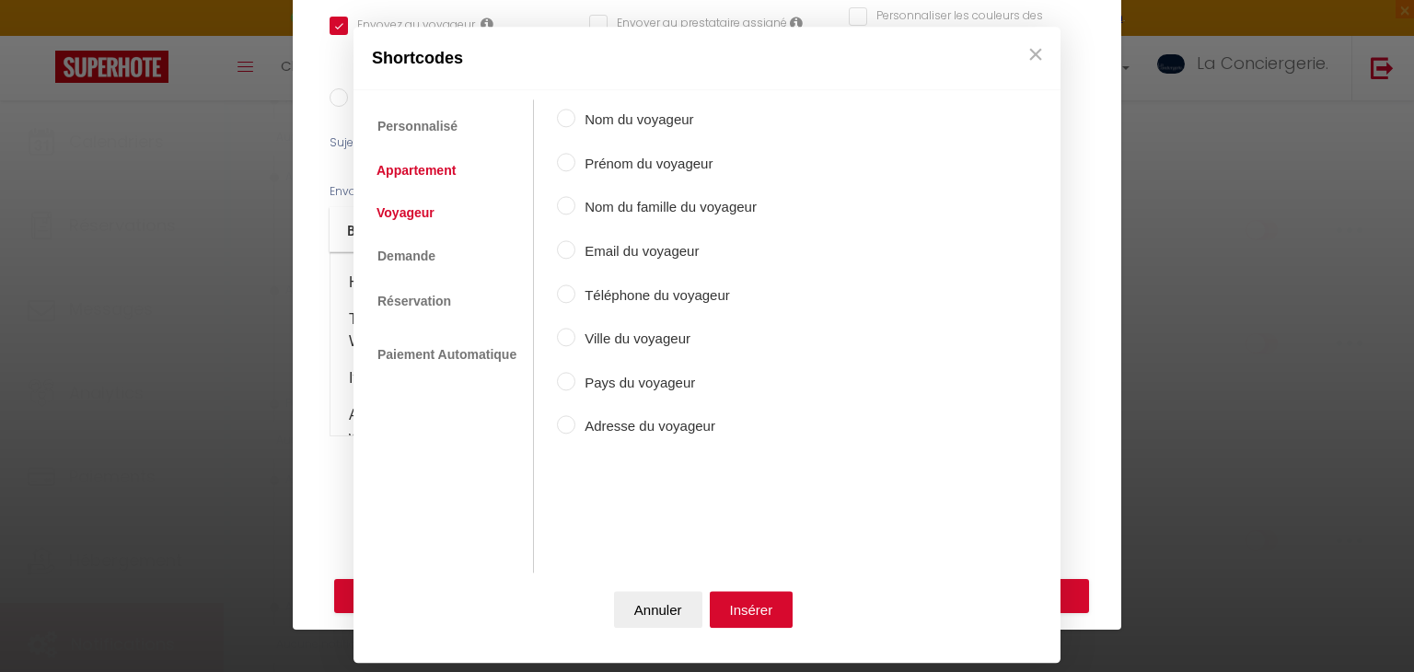
click at [438, 168] on link "Appartement" at bounding box center [416, 170] width 98 height 33
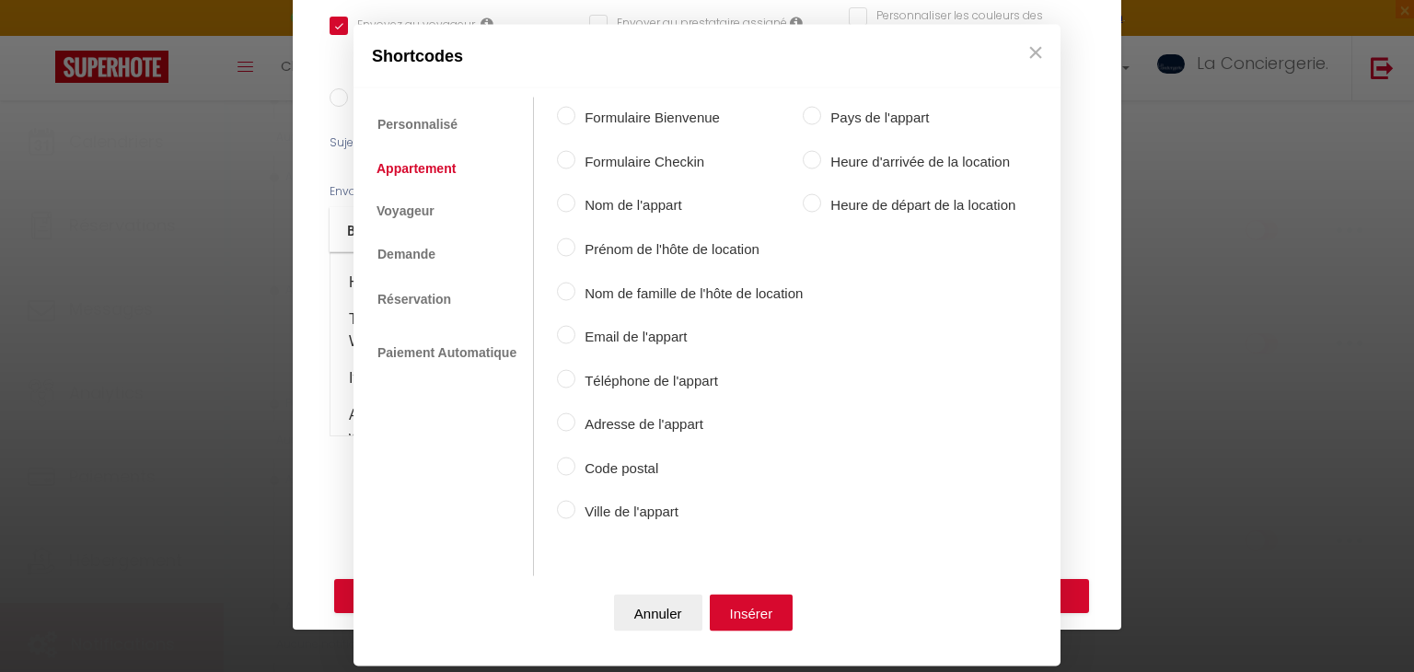
click at [669, 506] on label "Ville de l'appart" at bounding box center [688, 512] width 227 height 22
click at [575, 506] on input "Ville de l'appart" at bounding box center [566, 510] width 18 height 18
click at [758, 601] on button "Insérer" at bounding box center [752, 612] width 84 height 37
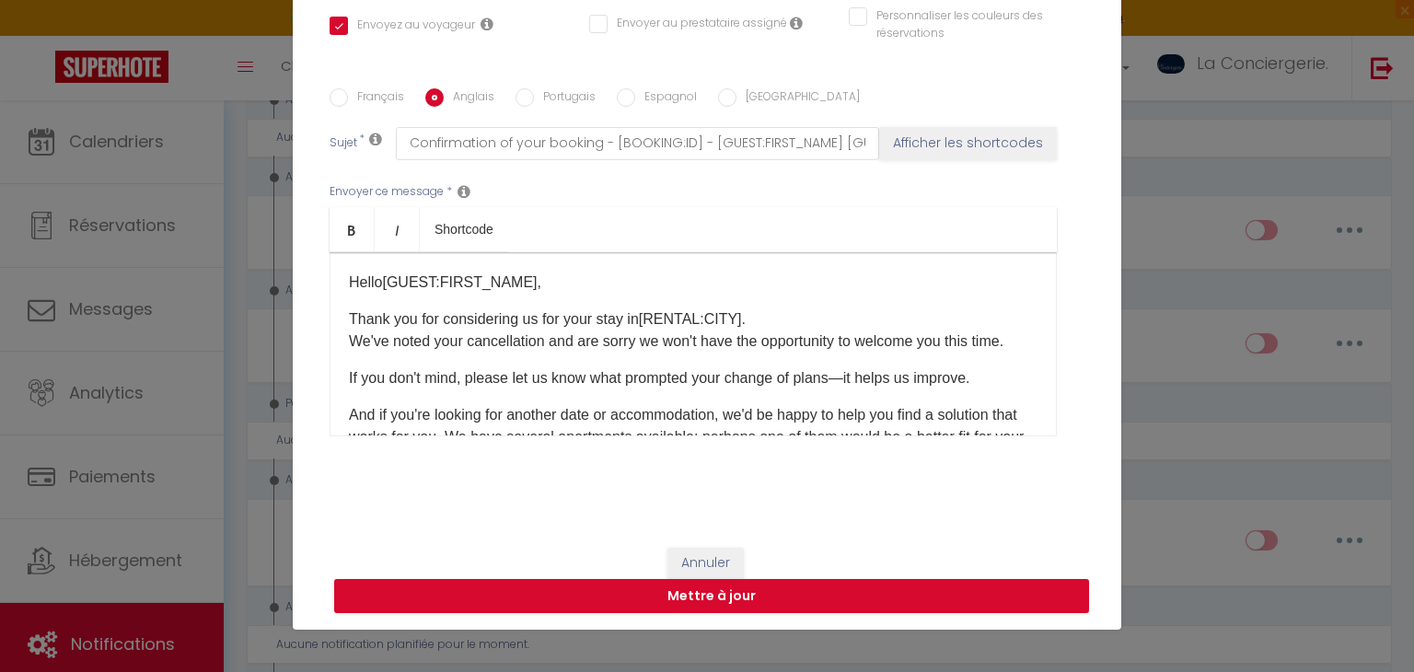
scroll to position [145, 0]
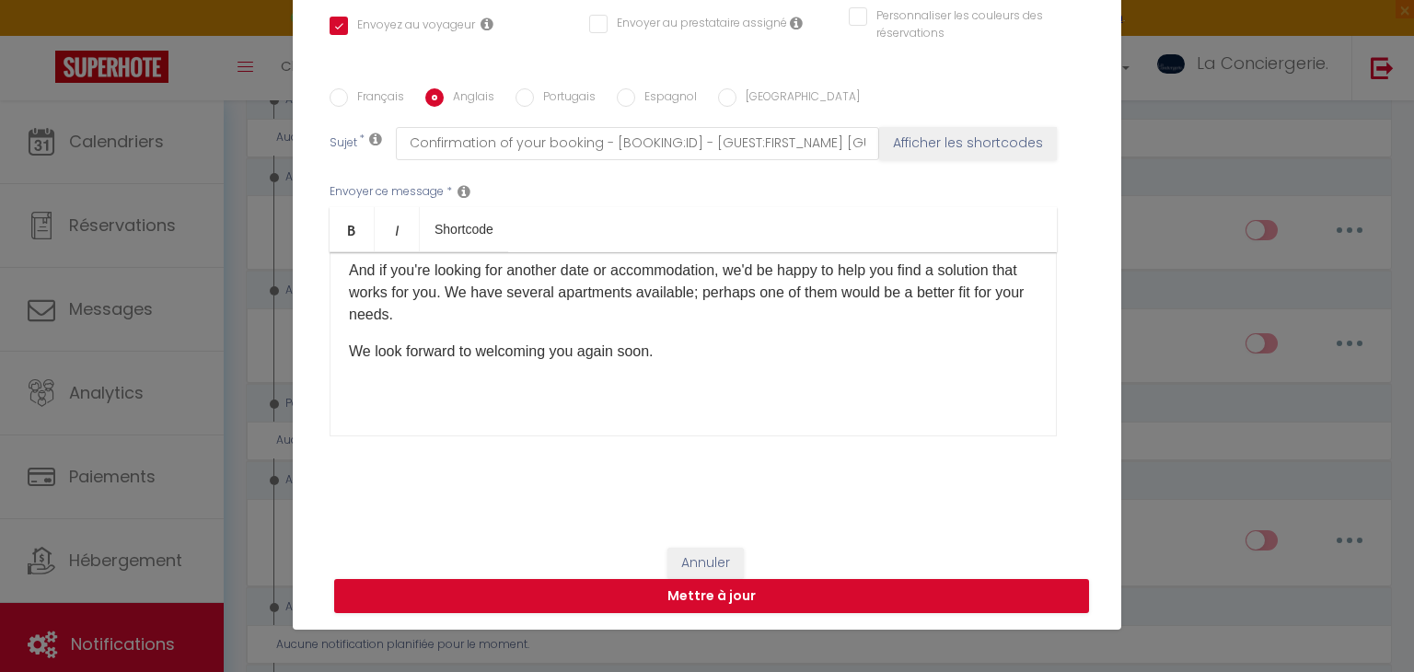
click at [673, 352] on p "We look forward to welcoming you again soon." at bounding box center [693, 352] width 689 height 22
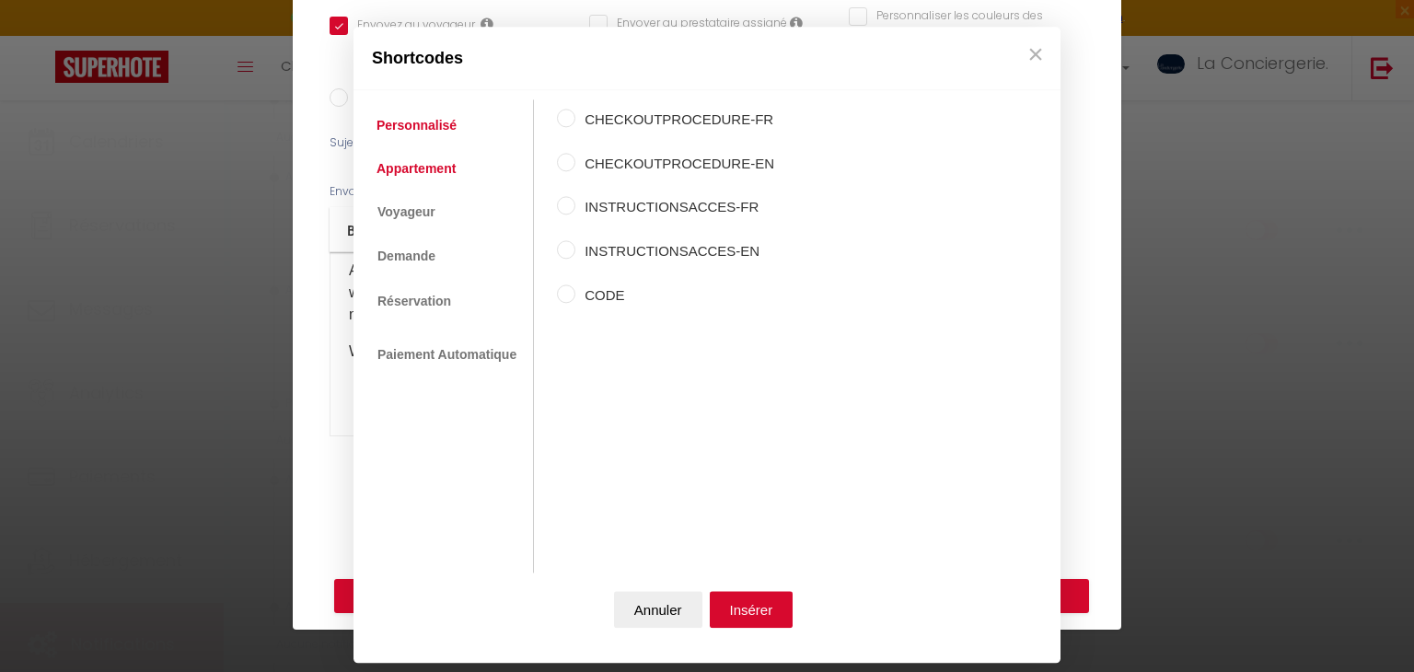
click at [435, 165] on link "Appartement" at bounding box center [416, 168] width 98 height 33
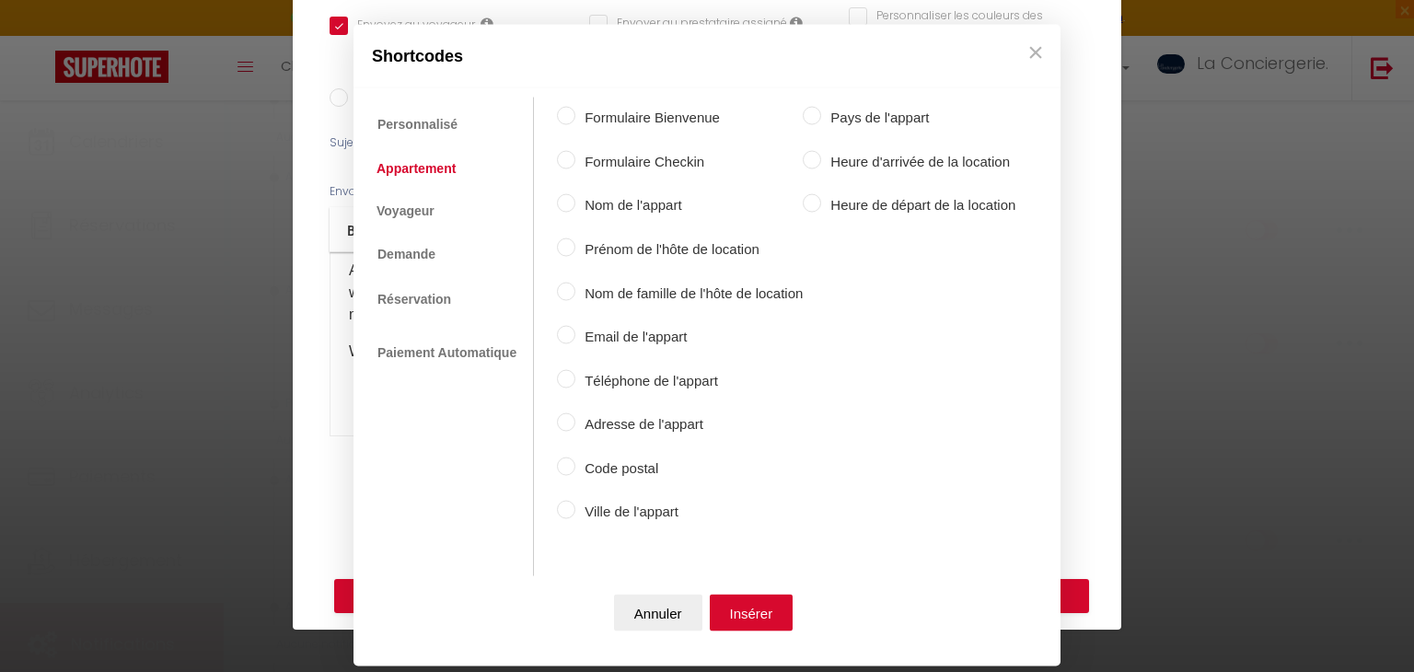
click at [405, 185] on ul "Personnalisé Appartement Voyageur Demande Réservation Lien De Paiement Paiement…" at bounding box center [448, 337] width 171 height 479
click at [418, 208] on link "Voyageur" at bounding box center [405, 209] width 76 height 33
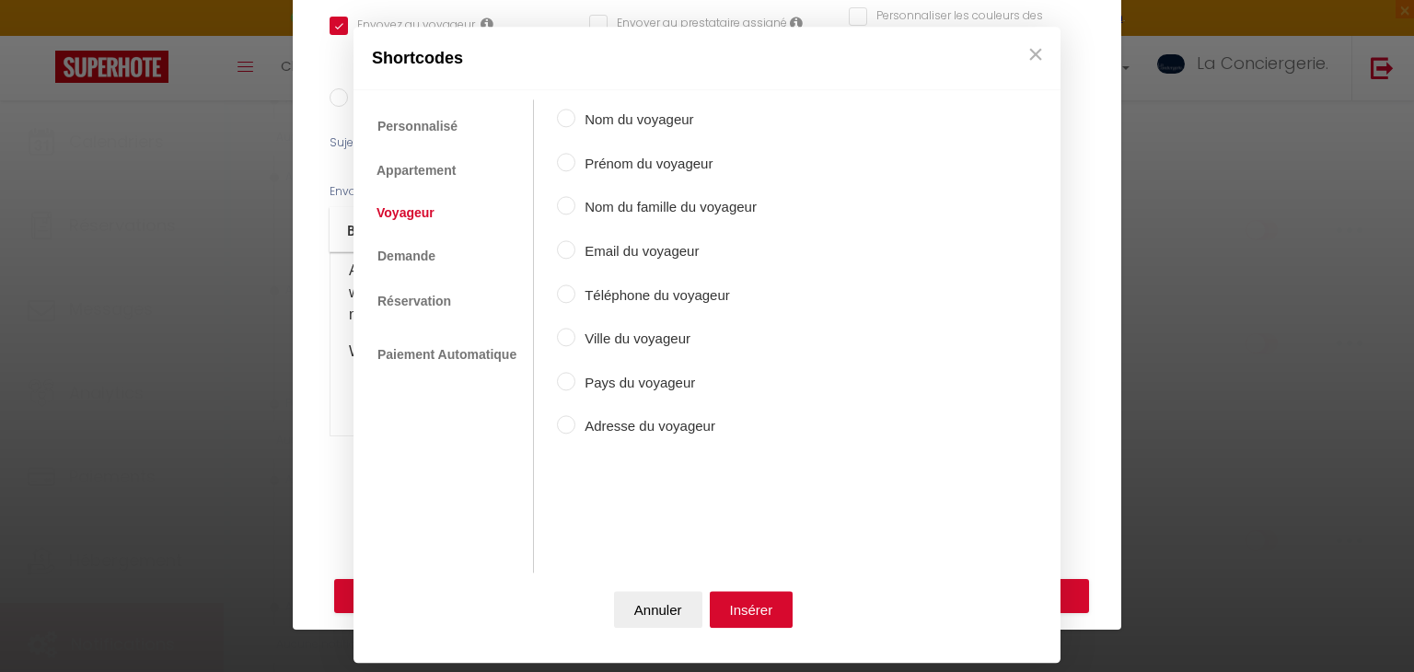
click at [673, 157] on label "Prénom du voyageur" at bounding box center [665, 164] width 181 height 22
click at [575, 157] on input "Prénom du voyageur" at bounding box center [566, 162] width 18 height 18
click at [767, 602] on button "Insérer" at bounding box center [752, 610] width 84 height 37
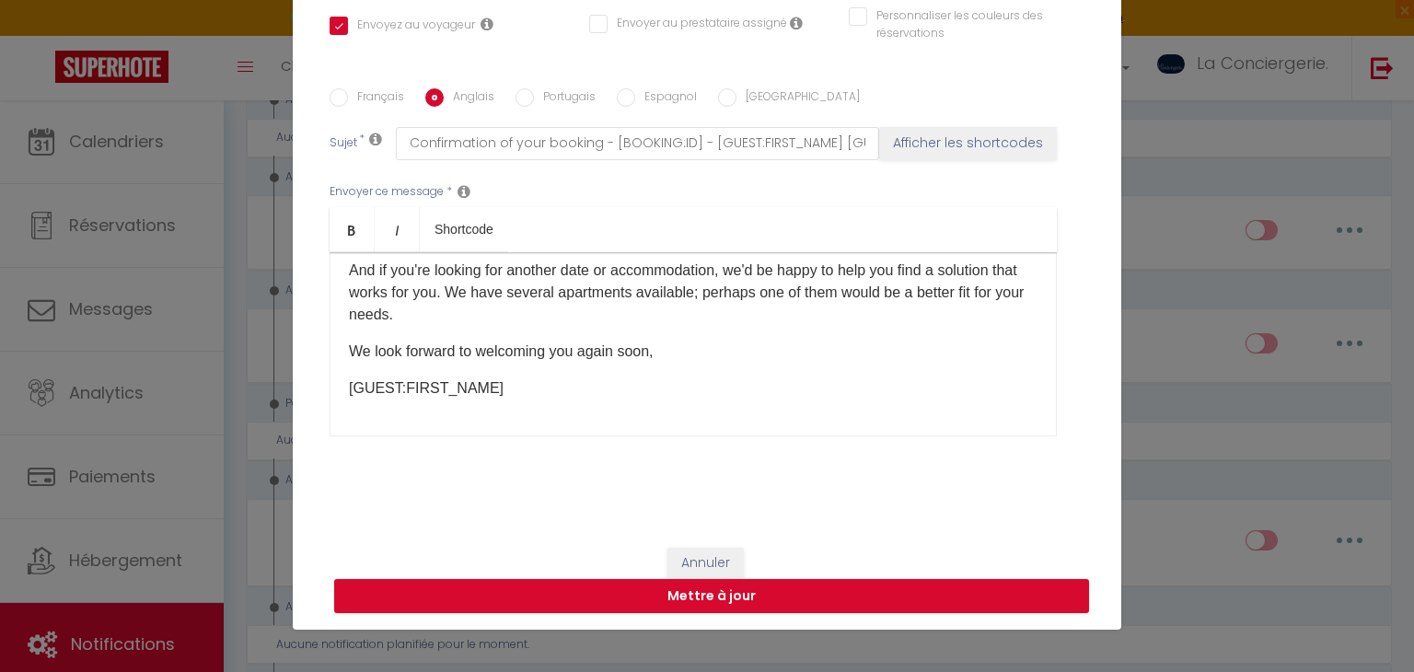
scroll to position [0, 0]
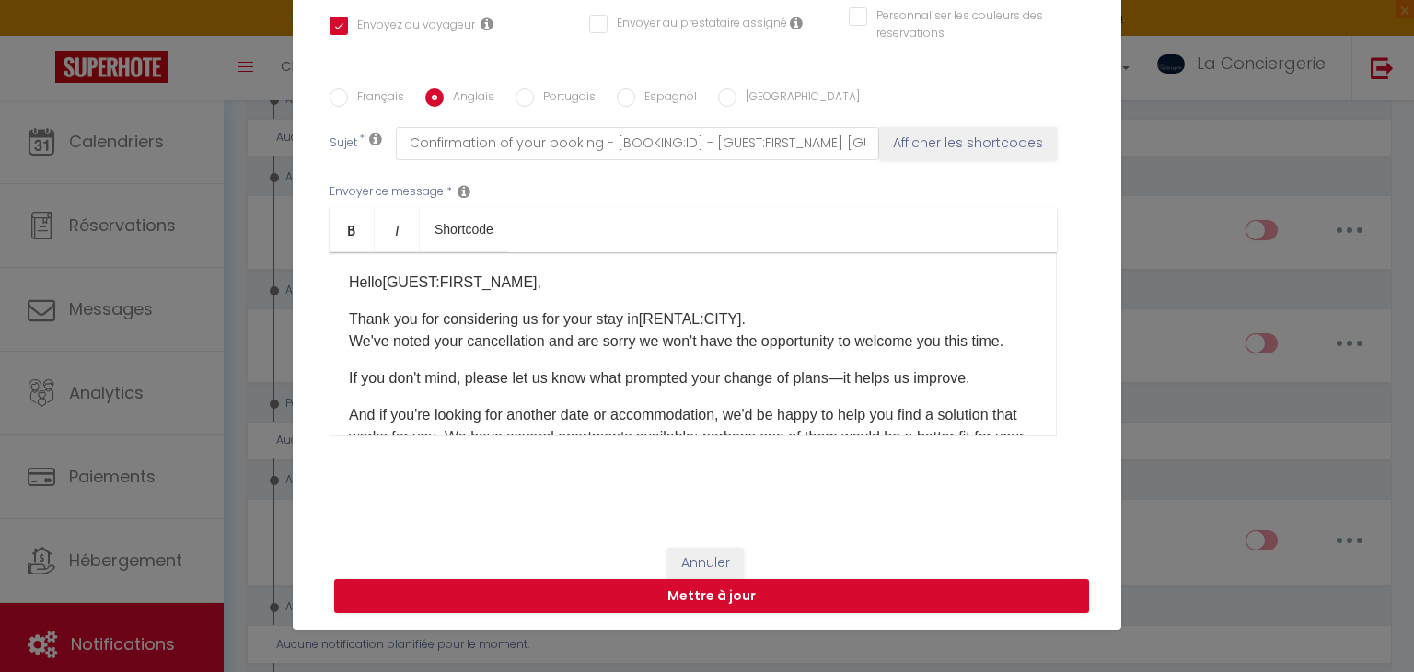
click at [552, 93] on label "Portugais" at bounding box center [565, 98] width 62 height 20
click at [534, 93] on input "Portugais" at bounding box center [525, 97] width 18 height 18
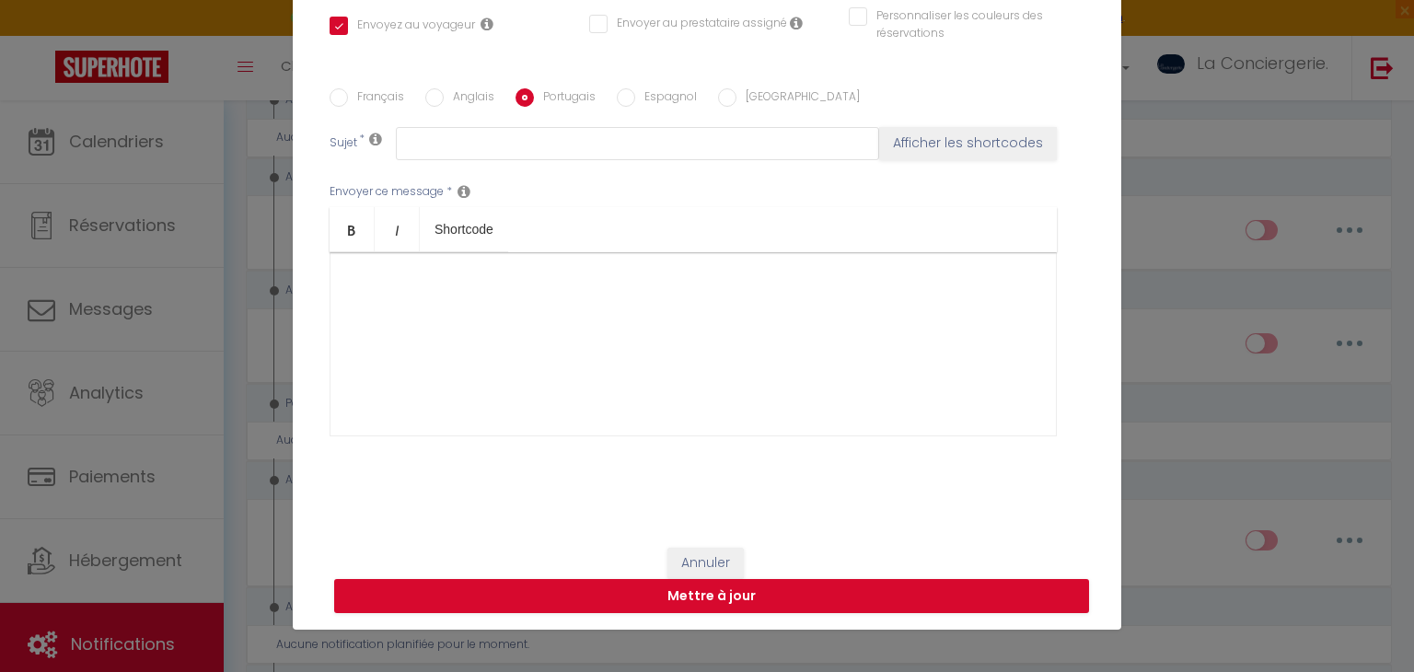
click at [519, 293] on div at bounding box center [693, 344] width 727 height 184
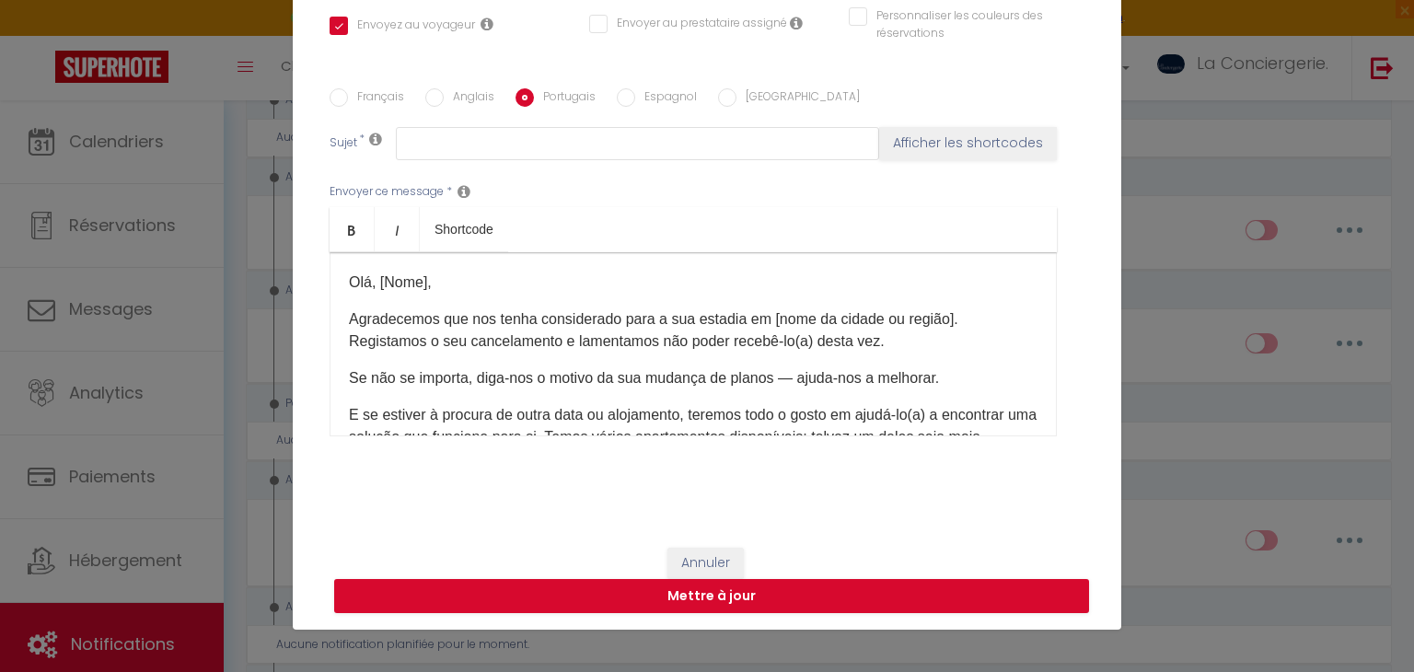
click at [431, 278] on p "Olá, [Nome]," at bounding box center [693, 283] width 689 height 22
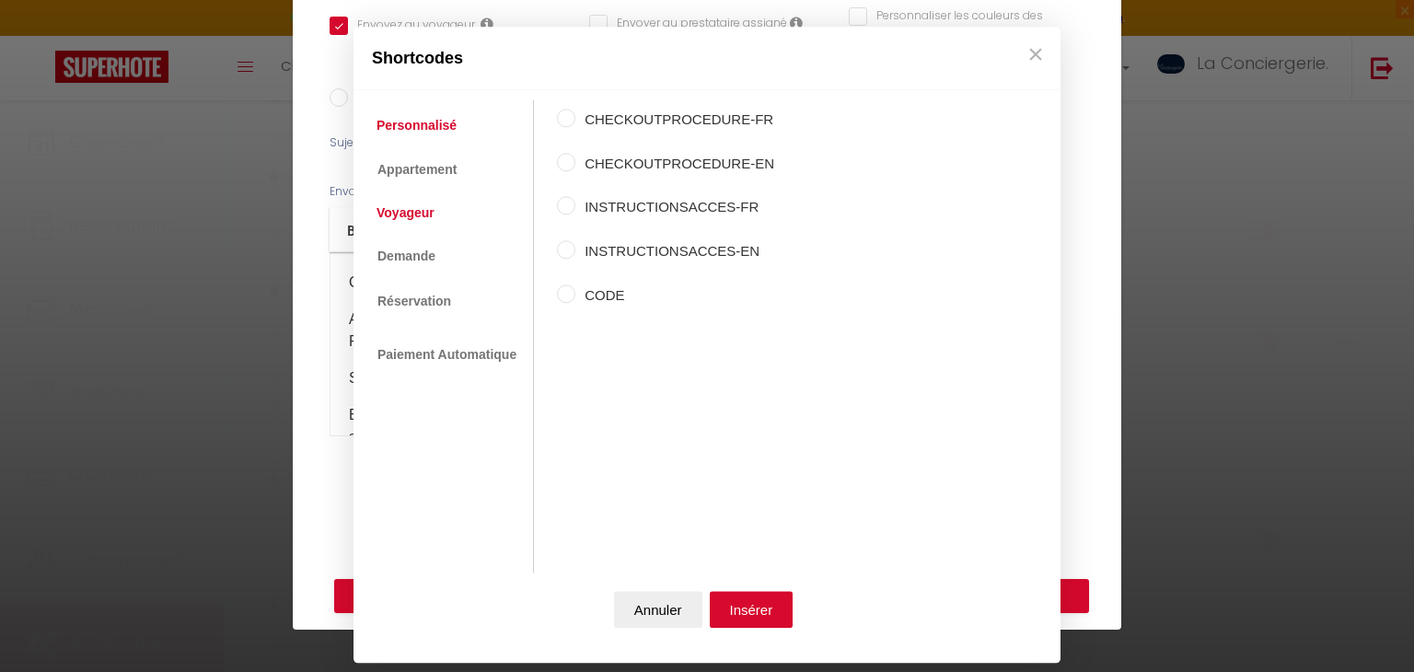
click at [408, 212] on link "Voyageur" at bounding box center [405, 212] width 76 height 33
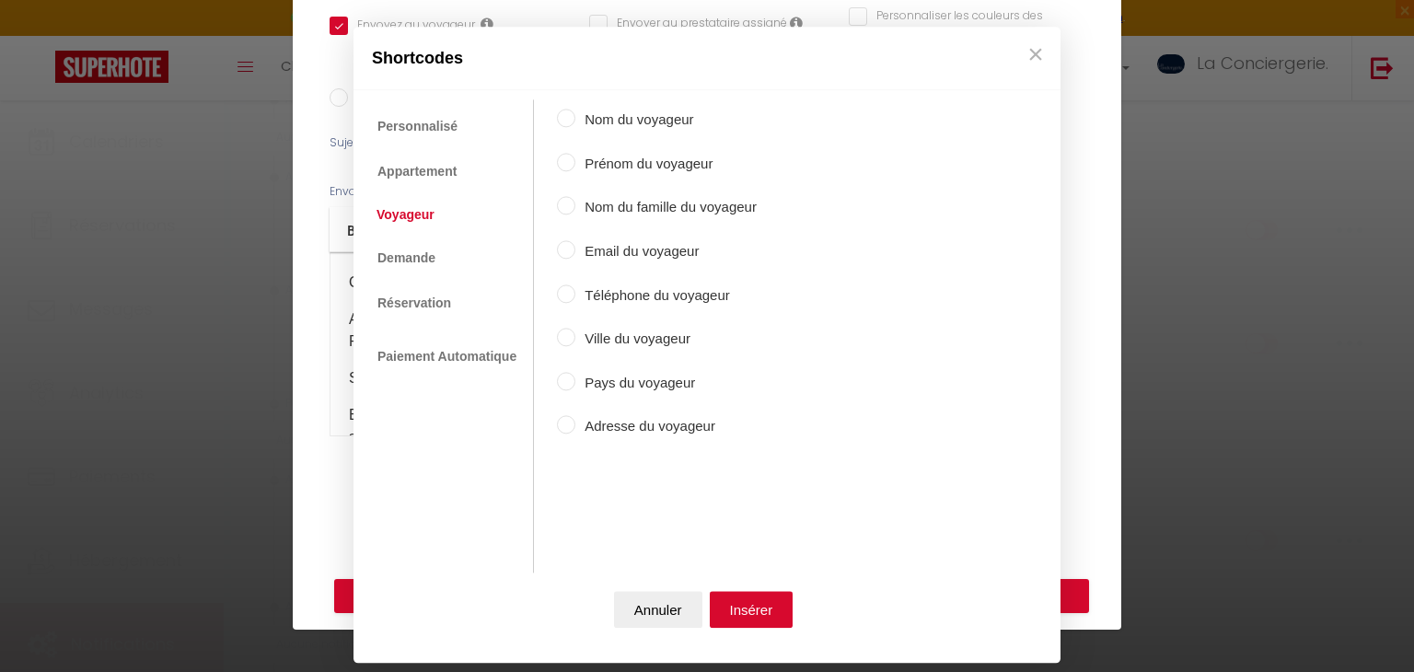
click at [676, 154] on label "Prénom du voyageur" at bounding box center [665, 164] width 181 height 22
click at [575, 154] on input "Prénom du voyageur" at bounding box center [566, 162] width 18 height 18
click at [773, 626] on button "Insérer" at bounding box center [752, 610] width 84 height 37
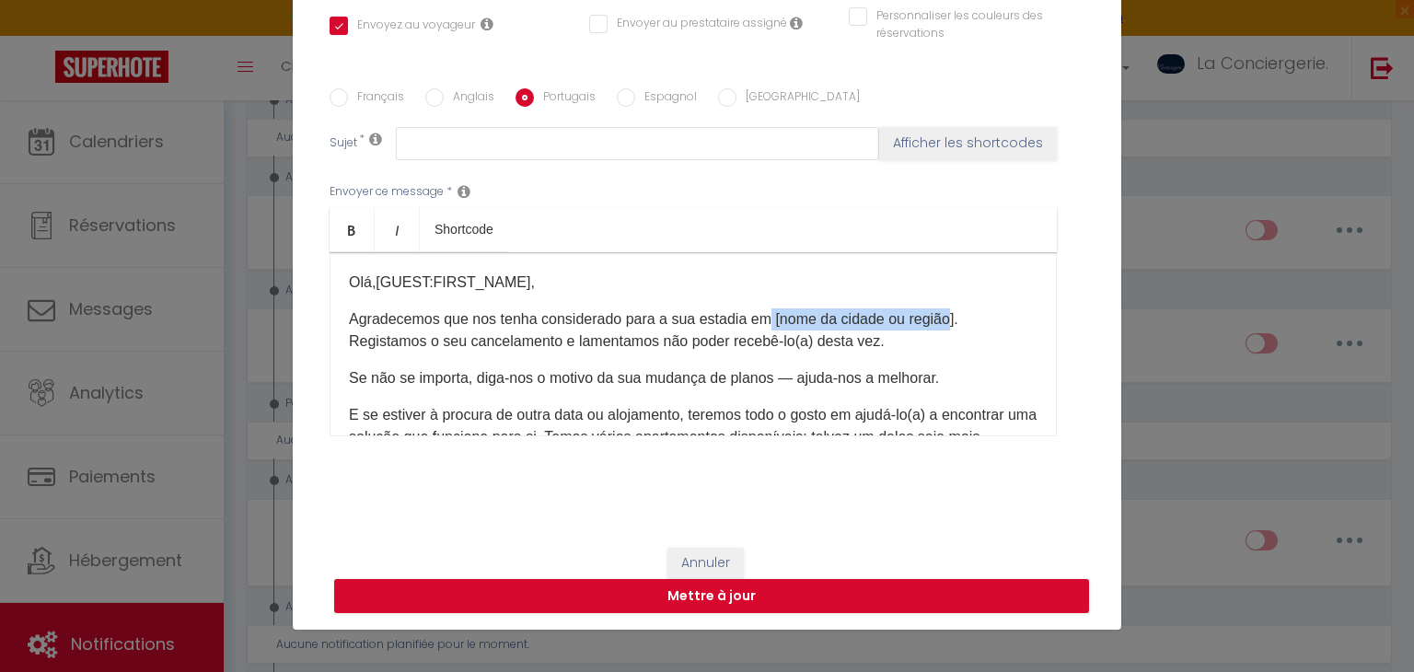
drag, startPoint x: 948, startPoint y: 315, endPoint x: 768, endPoint y: 298, distance: 181.2
click at [768, 298] on div "Olá, [GUEST:FIRST_NAME] ​ , Agradecemos que nos tenha considerado para a sua es…" at bounding box center [693, 344] width 727 height 184
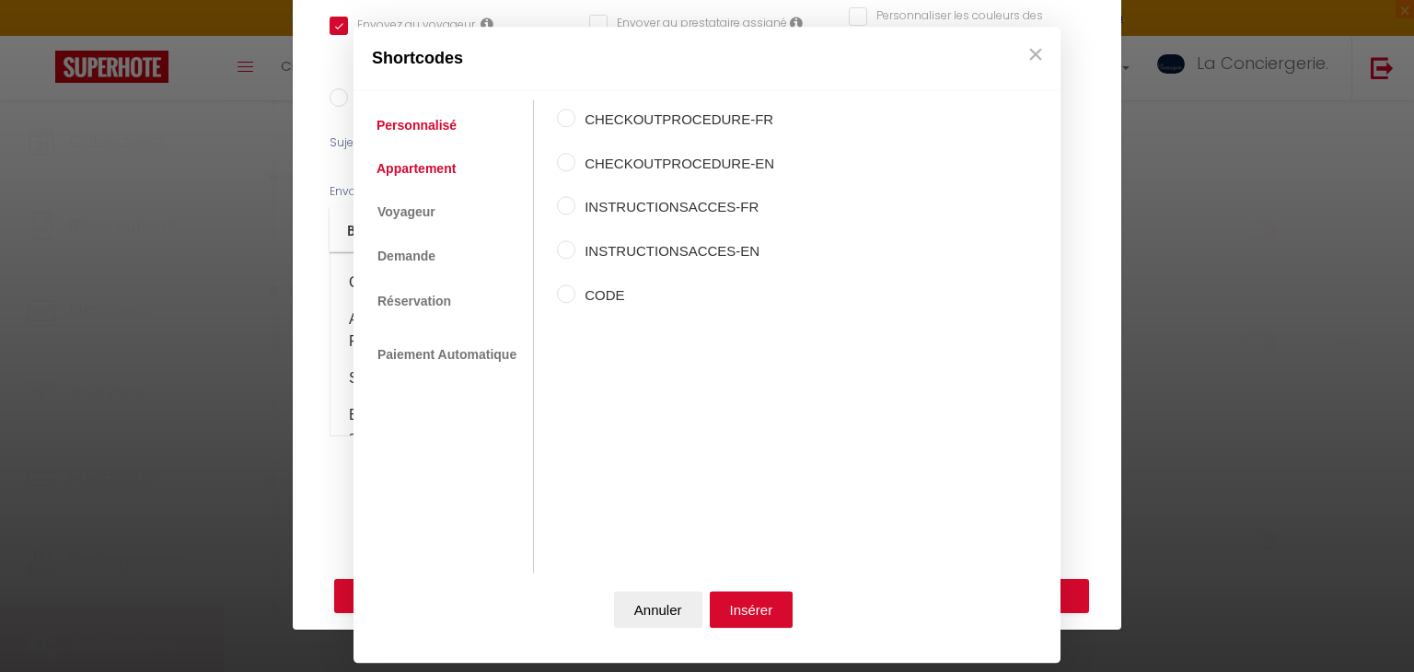
click at [420, 176] on link "Appartement" at bounding box center [416, 168] width 98 height 33
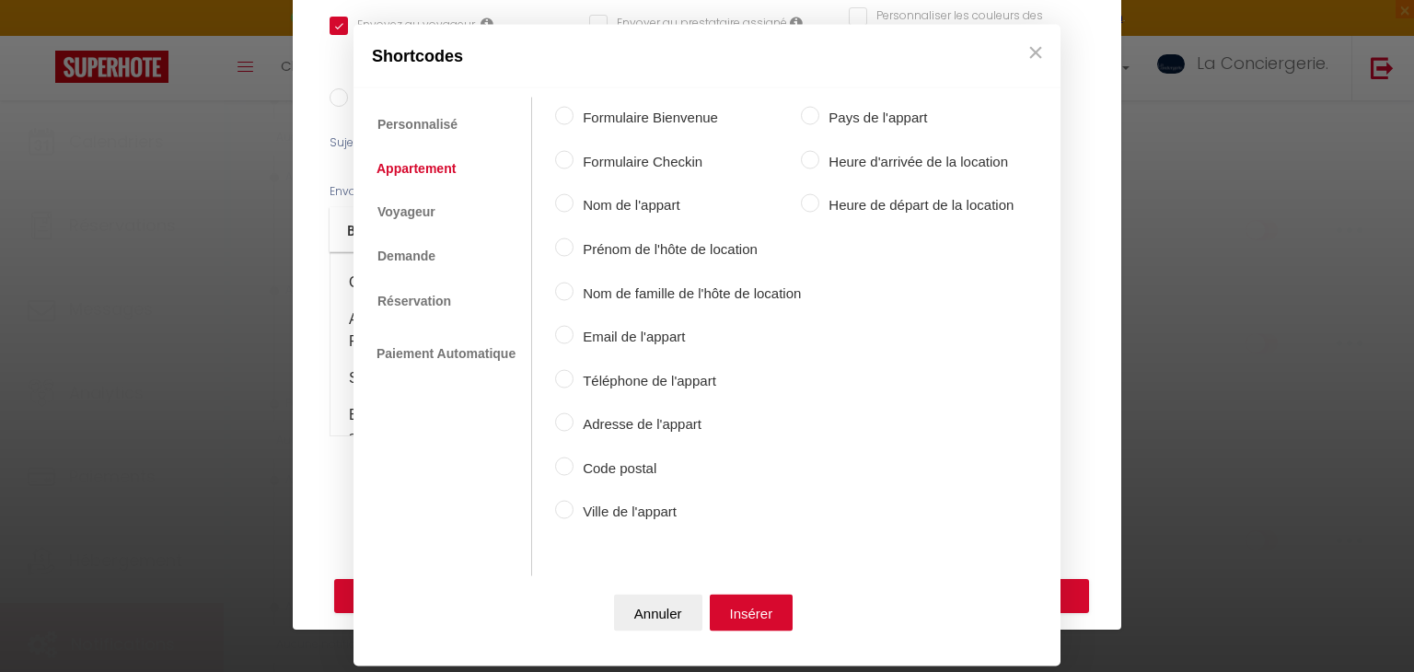
click at [600, 517] on label "Ville de l'appart" at bounding box center [687, 512] width 227 height 22
click at [574, 517] on input "Ville de l'appart" at bounding box center [564, 510] width 18 height 18
click at [765, 604] on button "Insérer" at bounding box center [752, 612] width 84 height 37
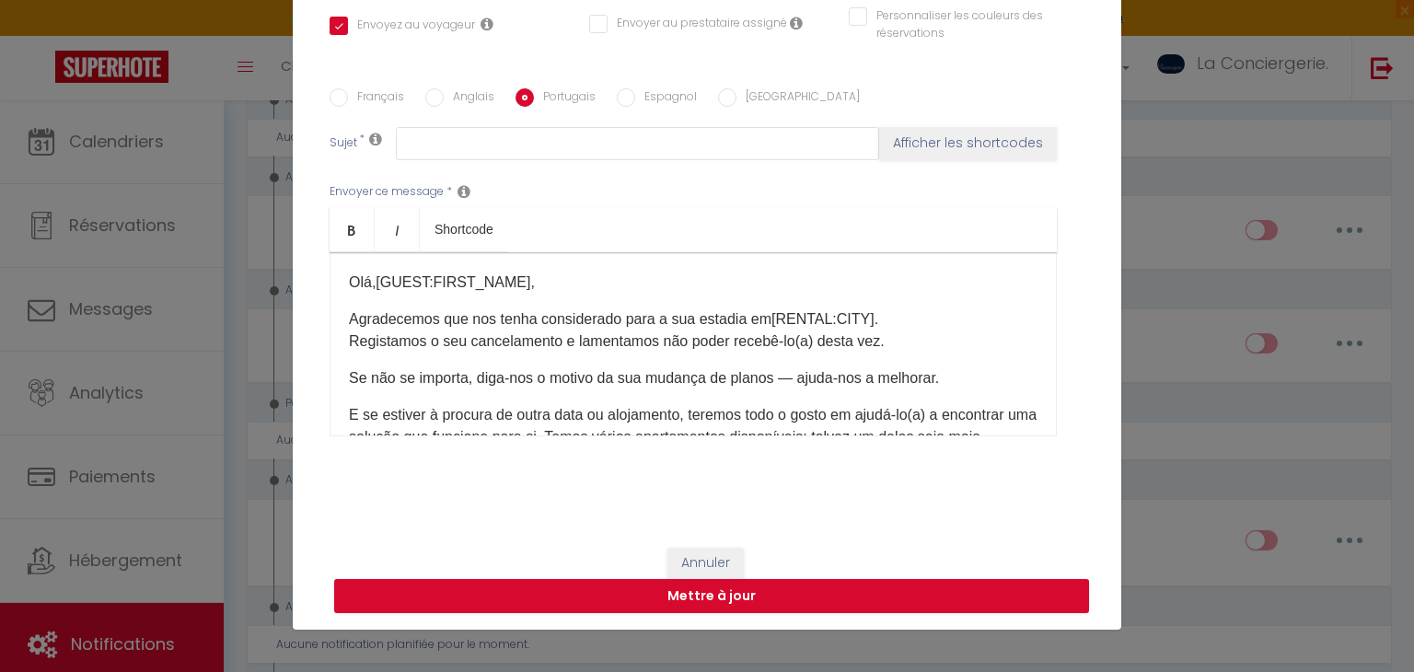
scroll to position [130, 0]
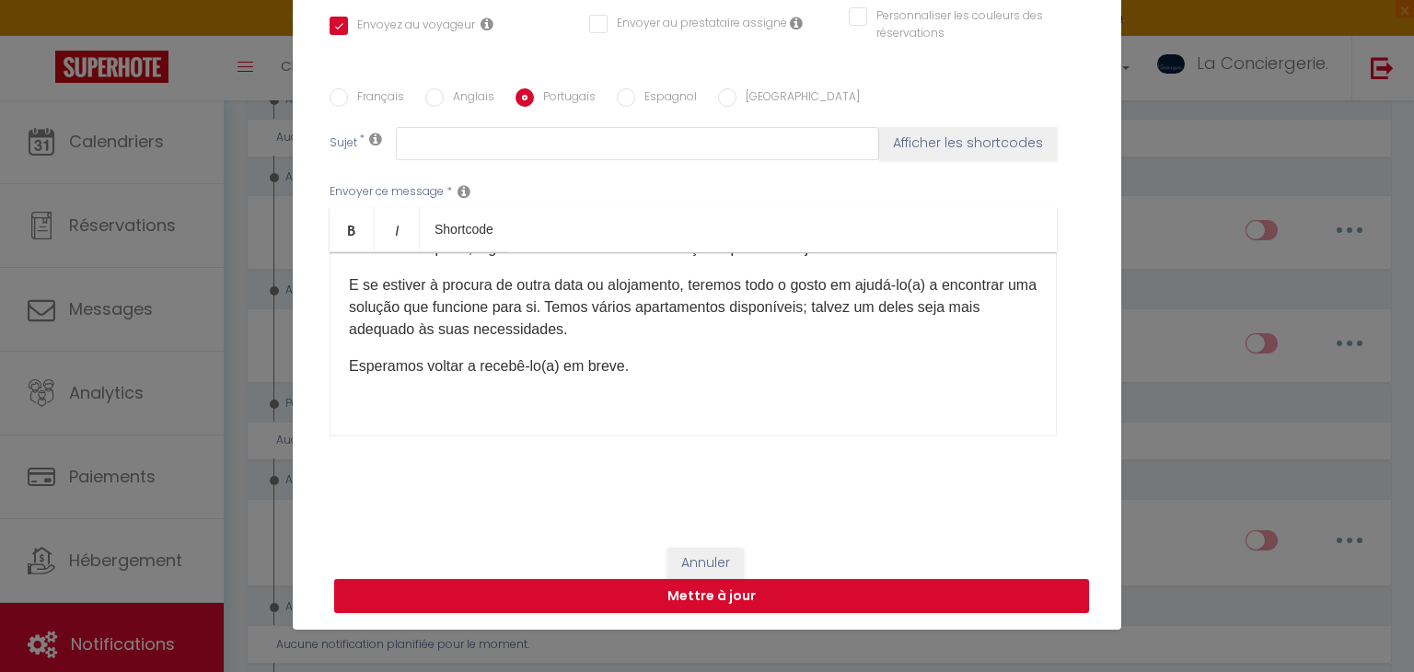
click at [639, 363] on p "Esperamos voltar a recebê-lo(a) em breve." at bounding box center [693, 366] width 689 height 22
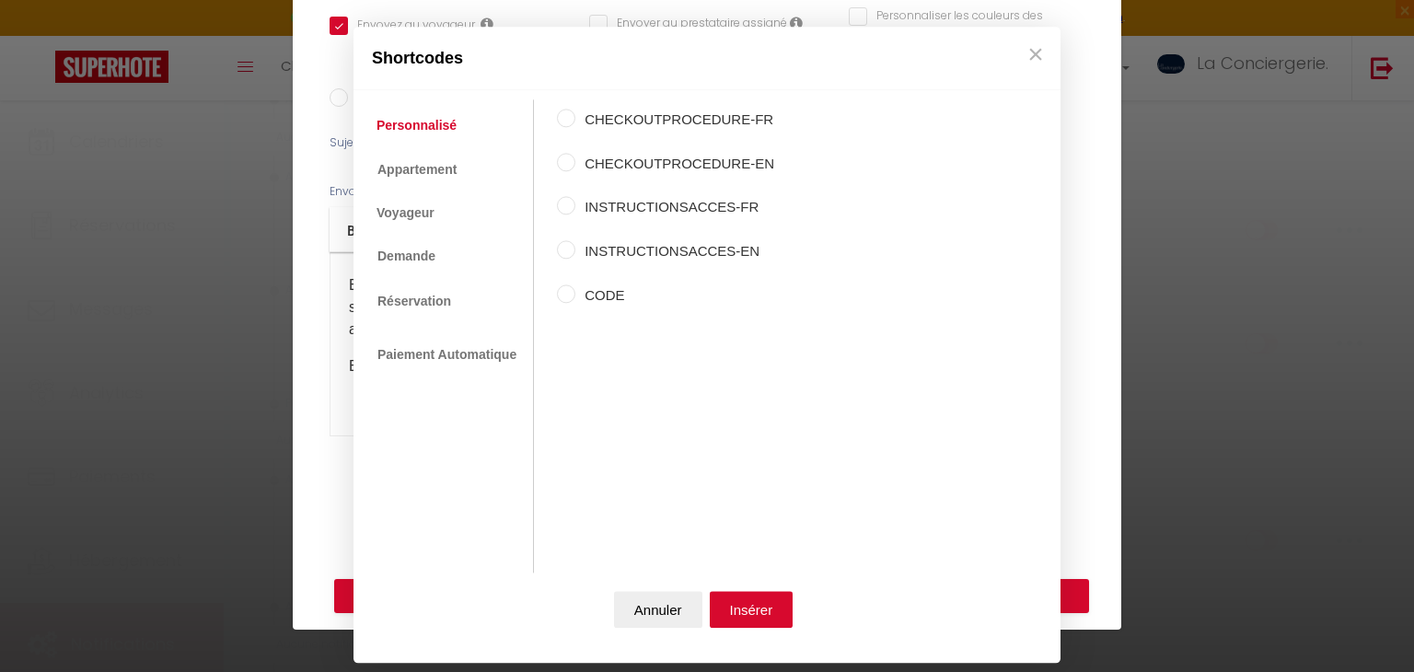
click at [432, 194] on ul "Personnalisé Appartement Voyageur Demande Réservation Lien De Paiement Paiement…" at bounding box center [448, 336] width 171 height 473
click at [435, 206] on link "Voyageur" at bounding box center [405, 212] width 76 height 33
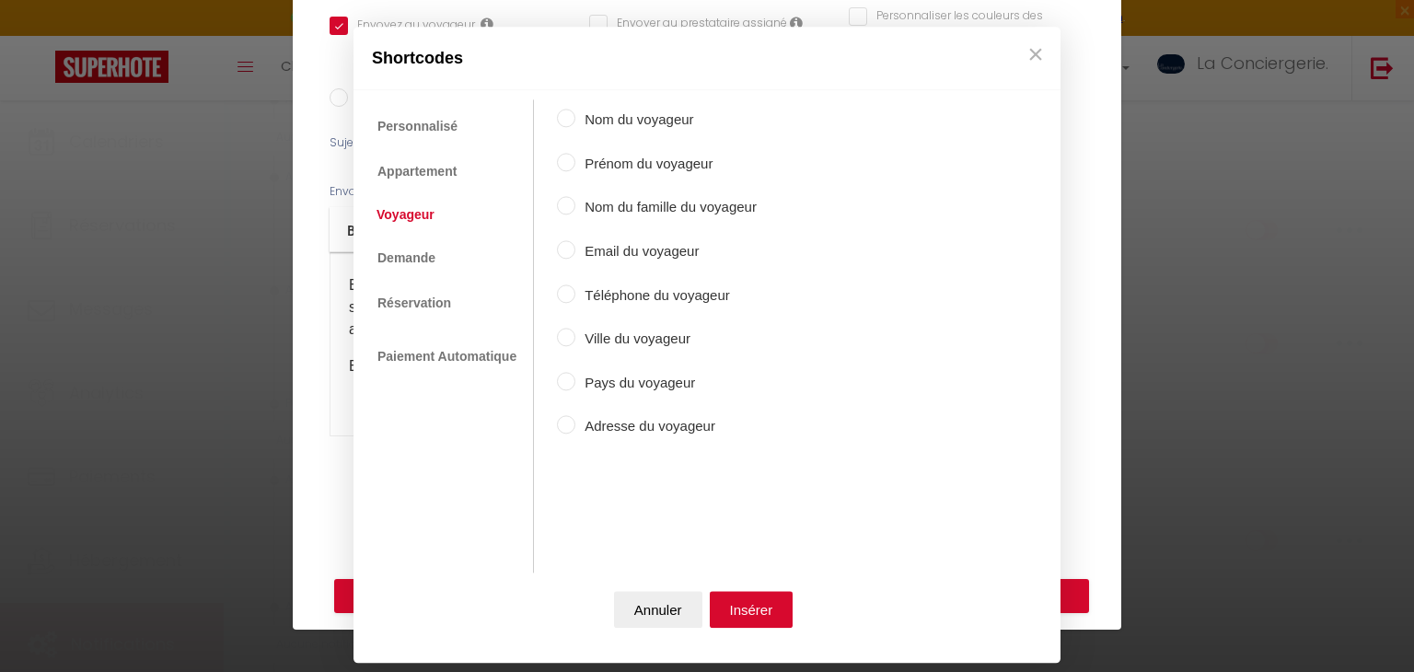
click at [657, 154] on label "Prénom du voyageur" at bounding box center [665, 164] width 181 height 22
click at [575, 154] on input "Prénom du voyageur" at bounding box center [566, 162] width 18 height 18
click at [738, 599] on button "Insérer" at bounding box center [752, 610] width 84 height 37
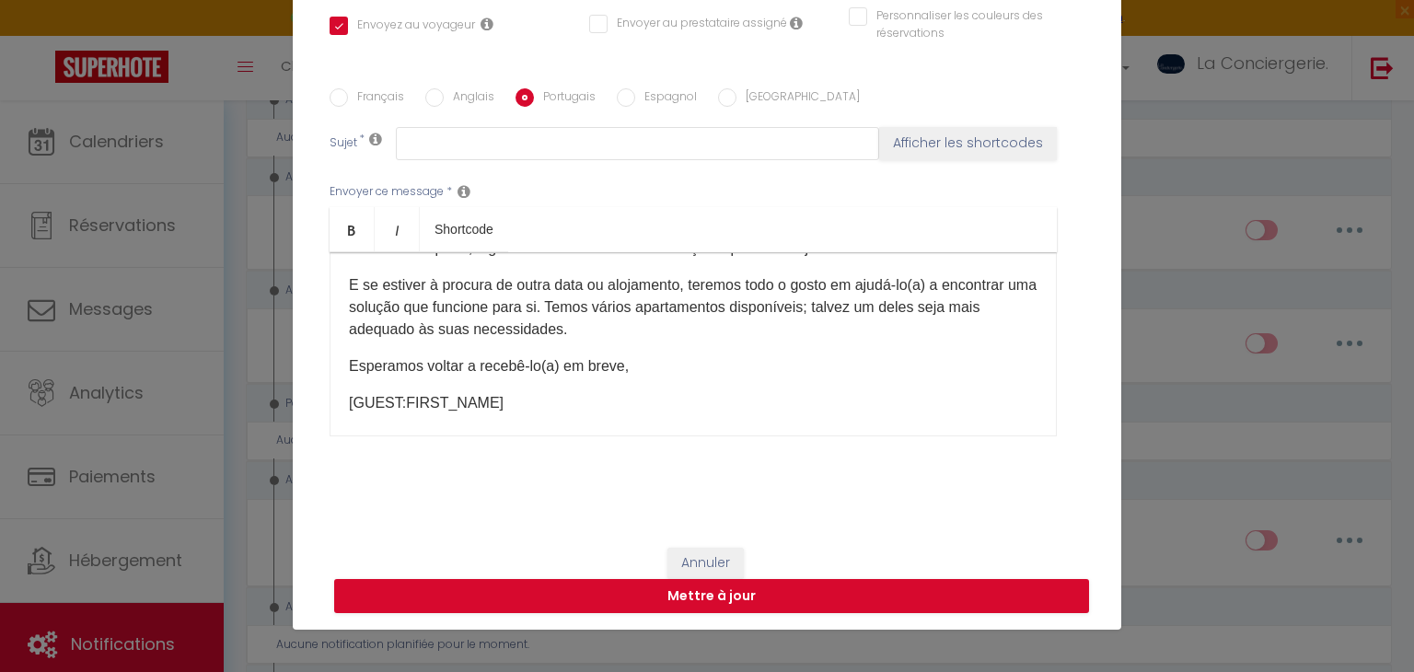
click at [737, 88] on label "[GEOGRAPHIC_DATA]" at bounding box center [798, 98] width 123 height 20
click at [733, 88] on input "[GEOGRAPHIC_DATA]" at bounding box center [727, 97] width 18 height 18
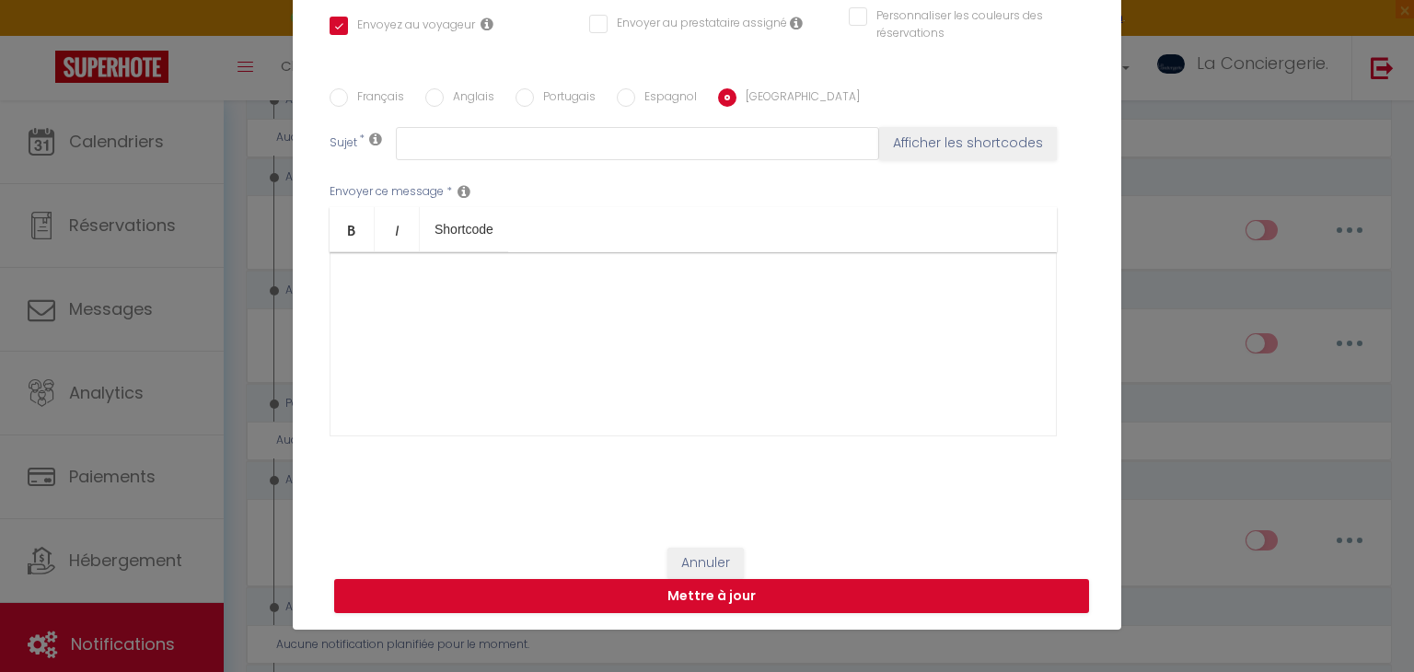
click at [541, 334] on div at bounding box center [693, 344] width 727 height 184
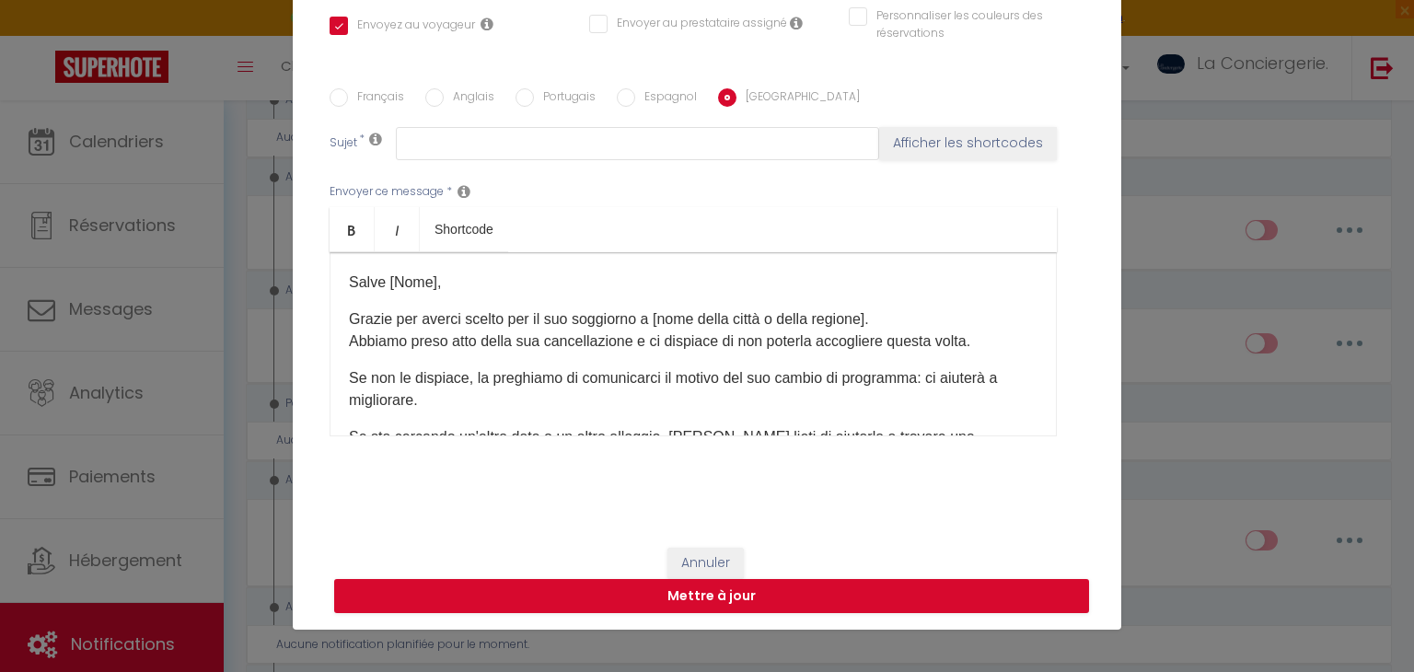
click at [435, 274] on p "Salve [Nome]," at bounding box center [693, 283] width 689 height 22
click at [471, 203] on div "Envoyer ce message * Bold Italic Shortcode Rich text editor [PERSON_NAME] , Gra…" at bounding box center [707, 309] width 755 height 299
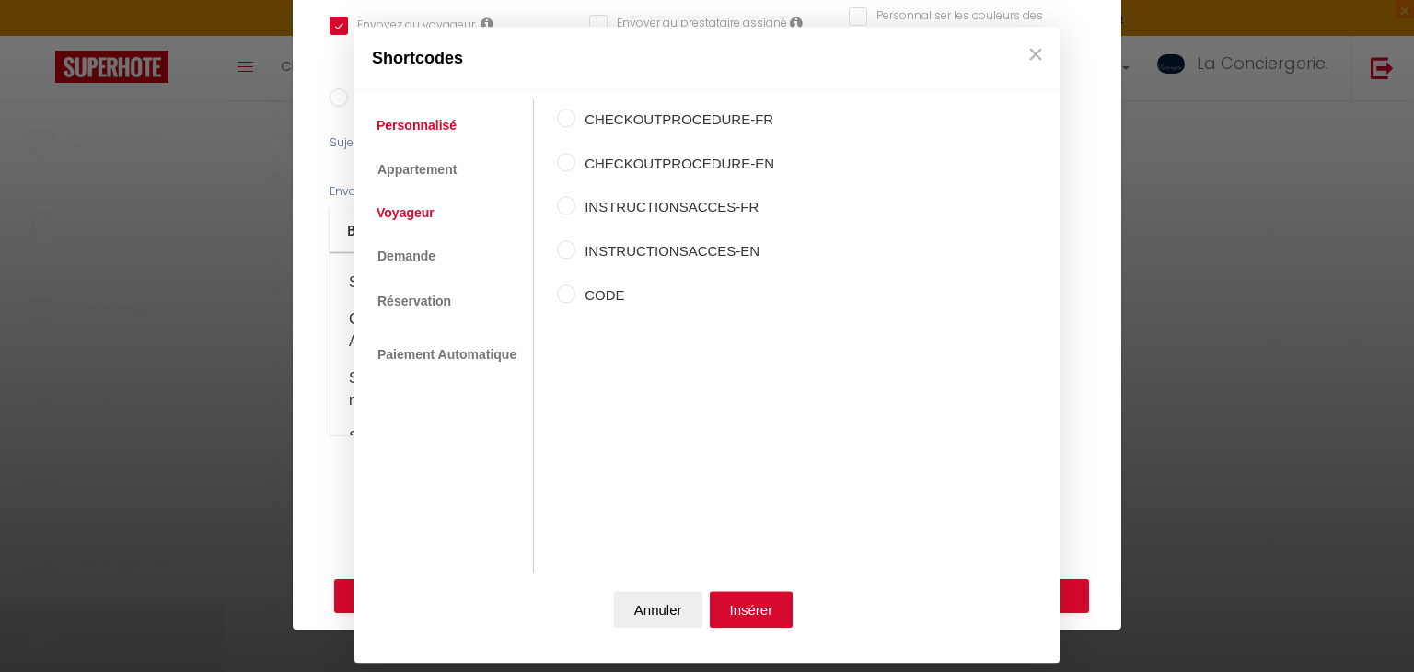
click at [435, 220] on link "Voyageur" at bounding box center [405, 212] width 76 height 33
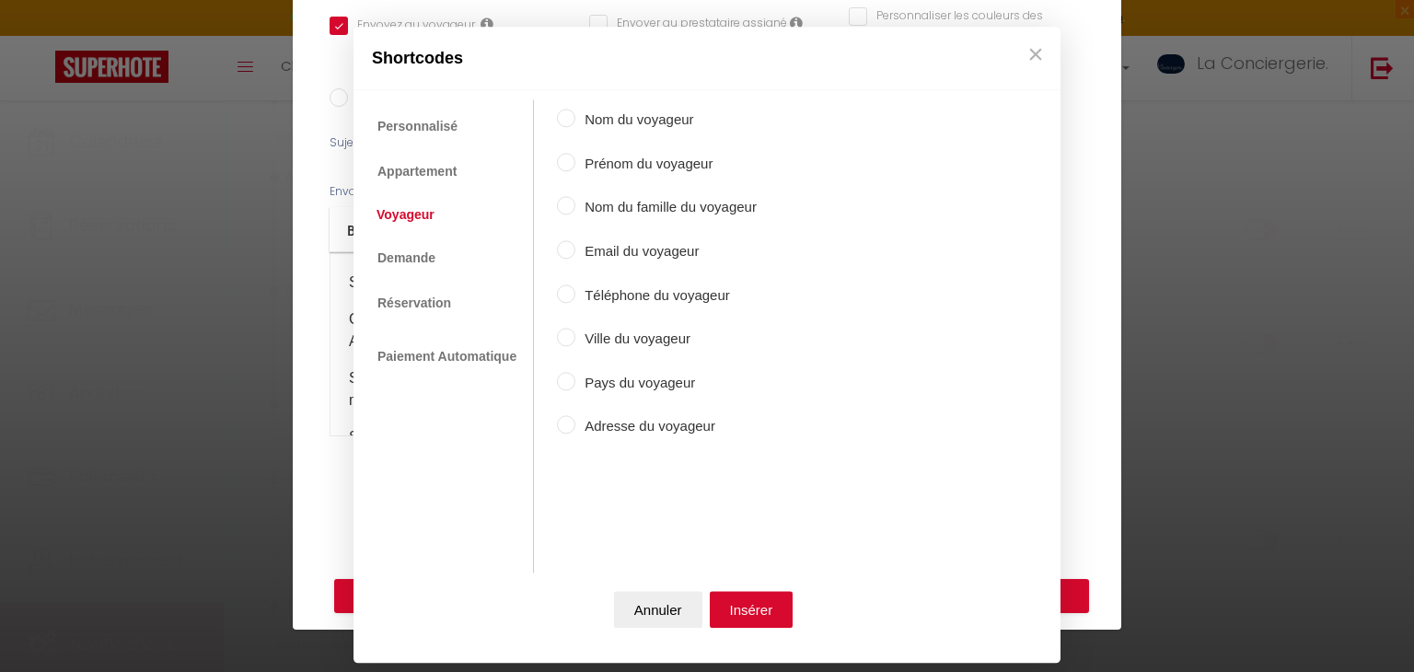
click at [587, 171] on label "Prénom du voyageur" at bounding box center [665, 164] width 181 height 22
click at [575, 171] on input "Prénom du voyageur" at bounding box center [566, 162] width 18 height 18
click at [762, 598] on button "Insérer" at bounding box center [752, 610] width 84 height 37
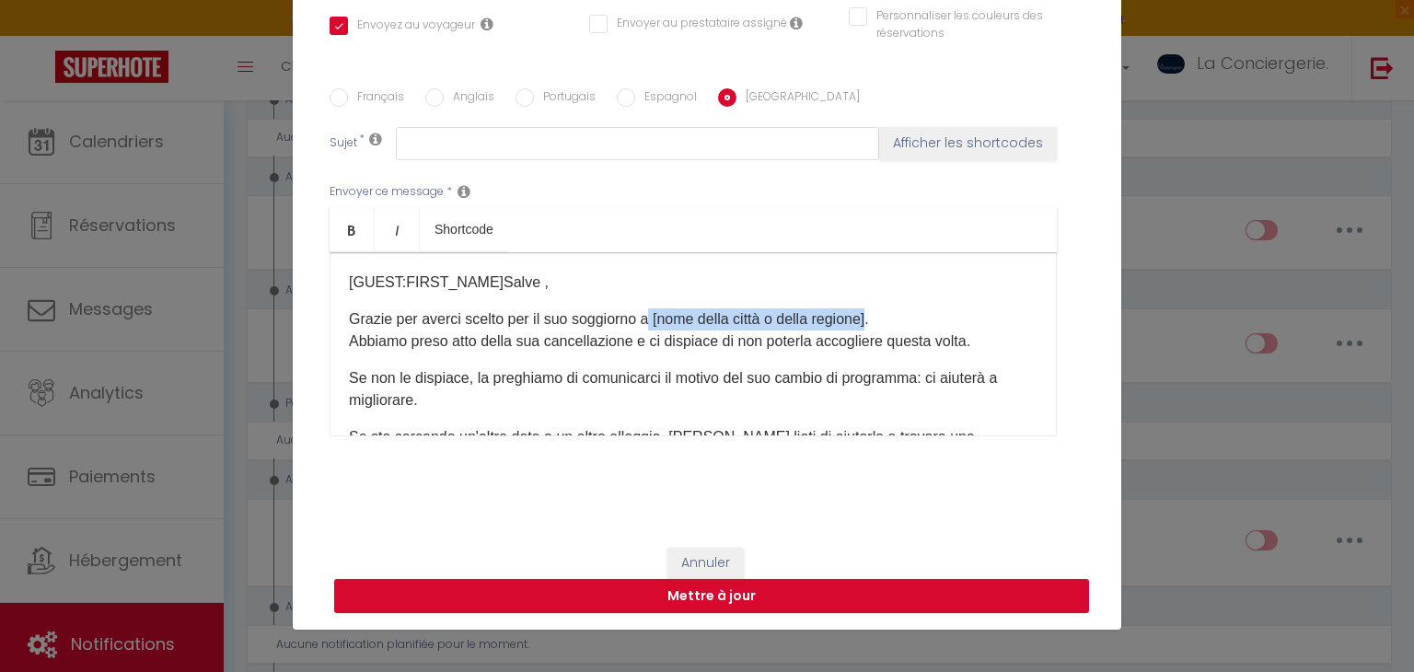
drag, startPoint x: 653, startPoint y: 320, endPoint x: 877, endPoint y: 316, distance: 223.8
click at [877, 316] on p "Grazie per averci scelto per il suo soggiorno a [nome della città o della regio…" at bounding box center [693, 330] width 689 height 44
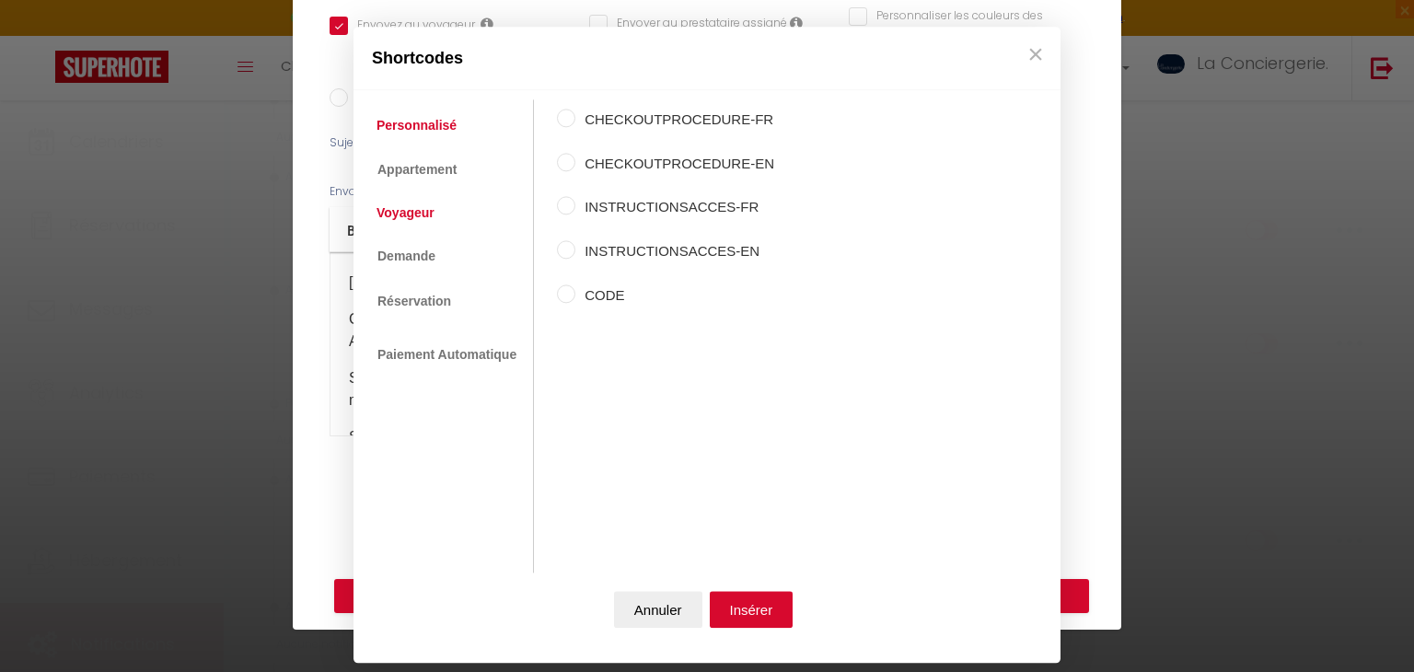
click at [408, 212] on link "Voyageur" at bounding box center [405, 212] width 76 height 33
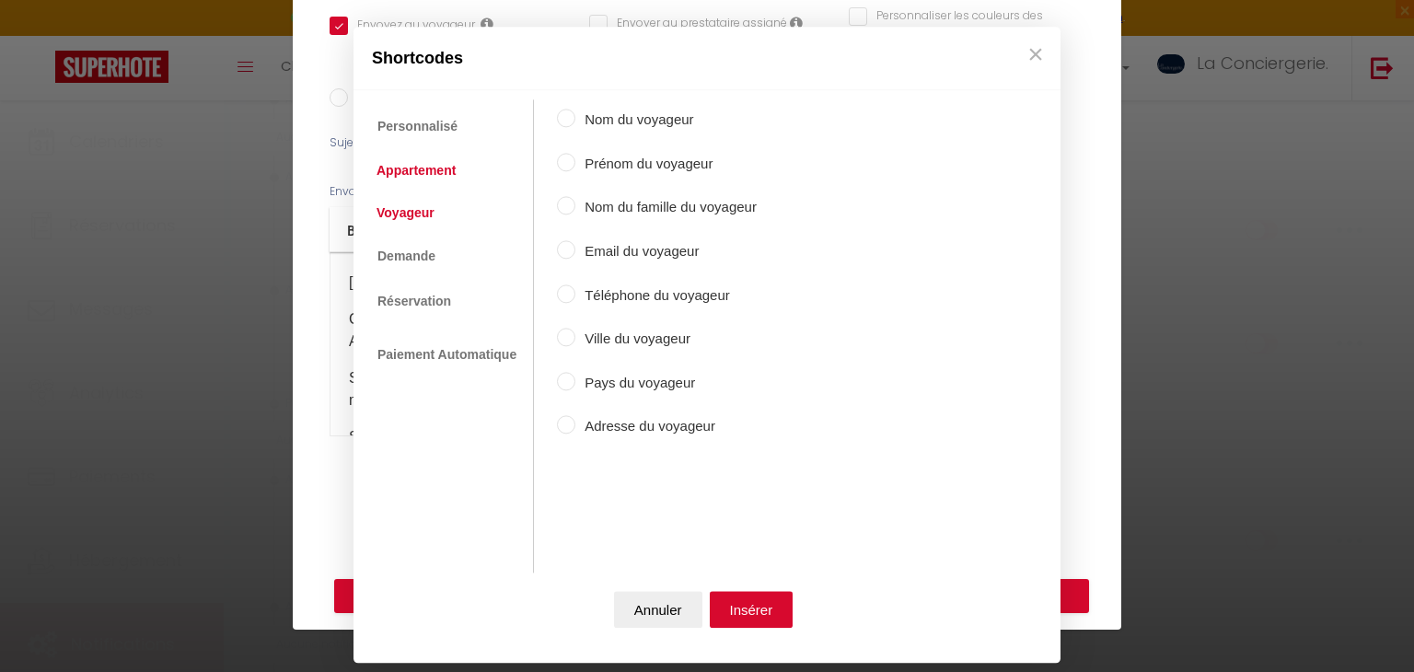
click at [461, 161] on link "Appartement" at bounding box center [416, 170] width 98 height 33
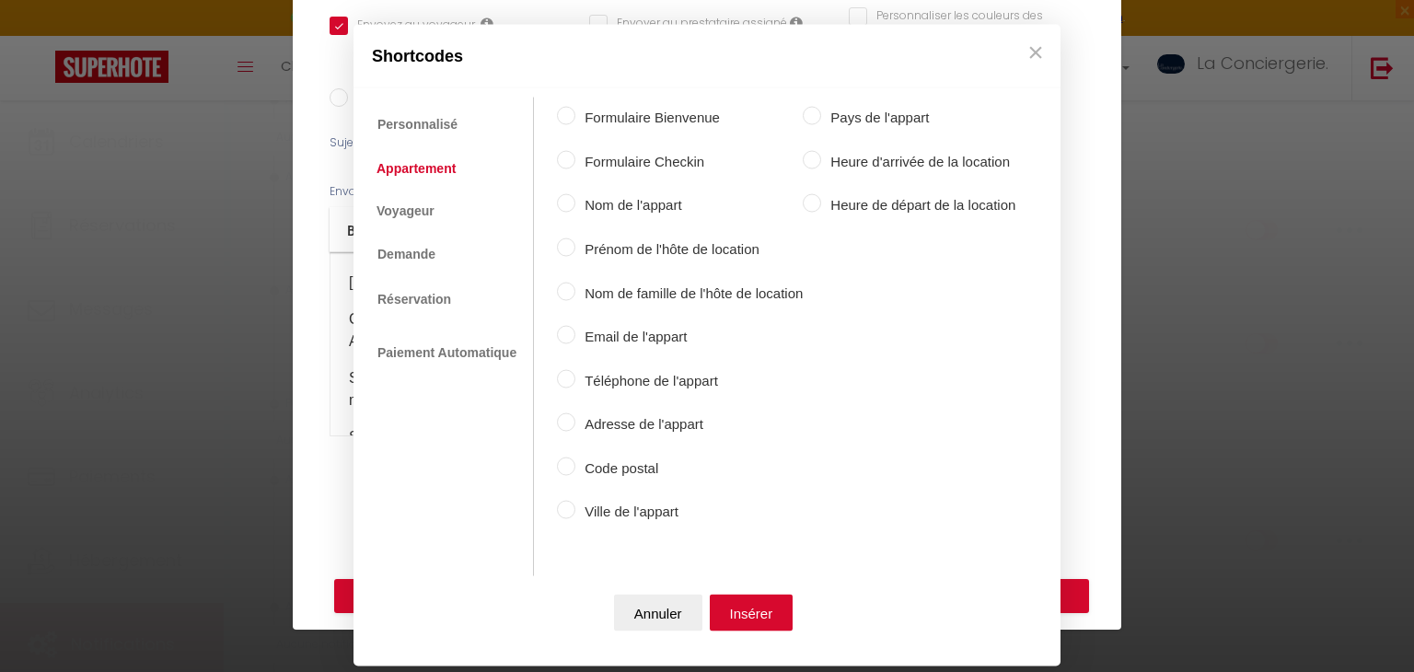
click at [621, 516] on label "Ville de l'appart" at bounding box center [688, 512] width 227 height 22
click at [575, 516] on input "Ville de l'appart" at bounding box center [566, 510] width 18 height 18
click at [751, 594] on button "Insérer" at bounding box center [752, 612] width 84 height 37
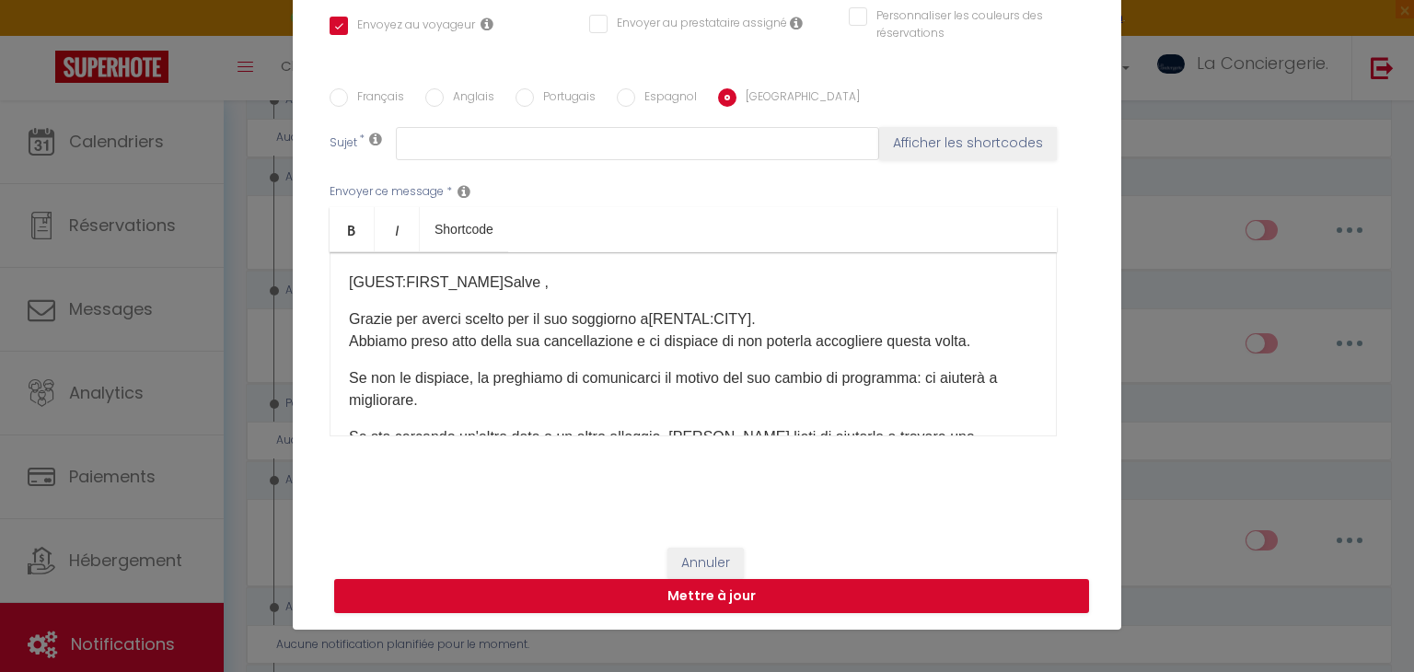
scroll to position [152, 0]
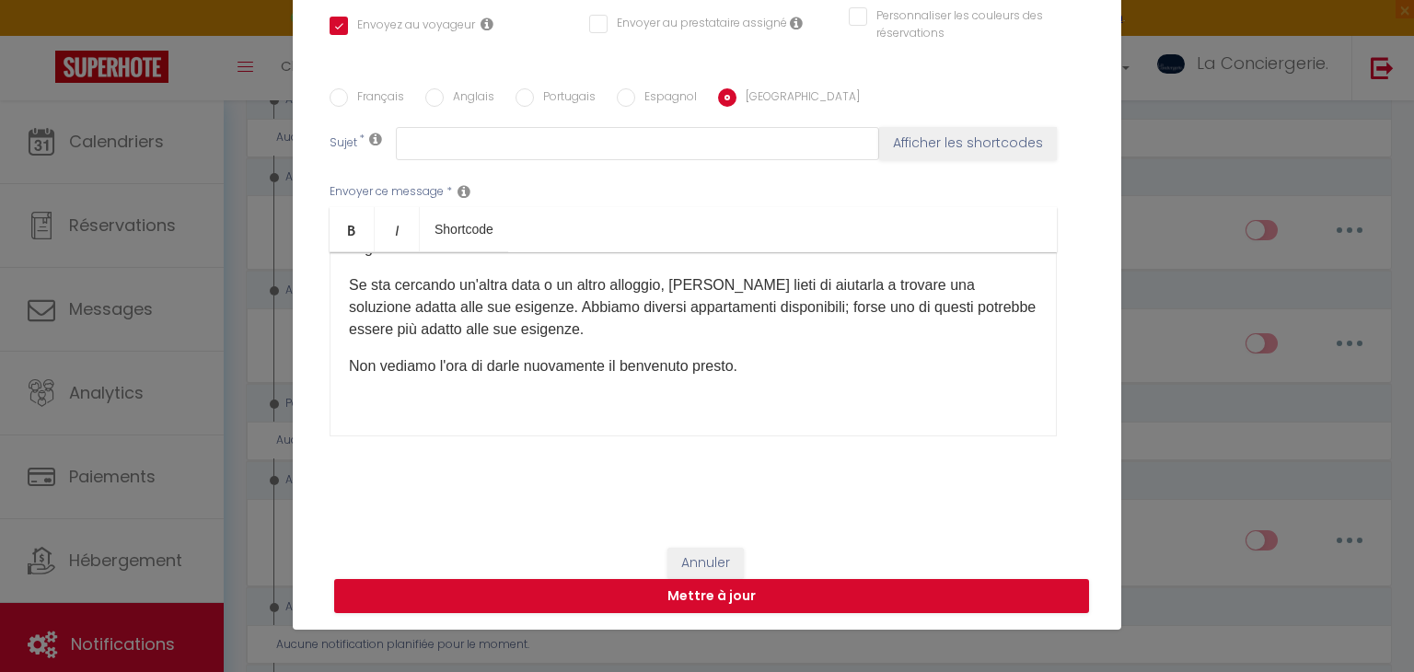
click at [754, 362] on p "Non vediamo l'ora di darle nuovamente il benvenuto presto." at bounding box center [693, 366] width 689 height 22
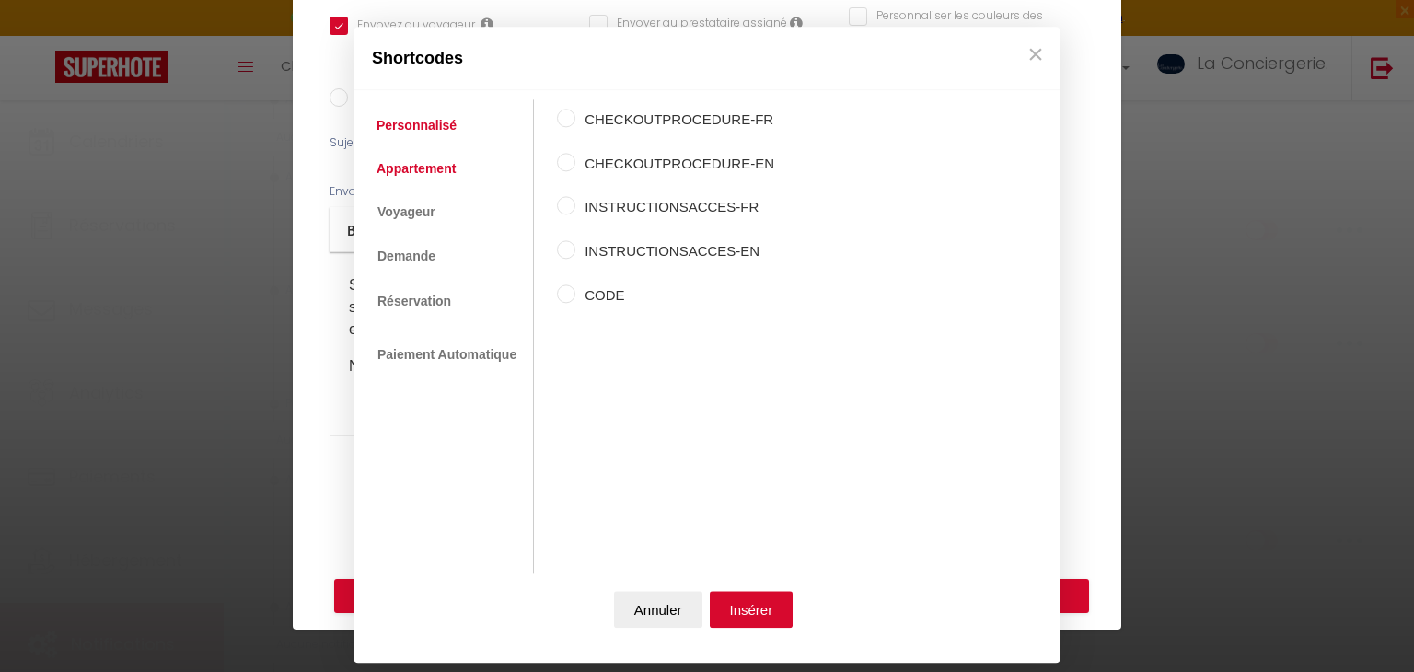
click at [447, 178] on link "Appartement" at bounding box center [416, 168] width 98 height 33
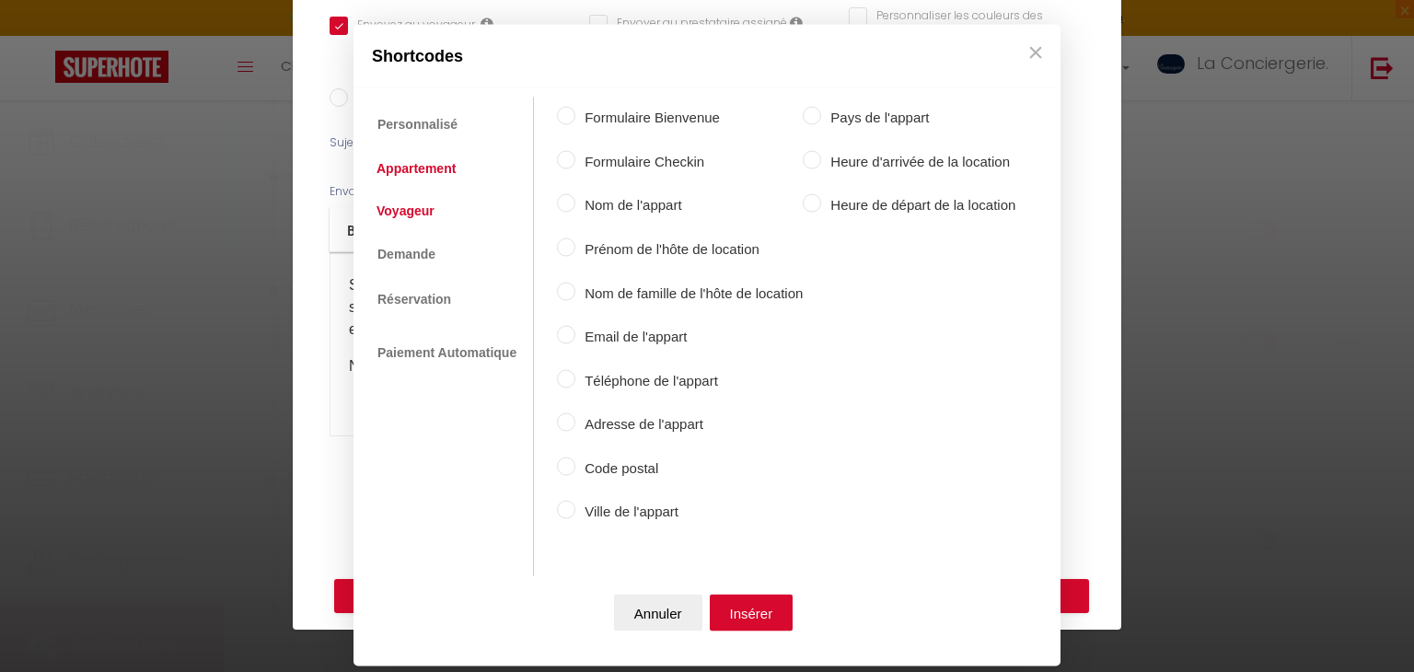
click at [417, 216] on link "Voyageur" at bounding box center [405, 209] width 76 height 33
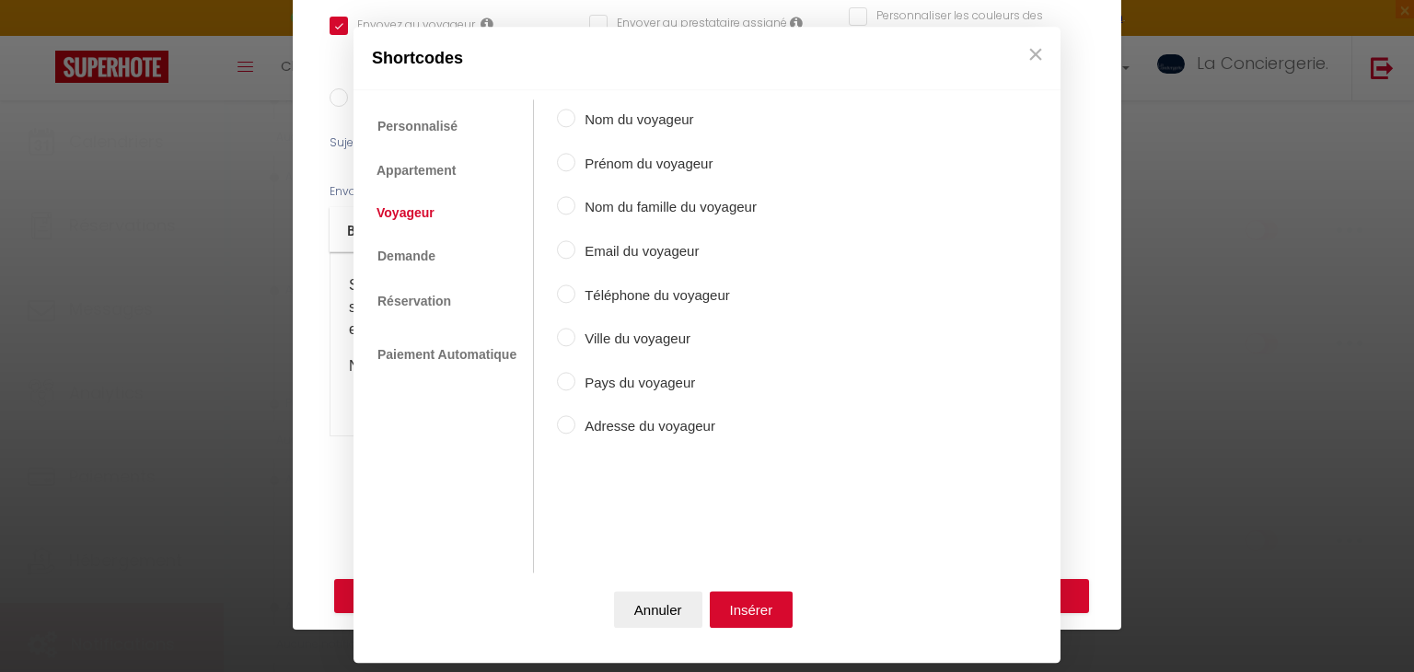
click at [612, 162] on label "Prénom du voyageur" at bounding box center [665, 164] width 181 height 22
click at [575, 162] on input "Prénom du voyageur" at bounding box center [566, 162] width 18 height 18
click at [750, 620] on button "Insérer" at bounding box center [752, 610] width 84 height 37
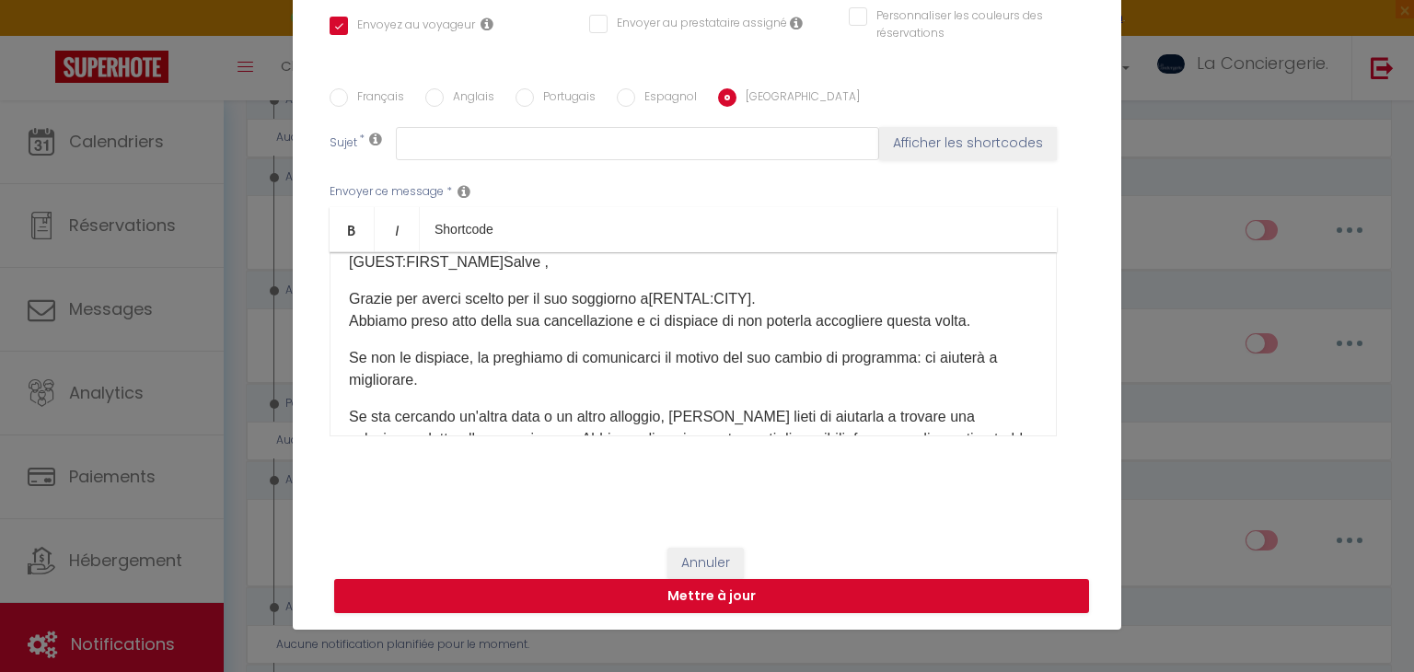
scroll to position [0, 0]
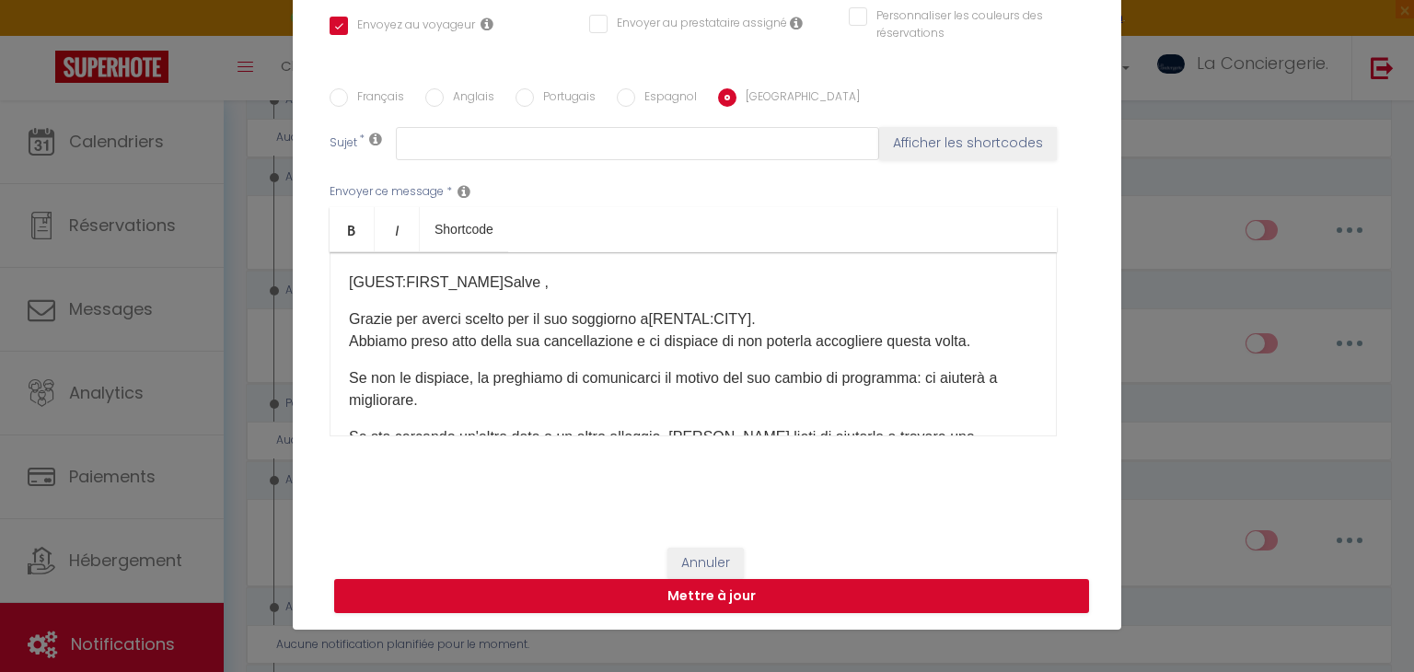
click at [485, 279] on p "[GUEST:FIRST_NAME] [PERSON_NAME] ," at bounding box center [693, 283] width 689 height 22
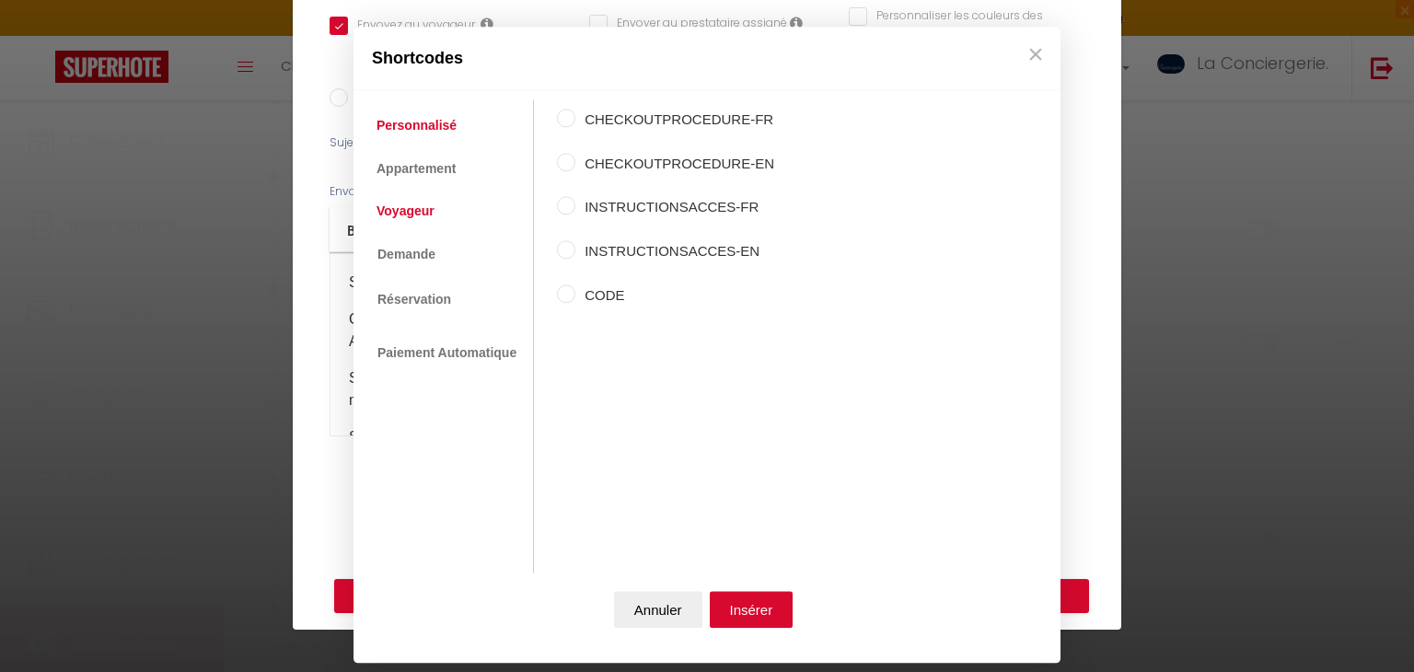
click at [429, 206] on link "Voyageur" at bounding box center [405, 210] width 76 height 33
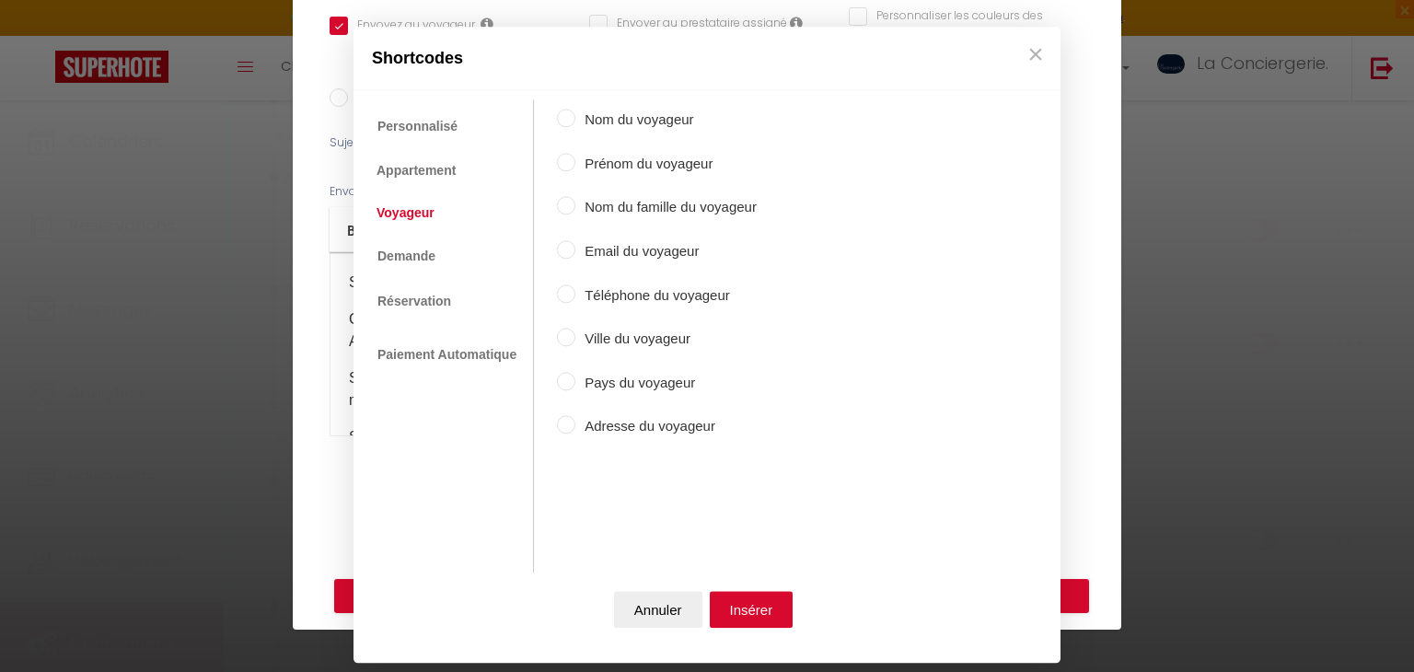
click at [642, 162] on label "Prénom du voyageur" at bounding box center [665, 164] width 181 height 22
click at [575, 162] on input "Prénom du voyageur" at bounding box center [566, 162] width 18 height 18
click at [760, 617] on button "Insérer" at bounding box center [752, 610] width 84 height 37
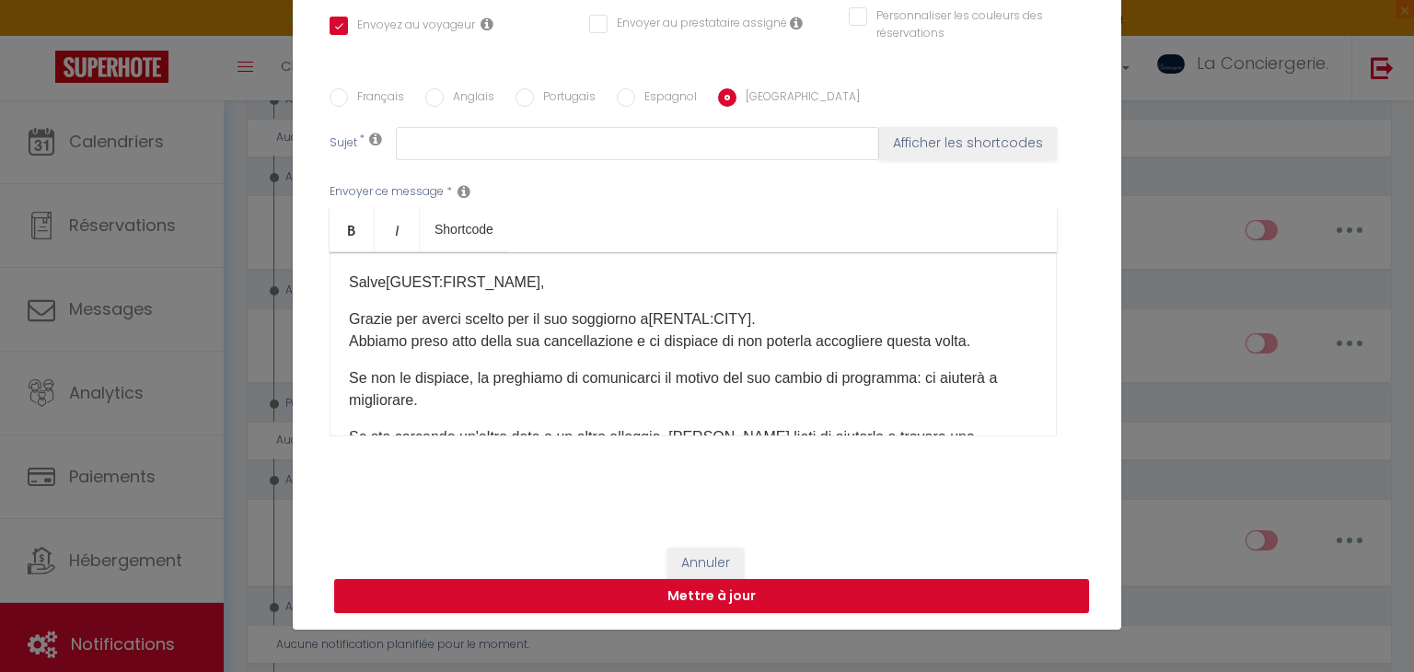
click at [371, 281] on p "Salve [GUEST:FIRST_NAME] ​ ," at bounding box center [693, 283] width 689 height 22
click at [642, 89] on label "Espagnol" at bounding box center [666, 98] width 62 height 20
click at [635, 89] on input "Espagnol" at bounding box center [626, 97] width 18 height 18
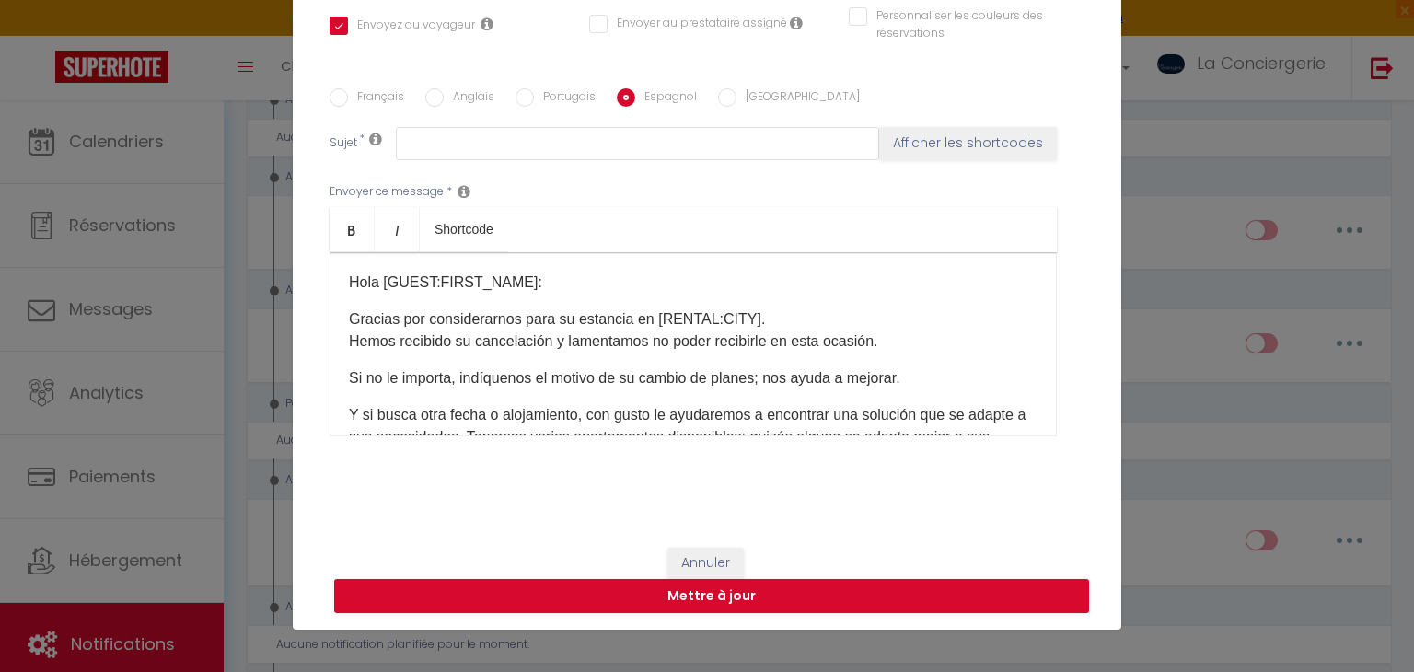
click at [567, 86] on div "Français Anglais Portugais Espagnol Italien Sujet * Afficher les shortcodes Env…" at bounding box center [707, 274] width 755 height 426
click at [573, 96] on label "Portugais" at bounding box center [565, 98] width 62 height 20
click at [534, 96] on input "Portugais" at bounding box center [525, 97] width 18 height 18
click at [479, 103] on label "Anglais" at bounding box center [469, 98] width 51 height 20
click at [444, 103] on input "Anglais" at bounding box center [434, 97] width 18 height 18
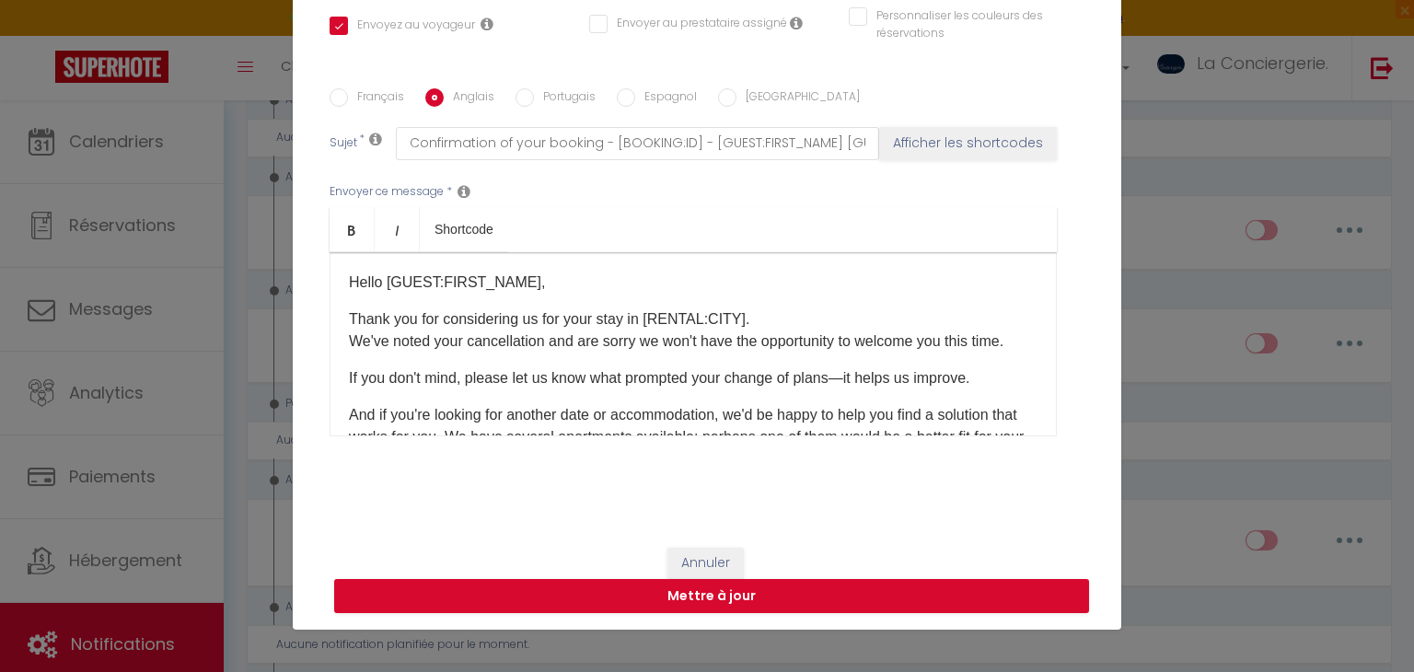
click at [347, 97] on input "Français" at bounding box center [339, 97] width 18 height 18
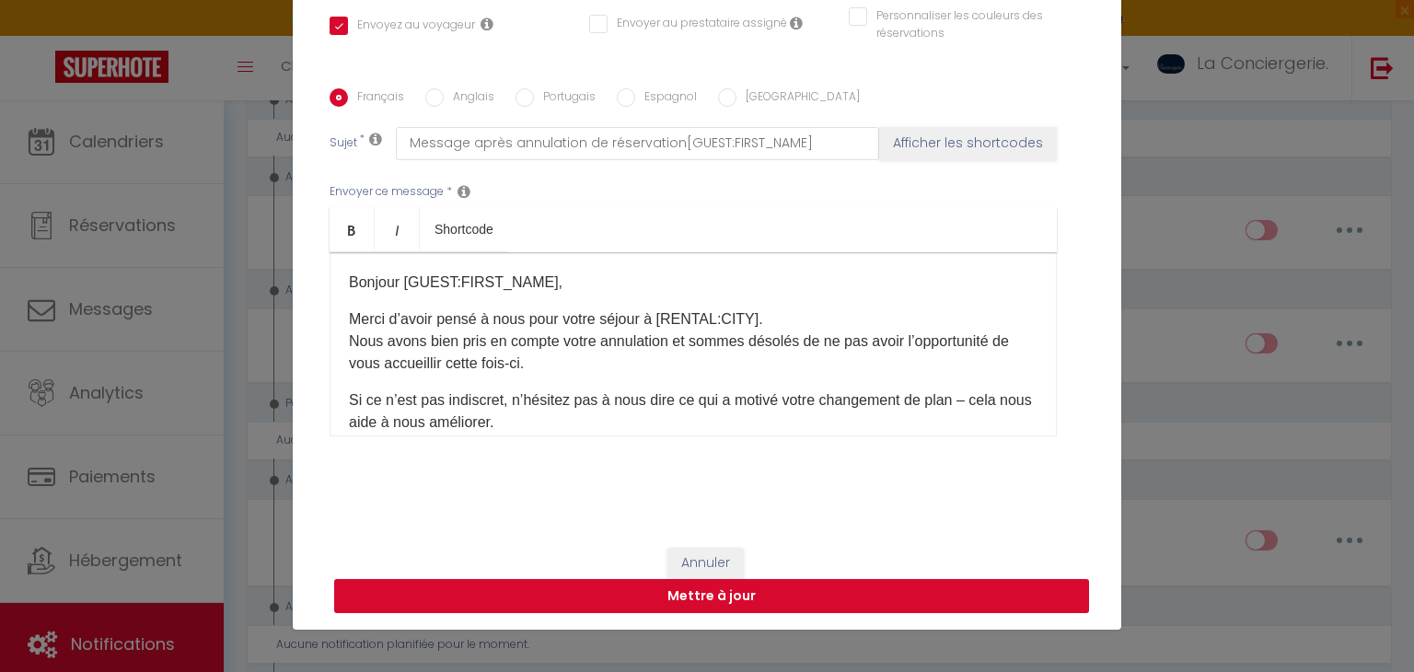
click at [504, 599] on button "Mettre à jour" at bounding box center [711, 596] width 755 height 35
